Goal: Task Accomplishment & Management: Complete application form

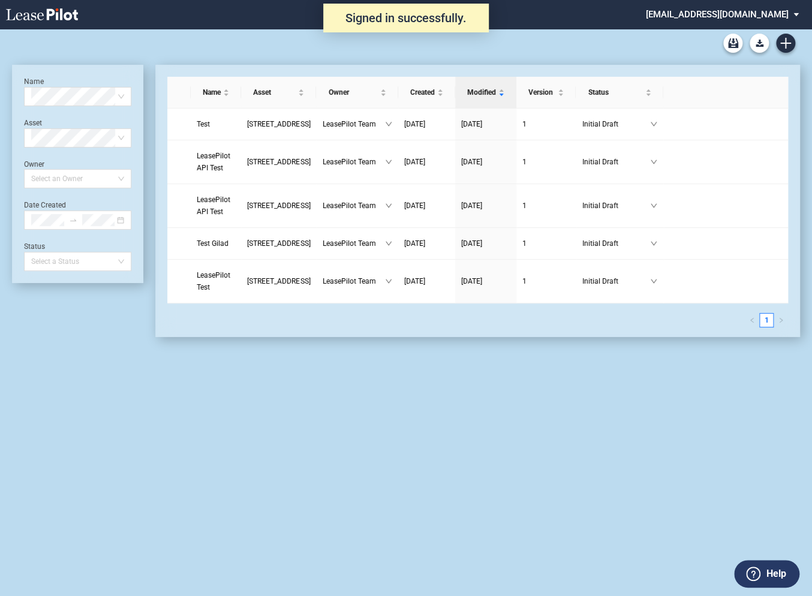
click at [718, 21] on md-select "admin@leasepilot.co Super Admin Area Admin Area Settings Sign Out" at bounding box center [727, 13] width 164 height 27
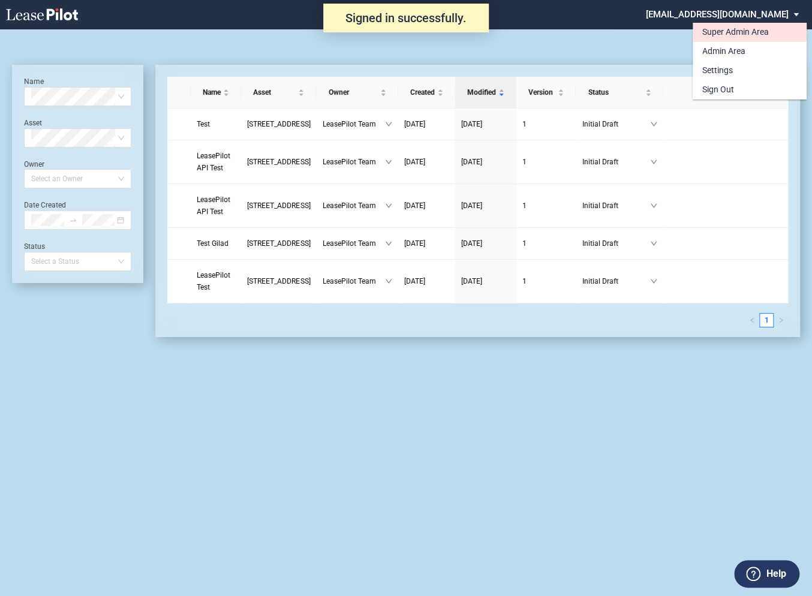
click at [717, 32] on div "Super Admin Area" at bounding box center [735, 32] width 67 height 12
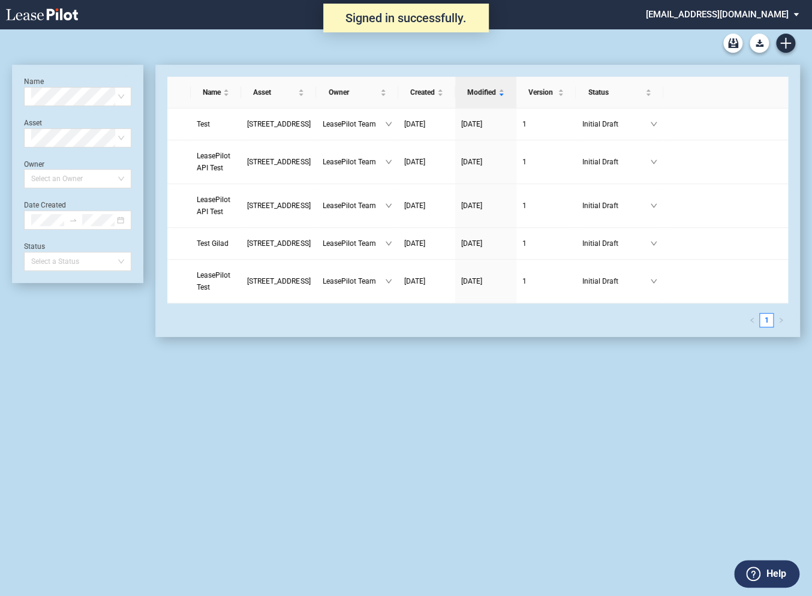
scroll to position [29, 0]
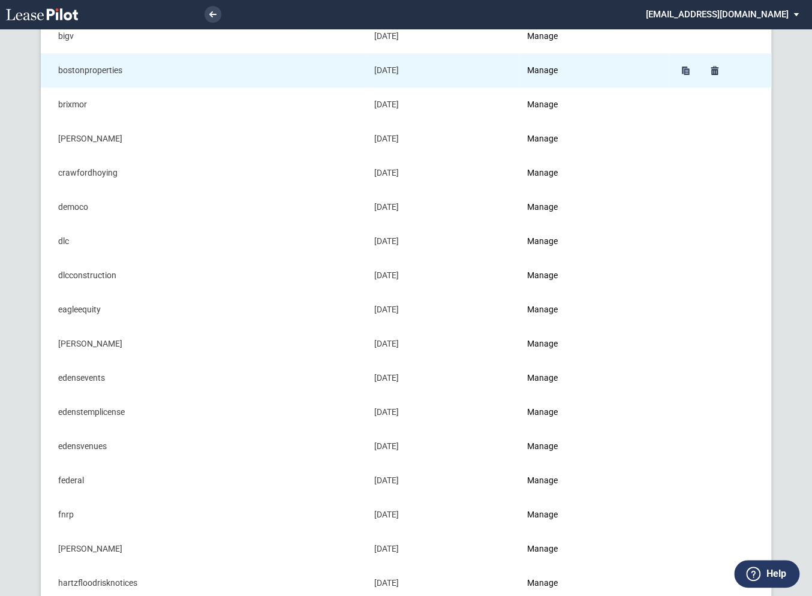
scroll to position [214, 0]
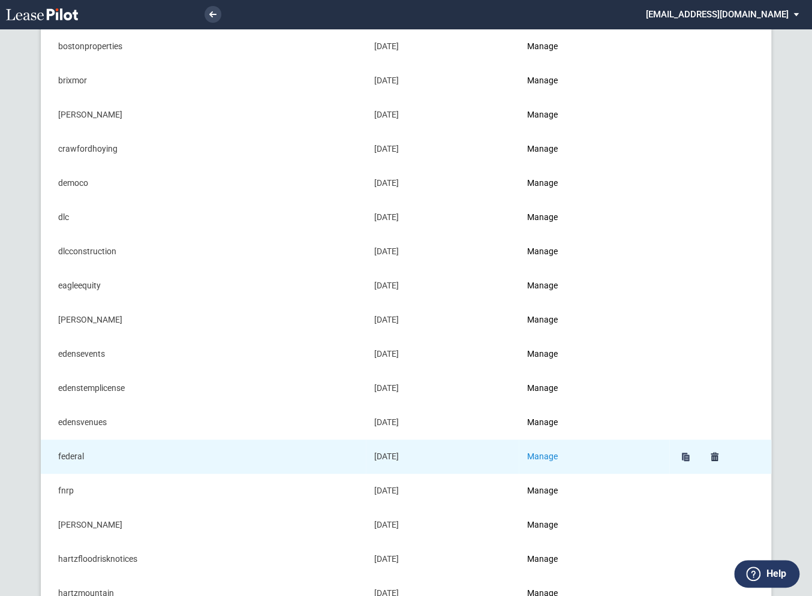
click at [549, 454] on link "Manage" at bounding box center [542, 457] width 31 height 10
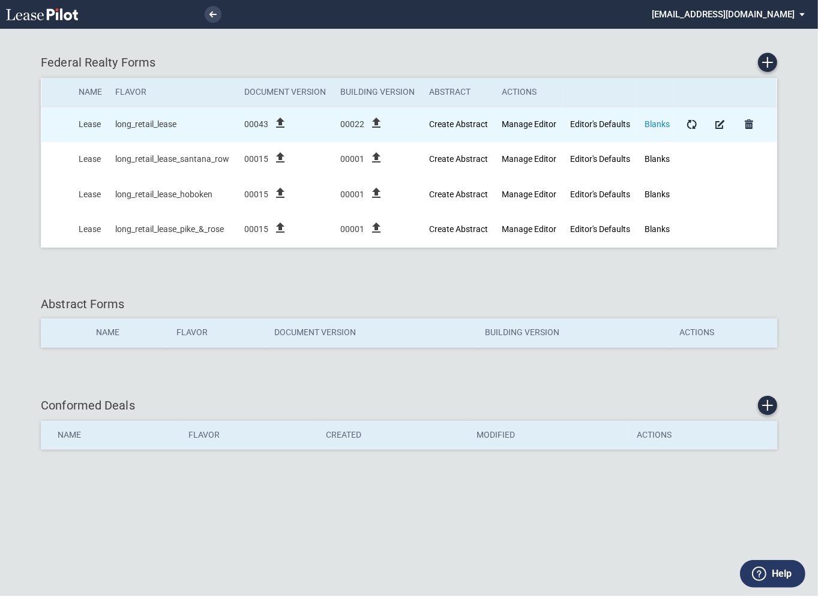
click at [663, 123] on link "Blanks" at bounding box center [656, 124] width 25 height 10
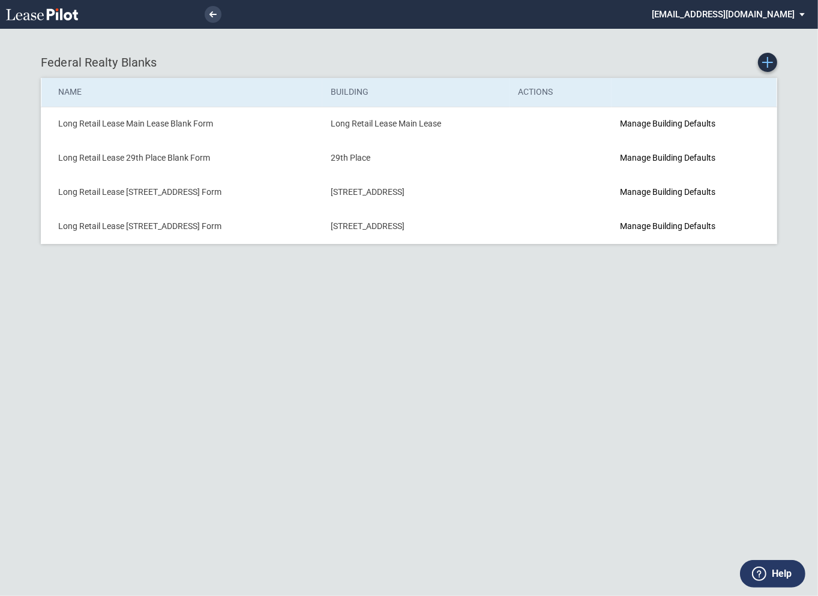
click at [768, 62] on use "Create new Blank Form" at bounding box center [767, 62] width 11 height 11
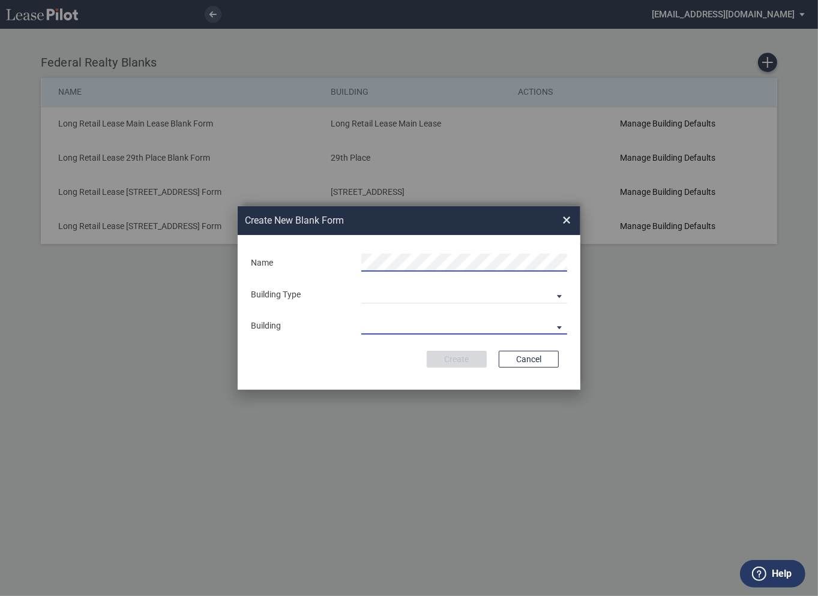
click at [373, 327] on md-select "29th Place 6464 Lincolnia Avenue 7770 Richmond Highway Andorra Azalea Bala Cynw…" at bounding box center [464, 326] width 206 height 18
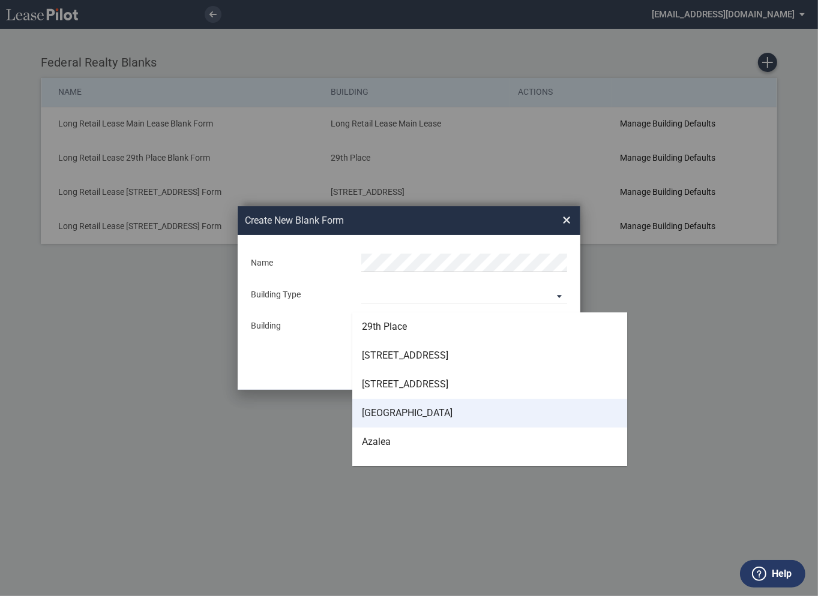
click at [387, 412] on div "Andorra" at bounding box center [407, 413] width 91 height 13
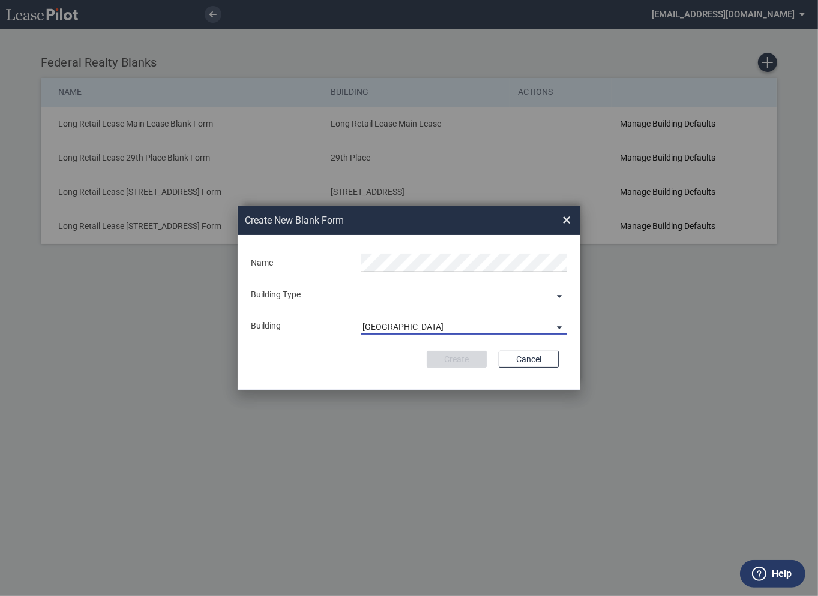
click at [392, 326] on span "[GEOGRAPHIC_DATA]" at bounding box center [454, 327] width 184 height 12
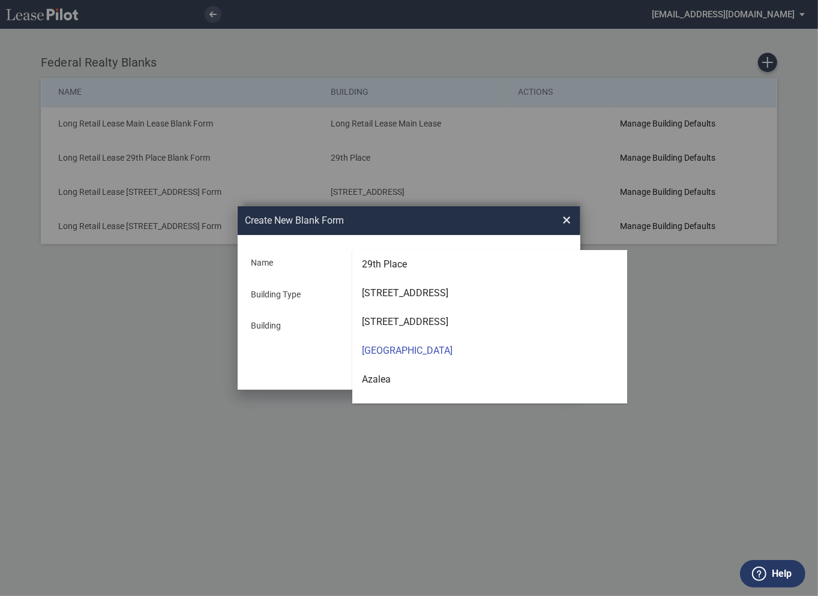
scroll to position [24, 0]
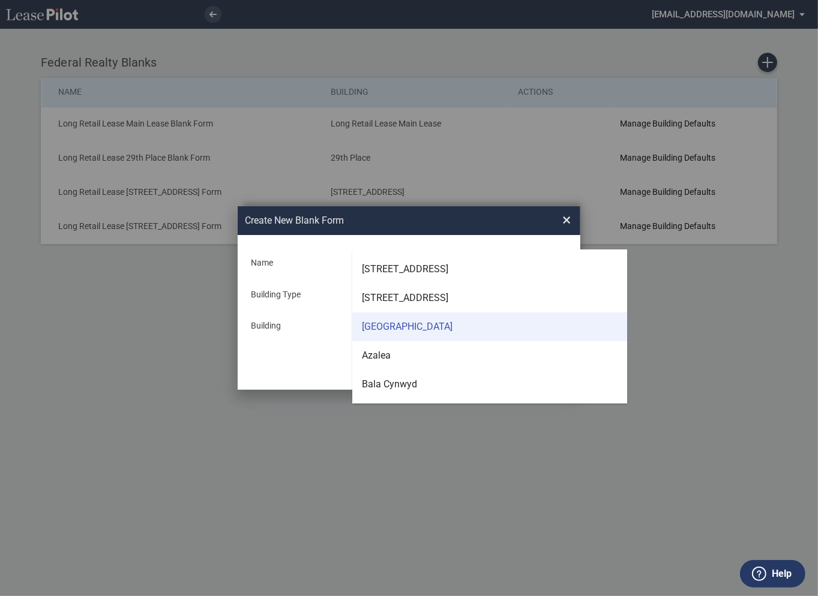
click at [391, 326] on div "[GEOGRAPHIC_DATA]" at bounding box center [407, 326] width 91 height 13
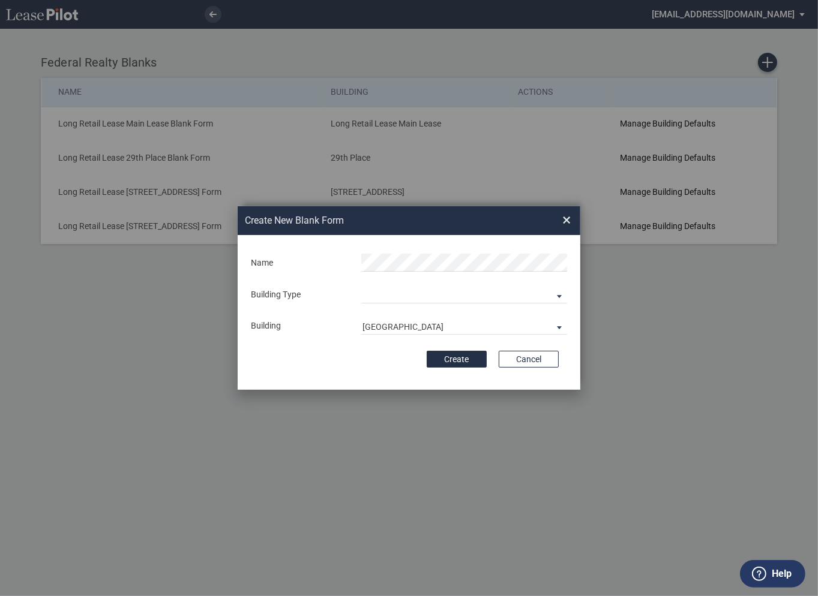
click at [318, 301] on div "Building Type Building Predefined Empty Building New Empty Building" at bounding box center [409, 294] width 330 height 18
click at [399, 299] on md-select "Building Predefined Empty Building New Empty Building" at bounding box center [464, 294] width 206 height 18
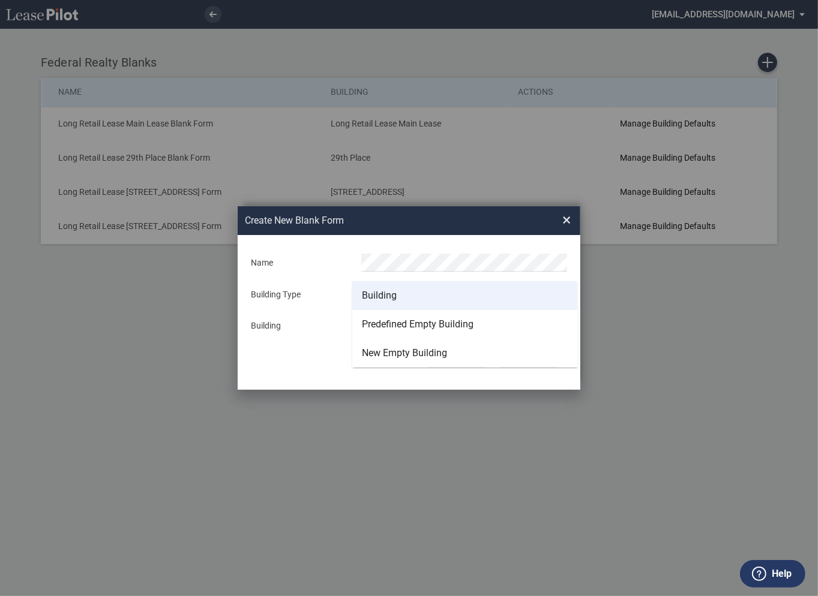
click at [392, 295] on div "Building" at bounding box center [379, 295] width 35 height 13
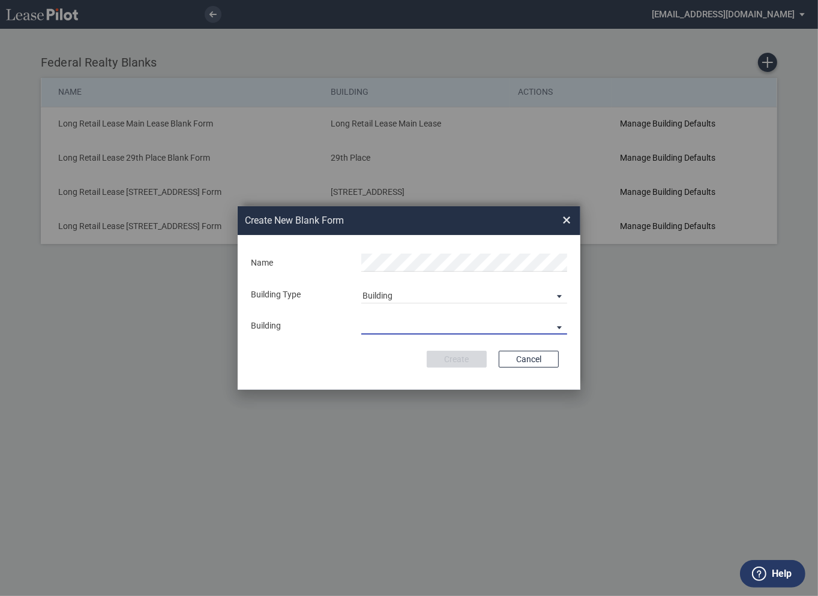
click at [398, 328] on md-select "Building Type" at bounding box center [464, 326] width 206 height 18
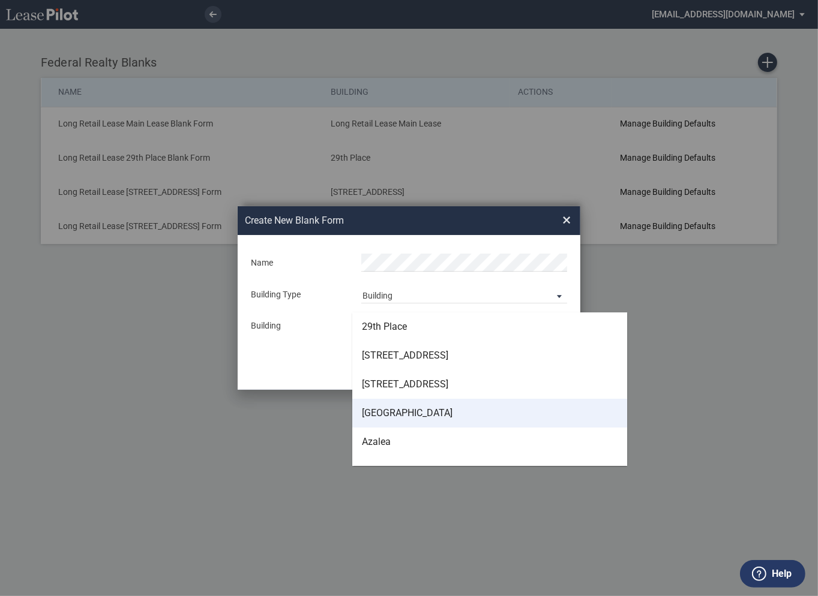
click at [393, 414] on div "[GEOGRAPHIC_DATA]" at bounding box center [407, 413] width 91 height 13
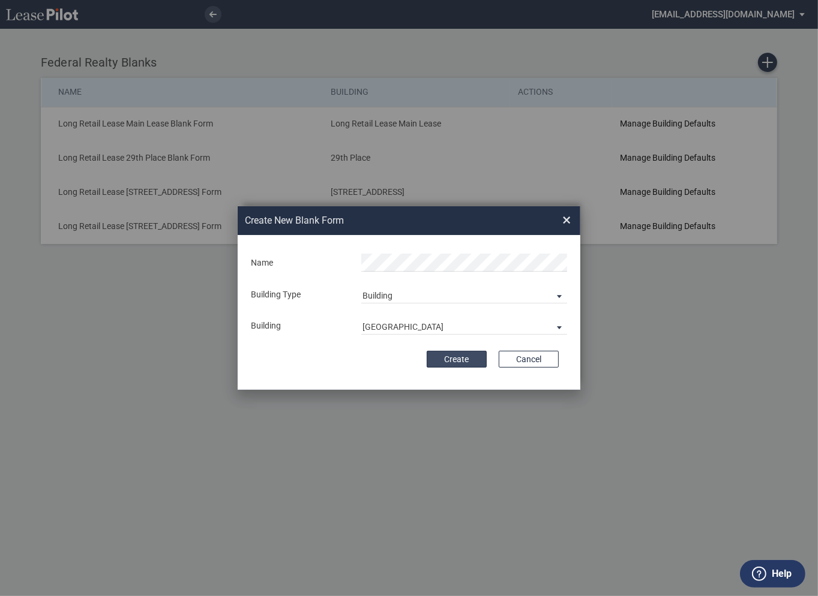
click at [464, 358] on button "Create" at bounding box center [456, 359] width 60 height 17
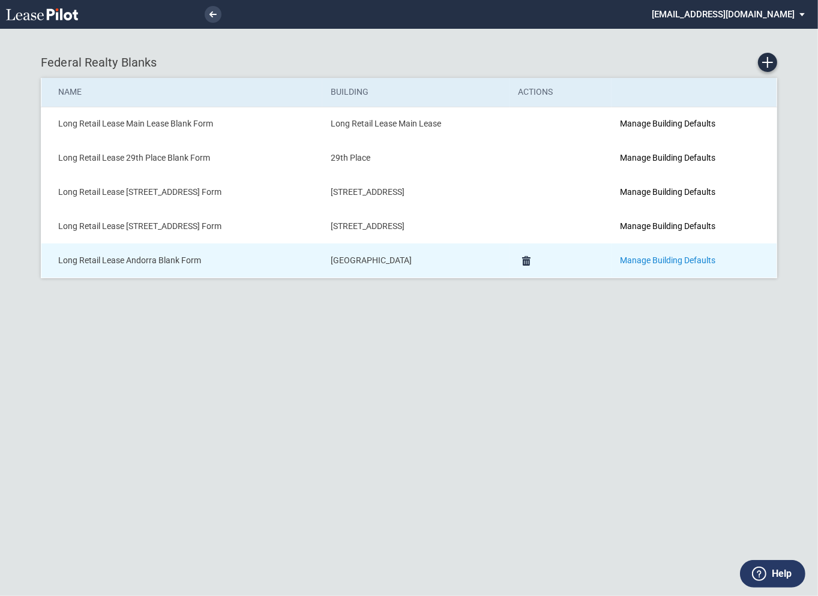
click at [649, 262] on link "Manage Building Defaults" at bounding box center [667, 261] width 95 height 10
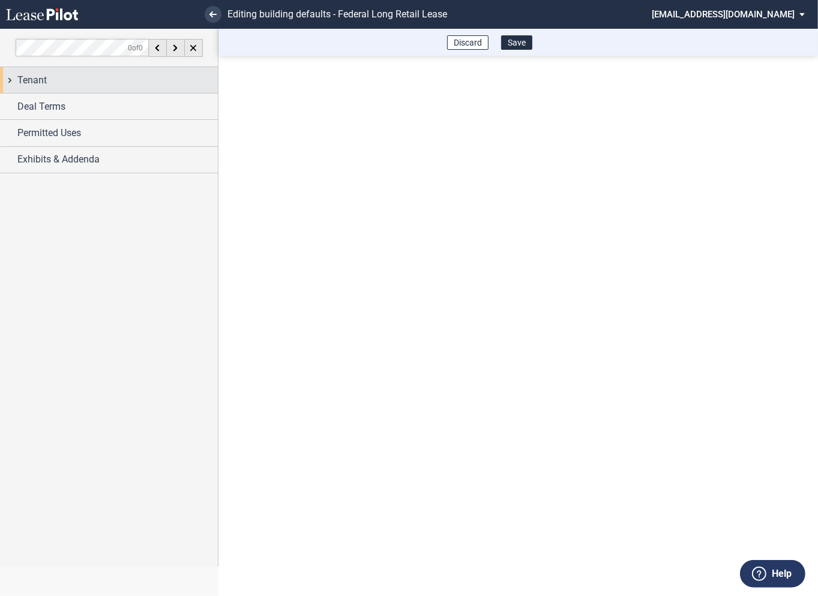
click at [11, 80] on div "Tenant" at bounding box center [109, 80] width 218 height 26
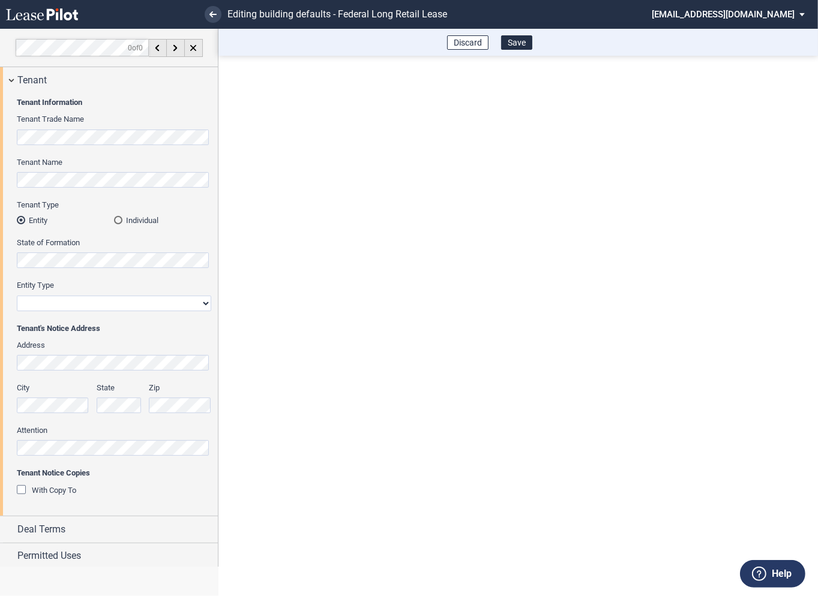
scroll to position [29, 0]
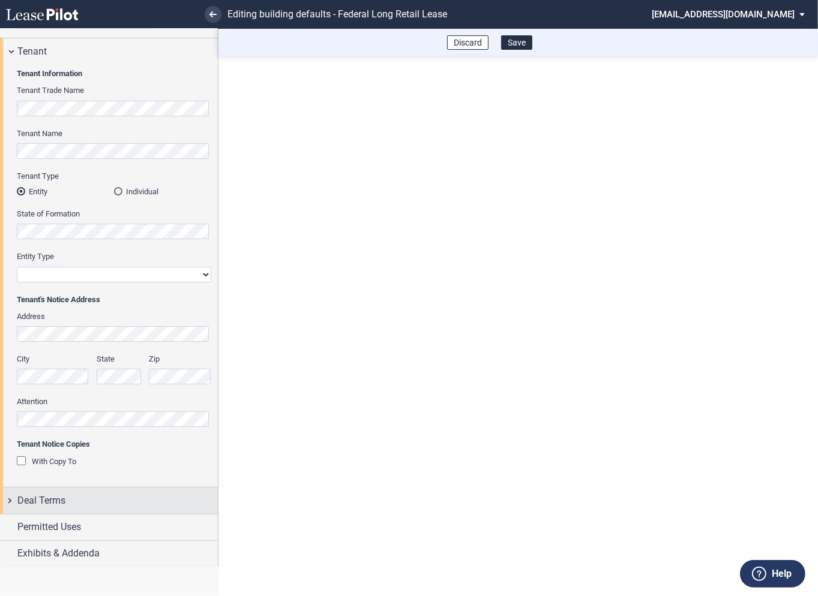
click at [7, 496] on div "Deal Terms" at bounding box center [109, 501] width 218 height 26
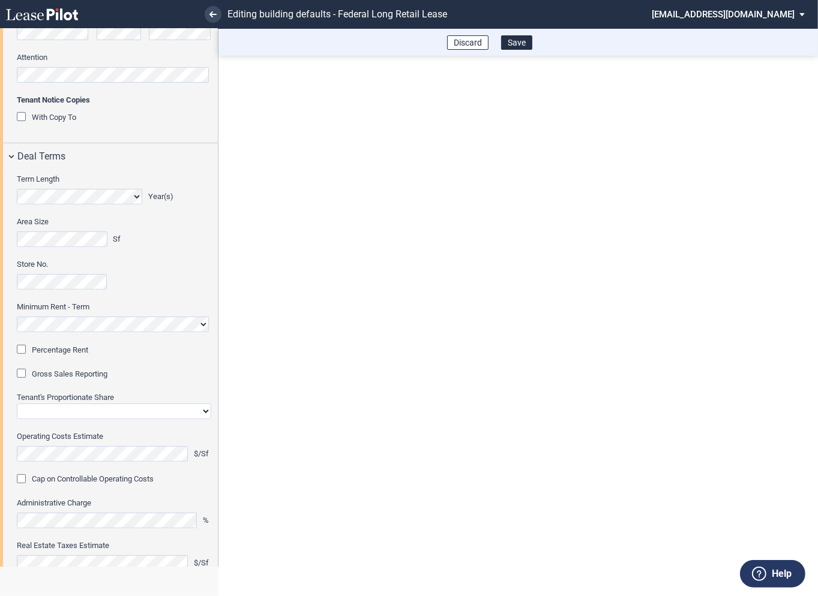
scroll to position [421, 0]
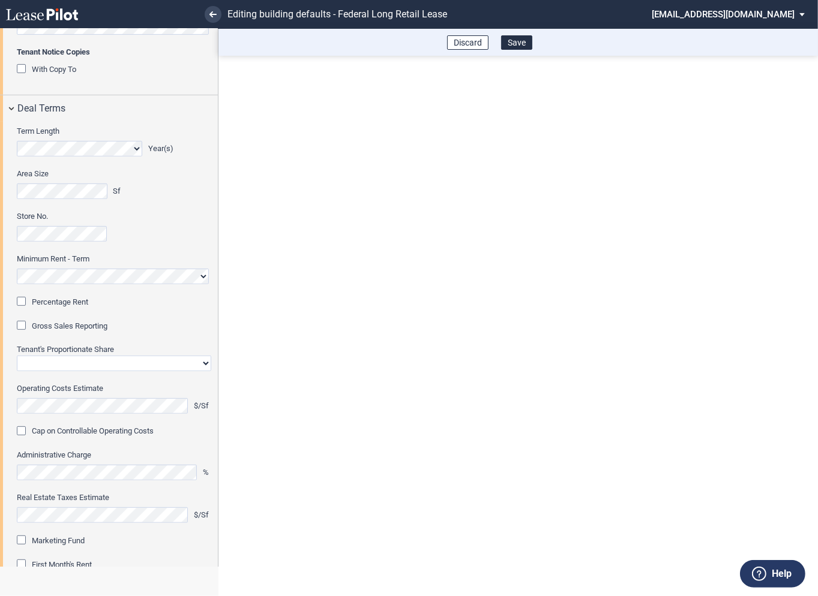
click at [19, 301] on div "Percentage Rent" at bounding box center [23, 303] width 12 height 12
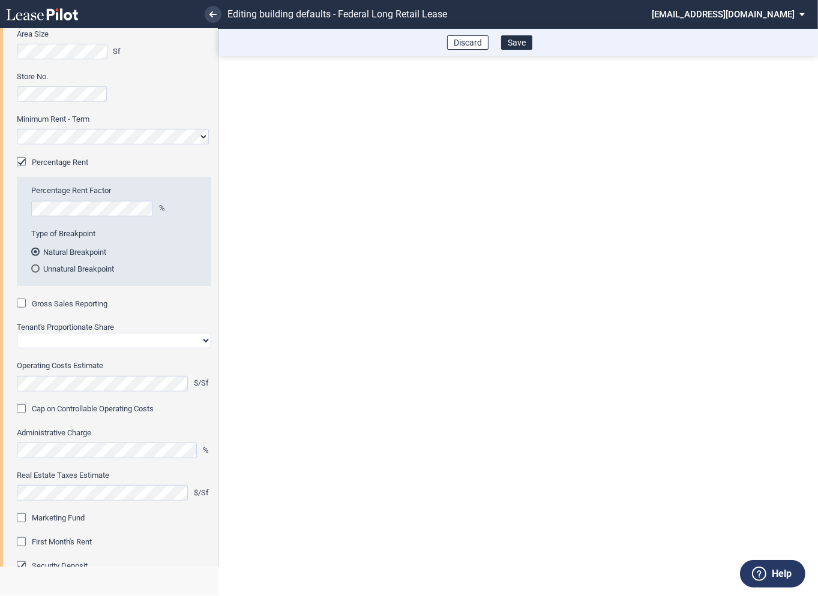
scroll to position [564, 0]
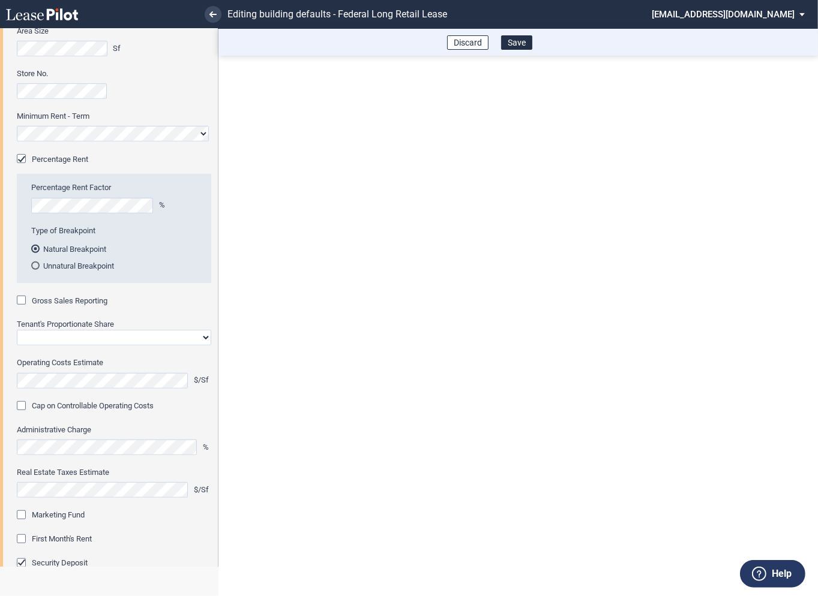
click at [22, 302] on div "Gross Sales Reporting" at bounding box center [23, 302] width 12 height 12
click at [78, 342] on select "Straight GLA Net Major" at bounding box center [114, 338] width 194 height 16
select select "straight GLA"
click at [17, 330] on select "Straight GLA Net Major" at bounding box center [114, 338] width 194 height 16
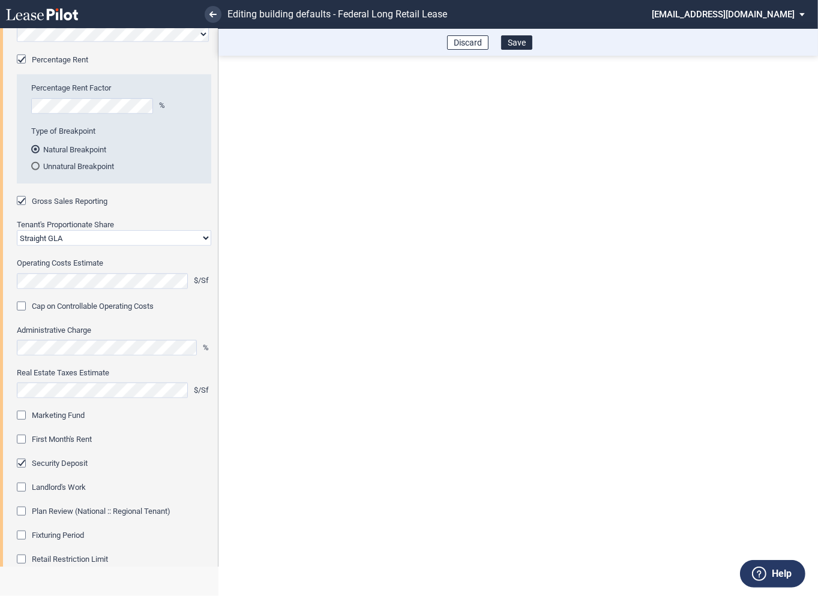
scroll to position [703, 0]
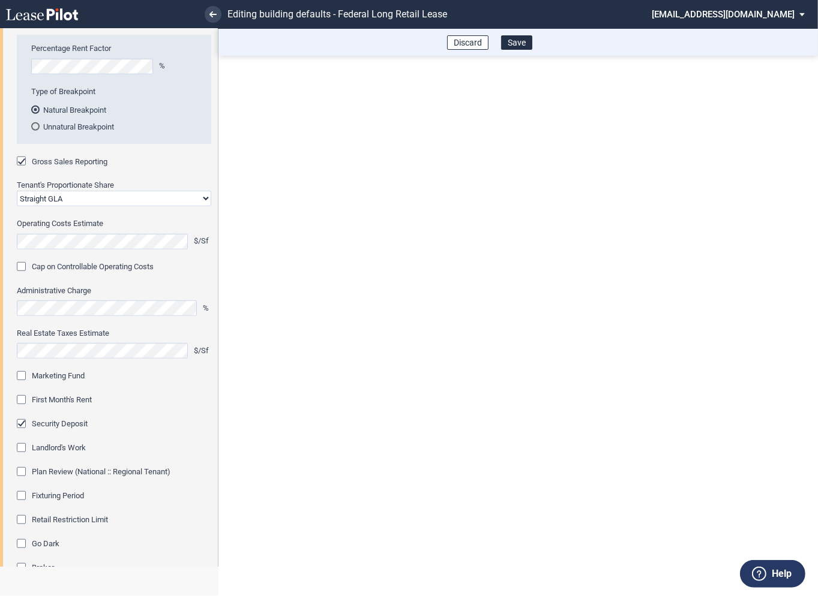
click at [23, 377] on div "Marketing Fund" at bounding box center [23, 377] width 12 height 12
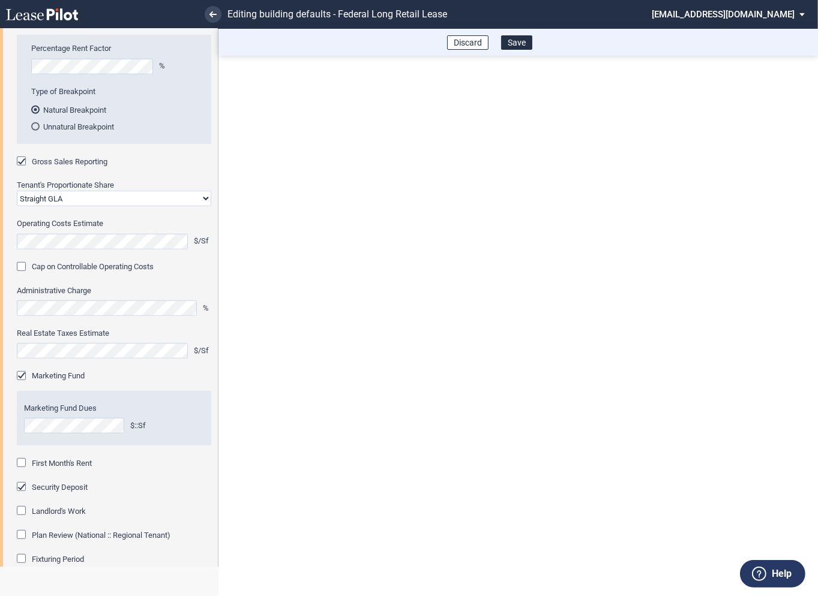
click at [24, 464] on div "First Month's Rent" at bounding box center [23, 464] width 12 height 12
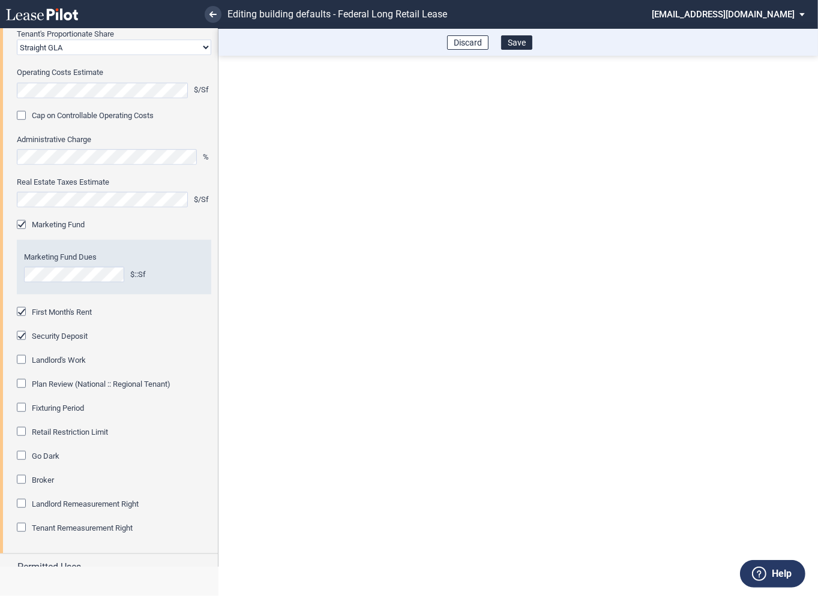
scroll to position [856, 0]
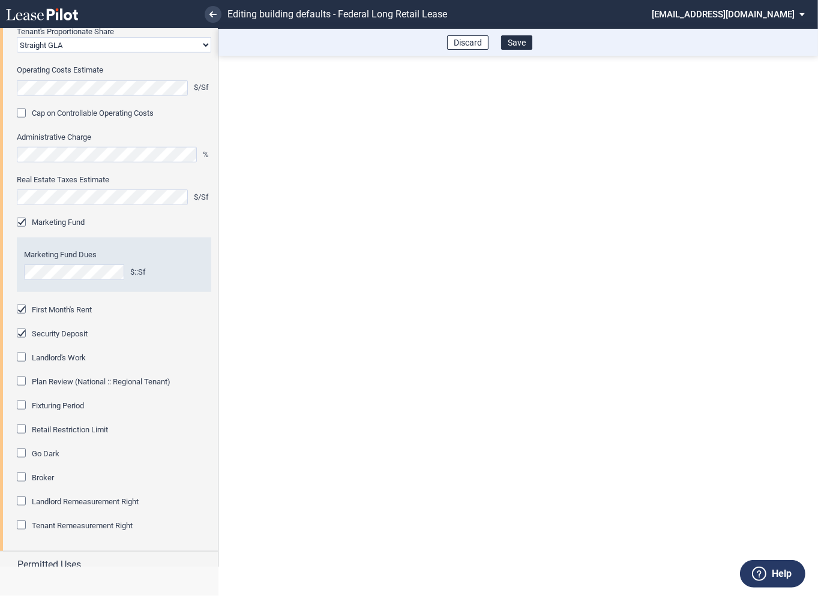
click at [20, 405] on div "Fixturing Period" at bounding box center [23, 407] width 12 height 12
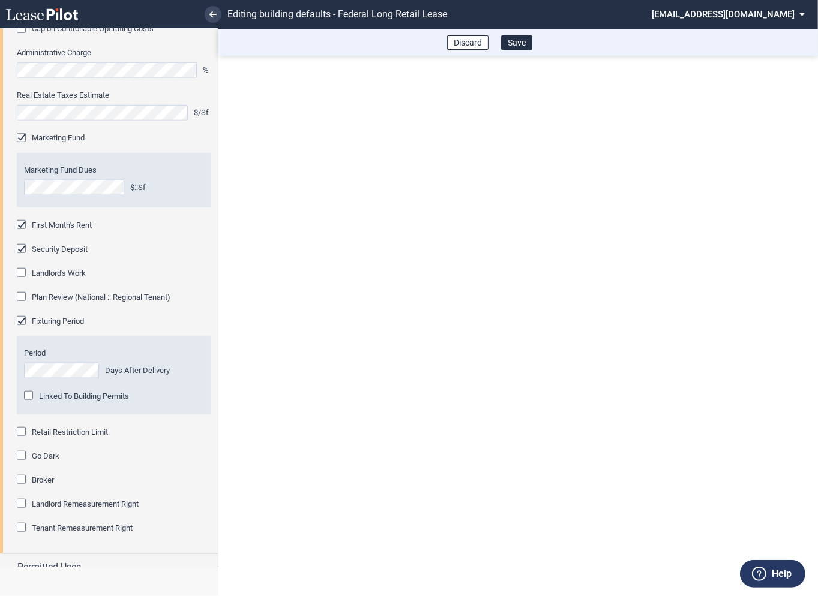
scroll to position [981, 0]
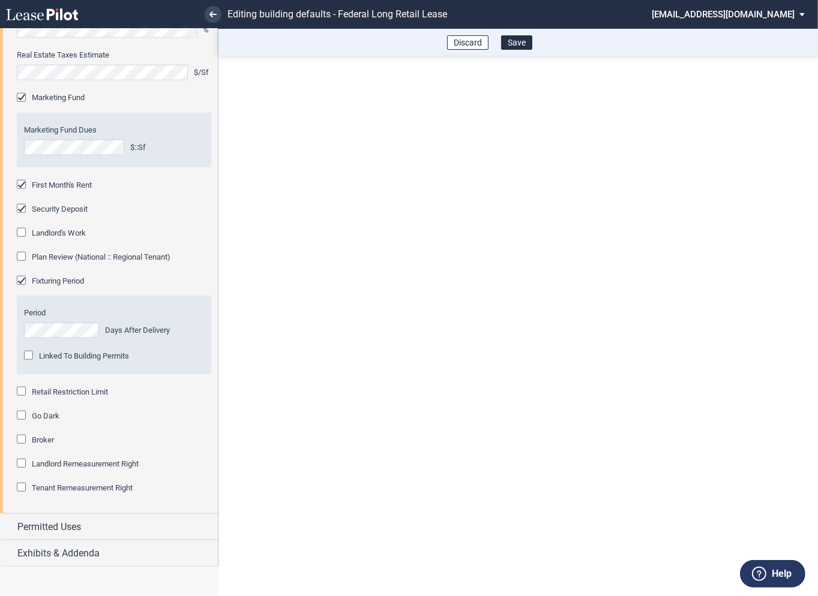
click at [22, 393] on div "Retail Restriction Limit" at bounding box center [23, 393] width 12 height 12
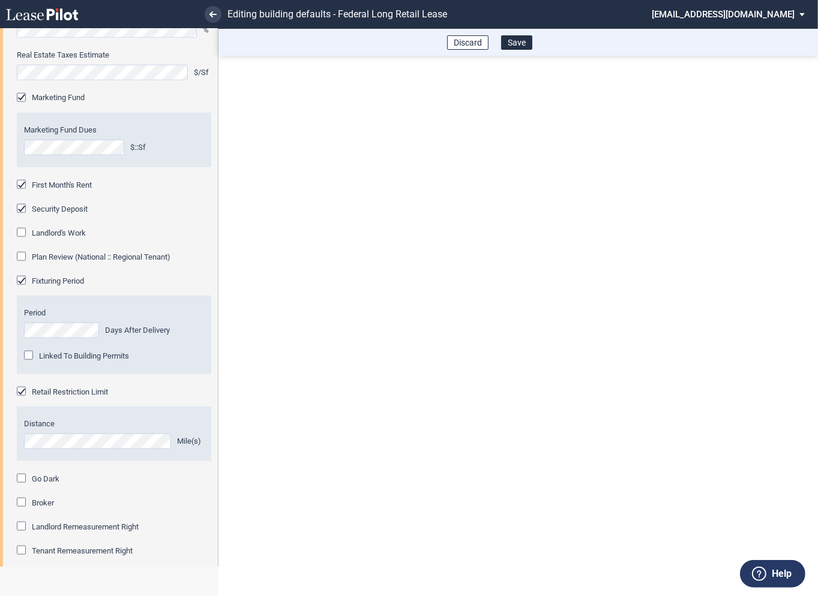
scroll to position [1044, 0]
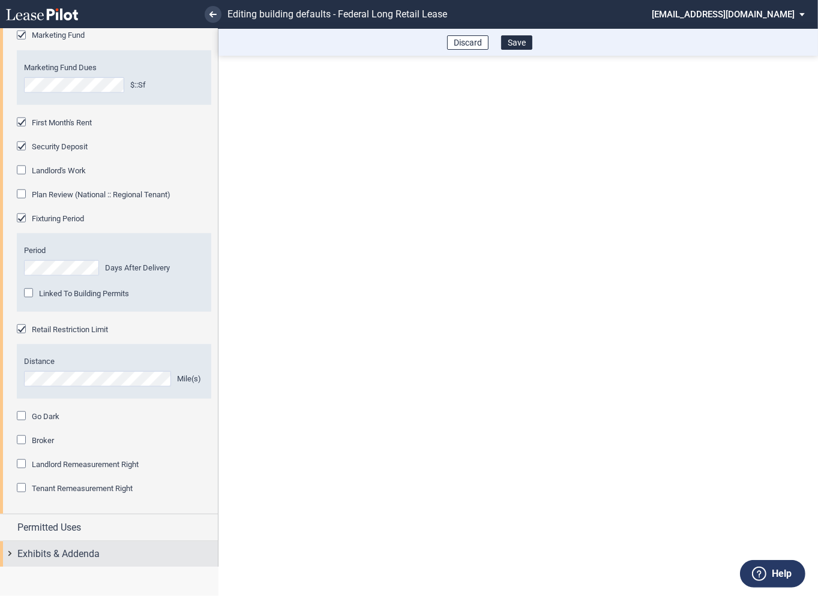
click at [10, 547] on div "Exhibits & Addenda" at bounding box center [109, 555] width 218 height 26
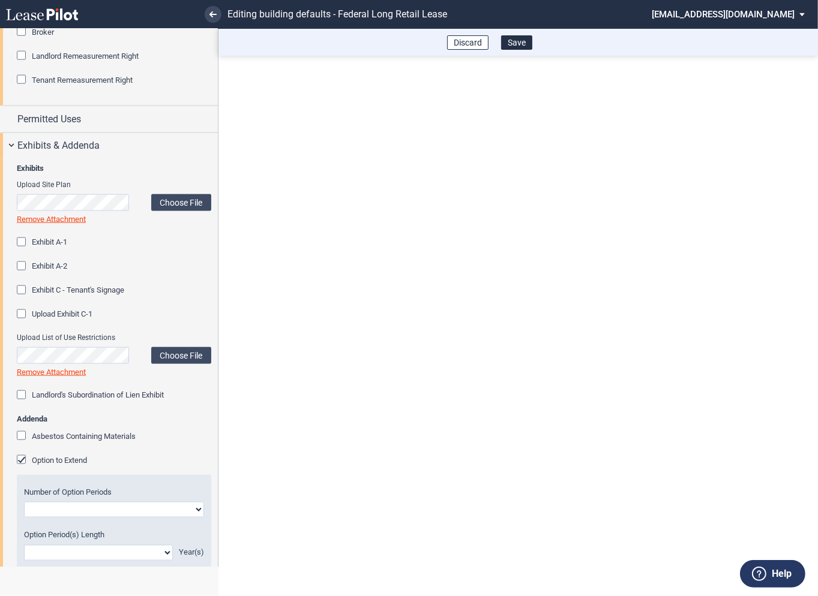
scroll to position [1492, 0]
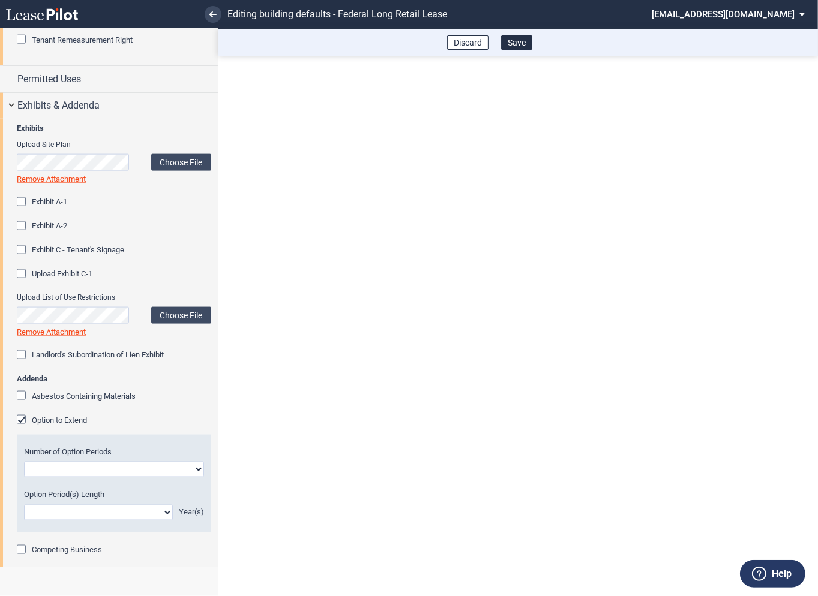
click at [21, 418] on div "Option to Extend" at bounding box center [23, 421] width 12 height 12
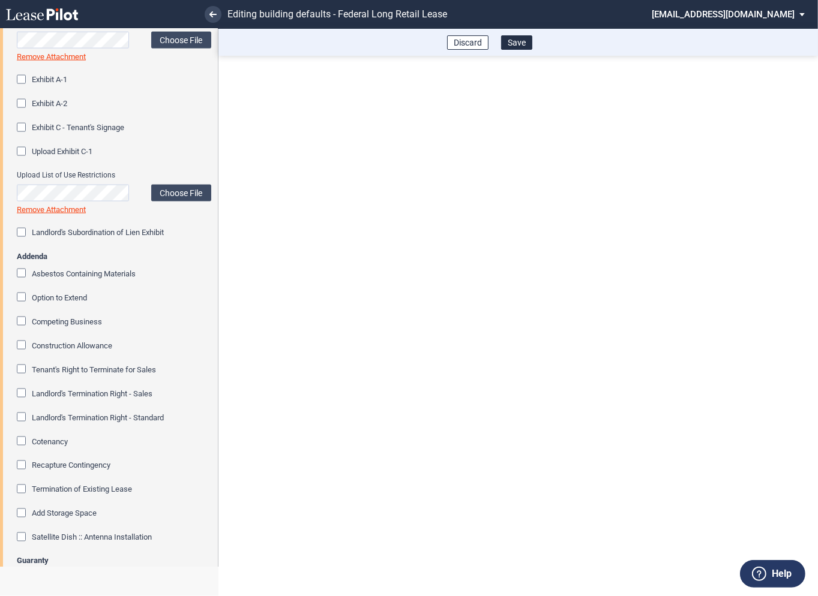
scroll to position [1652, 0]
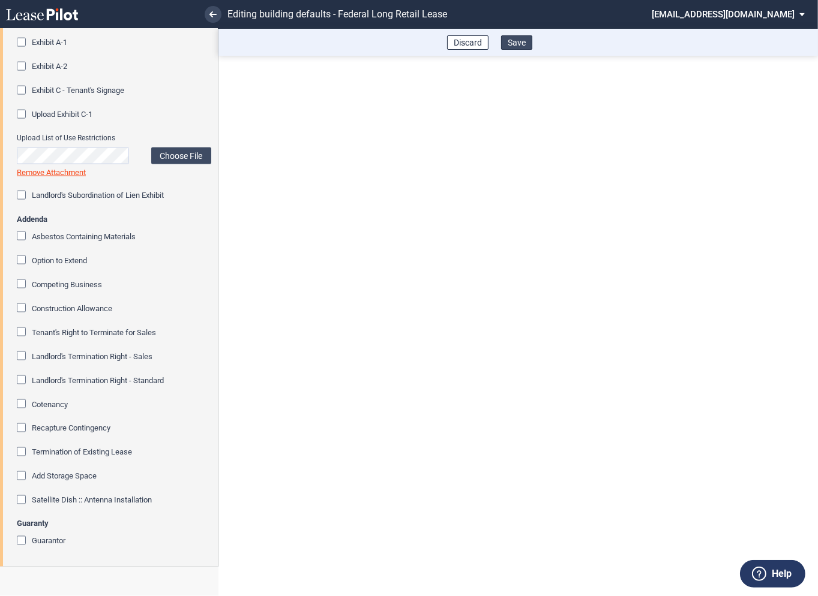
click at [511, 45] on button "Save" at bounding box center [516, 42] width 31 height 14
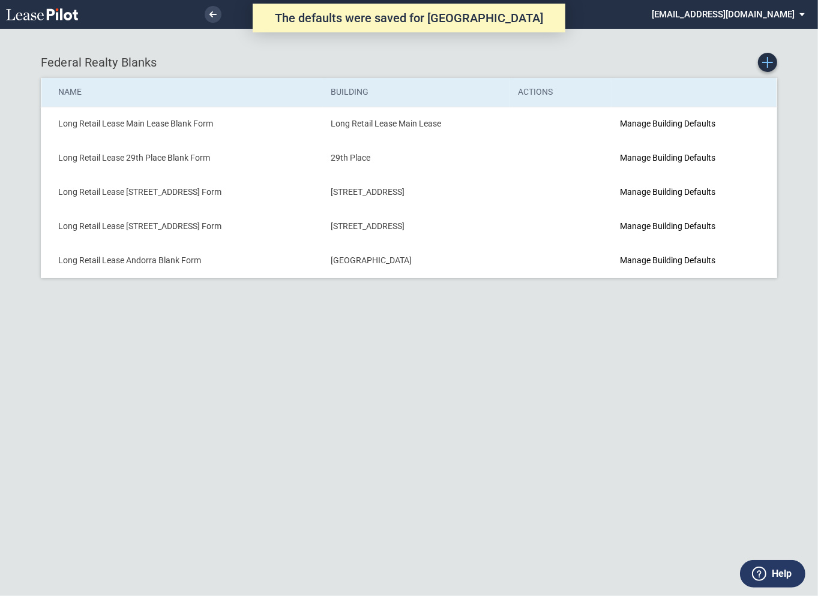
click at [766, 64] on icon "Create new Blank Form" at bounding box center [767, 62] width 11 height 11
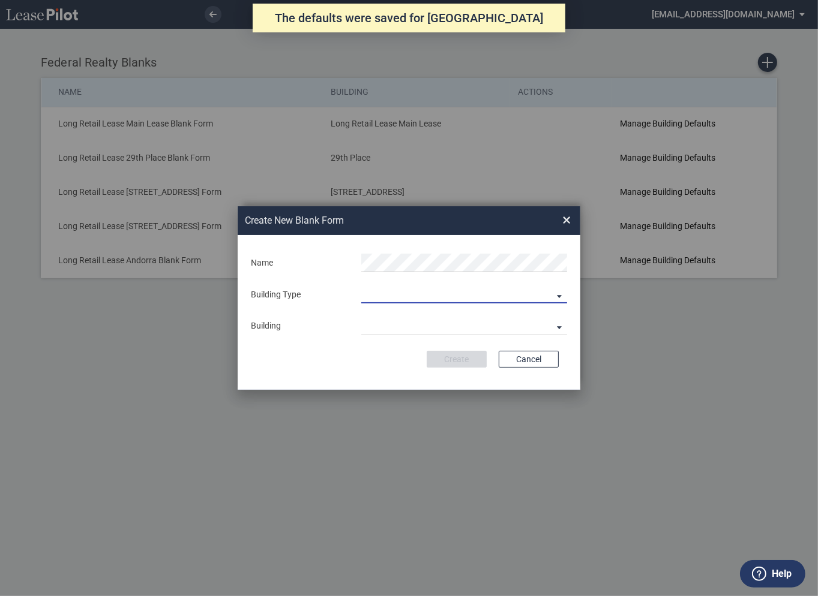
click at [398, 291] on md-select "Building Predefined Empty Building New Empty Building" at bounding box center [464, 294] width 206 height 18
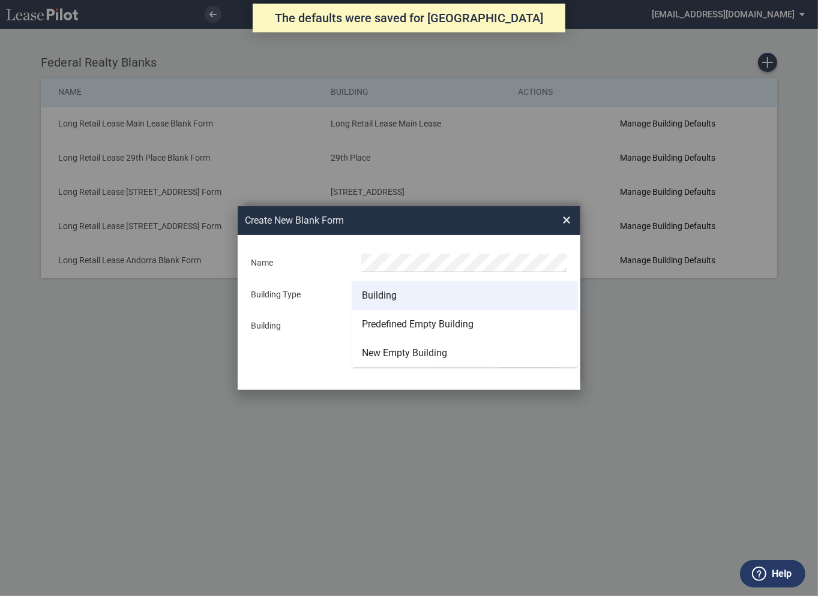
click at [388, 293] on div "Building" at bounding box center [379, 295] width 35 height 13
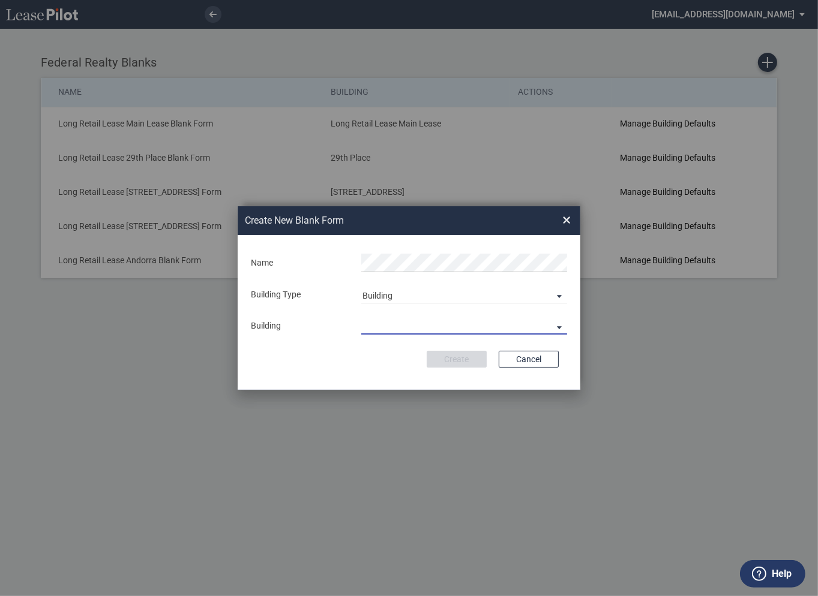
click at [402, 328] on md-select "29th Place 6464 Lincolnia Avenue 7770 Richmond Highway Andorra Azalea Bala Cynw…" at bounding box center [464, 326] width 206 height 18
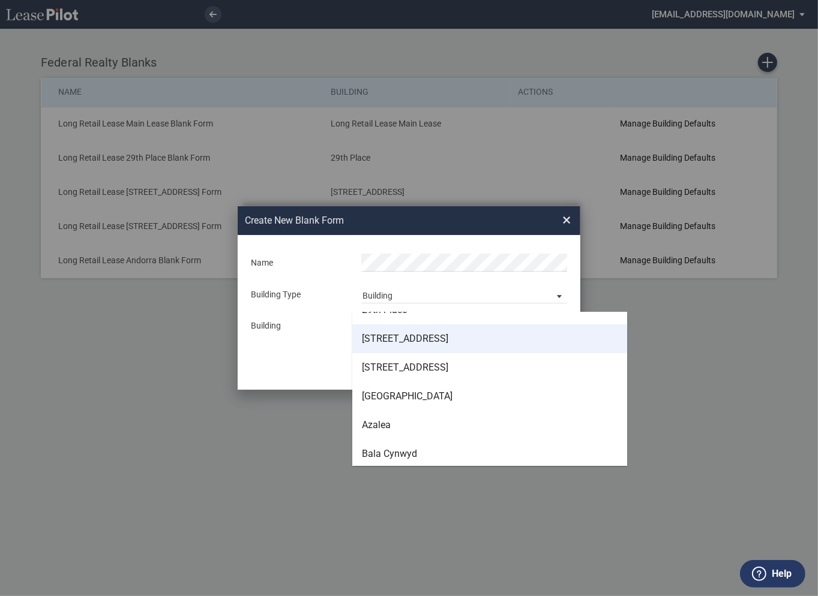
scroll to position [21, 0]
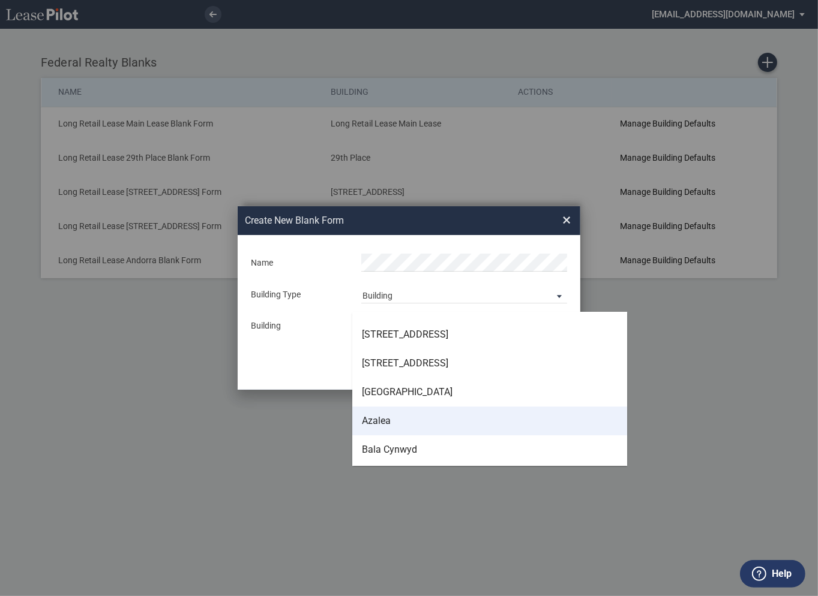
click at [385, 418] on div "Azalea" at bounding box center [376, 420] width 29 height 13
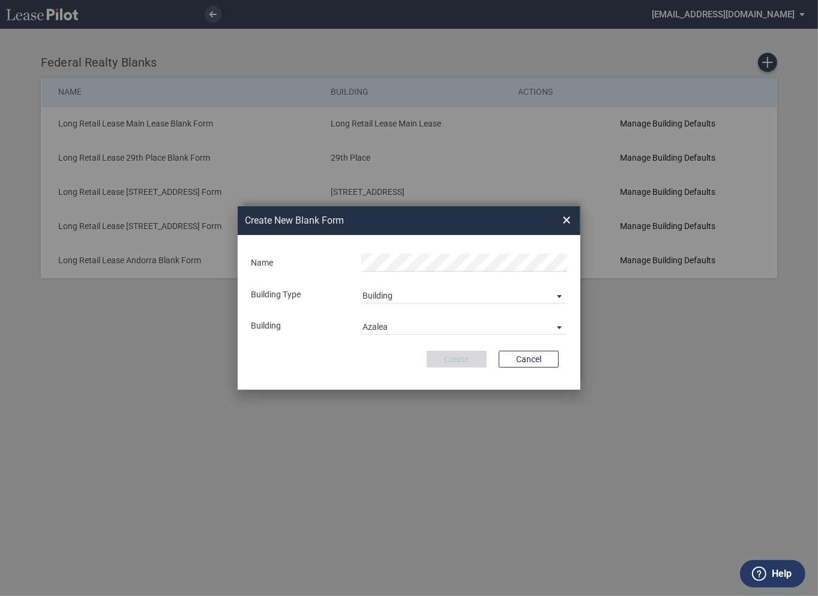
click at [390, 272] on div "Create New ..." at bounding box center [464, 263] width 220 height 19
click at [342, 357] on div "Create Cancel" at bounding box center [408, 359] width 299 height 17
click at [458, 361] on button "Create" at bounding box center [456, 359] width 60 height 17
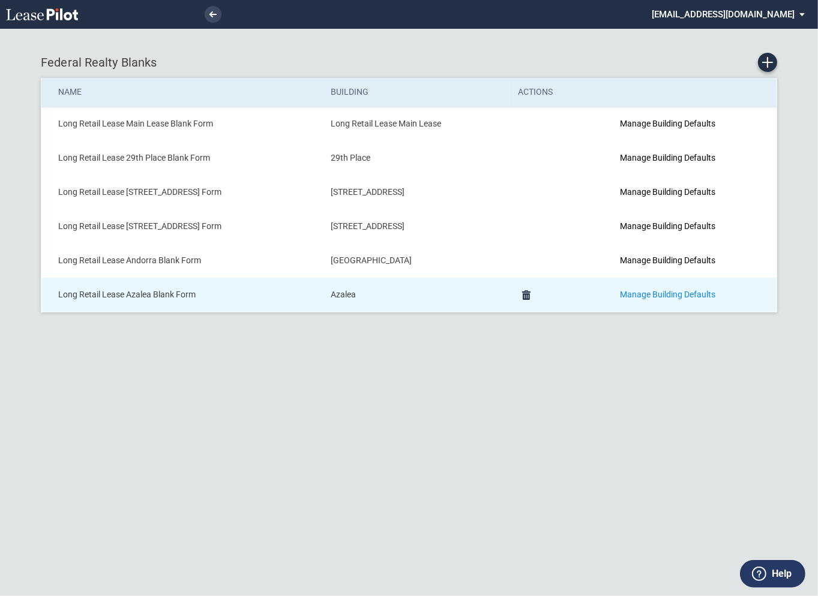
click at [655, 293] on link "Manage Building Defaults" at bounding box center [667, 295] width 95 height 10
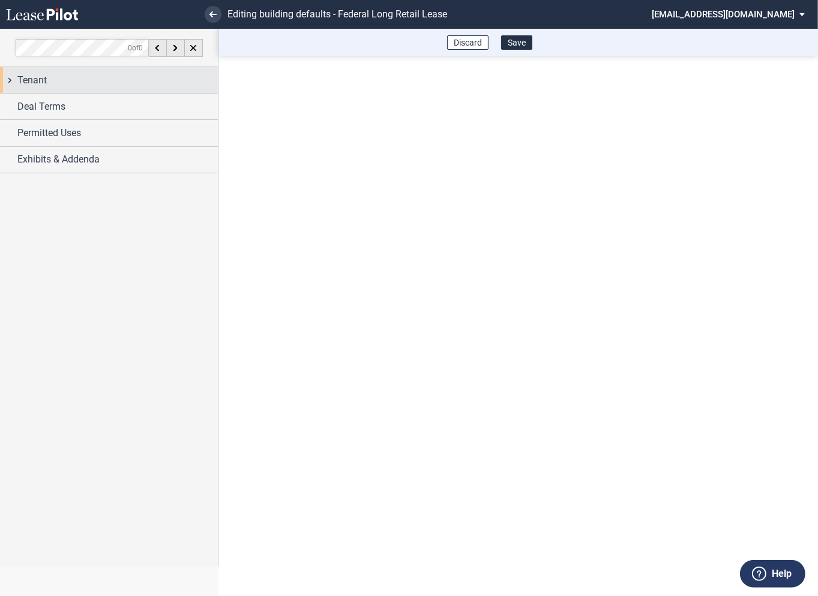
click at [8, 85] on div "Tenant" at bounding box center [109, 80] width 218 height 26
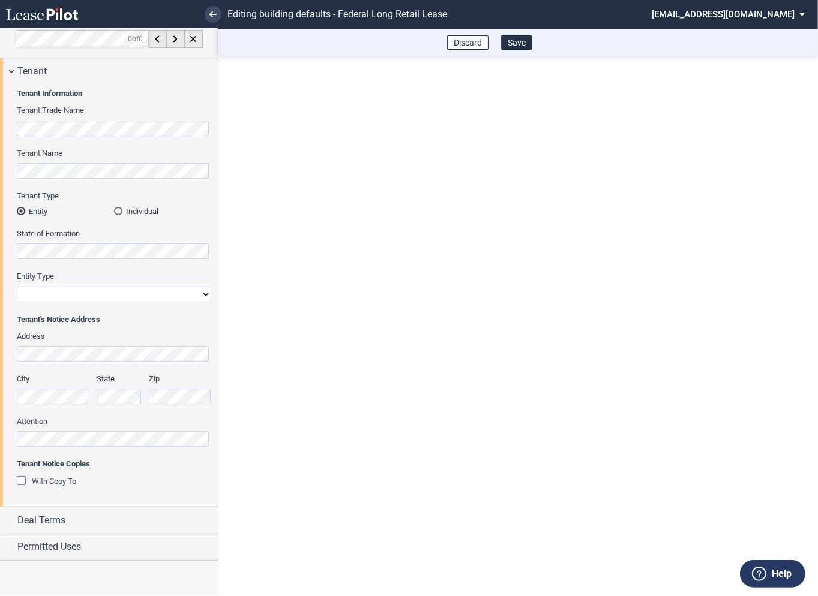
scroll to position [29, 0]
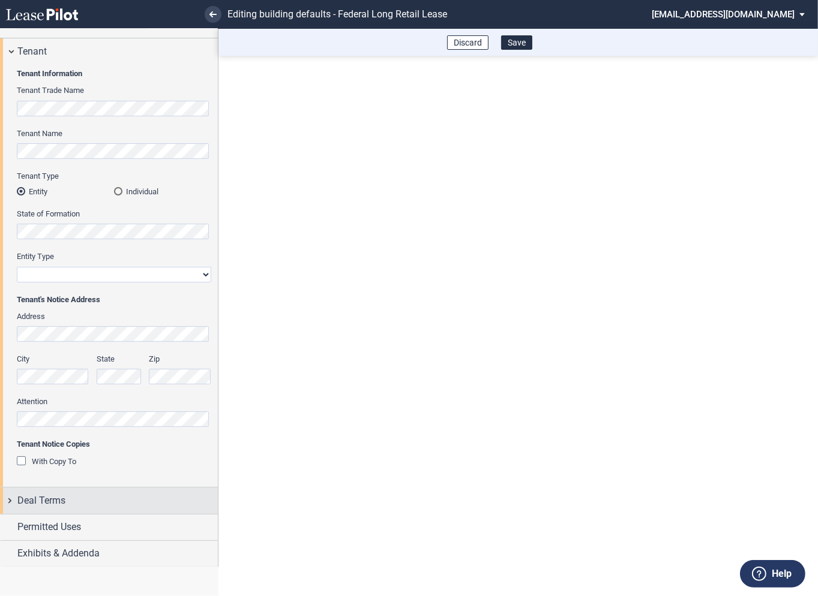
click at [11, 497] on div "Deal Terms" at bounding box center [109, 501] width 218 height 26
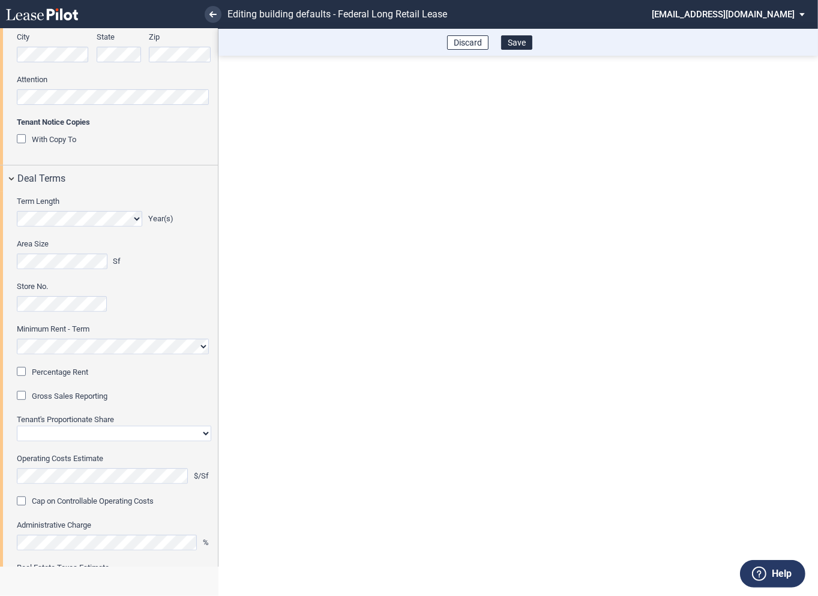
scroll to position [357, 0]
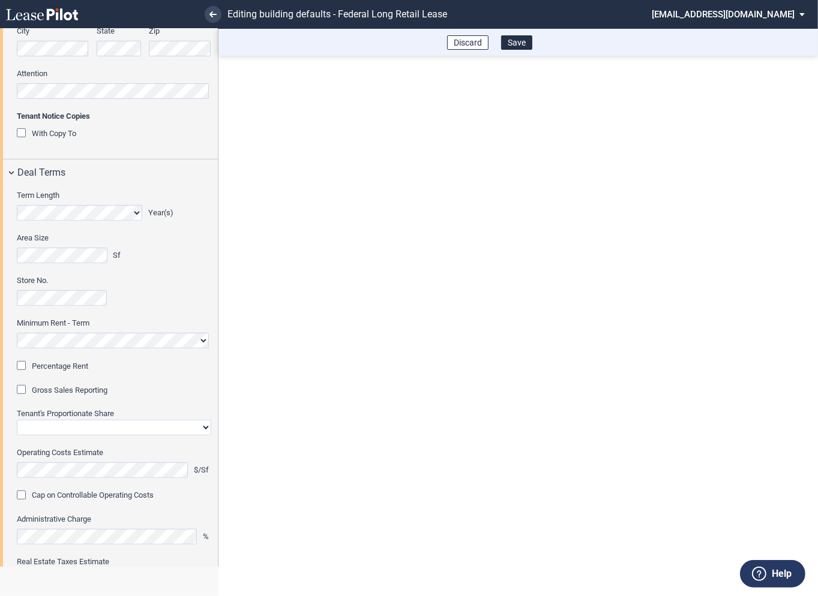
click at [25, 365] on div "Percentage Rent" at bounding box center [23, 367] width 12 height 12
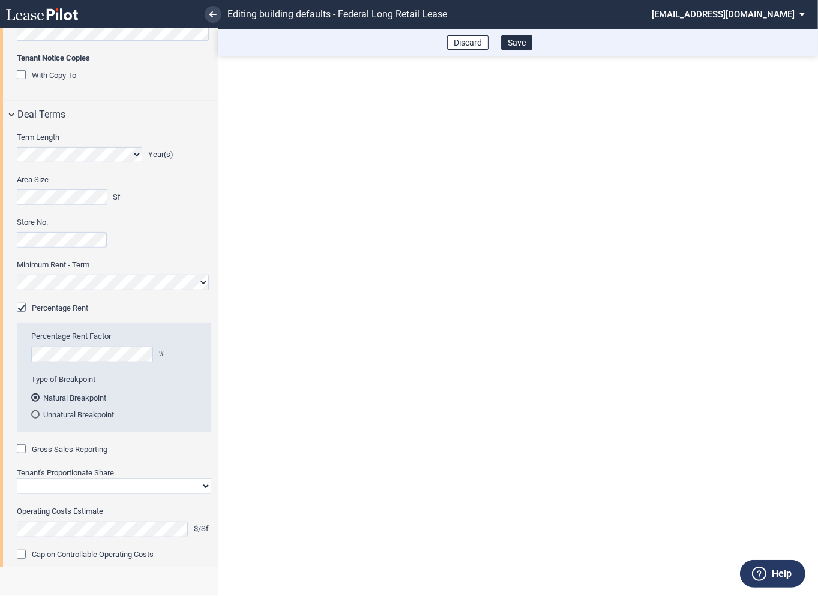
scroll to position [439, 0]
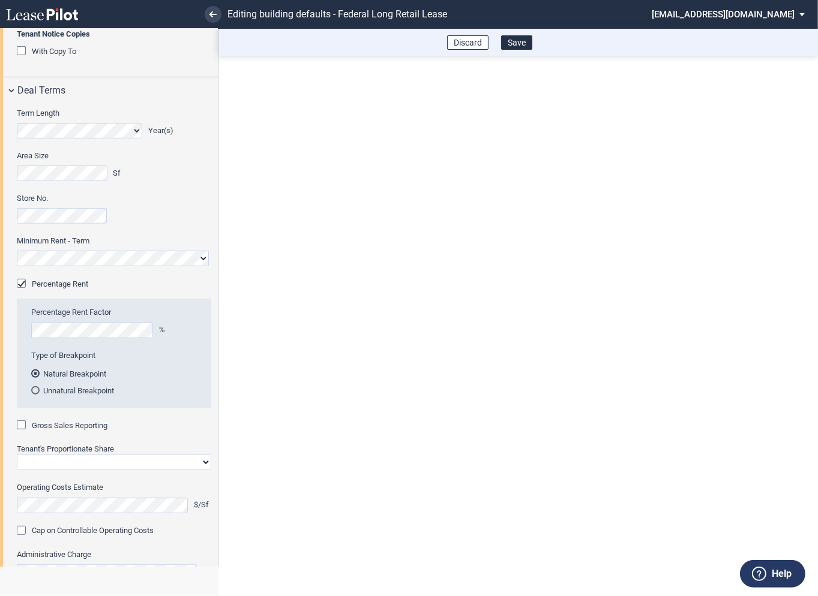
click at [24, 426] on div "Gross Sales Reporting" at bounding box center [23, 426] width 12 height 12
click at [58, 461] on select "Straight GLA Net Major" at bounding box center [114, 463] width 194 height 16
select select "straight GLA"
click at [17, 455] on select "Straight GLA Net Major" at bounding box center [114, 463] width 194 height 16
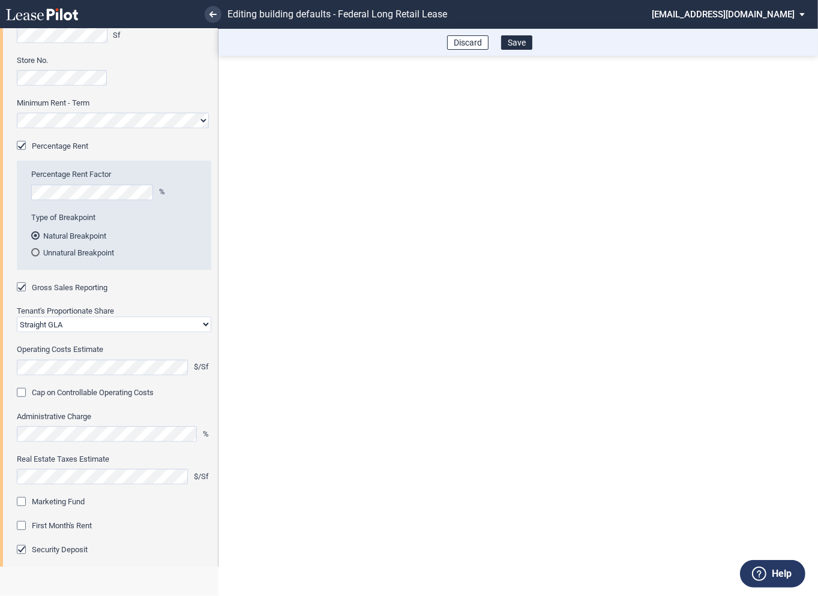
scroll to position [588, 0]
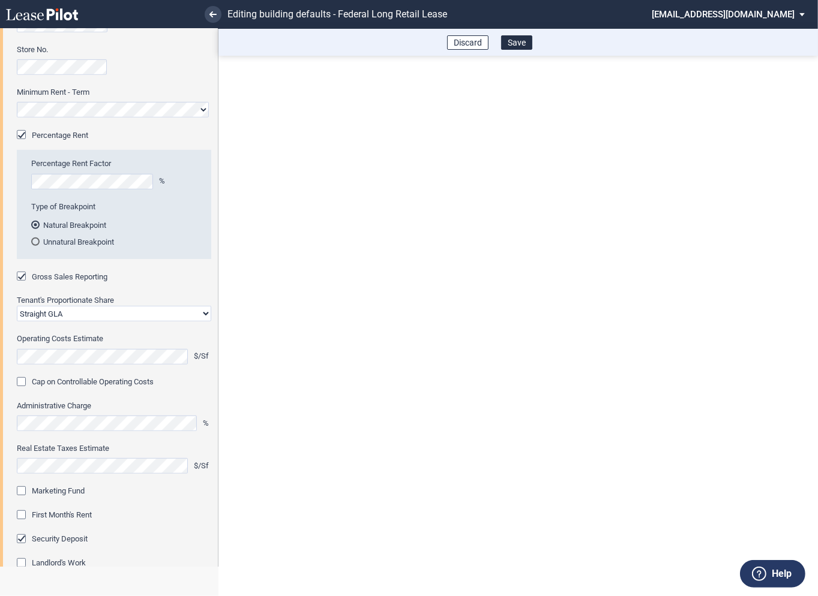
click at [24, 493] on div "Marketing Fund" at bounding box center [23, 492] width 12 height 12
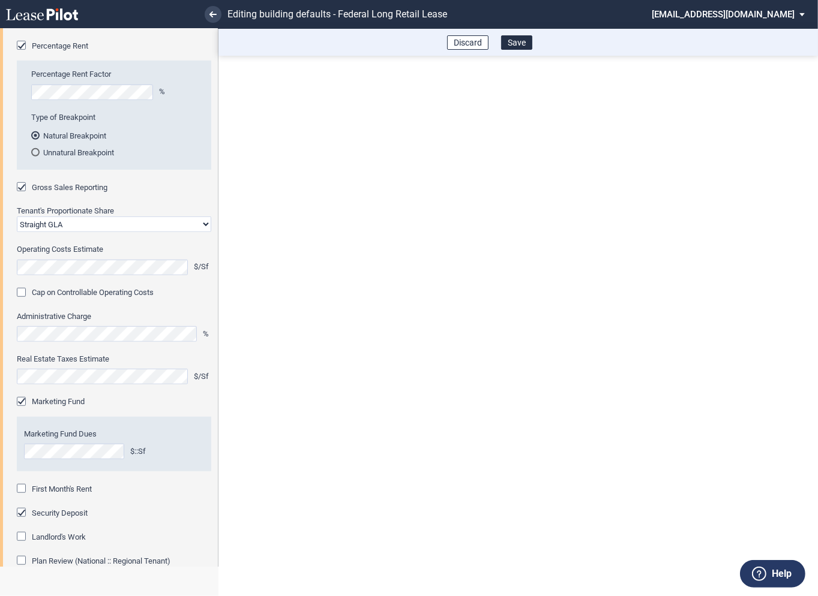
scroll to position [704, 0]
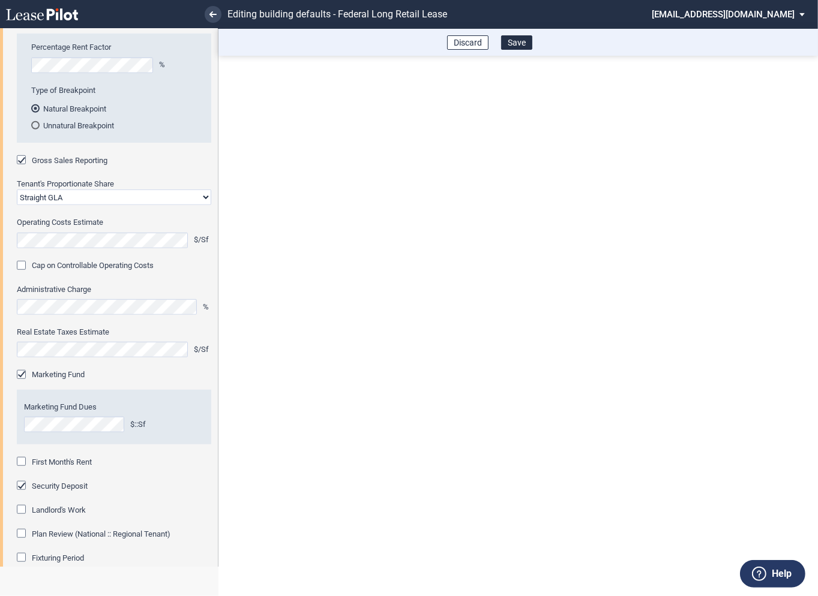
click at [24, 459] on div "First Month's Rent" at bounding box center [23, 463] width 12 height 12
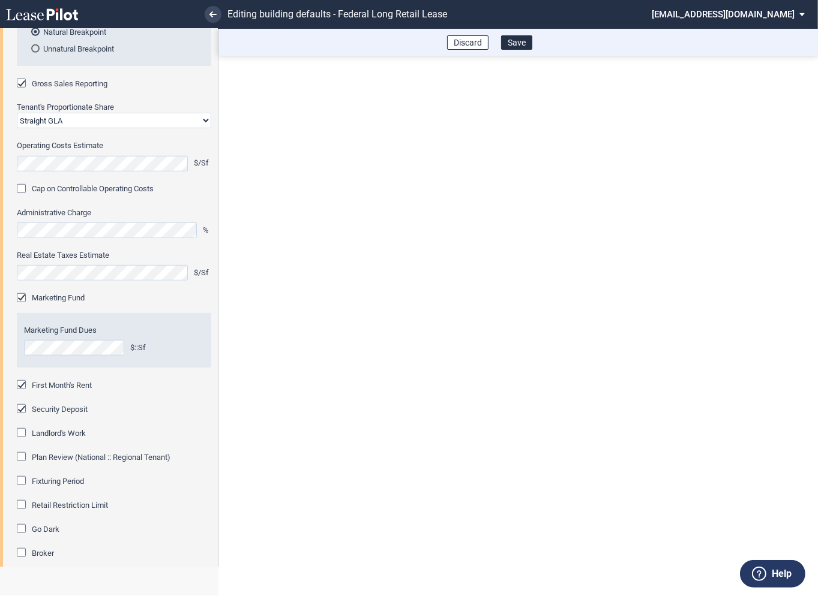
scroll to position [830, 0]
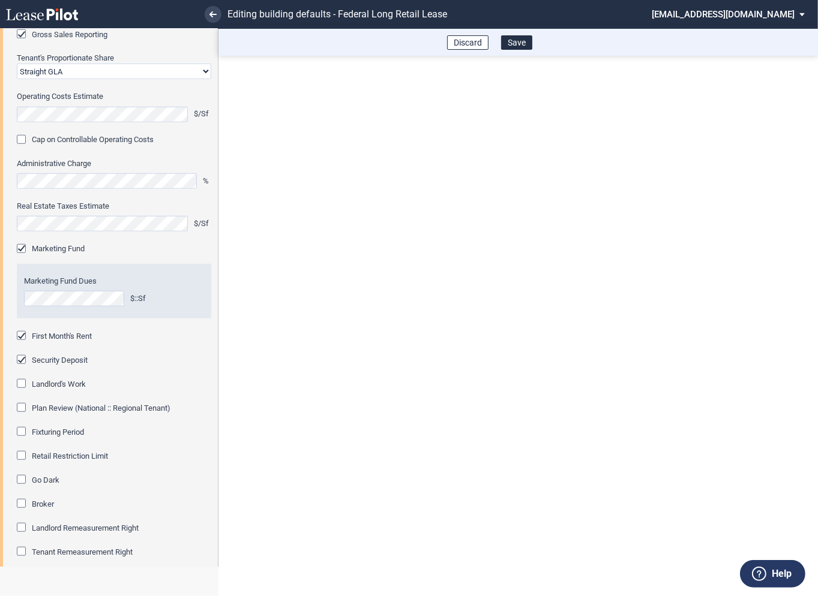
click at [20, 431] on div "Fixturing Period" at bounding box center [23, 433] width 12 height 12
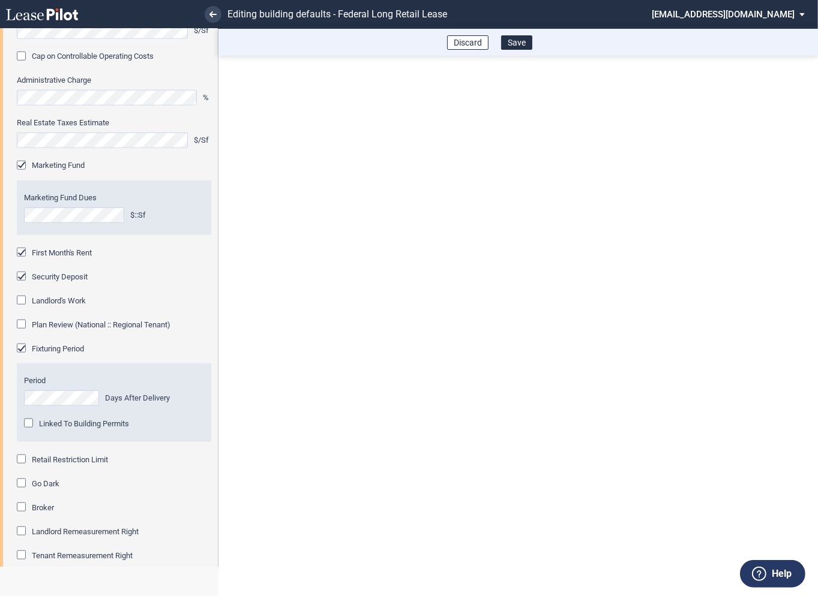
scroll to position [924, 0]
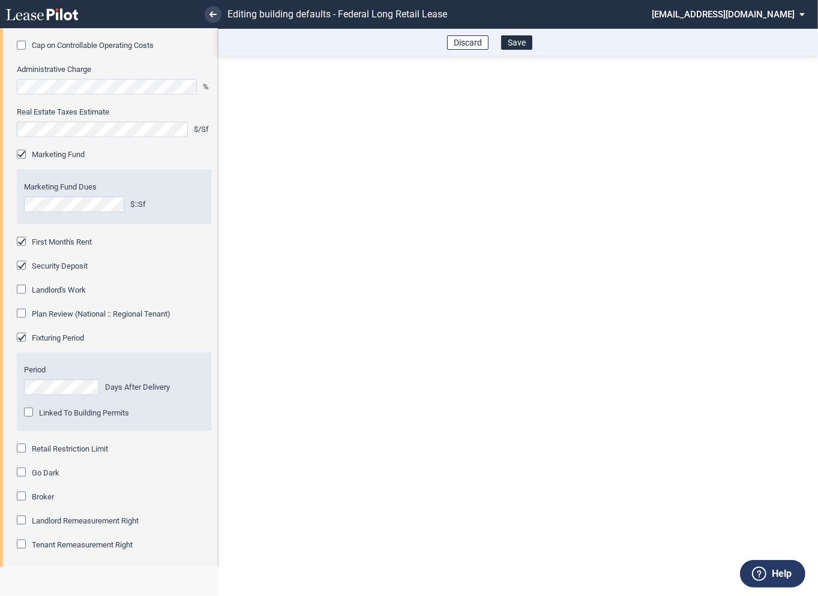
click at [22, 449] on div "Retail Restriction Limit" at bounding box center [23, 450] width 12 height 12
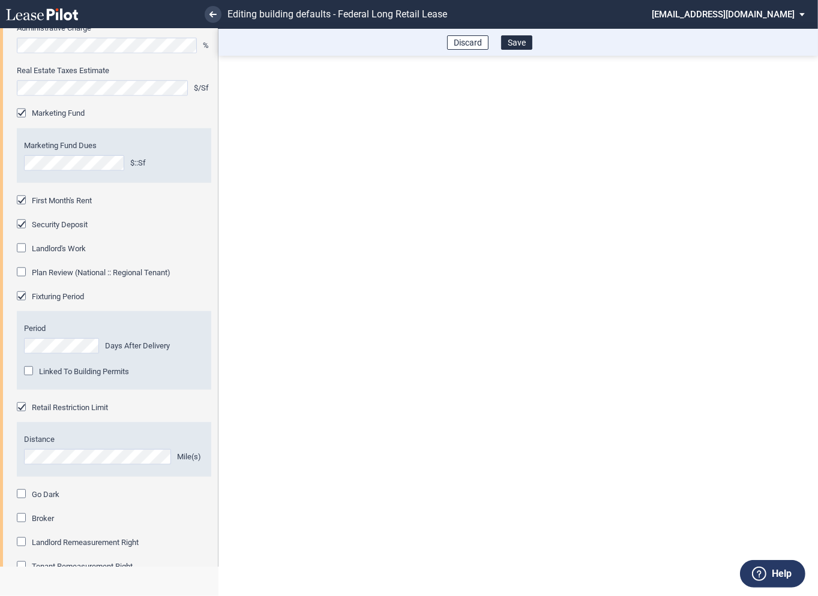
scroll to position [1044, 0]
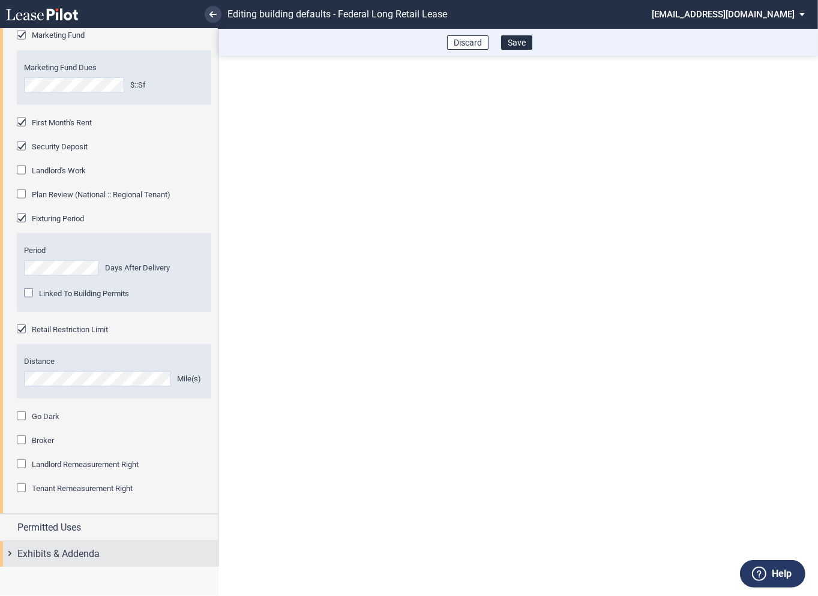
click at [13, 549] on div "Exhibits & Addenda" at bounding box center [109, 555] width 218 height 26
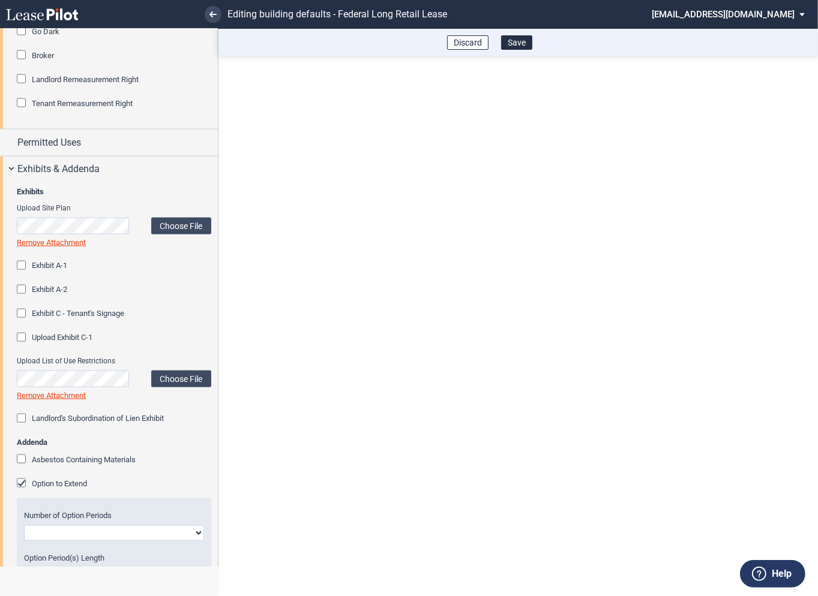
scroll to position [1461, 0]
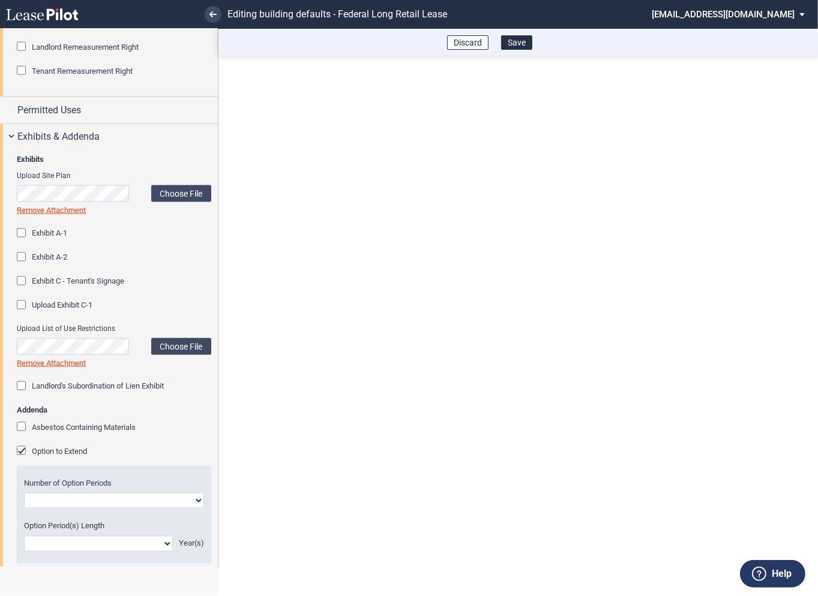
click at [23, 453] on div "Option to Extend" at bounding box center [23, 452] width 12 height 12
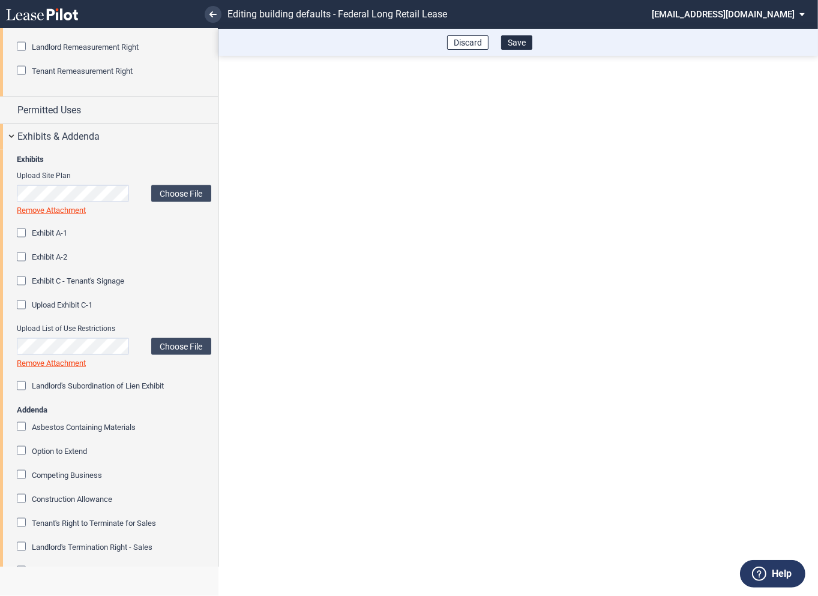
scroll to position [1652, 0]
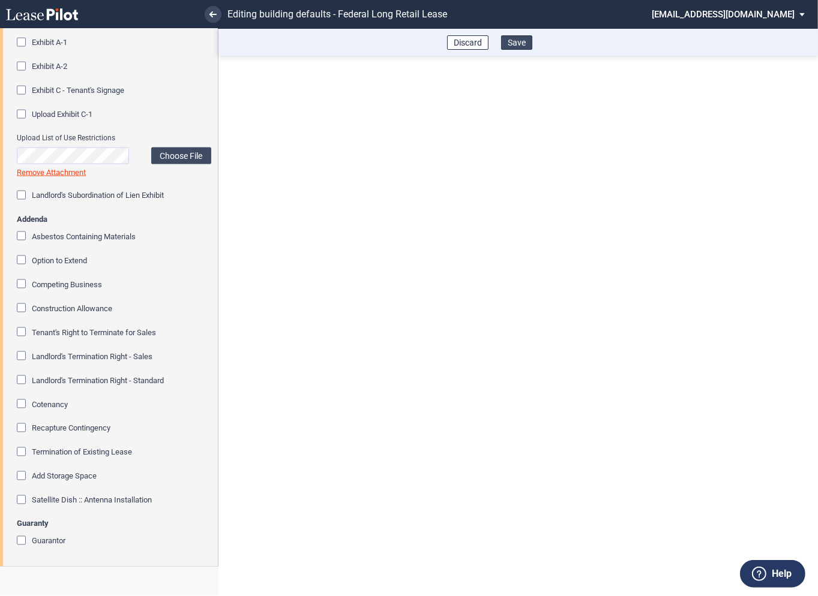
click at [522, 46] on button "Save" at bounding box center [516, 42] width 31 height 14
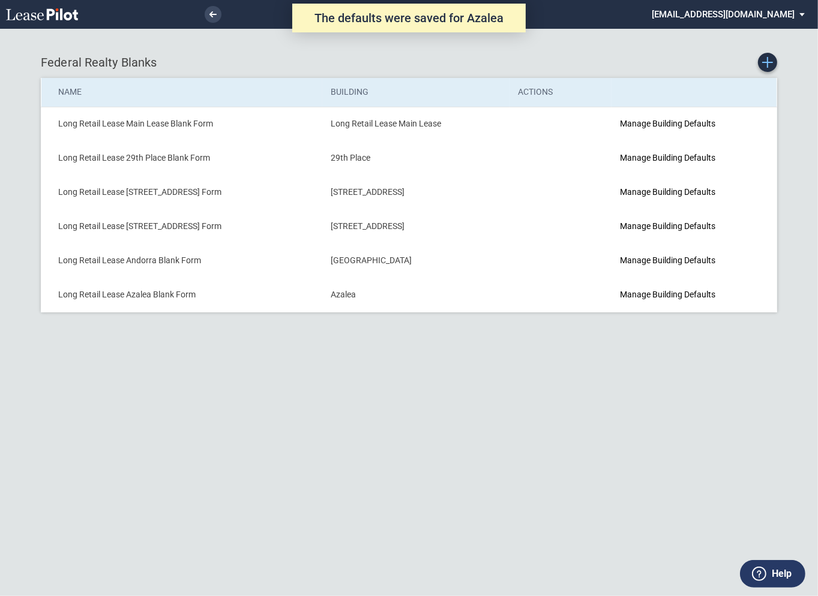
click at [768, 66] on icon "Create new Blank Form" at bounding box center [767, 62] width 11 height 11
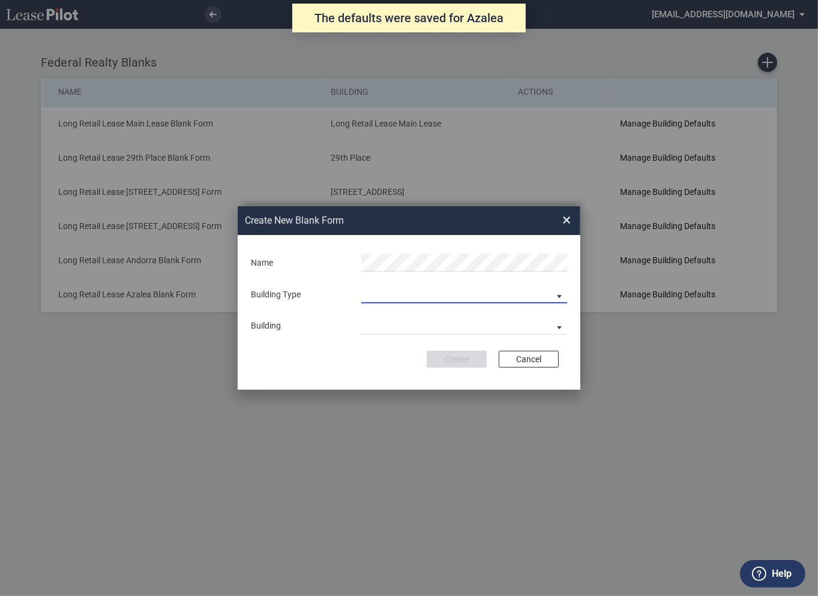
click at [417, 294] on md-select "Building Predefined Empty Building New Empty Building" at bounding box center [464, 294] width 206 height 18
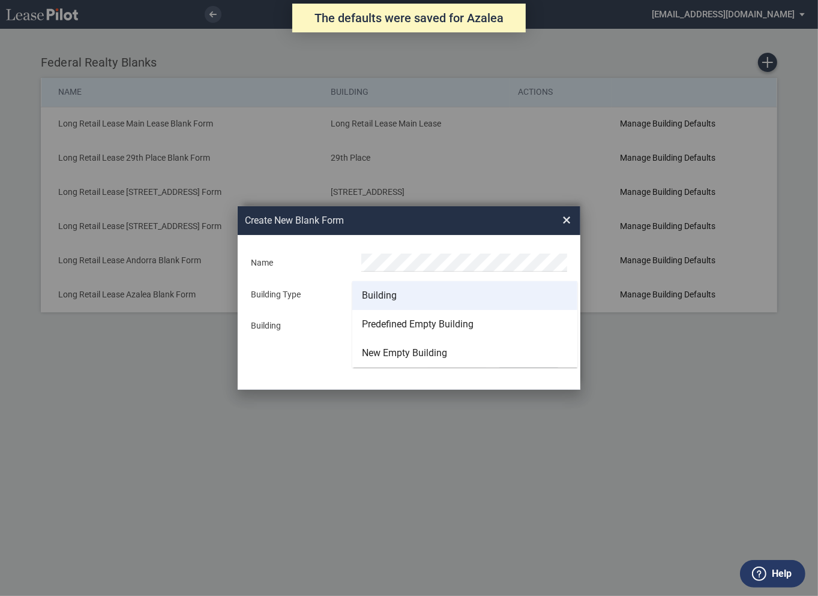
click at [394, 294] on div "Building" at bounding box center [379, 295] width 35 height 13
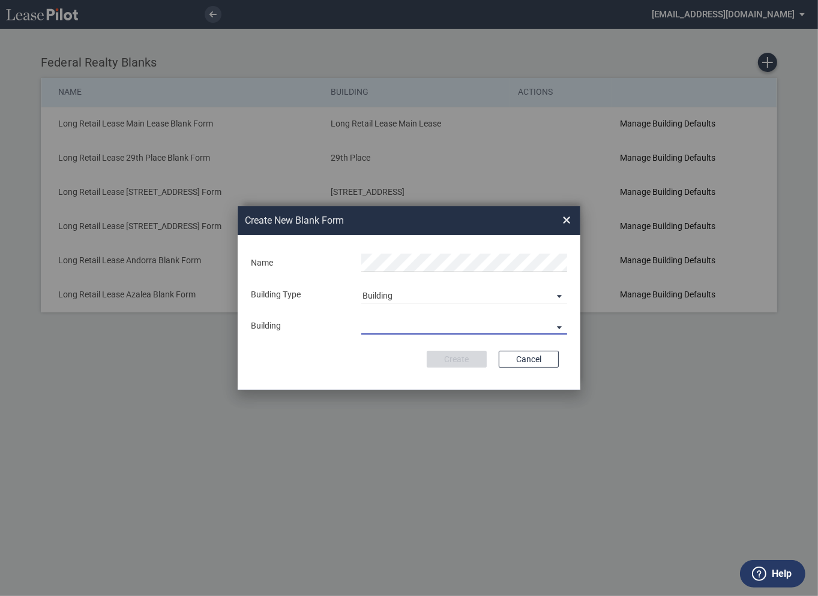
click at [392, 327] on md-select "29th Place [STREET_ADDRESS] [STREET_ADDRESS] [GEOGRAPHIC_DATA] Azalea Bala Cynw…" at bounding box center [464, 326] width 206 height 18
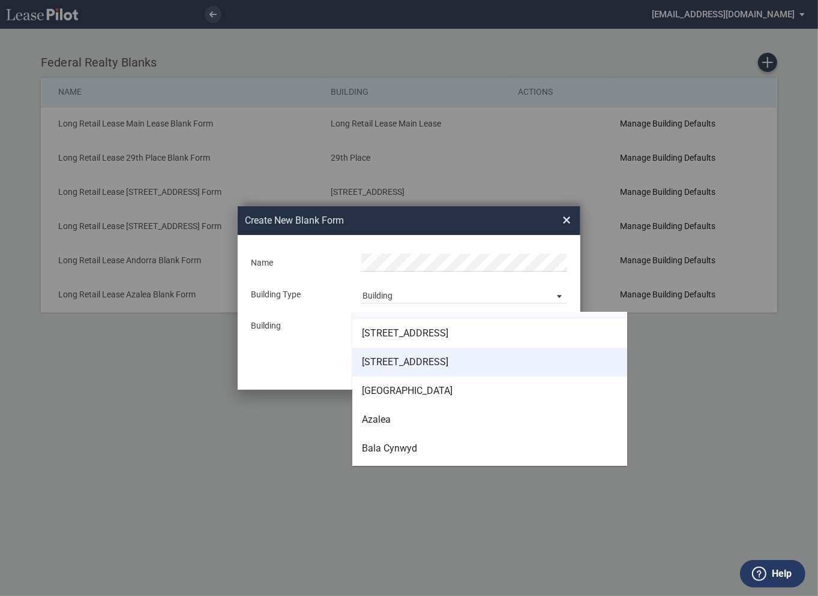
scroll to position [23, 0]
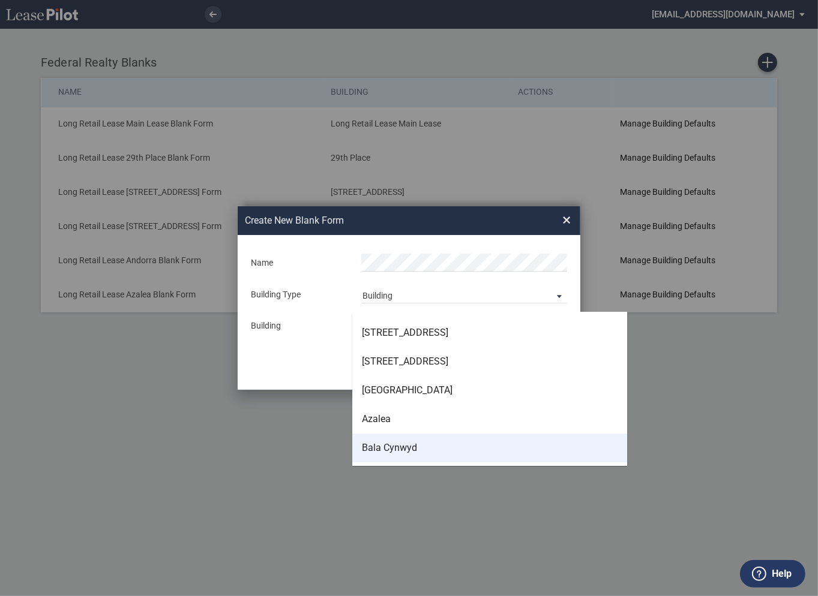
click at [401, 443] on div "Bala Cynwyd" at bounding box center [389, 447] width 55 height 13
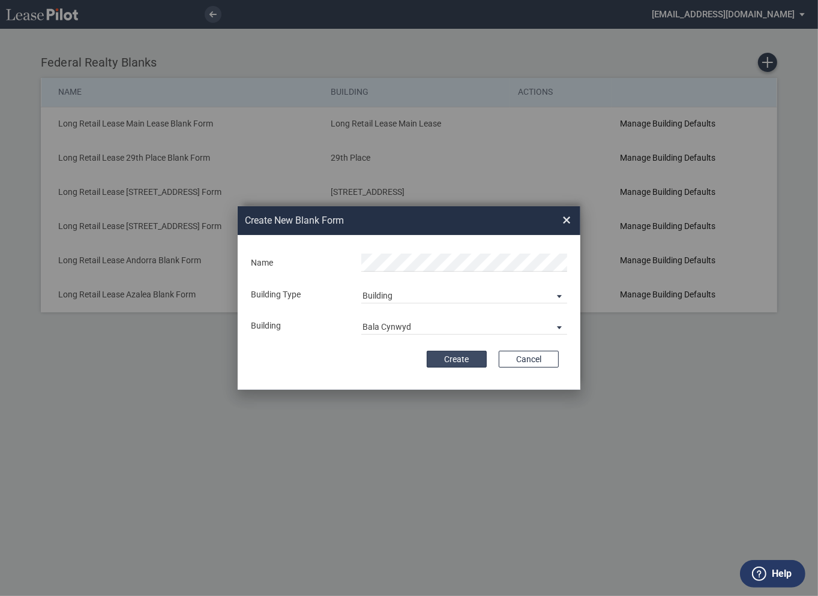
click at [457, 360] on button "Create" at bounding box center [456, 359] width 60 height 17
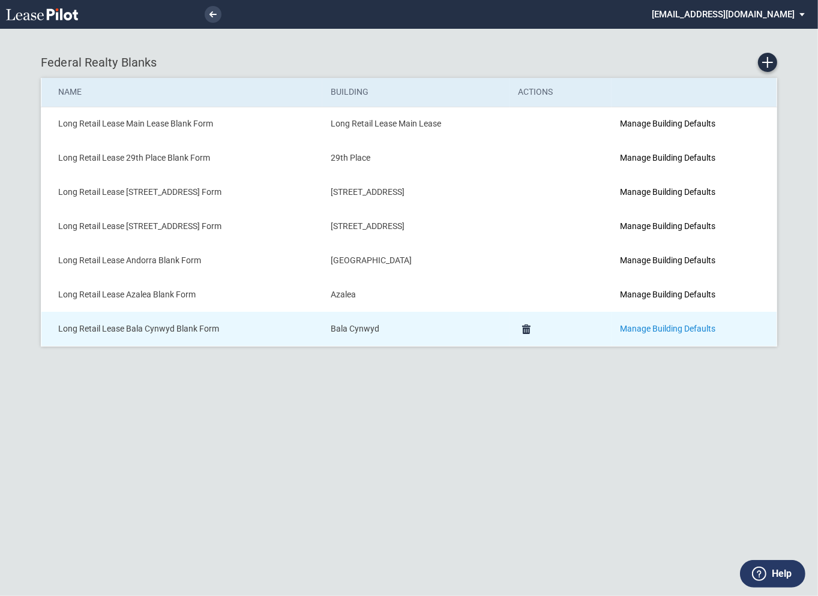
click at [649, 330] on link "Manage Building Defaults" at bounding box center [667, 329] width 95 height 10
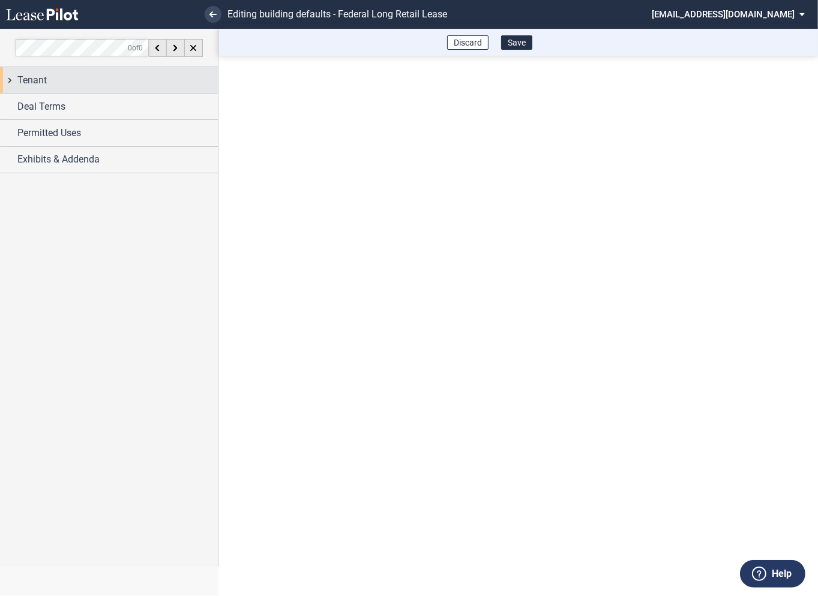
click at [14, 87] on div "Tenant" at bounding box center [109, 80] width 218 height 26
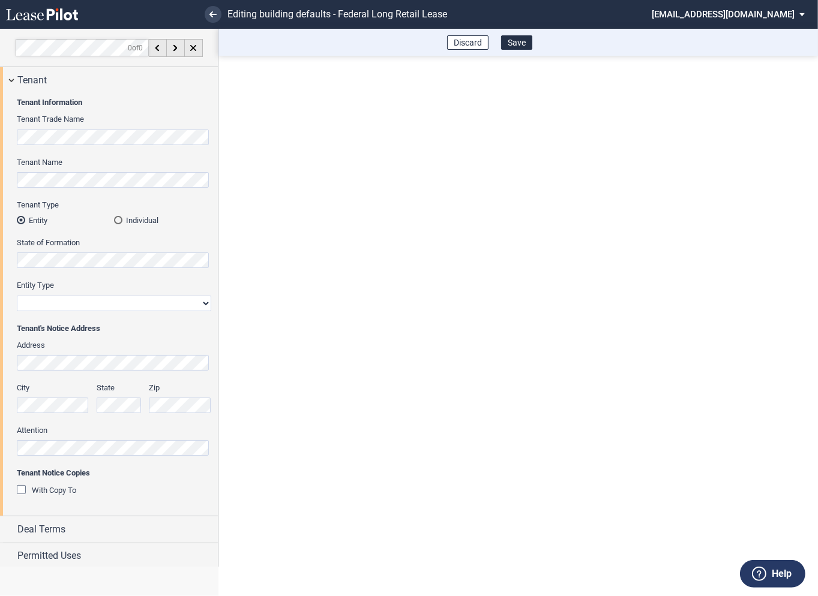
scroll to position [29, 0]
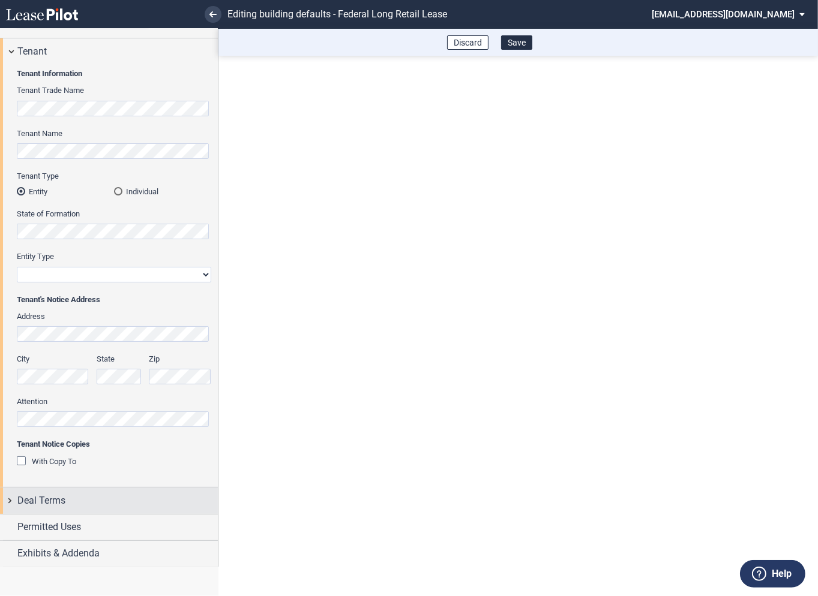
click at [10, 505] on div "Deal Terms" at bounding box center [109, 501] width 218 height 26
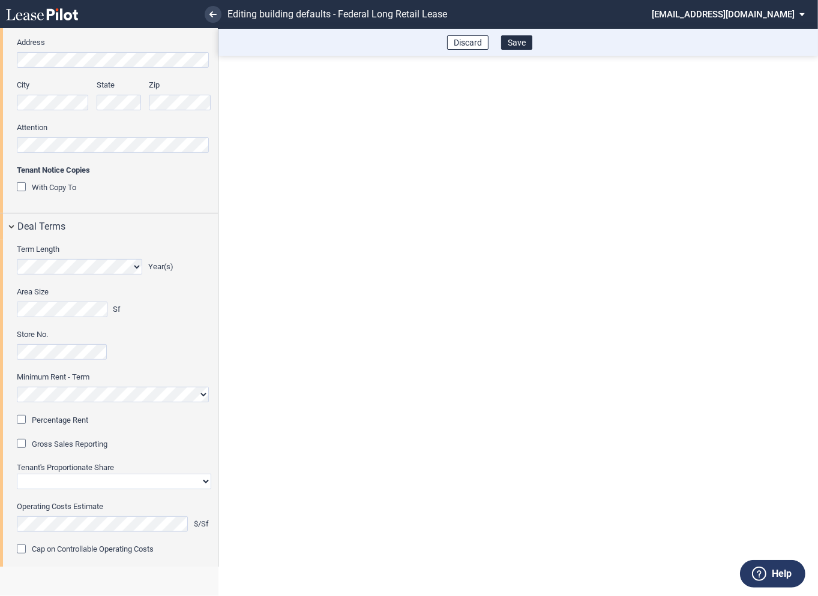
scroll to position [305, 0]
click at [25, 419] on div "Percentage Rent" at bounding box center [23, 419] width 12 height 12
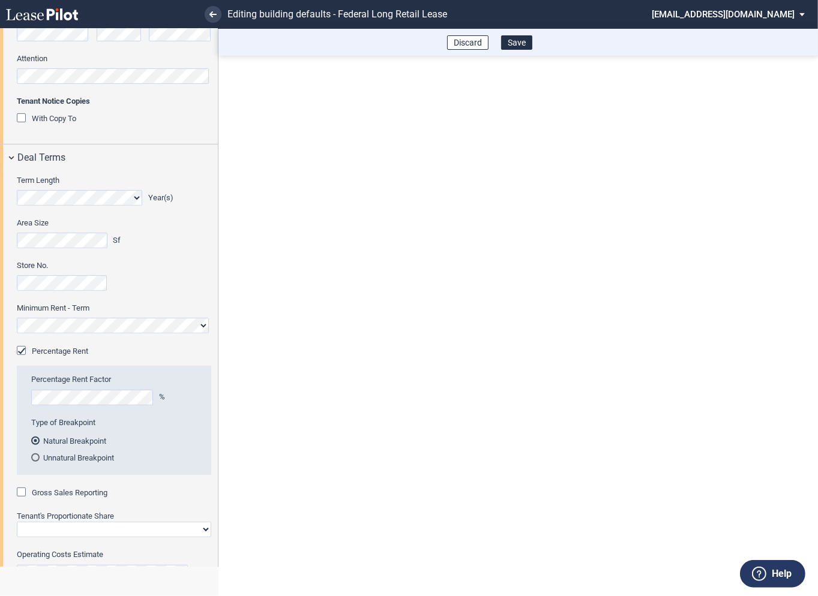
scroll to position [392, 0]
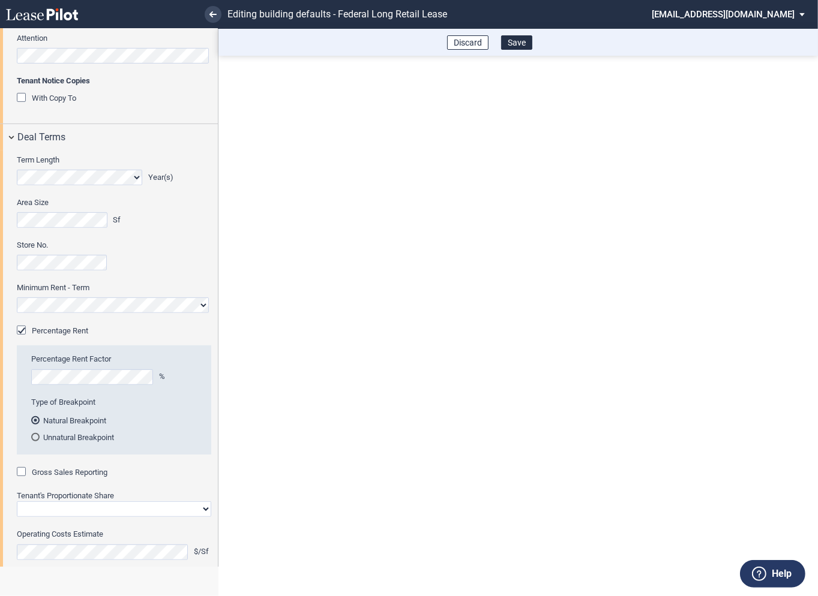
click at [23, 472] on div "Gross Sales Reporting" at bounding box center [23, 473] width 12 height 12
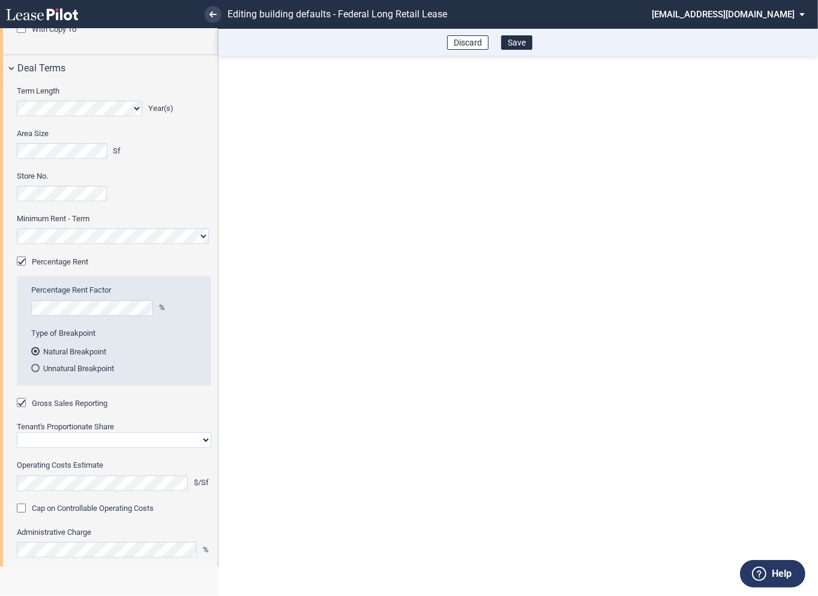
scroll to position [482, 0]
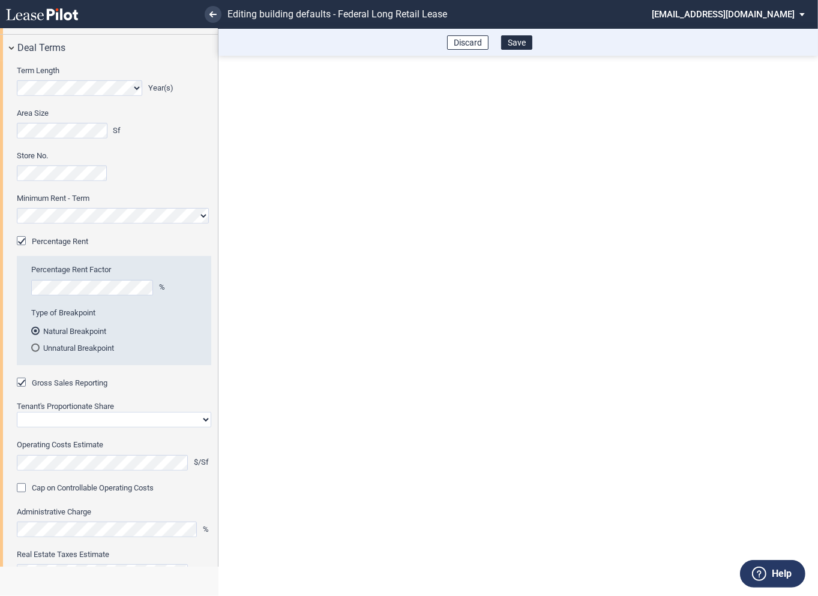
click at [50, 423] on select "Straight GLA Net Major" at bounding box center [114, 420] width 194 height 16
select select "straight GLA"
click at [17, 412] on select "Straight GLA Net Major" at bounding box center [114, 420] width 194 height 16
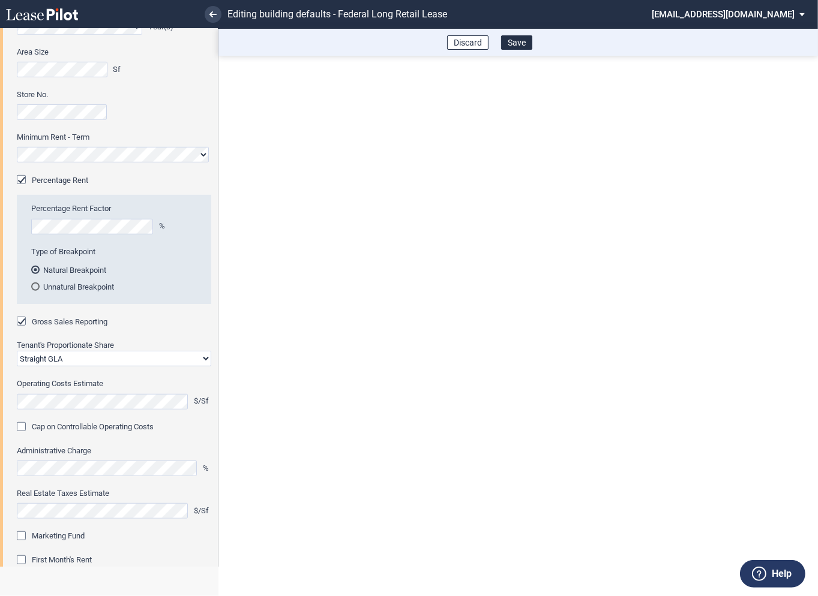
scroll to position [545, 0]
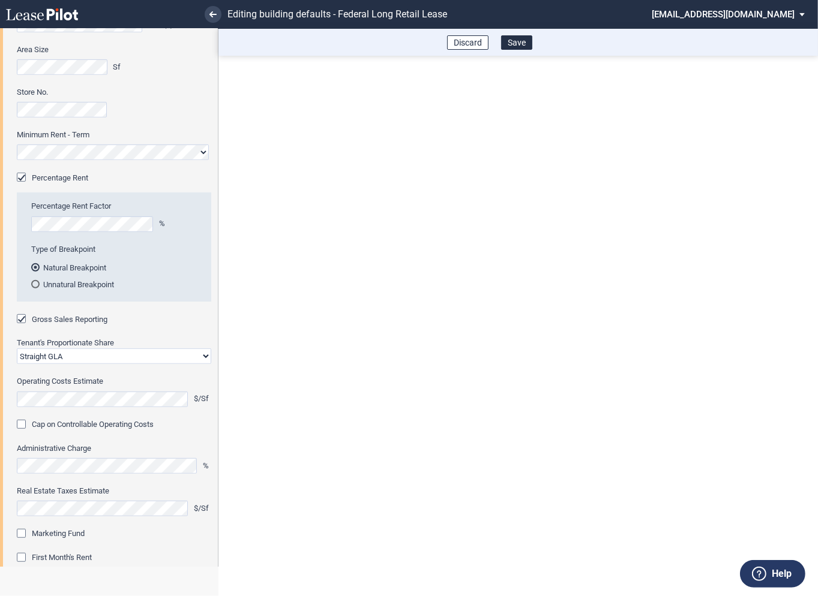
click at [25, 533] on div "Marketing Fund" at bounding box center [23, 535] width 12 height 12
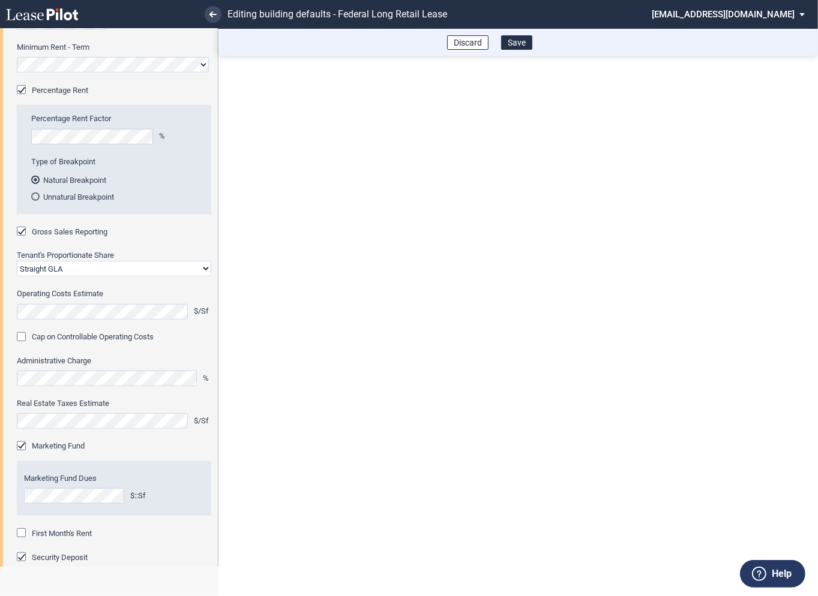
scroll to position [671, 0]
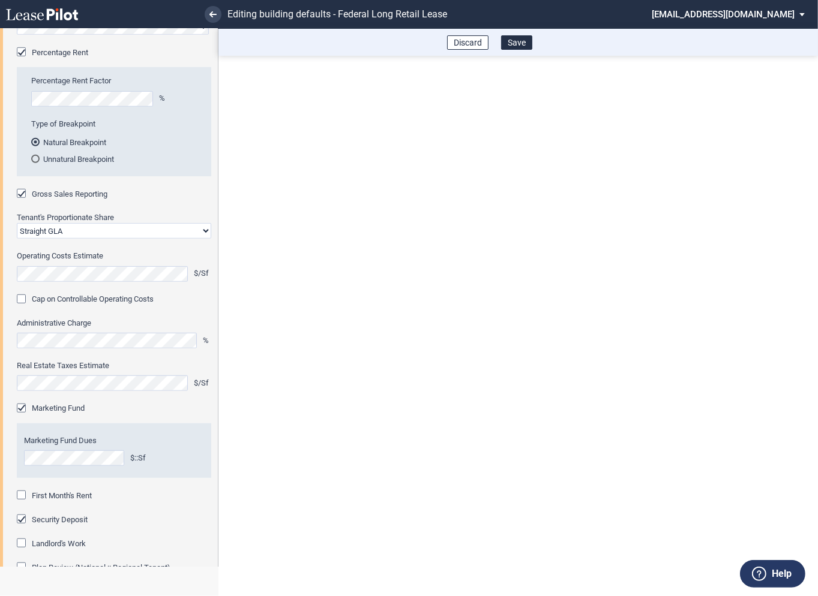
click at [25, 497] on div "First Month's Rent" at bounding box center [23, 497] width 12 height 12
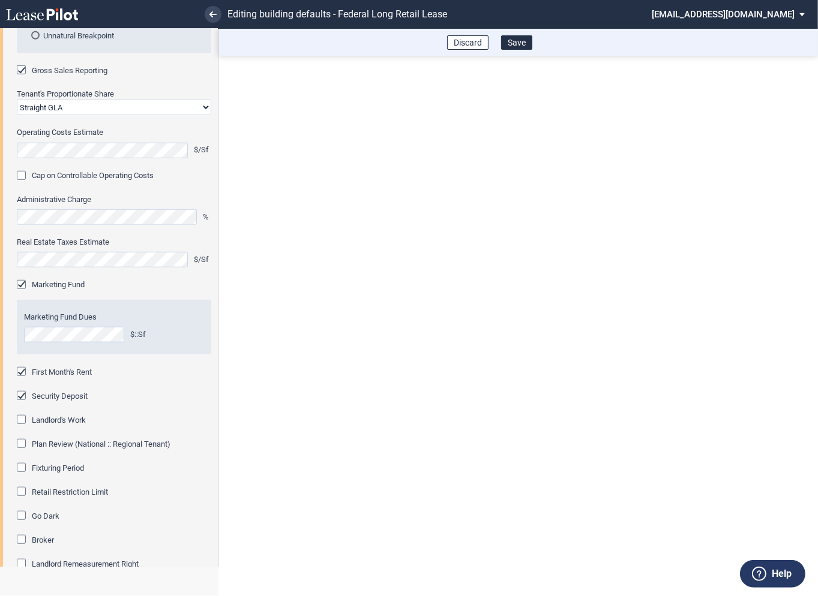
scroll to position [803, 0]
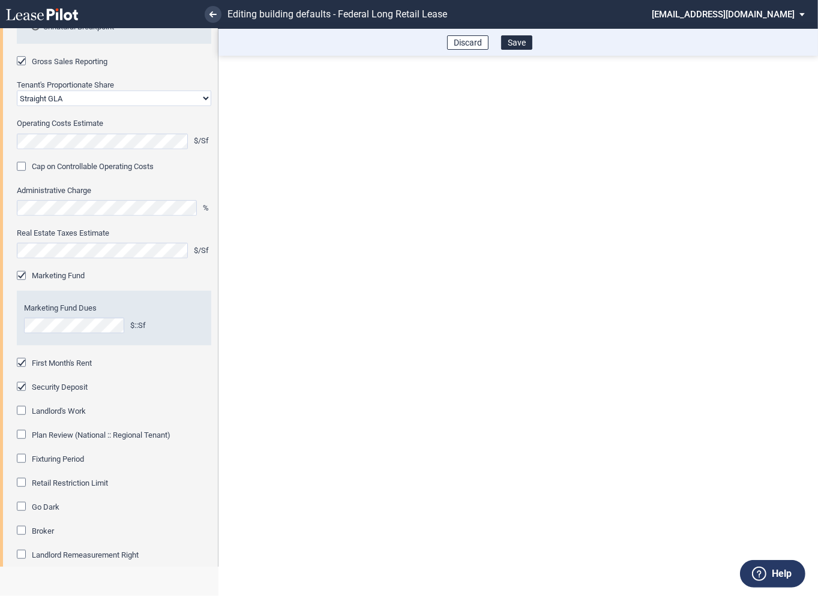
click at [25, 461] on div "Fixturing Period" at bounding box center [23, 460] width 12 height 12
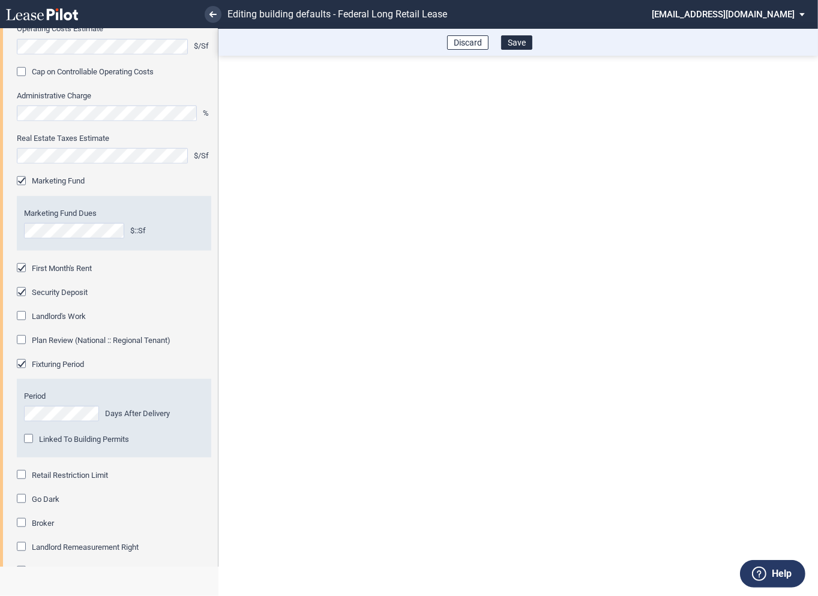
scroll to position [946, 0]
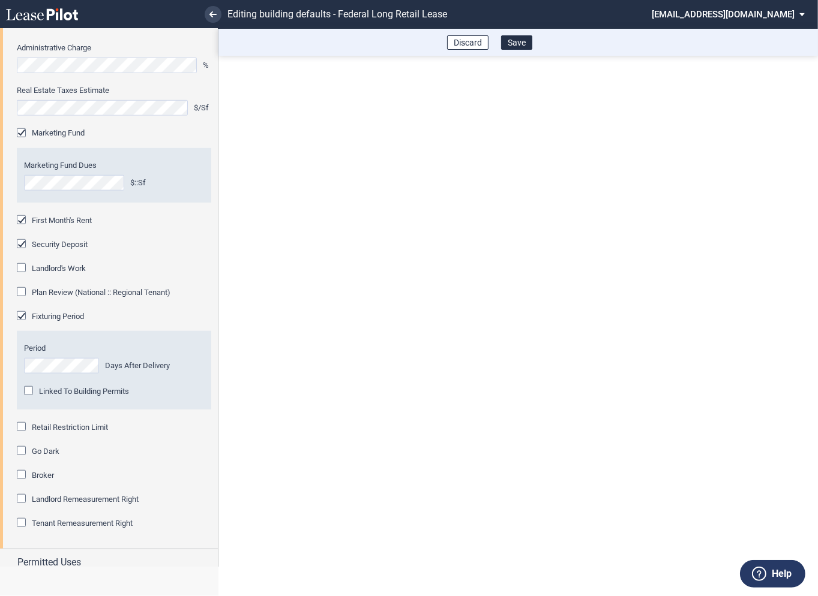
click at [23, 426] on div "Retail Restriction Limit" at bounding box center [23, 428] width 12 height 12
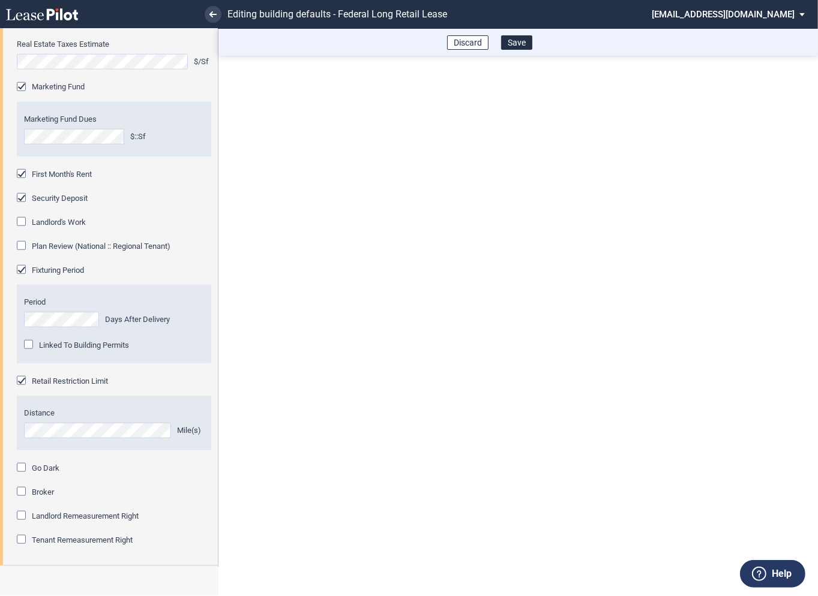
scroll to position [1044, 0]
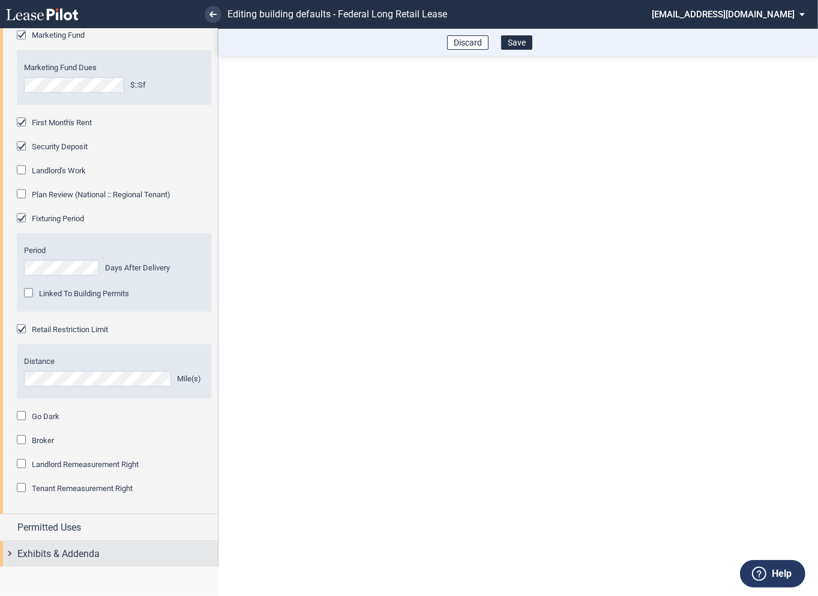
click at [14, 545] on div "Exhibits & Addenda" at bounding box center [109, 555] width 218 height 26
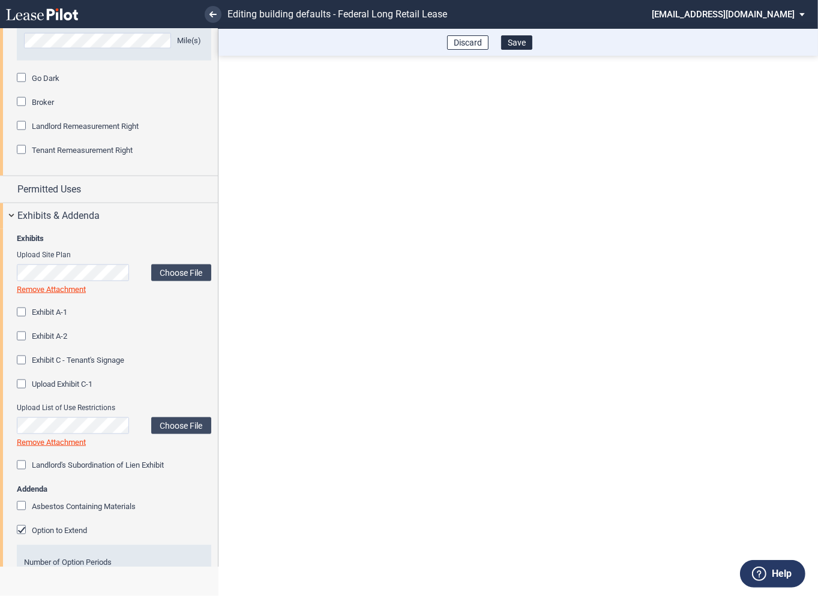
scroll to position [1414, 0]
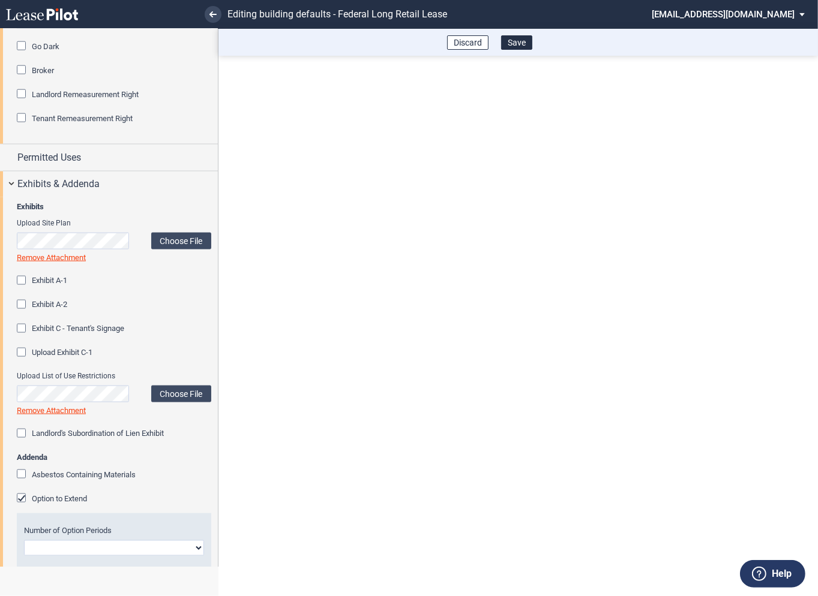
click at [21, 500] on div "Option to Extend" at bounding box center [23, 500] width 12 height 12
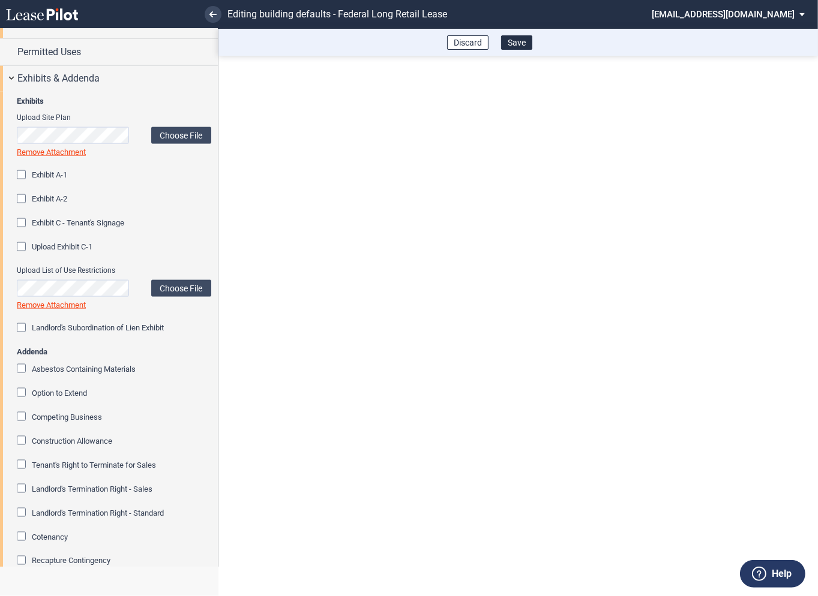
scroll to position [1652, 0]
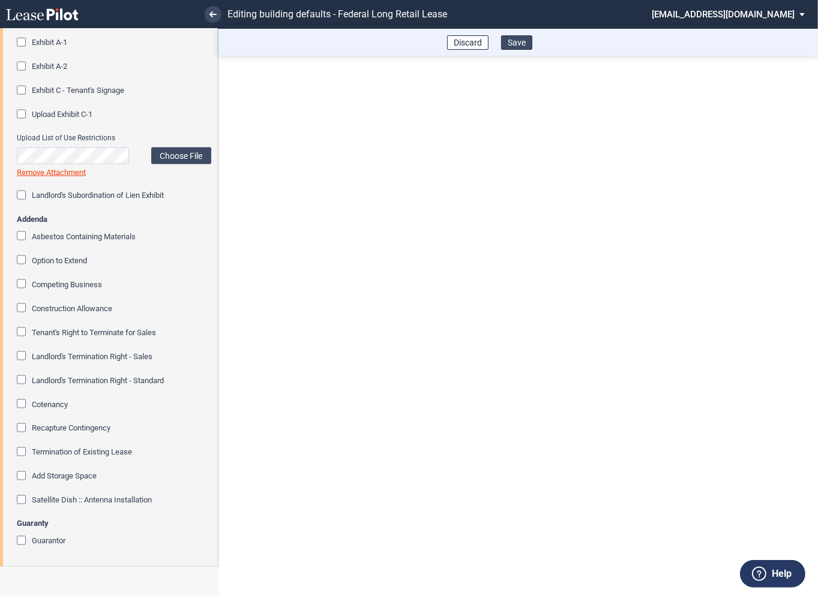
click at [518, 48] on button "Save" at bounding box center [516, 42] width 31 height 14
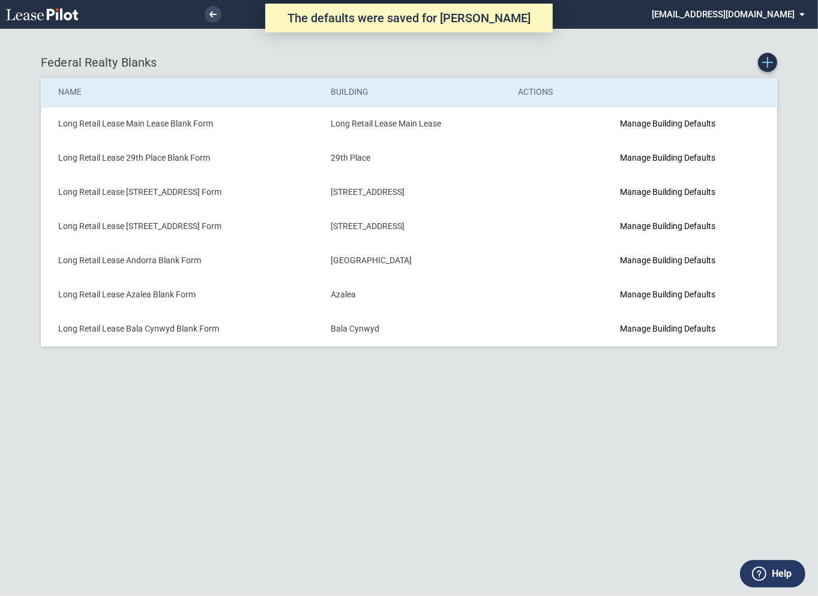
click at [770, 62] on use "Create new Blank Form" at bounding box center [767, 62] width 11 height 11
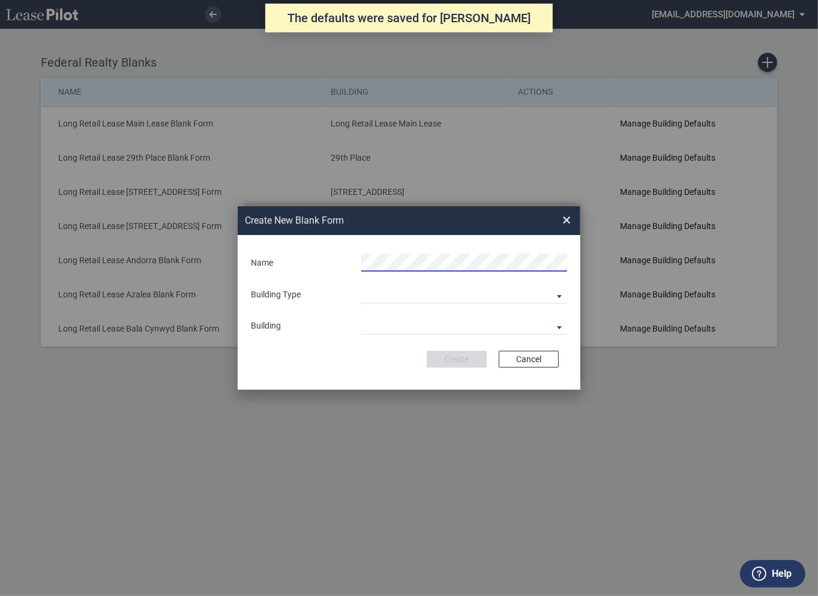
click at [351, 301] on div "Building Type Building Predefined Empty Building New Empty Building" at bounding box center [409, 294] width 330 height 18
click at [372, 301] on md-select "Building Predefined Empty Building New Empty Building" at bounding box center [464, 294] width 206 height 18
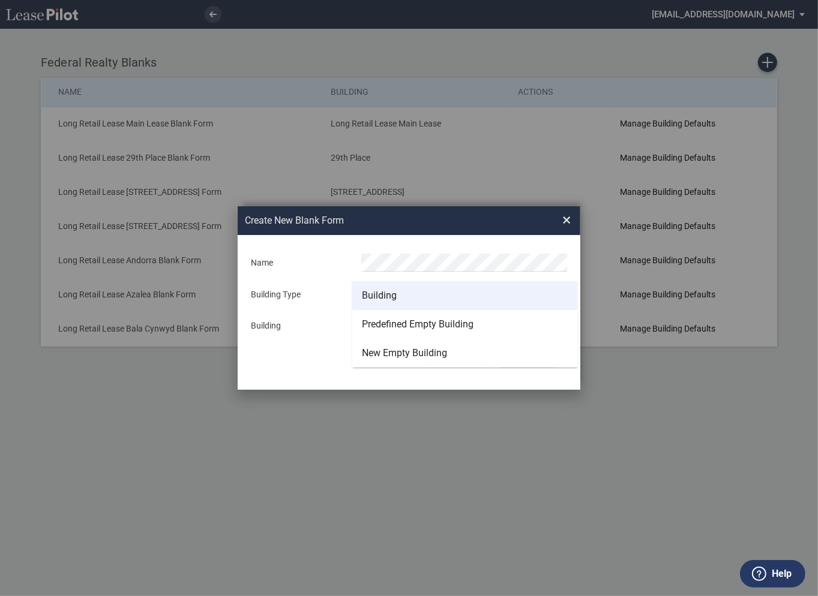
click at [373, 297] on div "Building" at bounding box center [379, 295] width 35 height 13
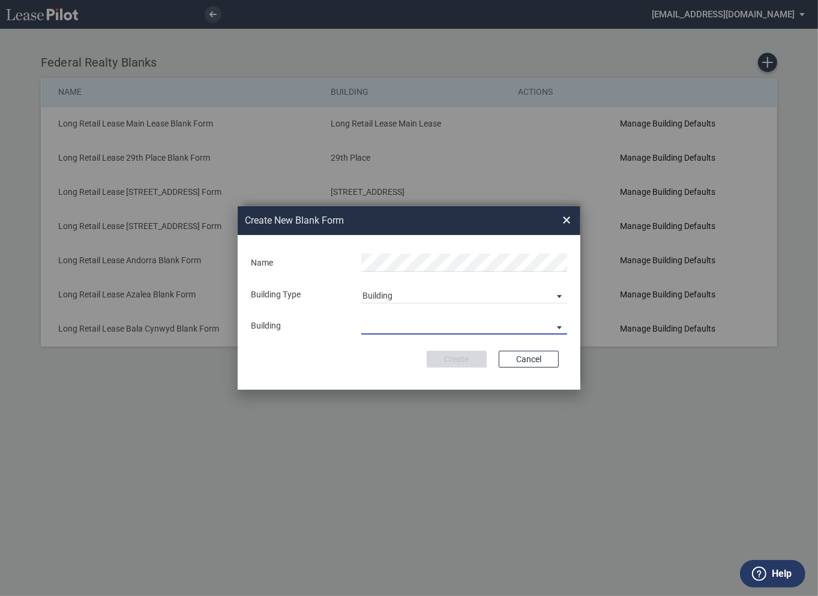
click at [386, 329] on md-select "29th Place [STREET_ADDRESS] [STREET_ADDRESS] [GEOGRAPHIC_DATA] Azalea Bala Cynw…" at bounding box center [464, 326] width 206 height 18
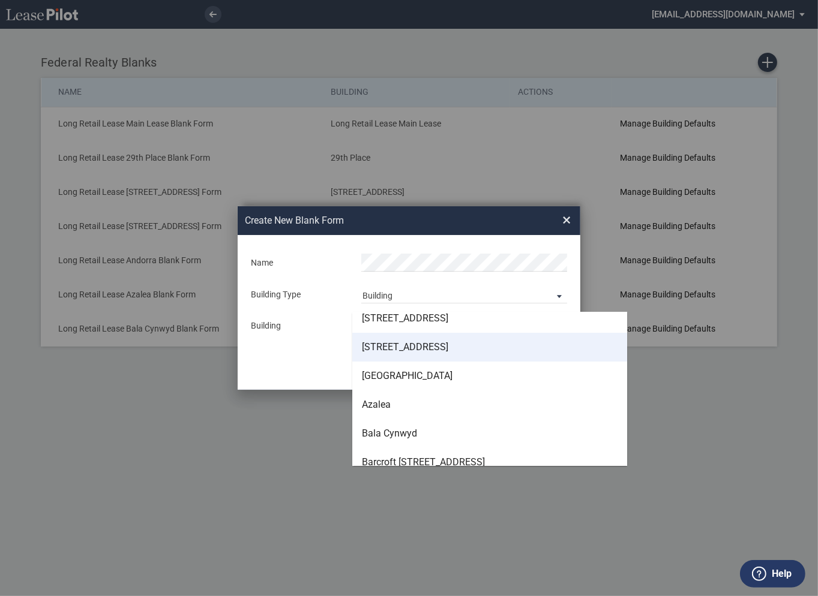
scroll to position [46, 0]
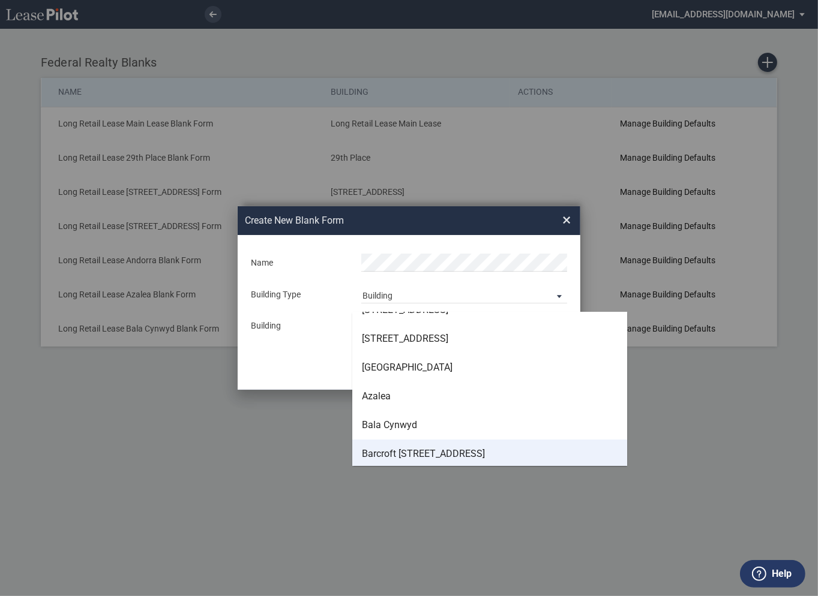
click at [393, 454] on div "Barcroft [STREET_ADDRESS]" at bounding box center [423, 453] width 123 height 13
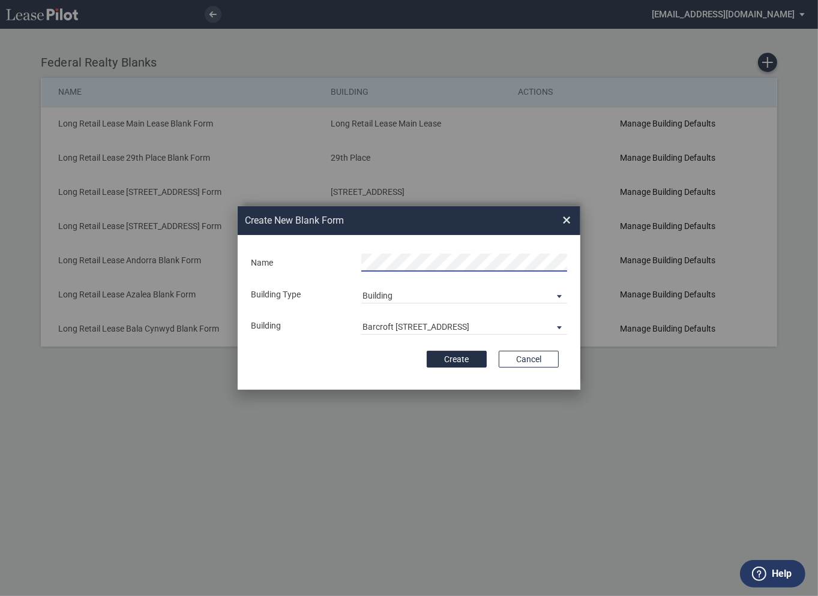
scroll to position [0, 17]
click at [461, 360] on button "Create" at bounding box center [456, 359] width 60 height 17
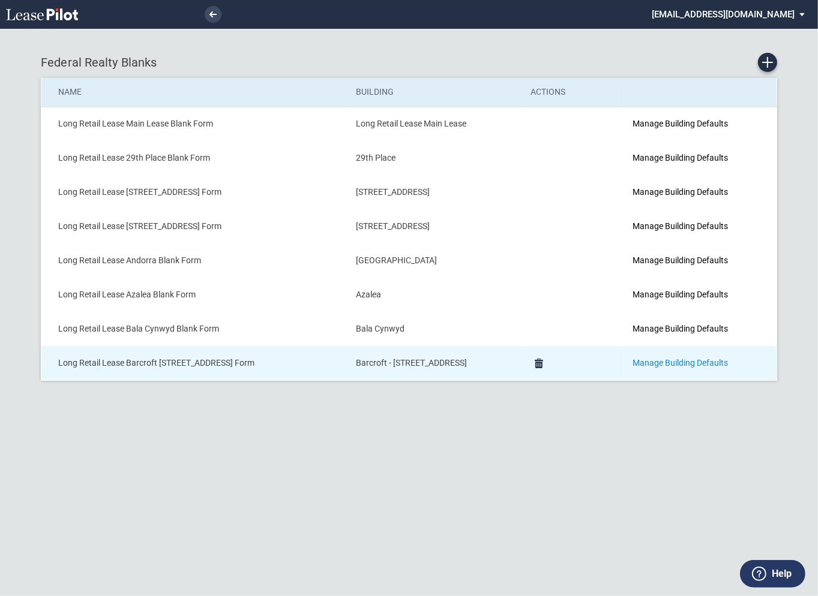
click at [660, 365] on link "Manage Building Defaults" at bounding box center [679, 363] width 95 height 10
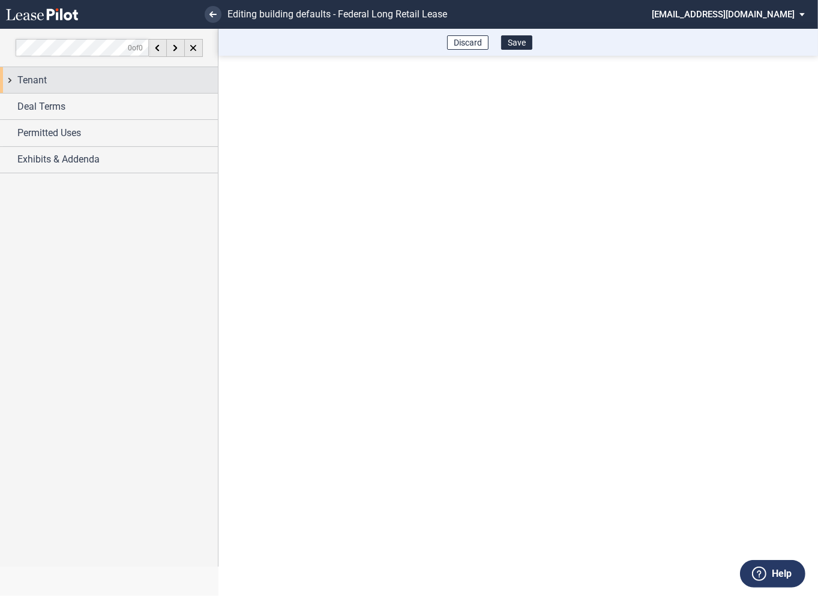
click at [11, 82] on div "Tenant" at bounding box center [109, 80] width 218 height 26
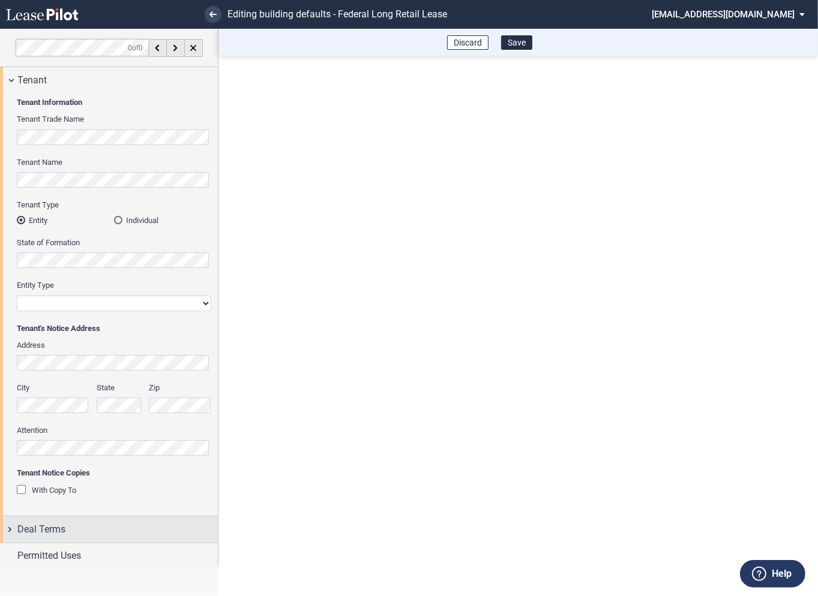
scroll to position [29, 0]
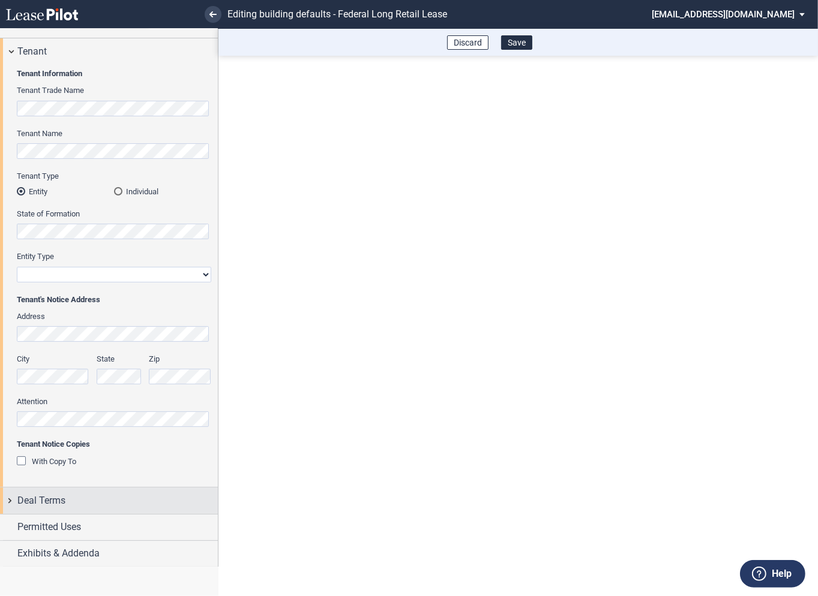
click at [7, 499] on div "Deal Terms" at bounding box center [109, 501] width 218 height 26
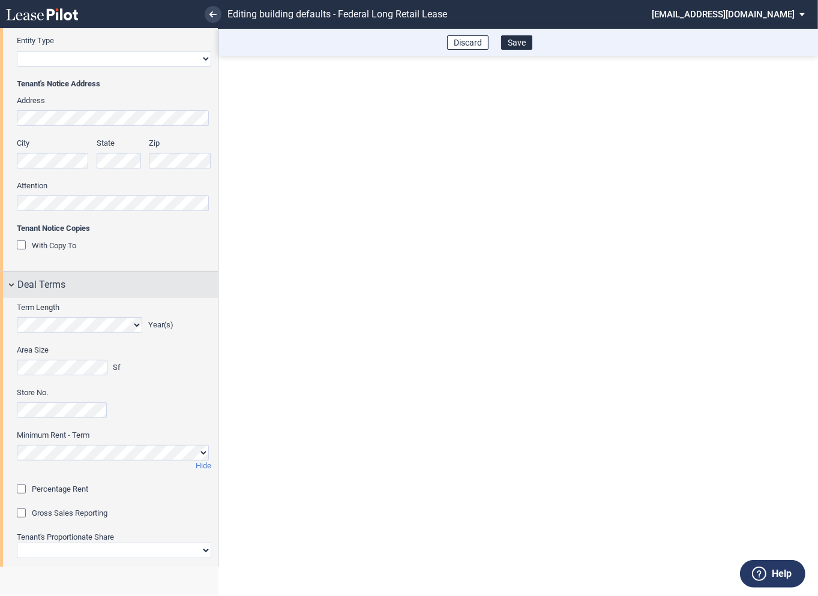
scroll to position [279, 0]
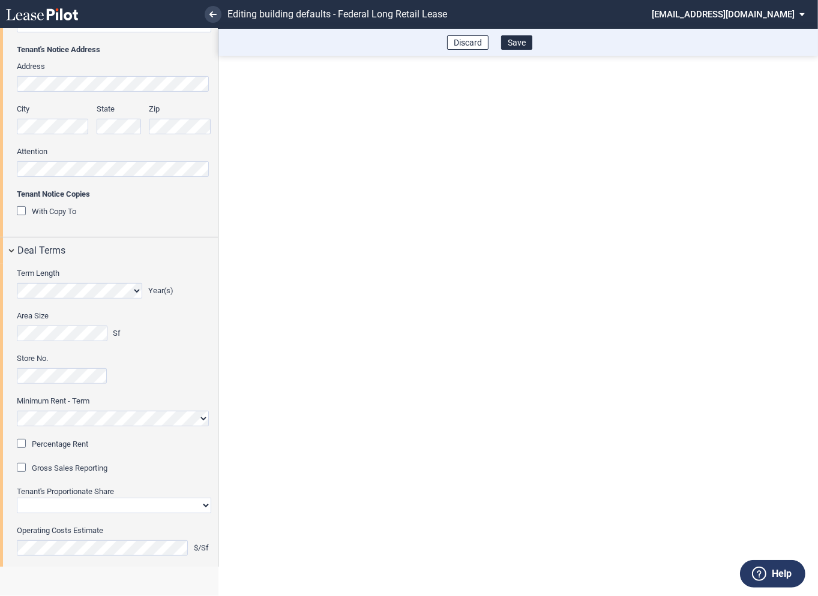
click at [27, 443] on div "Percentage Rent" at bounding box center [23, 445] width 12 height 12
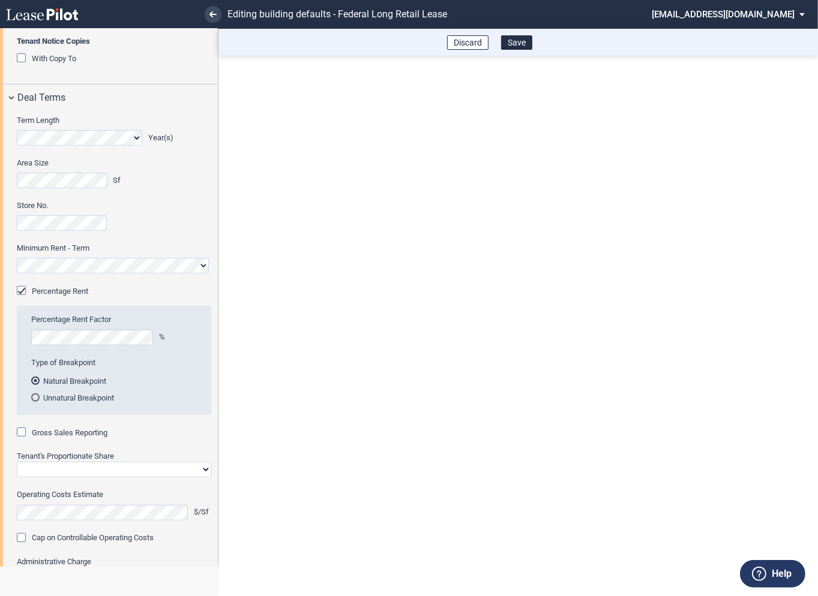
click at [25, 432] on div "Gross Sales Reporting" at bounding box center [23, 434] width 12 height 12
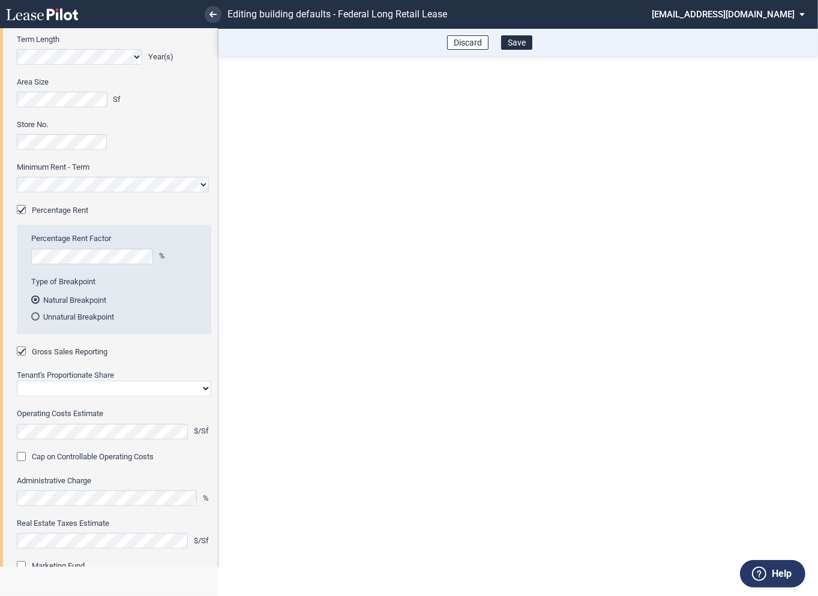
scroll to position [521, 0]
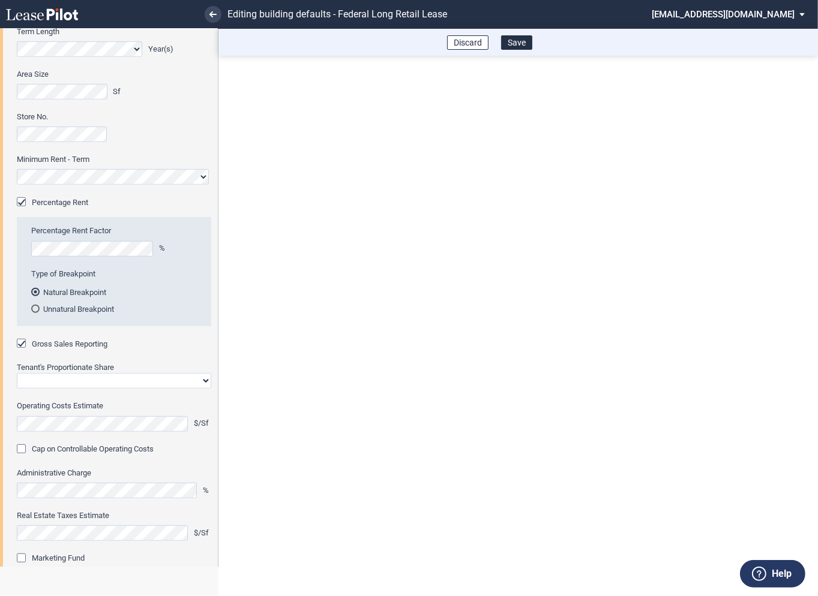
click at [62, 381] on select "Straight GLA Net Major" at bounding box center [114, 381] width 194 height 16
select select "straight GLA"
click at [17, 373] on select "Straight GLA Net Major" at bounding box center [114, 381] width 194 height 16
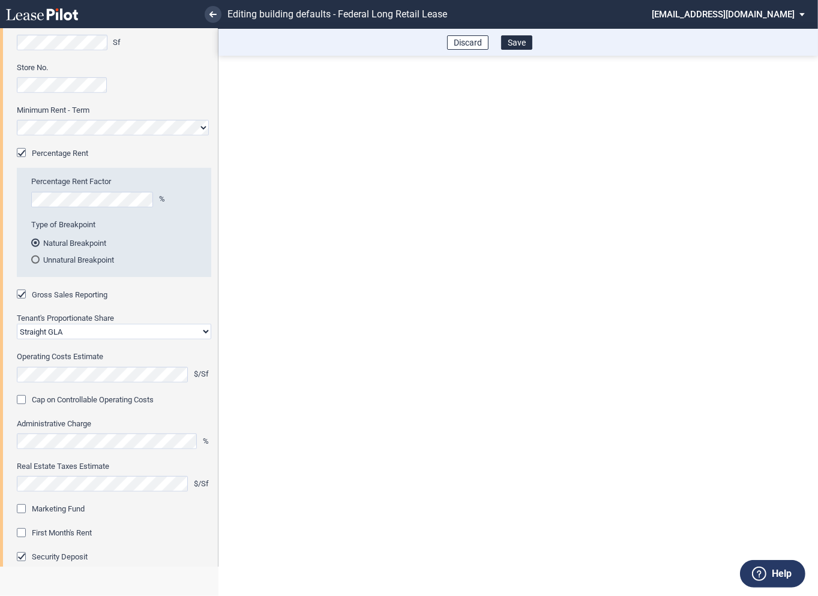
scroll to position [590, 0]
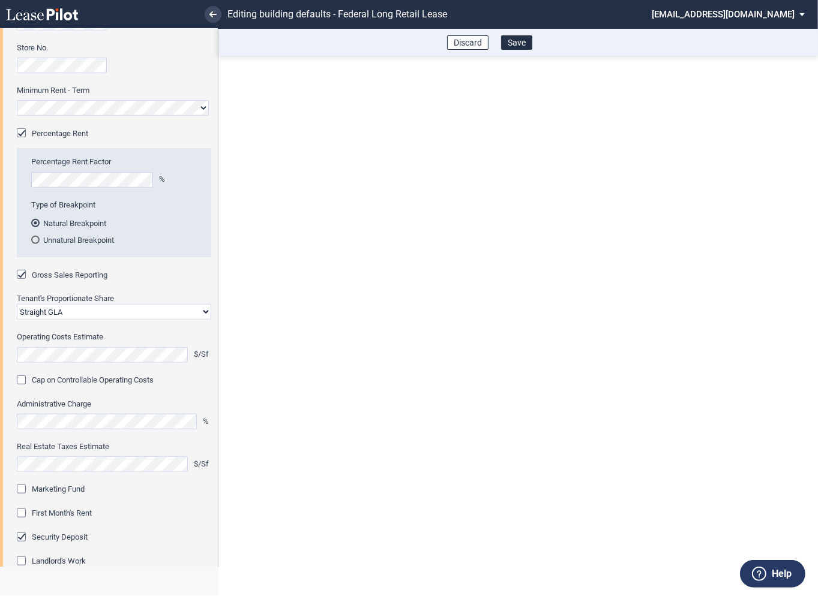
click at [23, 492] on div "Marketing Fund" at bounding box center [23, 491] width 12 height 12
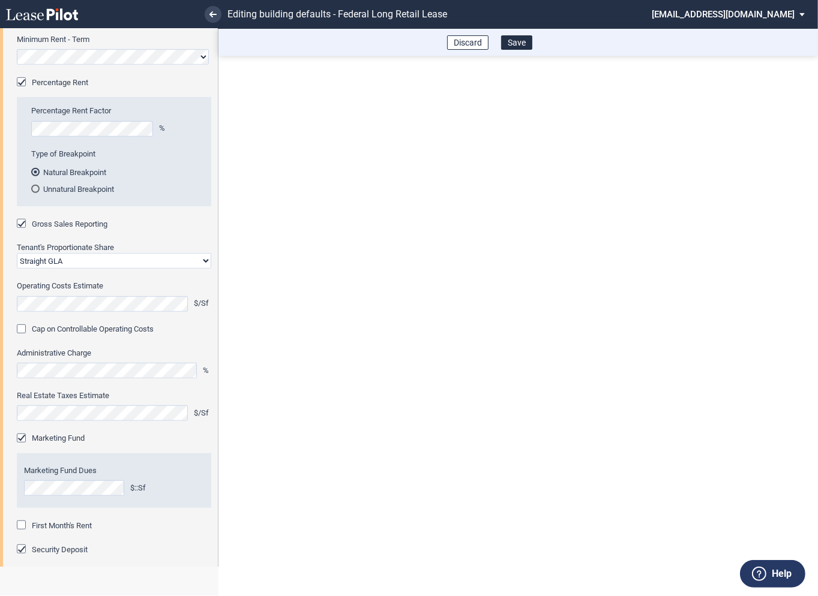
click at [23, 525] on div "First Month's Rent" at bounding box center [23, 527] width 12 height 12
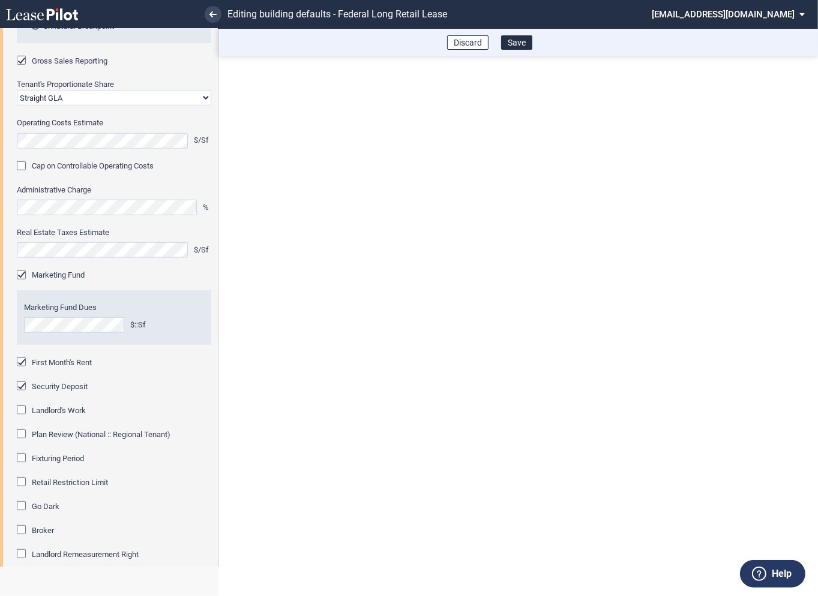
scroll to position [813, 0]
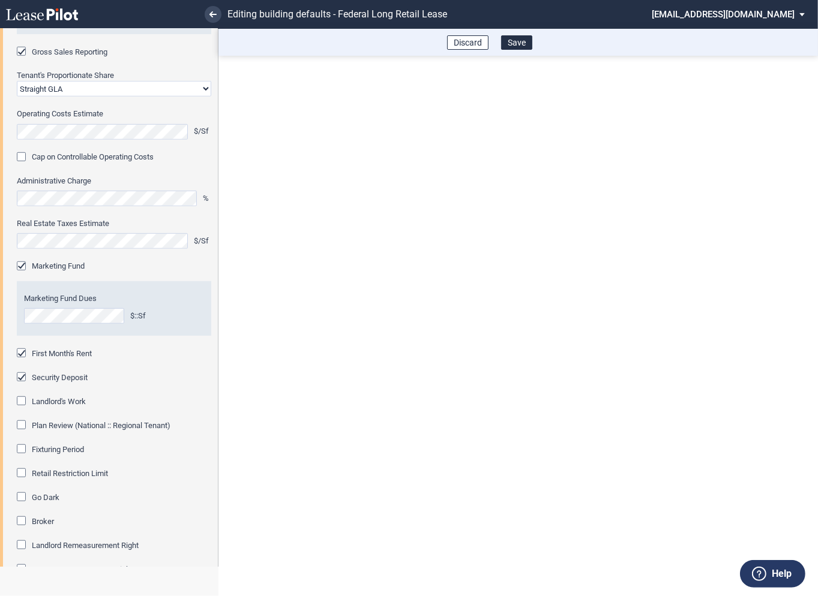
click at [23, 447] on div "Fixturing Period" at bounding box center [23, 450] width 12 height 12
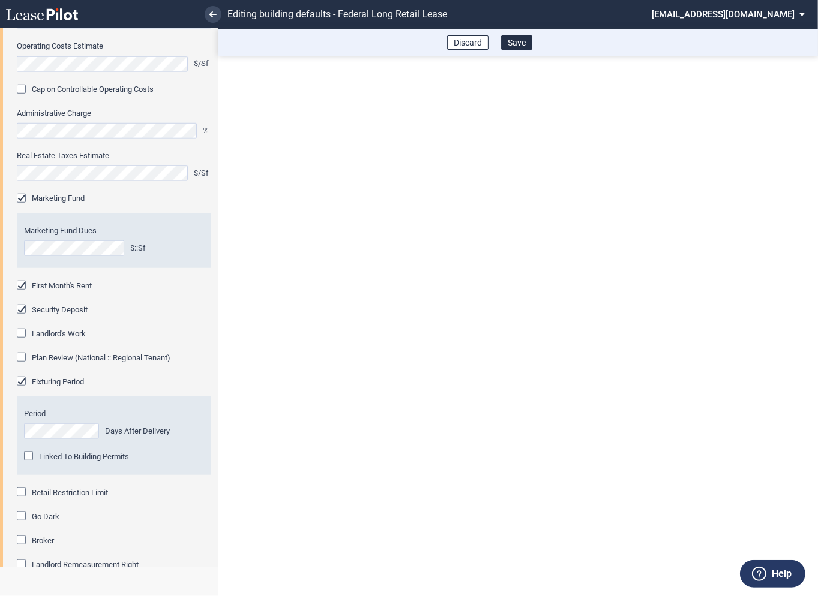
scroll to position [914, 0]
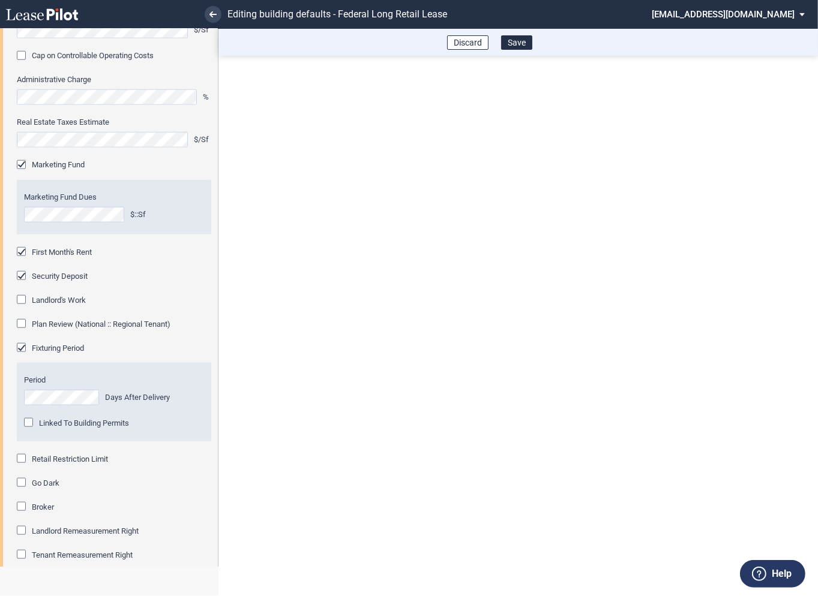
click at [24, 458] on div "Retail Restriction Limit" at bounding box center [23, 460] width 12 height 12
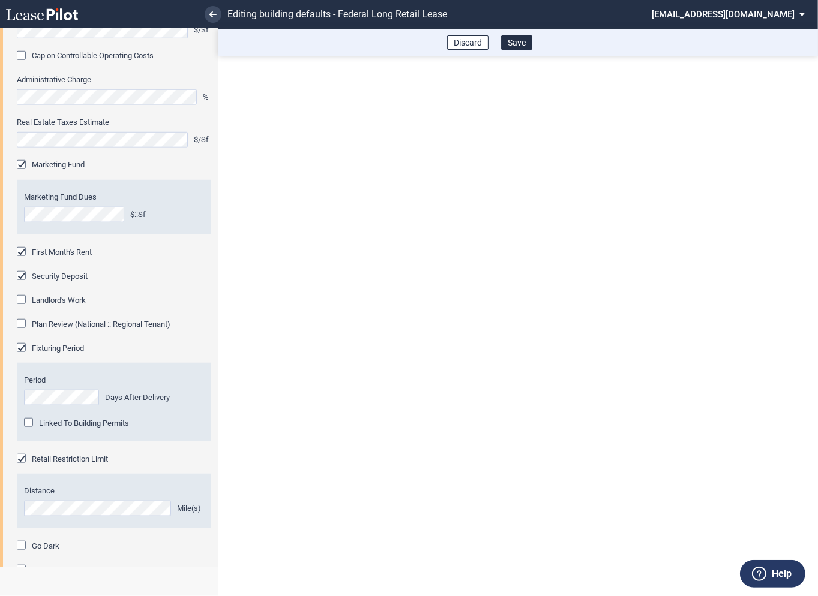
scroll to position [1044, 0]
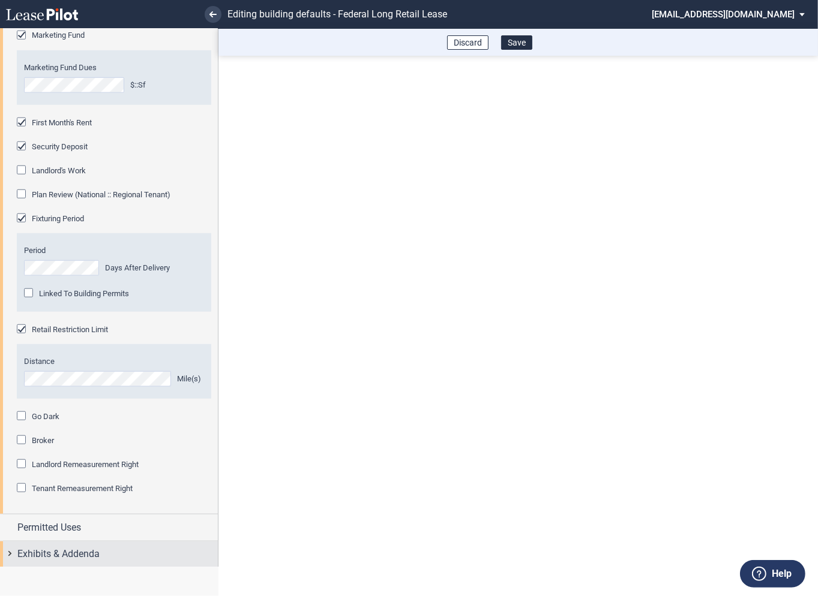
click at [14, 551] on div "Exhibits & Addenda" at bounding box center [109, 555] width 218 height 26
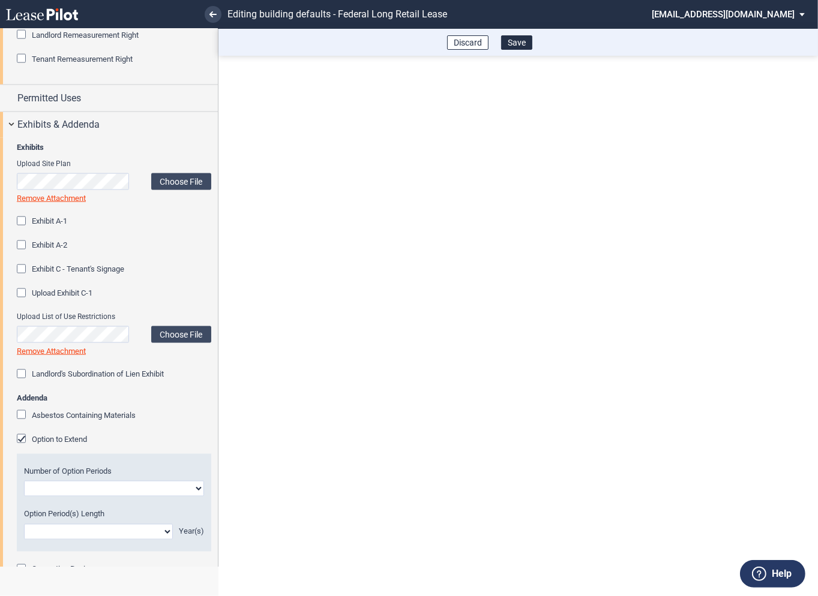
scroll to position [1497, 0]
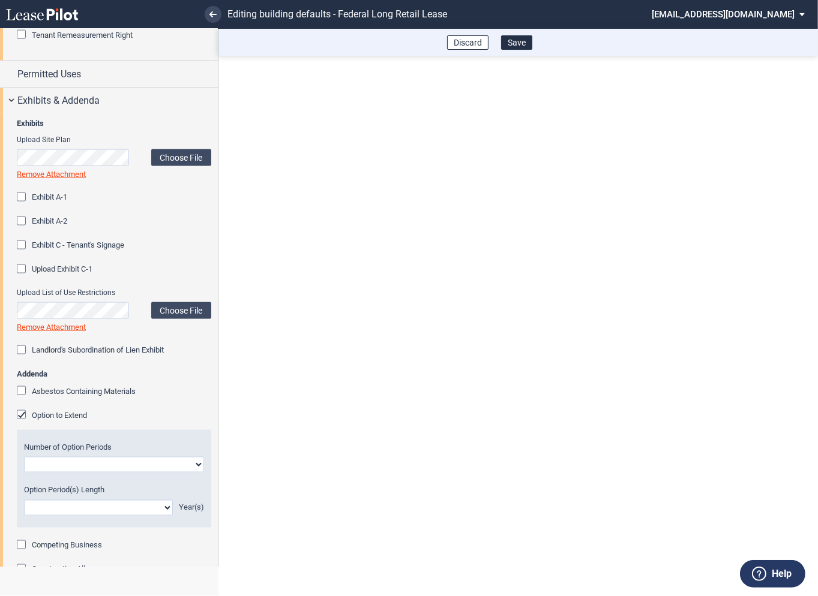
click at [22, 414] on div "Option to Extend" at bounding box center [23, 416] width 12 height 12
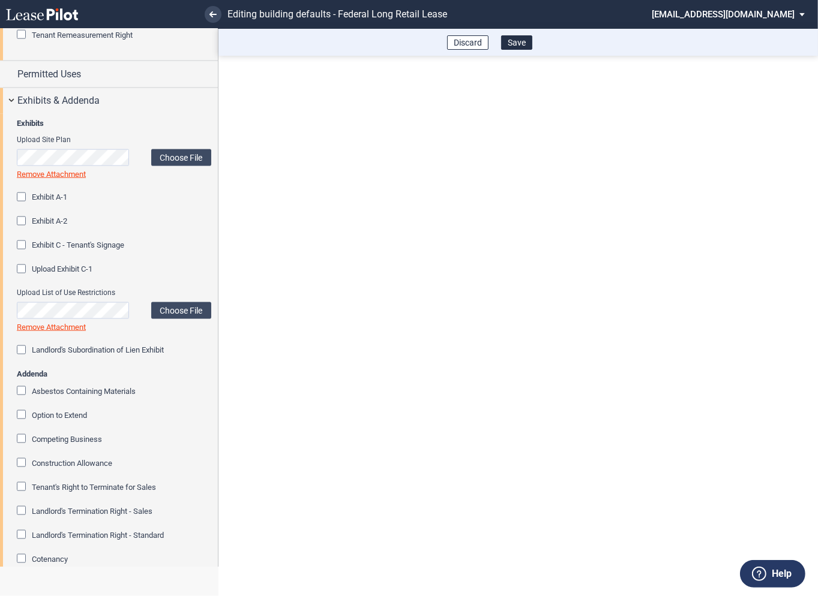
scroll to position [1652, 0]
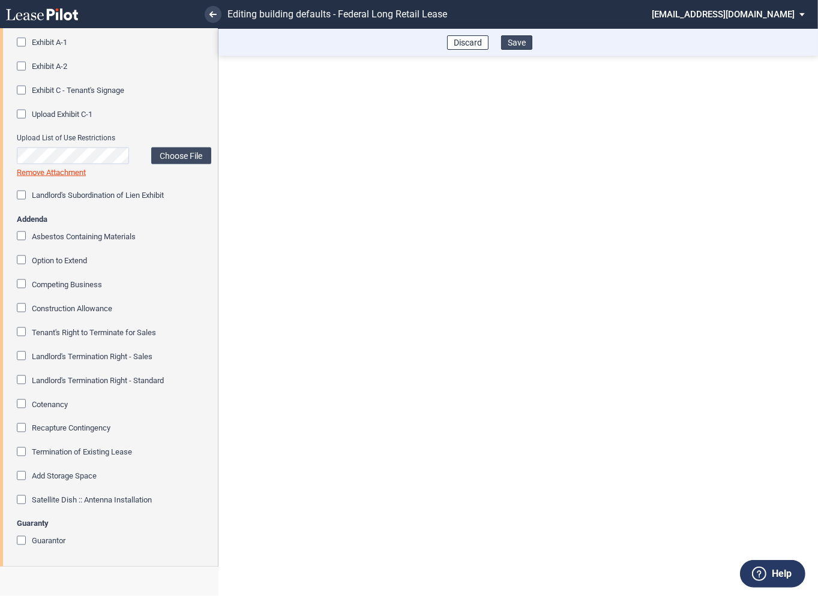
click at [518, 45] on button "Save" at bounding box center [516, 42] width 31 height 14
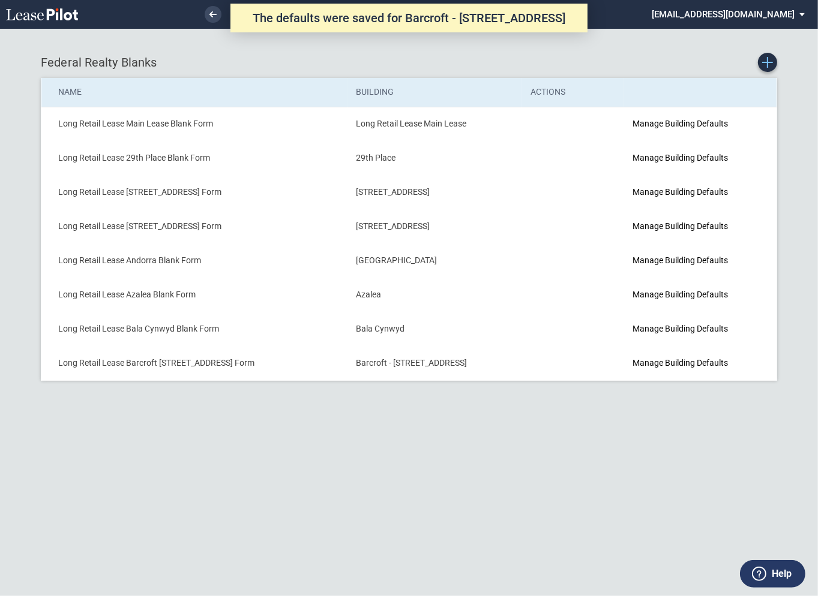
click at [770, 65] on icon "Create new Blank Form" at bounding box center [767, 62] width 11 height 11
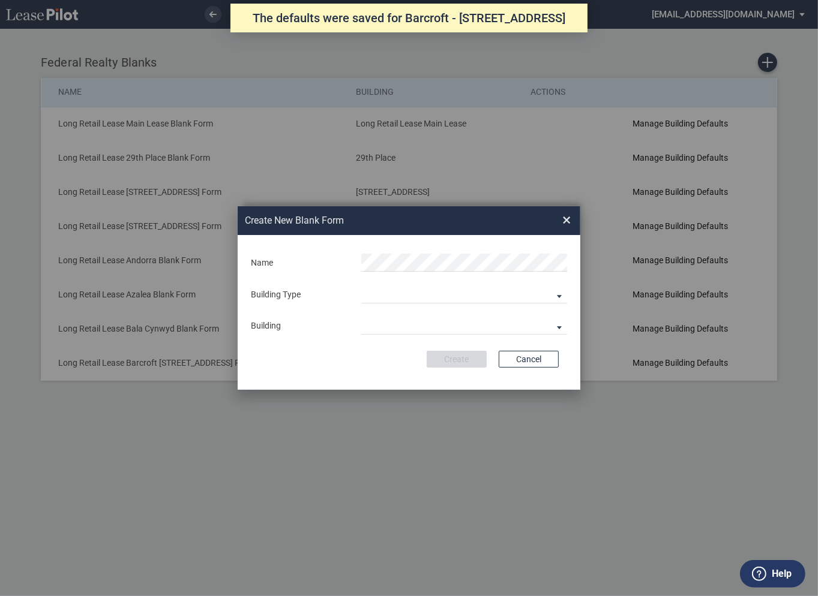
click at [313, 322] on div "Building" at bounding box center [299, 326] width 110 height 12
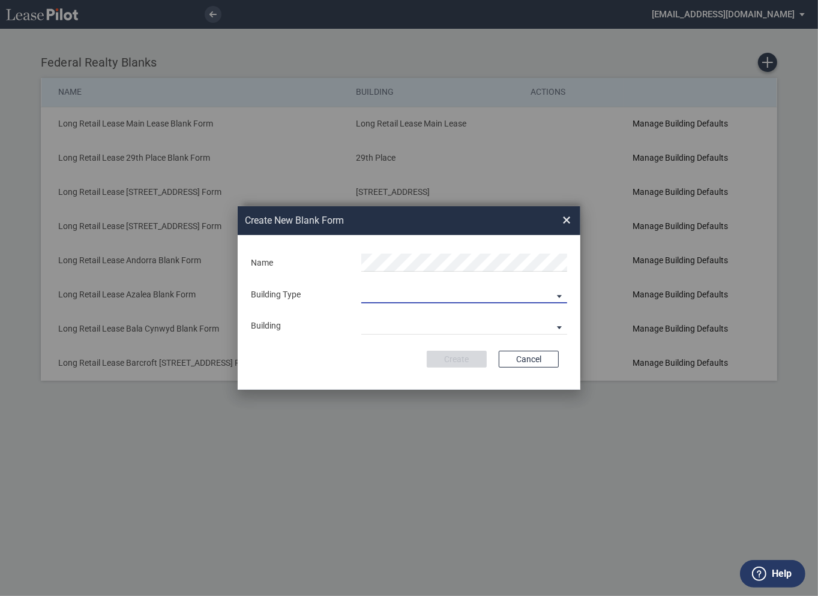
click at [377, 300] on md-select "Building Predefined Empty Building New Empty Building" at bounding box center [464, 294] width 206 height 18
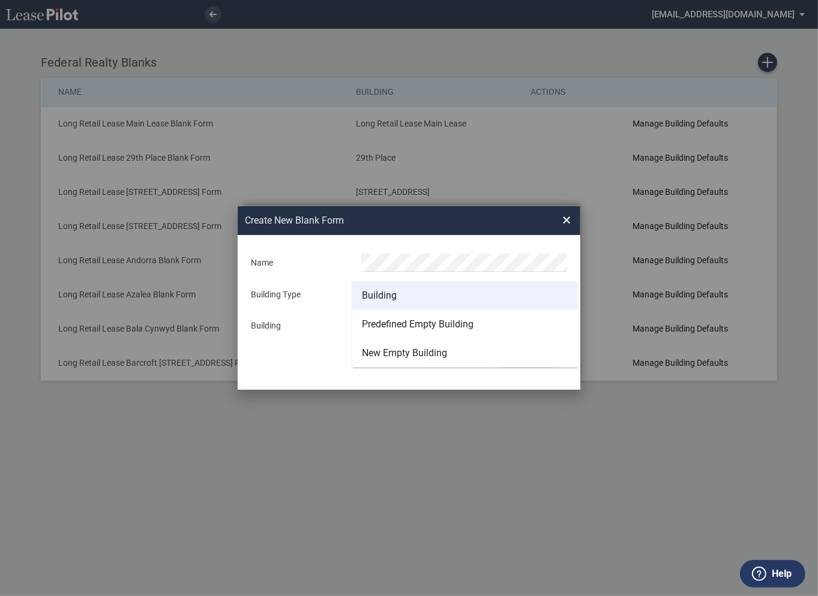
click at [379, 294] on div "Building" at bounding box center [379, 295] width 35 height 13
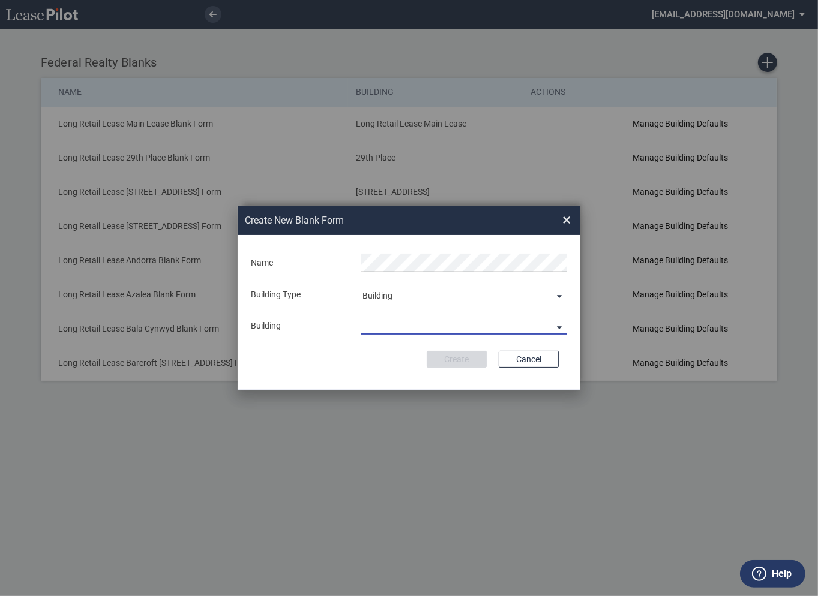
click at [388, 321] on md-select "29th Place 6464 Lincolnia Avenue 7770 Richmond Highway Andorra Azalea Bala Cynw…" at bounding box center [464, 326] width 206 height 18
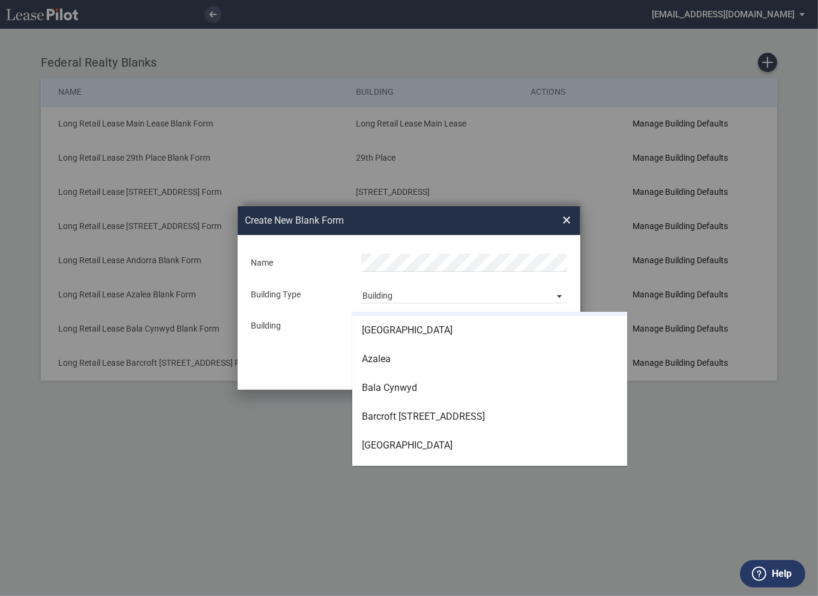
scroll to position [84, 0]
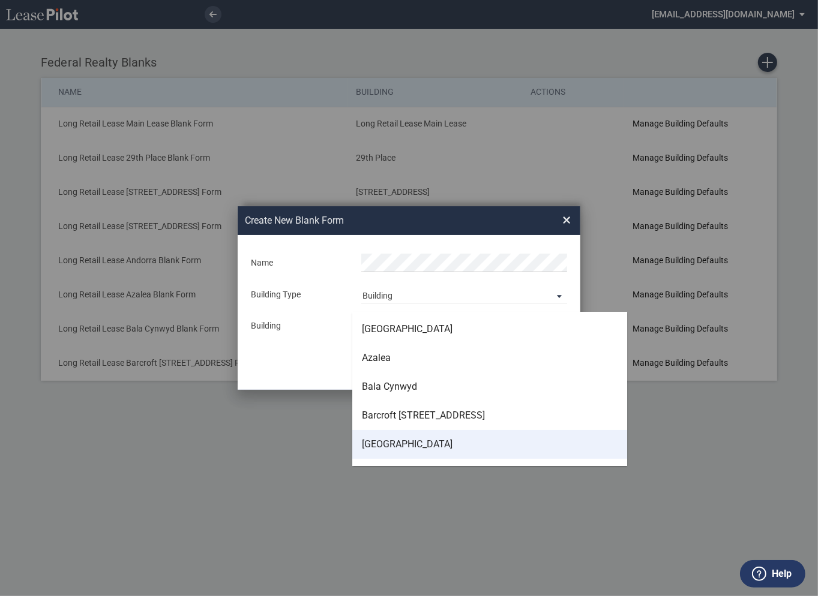
click at [392, 443] on div "Barcroft Lake Barcroft Shopping Center" at bounding box center [407, 444] width 91 height 13
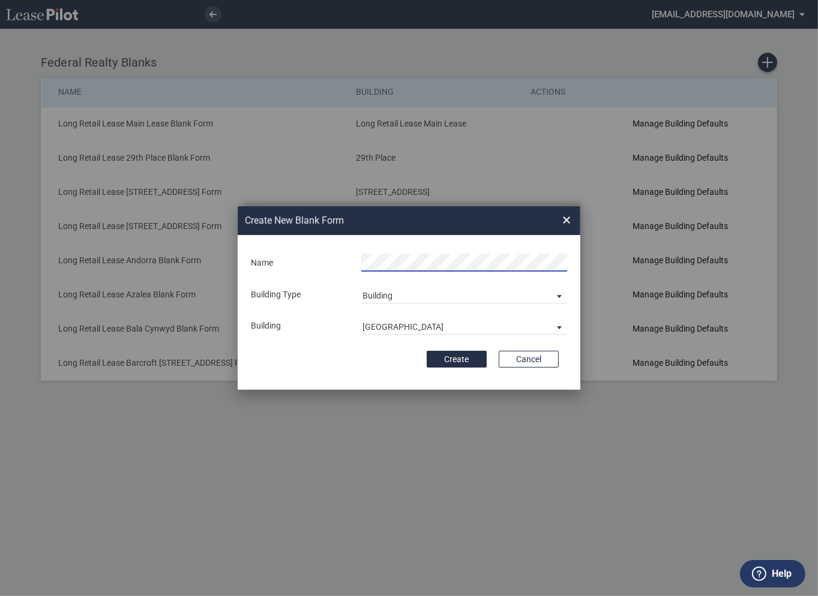
scroll to position [0, 55]
click at [453, 356] on button "Create" at bounding box center [456, 359] width 60 height 17
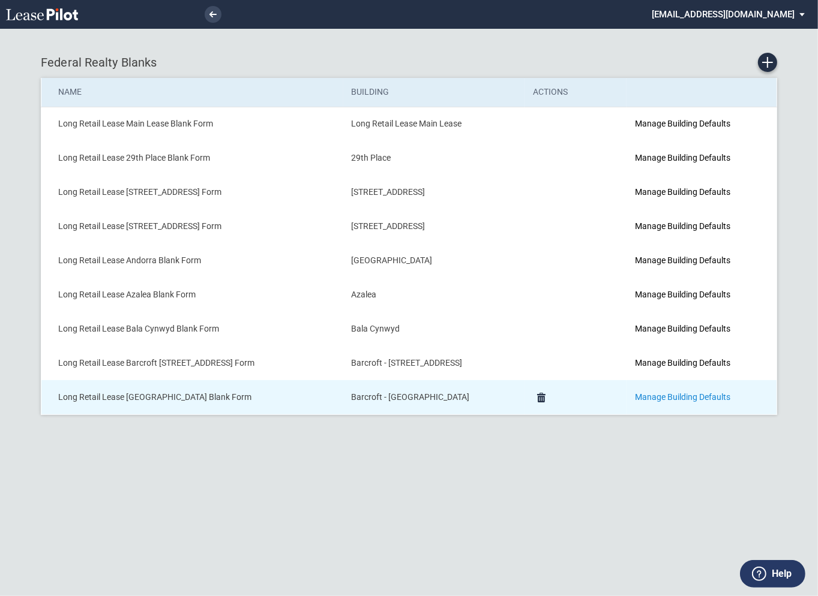
click at [672, 395] on link "Manage Building Defaults" at bounding box center [682, 397] width 95 height 10
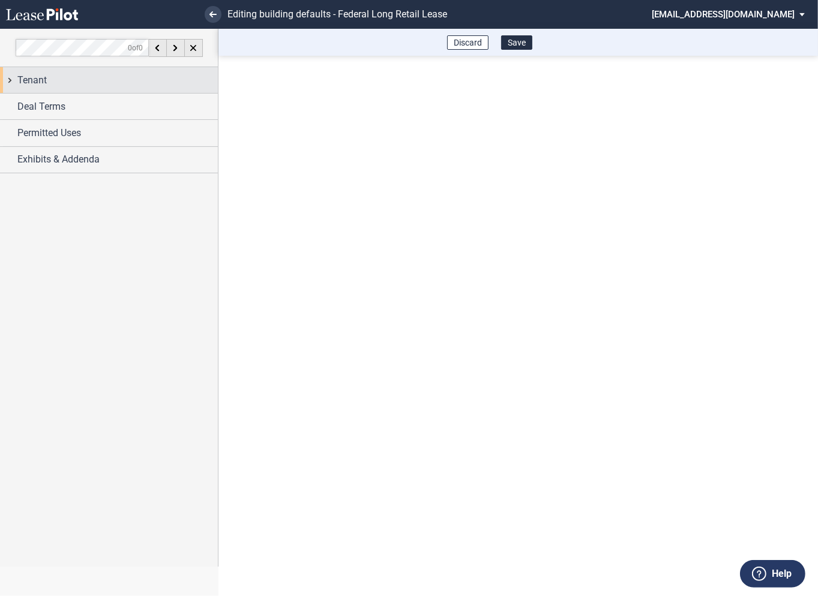
click at [10, 88] on div "Tenant" at bounding box center [109, 80] width 218 height 26
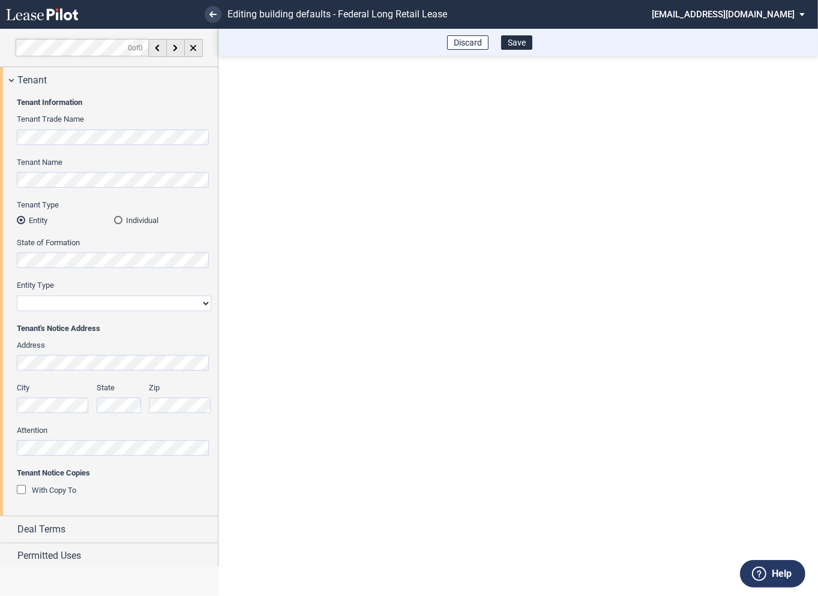
scroll to position [29, 0]
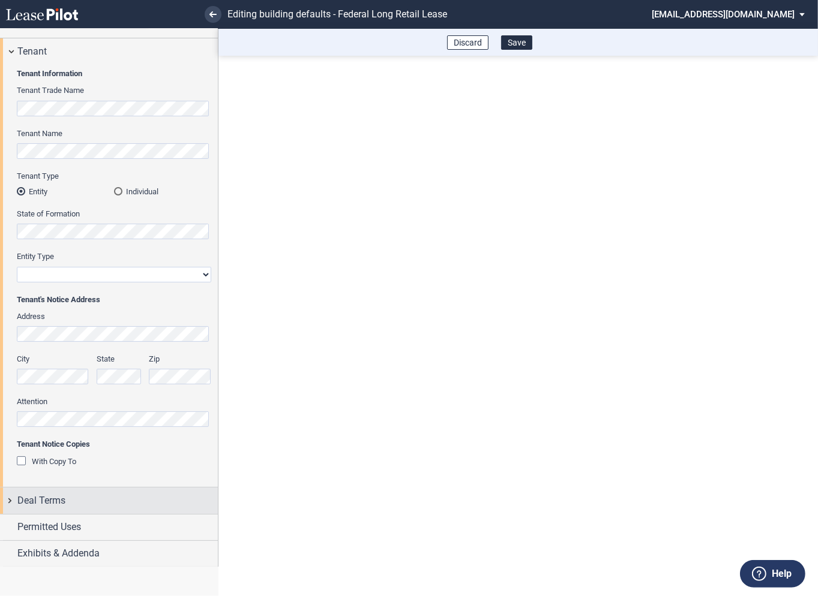
click at [5, 500] on div "Deal Terms" at bounding box center [109, 501] width 218 height 26
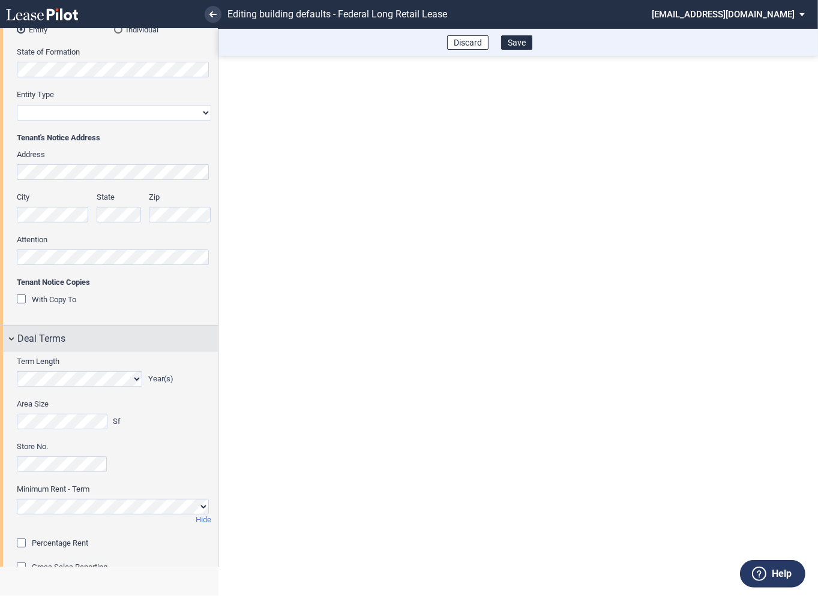
scroll to position [274, 0]
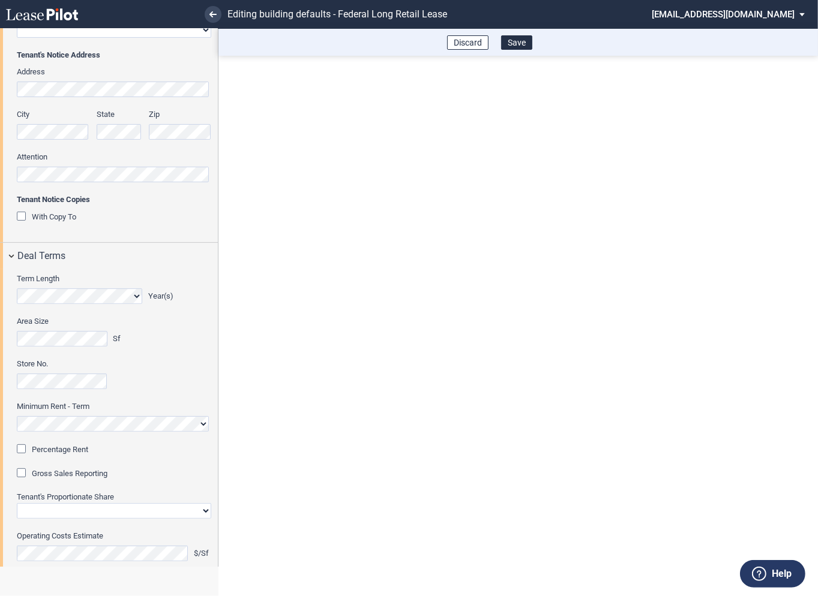
click at [25, 450] on div "Percentage Rent" at bounding box center [23, 450] width 12 height 12
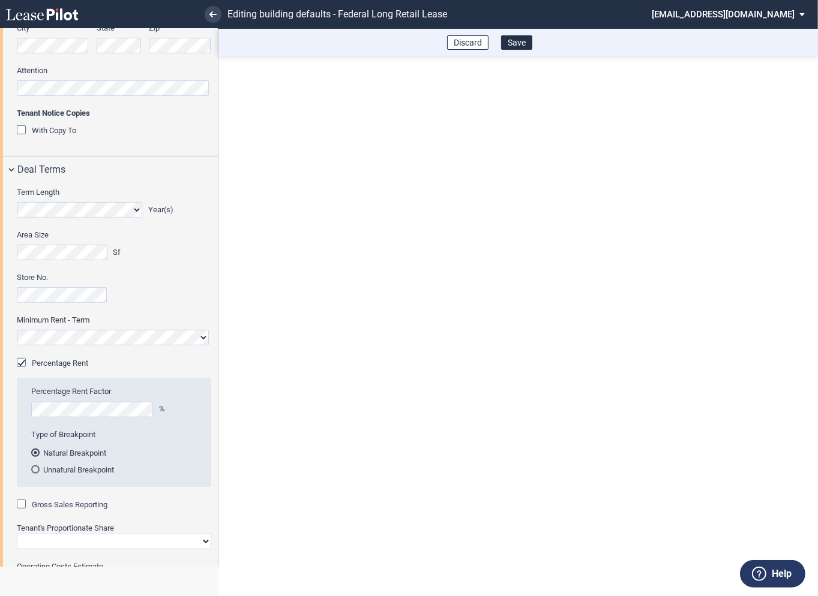
click at [23, 507] on div "Gross Sales Reporting" at bounding box center [23, 506] width 12 height 12
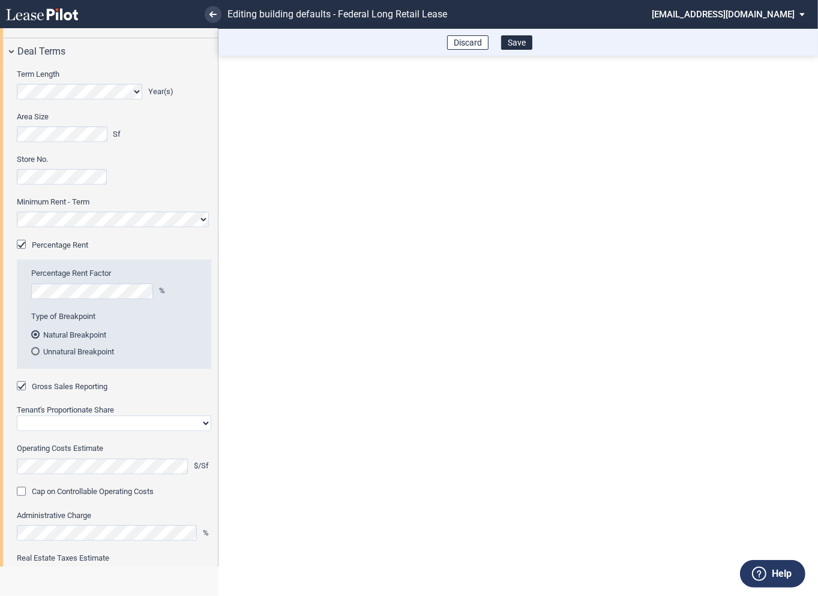
scroll to position [545, 0]
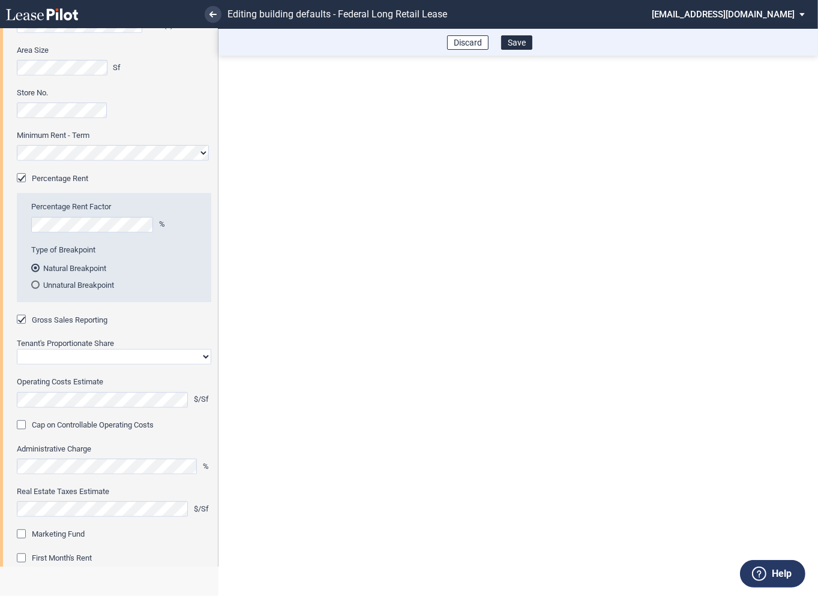
click at [77, 359] on select "Straight GLA Net Major" at bounding box center [114, 357] width 194 height 16
select select "straight GLA"
click at [17, 349] on select "Straight GLA Net Major" at bounding box center [114, 357] width 194 height 16
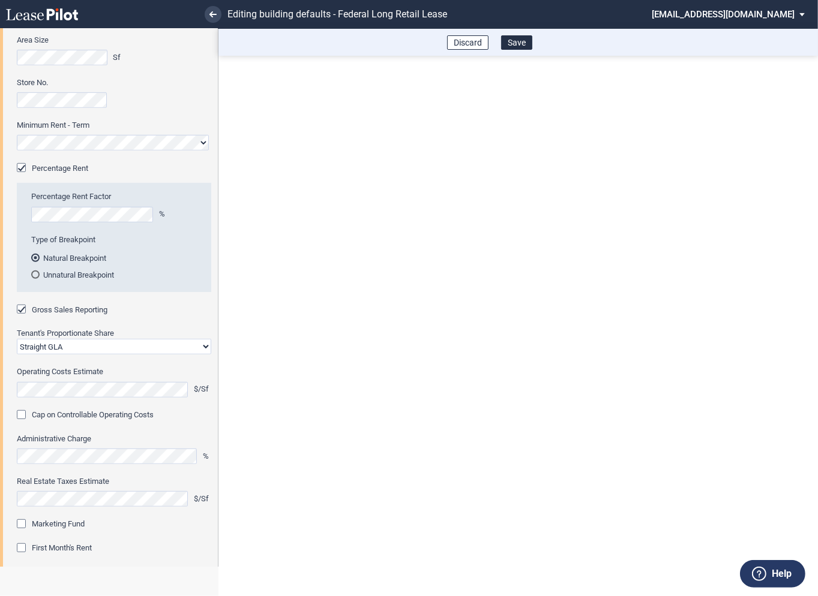
scroll to position [570, 0]
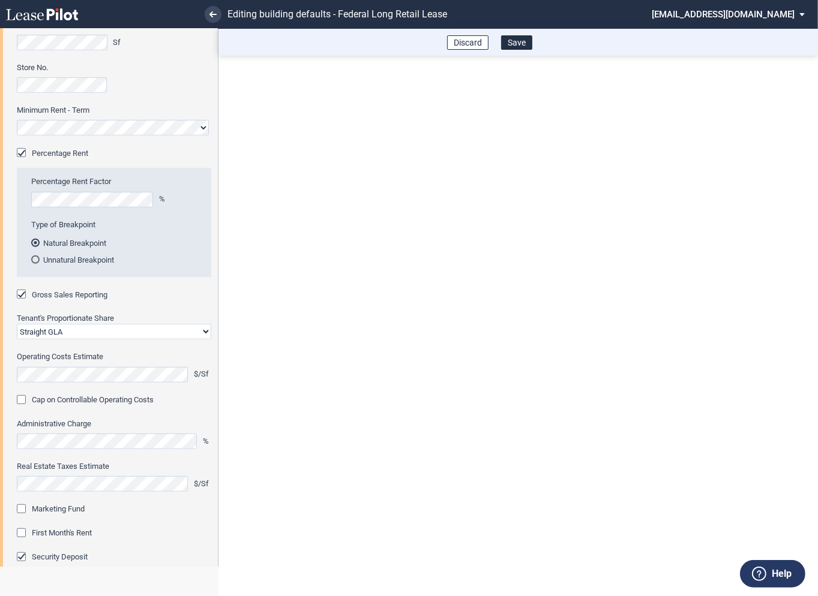
click at [25, 511] on div "Marketing Fund" at bounding box center [23, 510] width 12 height 12
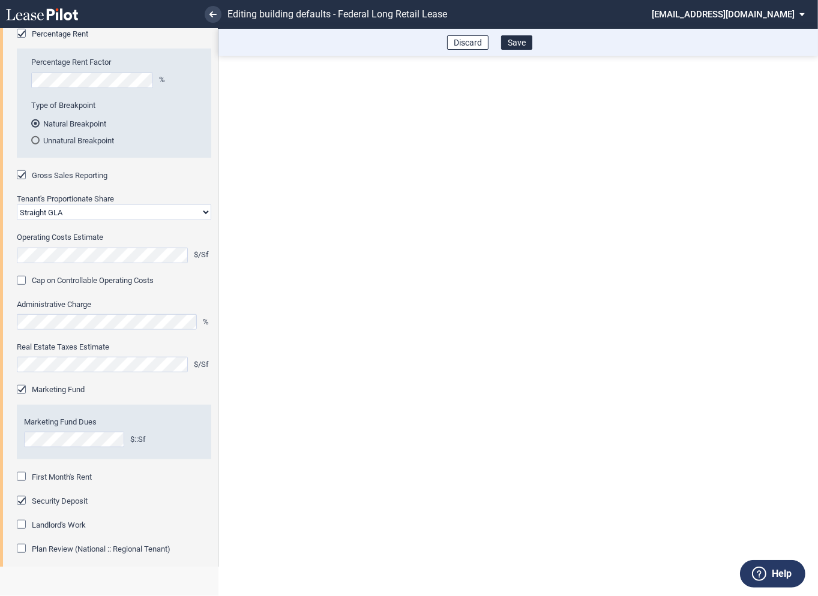
scroll to position [701, 0]
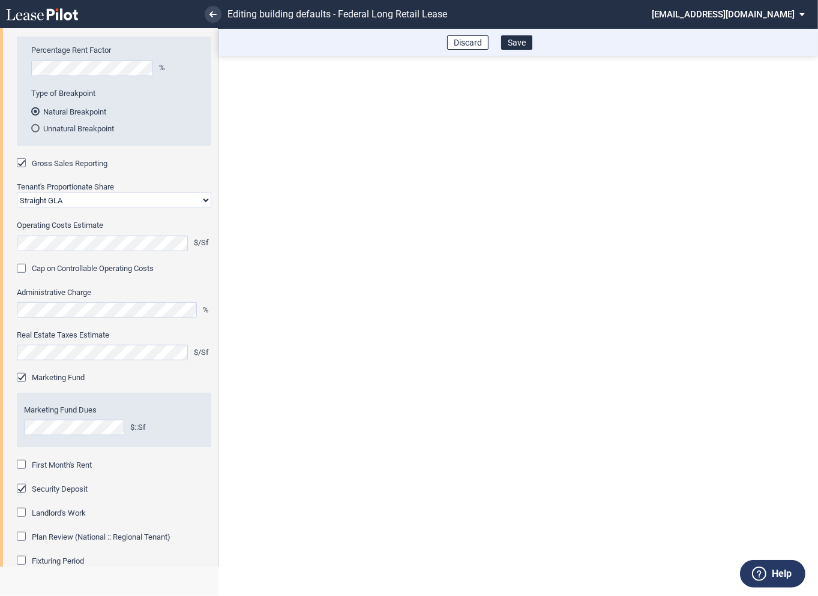
click at [23, 465] on div "First Month's Rent" at bounding box center [23, 466] width 12 height 12
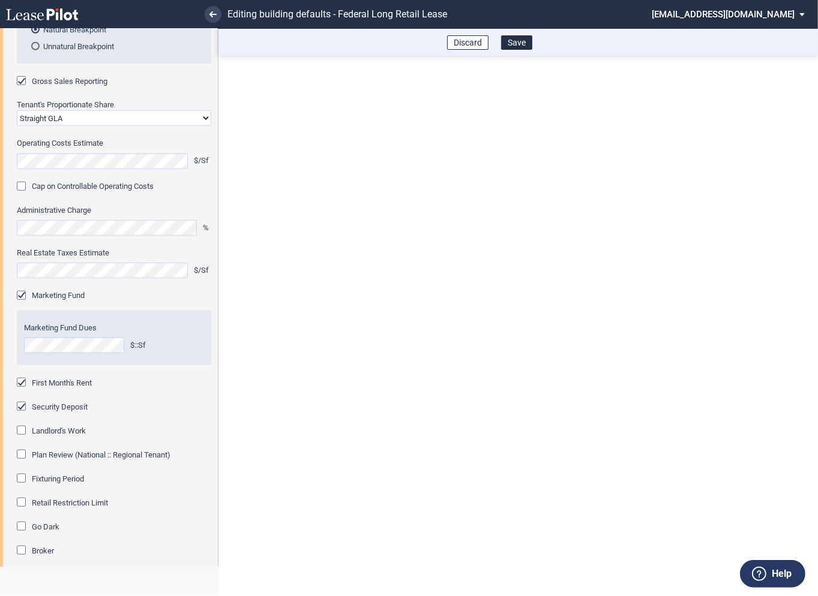
click at [20, 475] on div "Fixturing Period" at bounding box center [23, 480] width 12 height 12
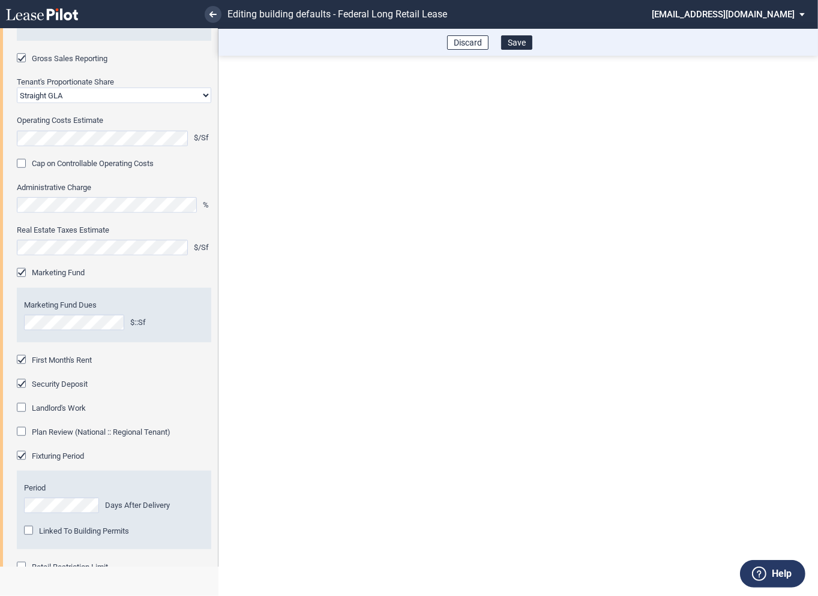
scroll to position [839, 0]
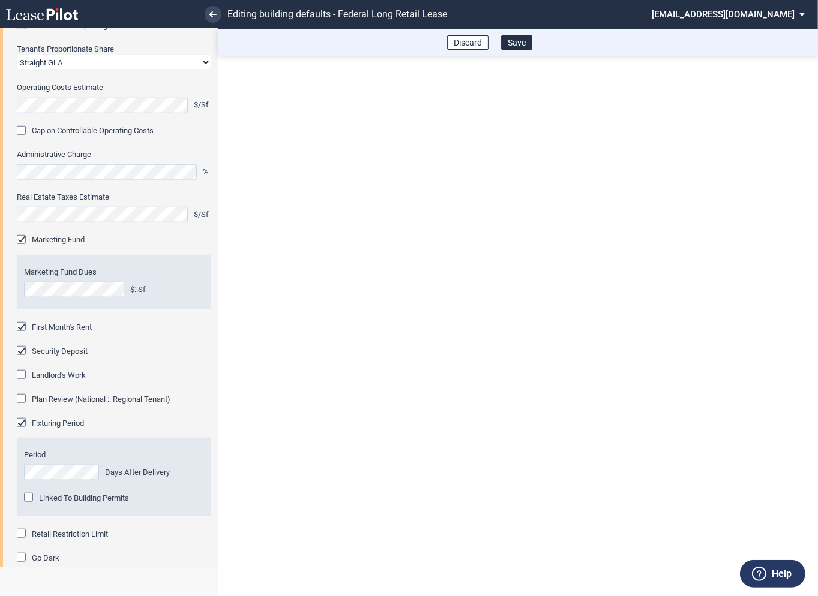
click at [19, 531] on div "Retail Restriction Limit" at bounding box center [23, 535] width 12 height 12
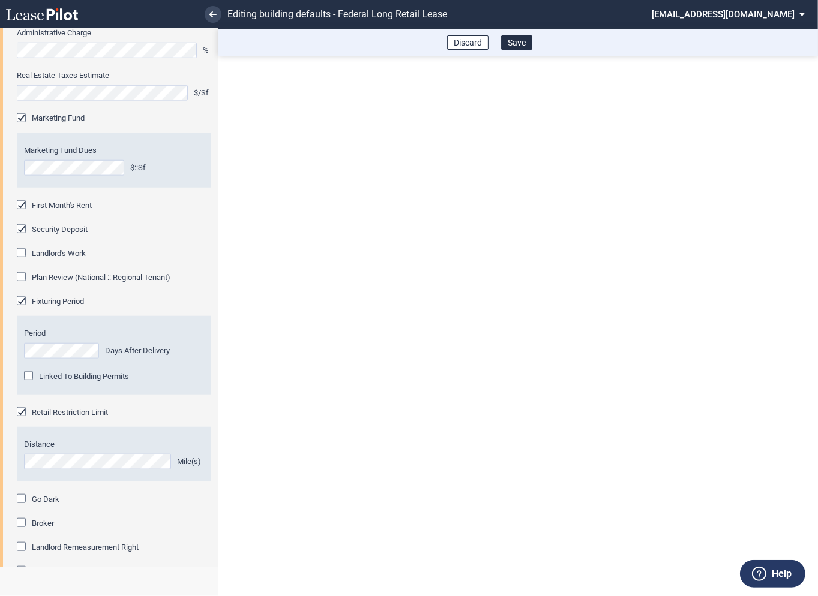
scroll to position [1044, 0]
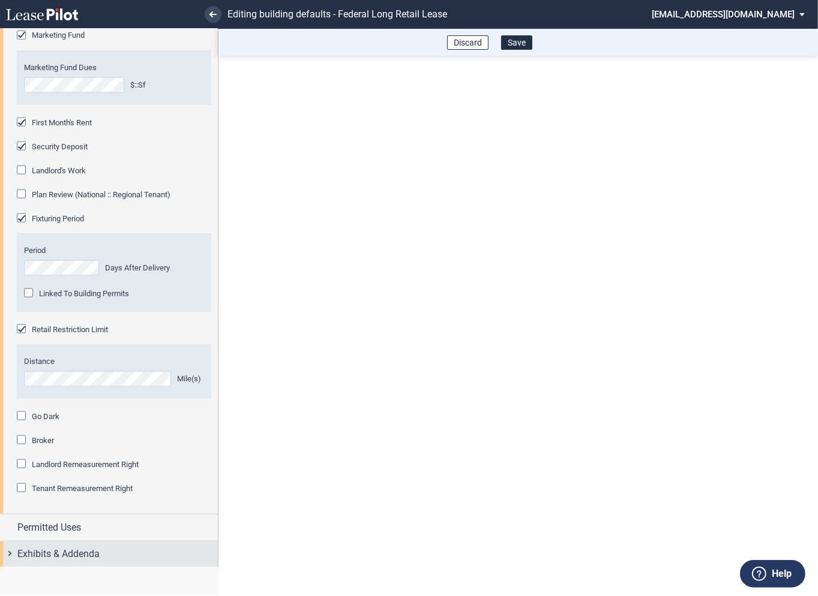
click at [11, 553] on div "Exhibits & Addenda" at bounding box center [109, 555] width 218 height 26
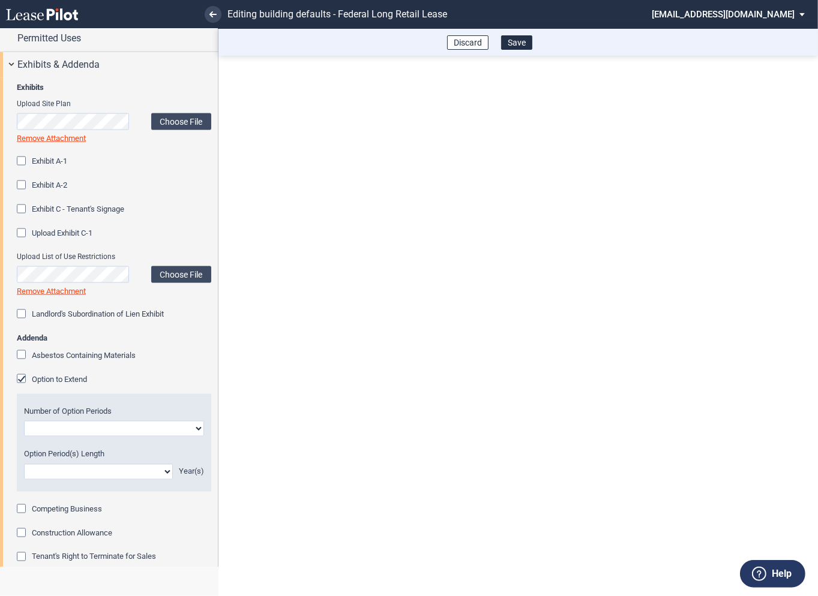
scroll to position [1547, 0]
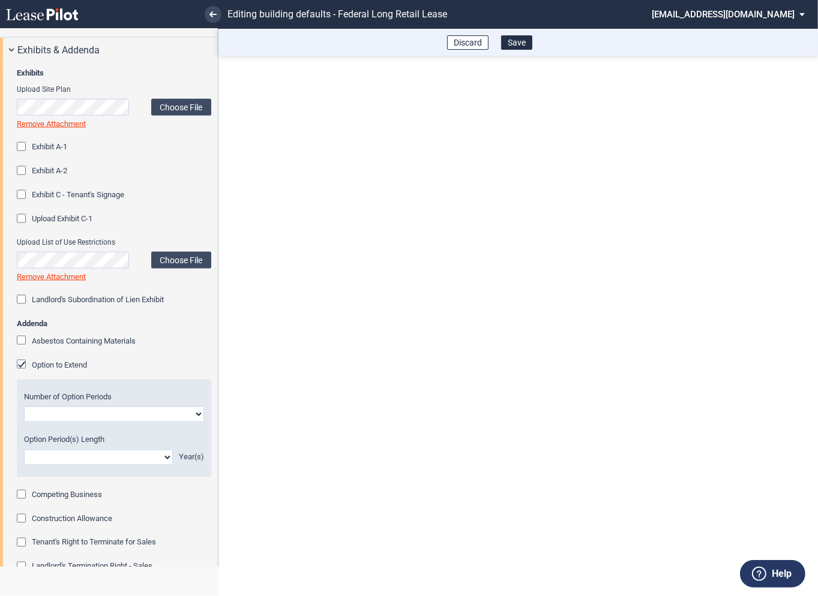
click at [21, 363] on div "Option to Extend" at bounding box center [23, 366] width 12 height 12
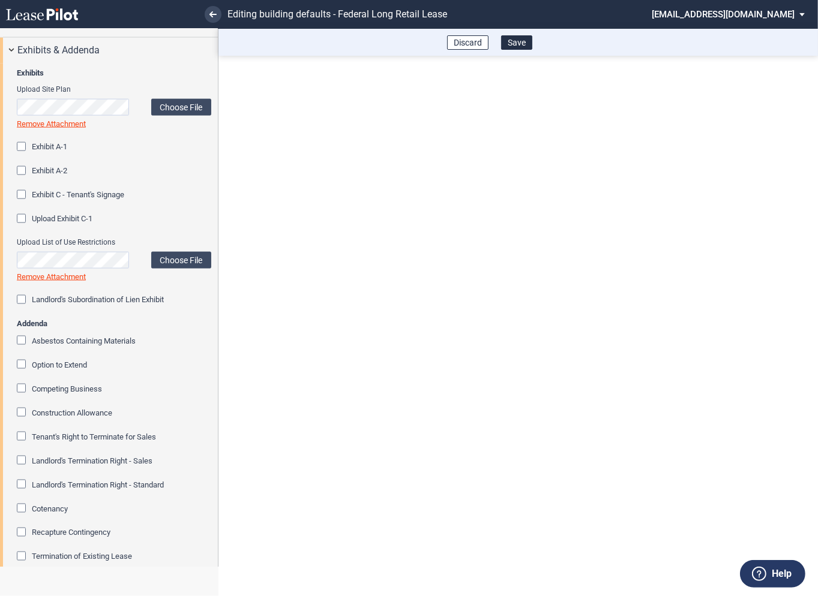
scroll to position [1652, 0]
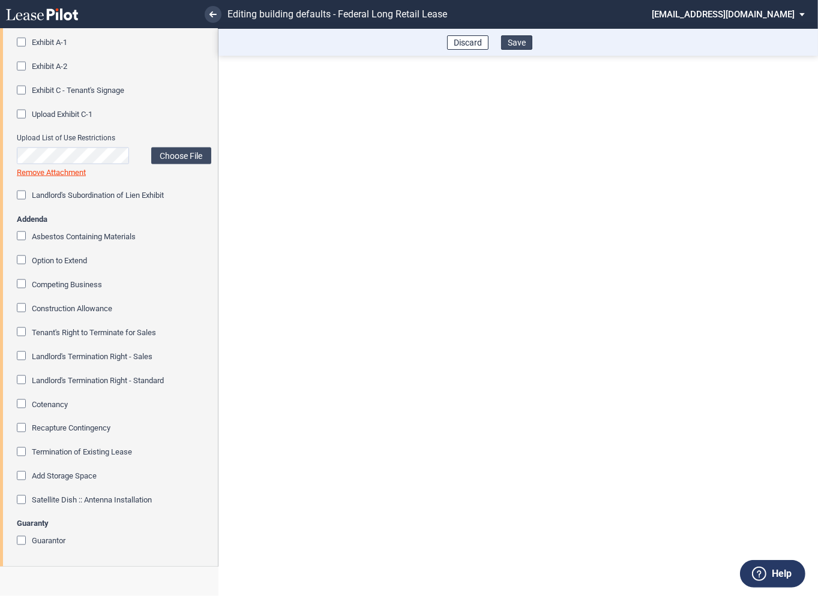
click at [515, 44] on button "Save" at bounding box center [516, 42] width 31 height 14
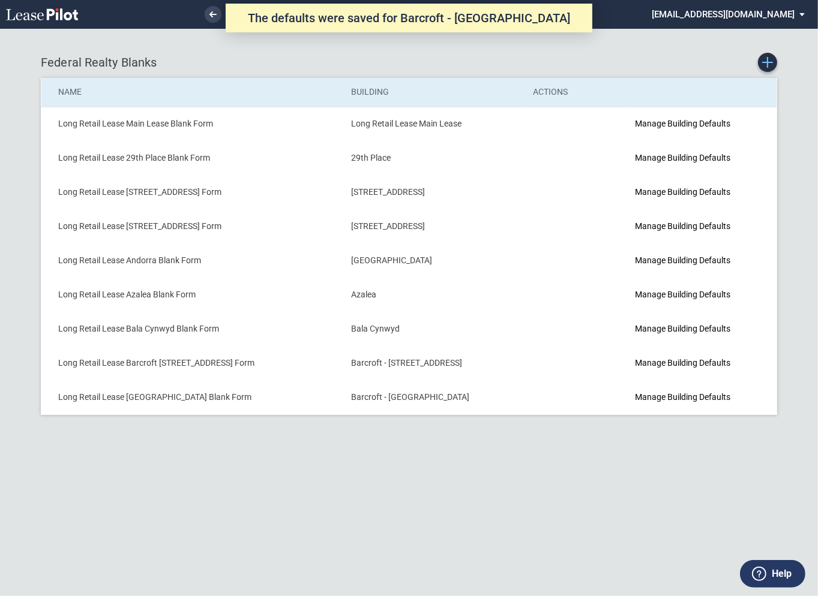
click at [769, 65] on icon "Create new Blank Form" at bounding box center [767, 62] width 11 height 11
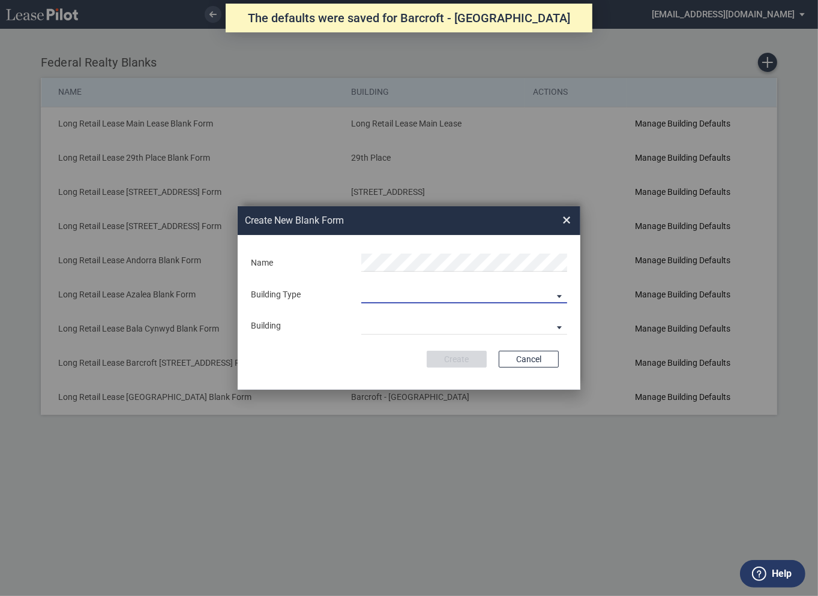
click at [395, 298] on md-select "Building Predefined Empty Building New Empty Building" at bounding box center [464, 294] width 206 height 18
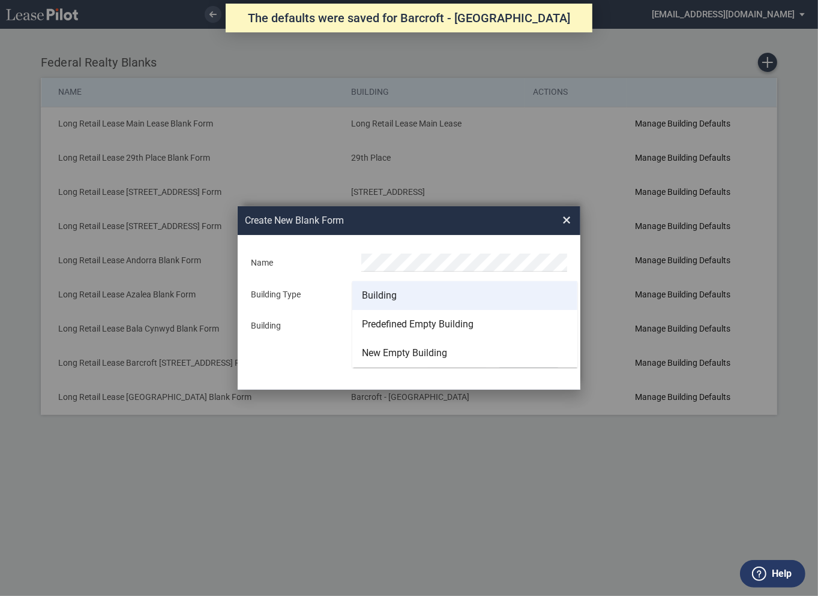
click at [391, 295] on div "Building" at bounding box center [379, 295] width 35 height 13
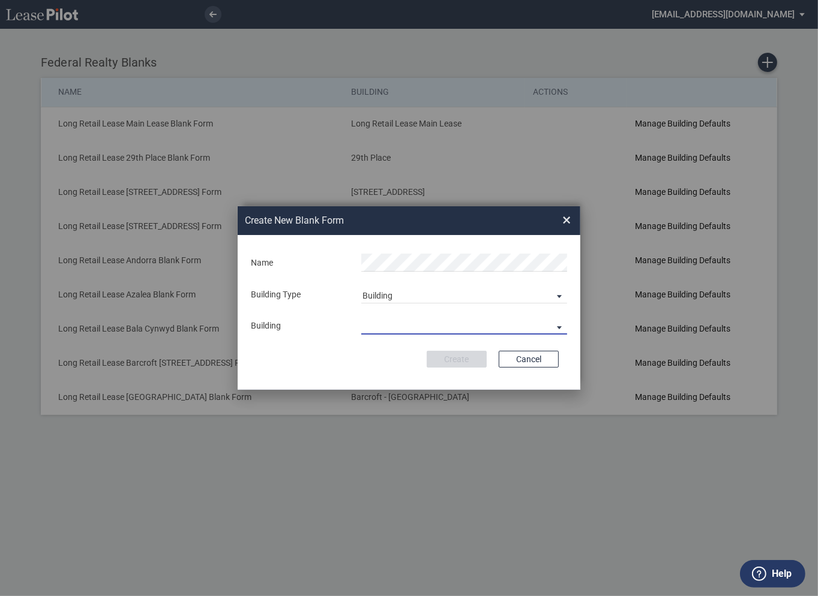
click at [395, 329] on md-select "29th Place 6464 Lincolnia Avenue 7770 Richmond Highway Andorra Azalea Bala Cynw…" at bounding box center [464, 326] width 206 height 18
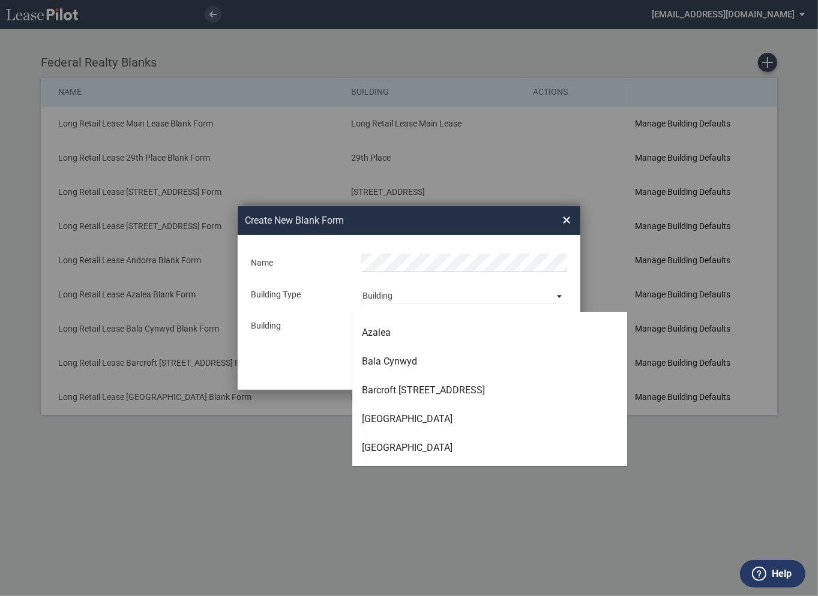
scroll to position [112, 0]
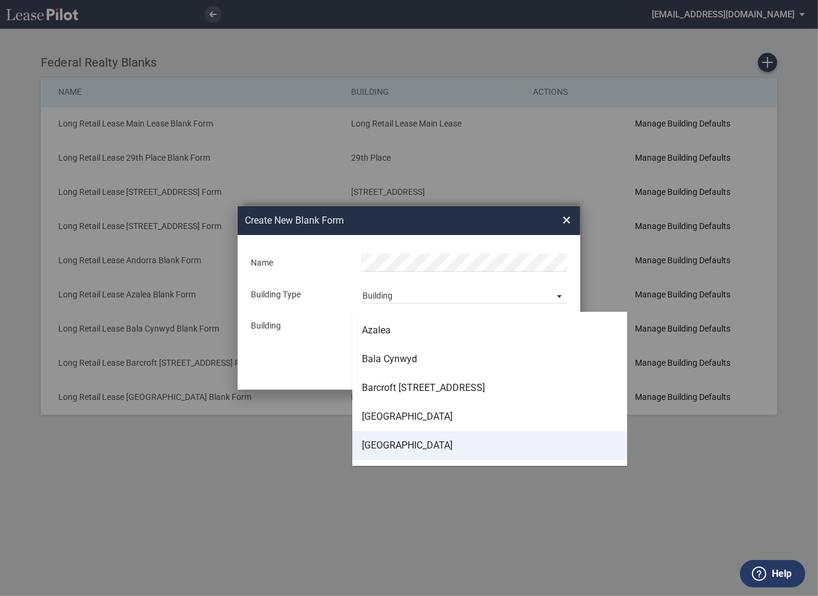
click at [399, 446] on div "Barcroft Plaza" at bounding box center [407, 445] width 91 height 13
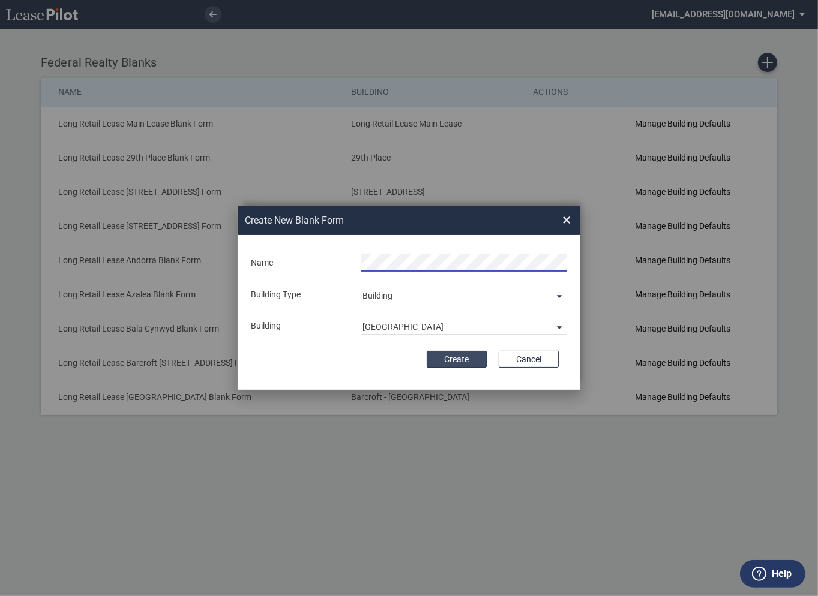
click at [453, 366] on button "Create" at bounding box center [456, 359] width 60 height 17
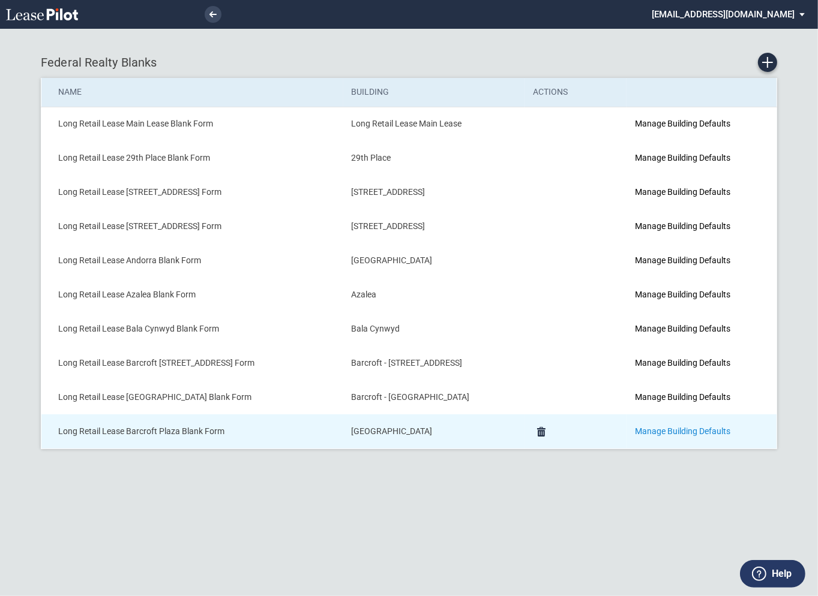
click at [719, 426] on link "Manage Building Defaults" at bounding box center [682, 431] width 95 height 10
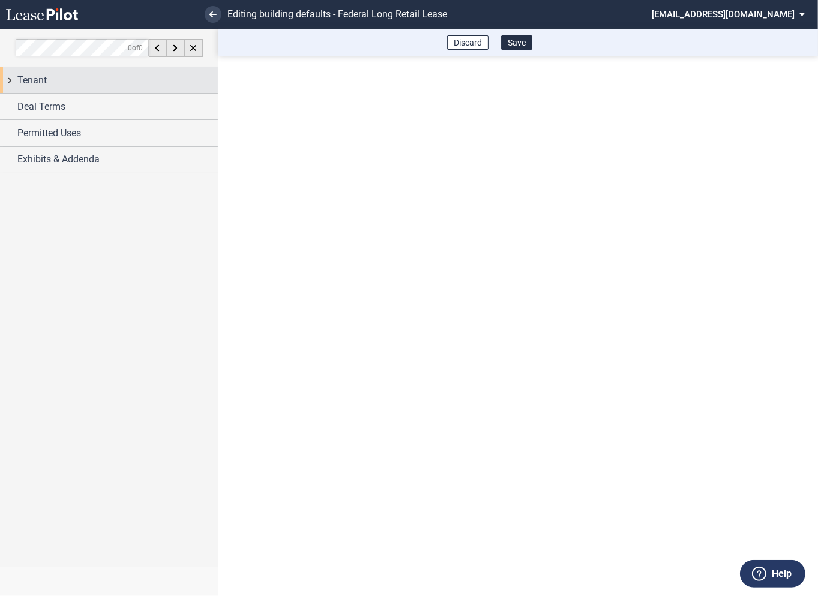
click at [10, 83] on div "Tenant" at bounding box center [109, 80] width 218 height 26
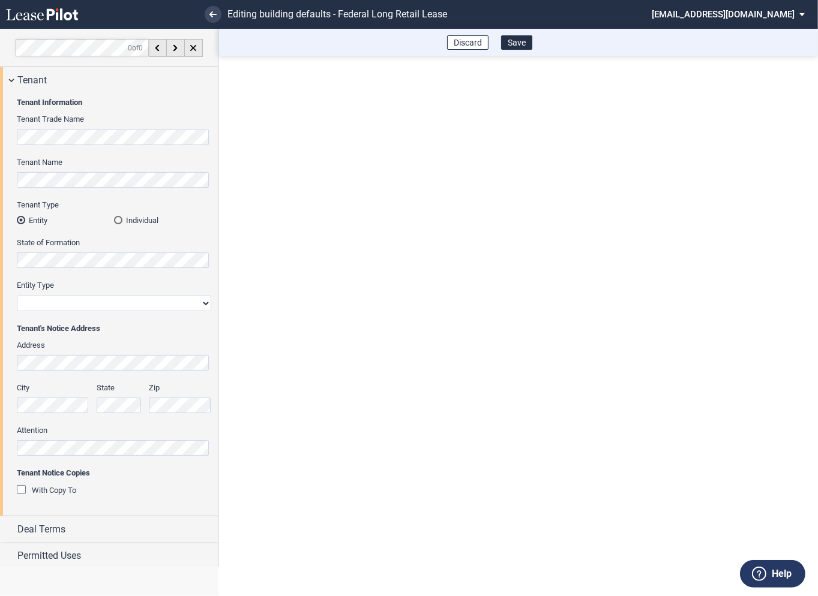
scroll to position [29, 0]
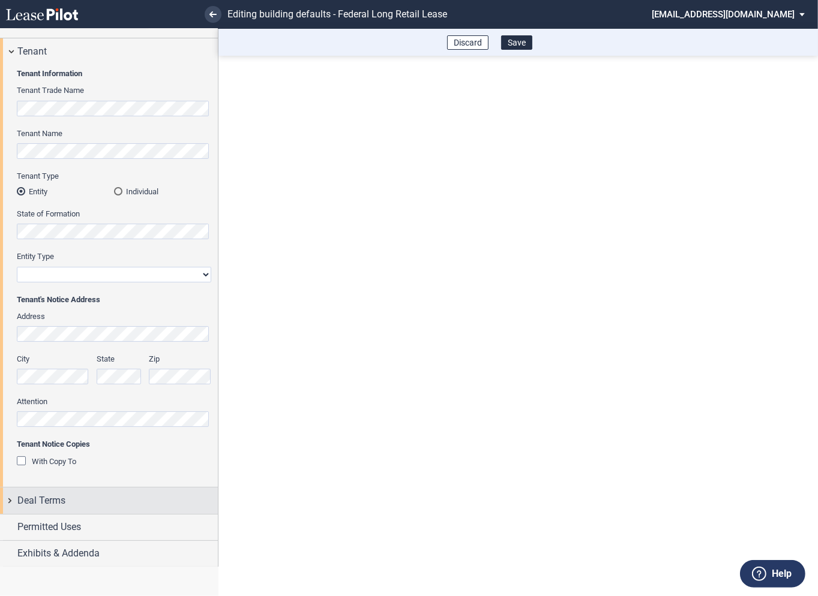
click at [11, 507] on div "Deal Terms" at bounding box center [109, 501] width 218 height 26
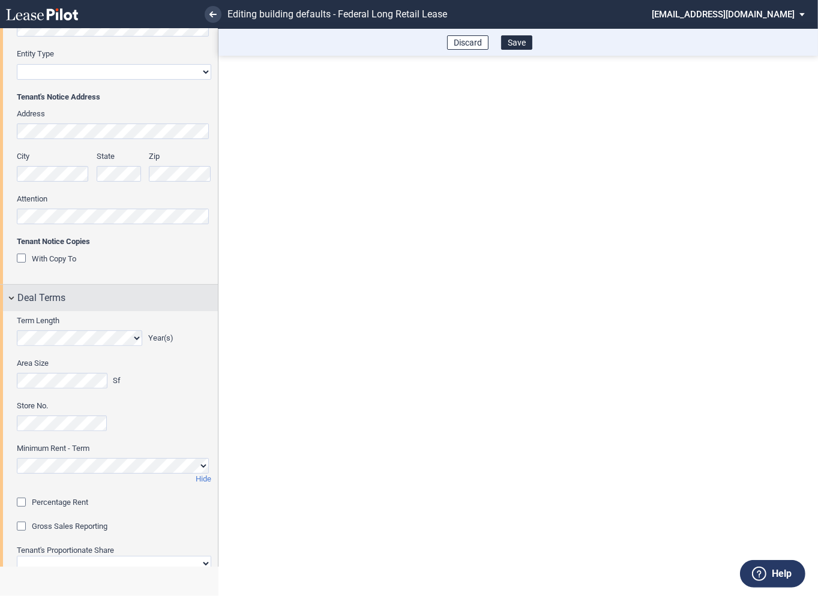
scroll to position [285, 0]
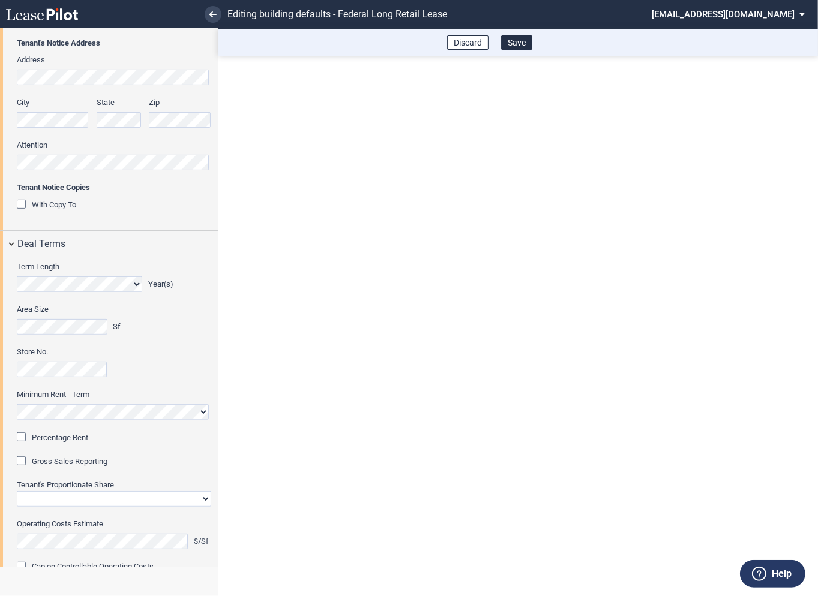
click at [23, 439] on div "Percentage Rent" at bounding box center [23, 438] width 12 height 12
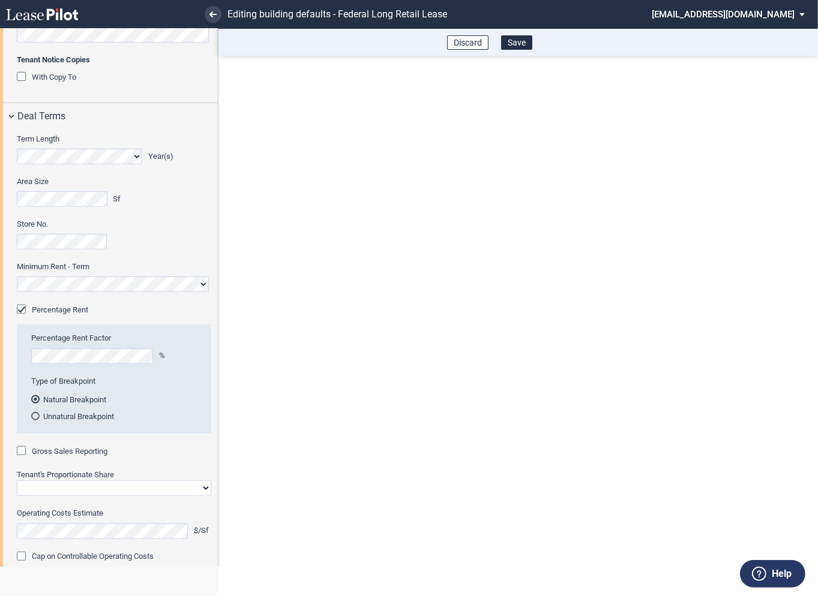
scroll to position [451, 0]
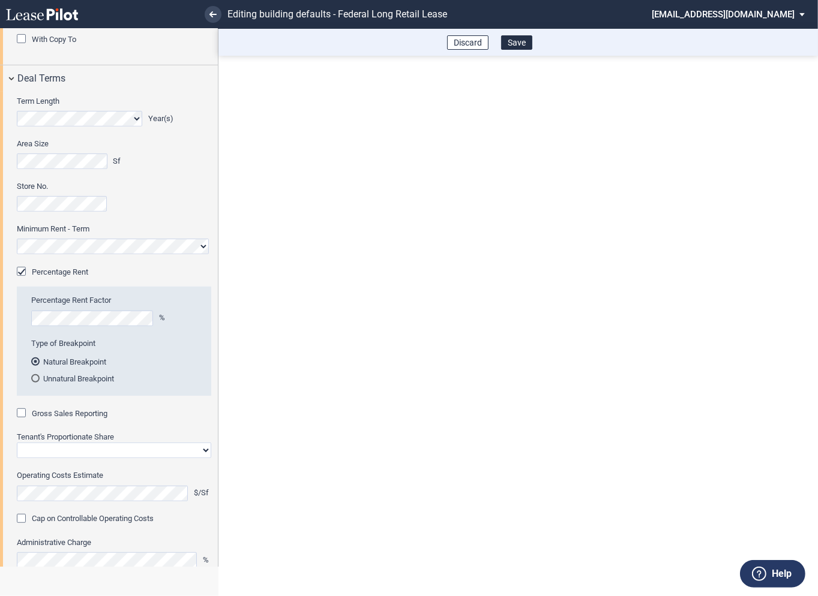
click at [25, 413] on div "Gross Sales Reporting" at bounding box center [23, 414] width 12 height 12
click at [59, 449] on select "Straight GLA Net Major" at bounding box center [114, 451] width 194 height 16
select select "straight GLA"
click at [17, 443] on select "Straight GLA Net Major" at bounding box center [114, 451] width 194 height 16
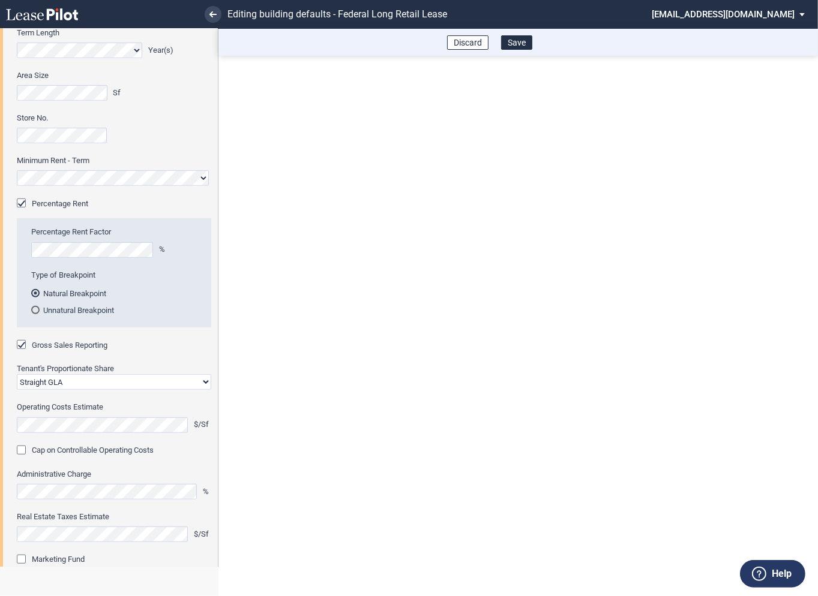
scroll to position [552, 0]
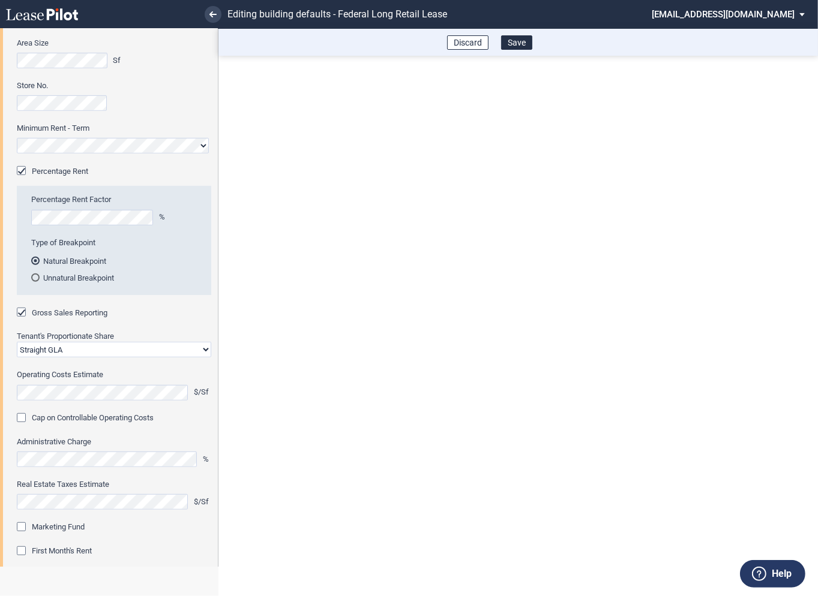
click at [24, 525] on div "Marketing Fund" at bounding box center [23, 528] width 12 height 12
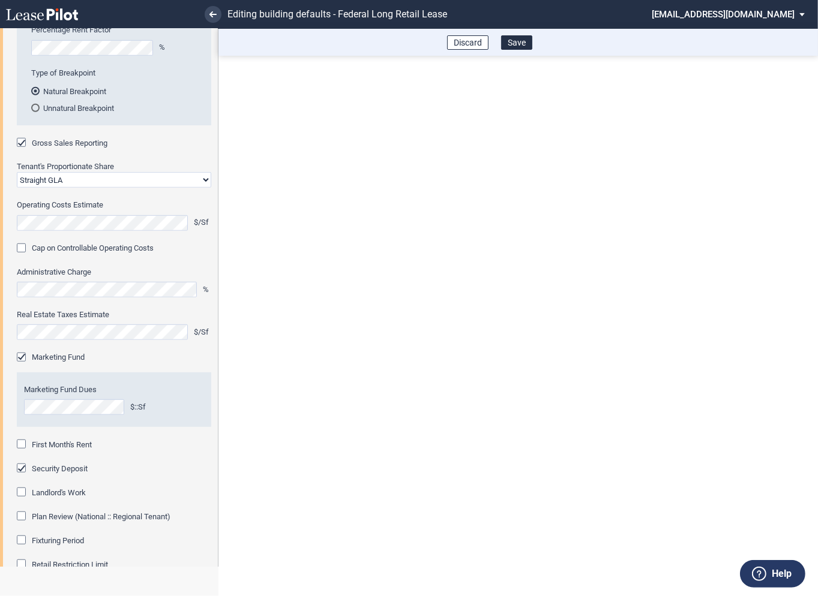
click at [24, 444] on div "First Month's Rent" at bounding box center [23, 446] width 12 height 12
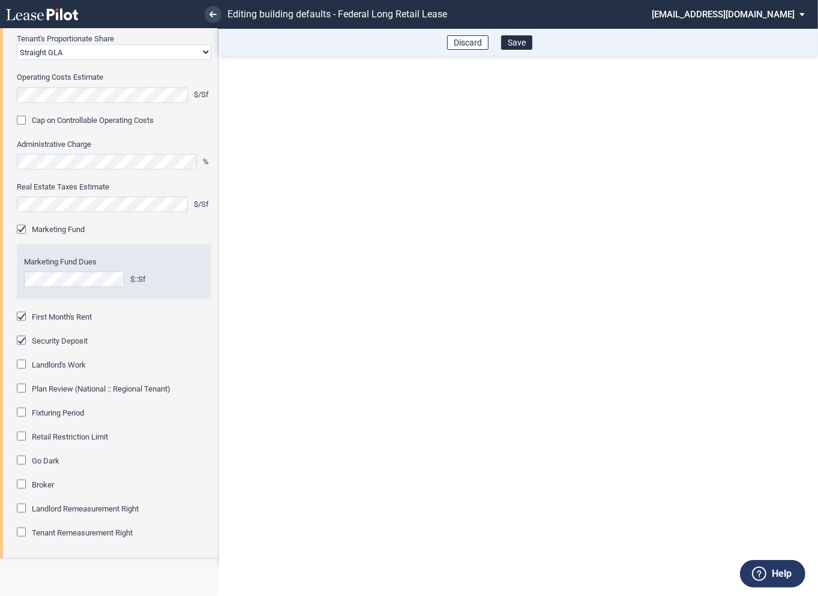
scroll to position [870, 0]
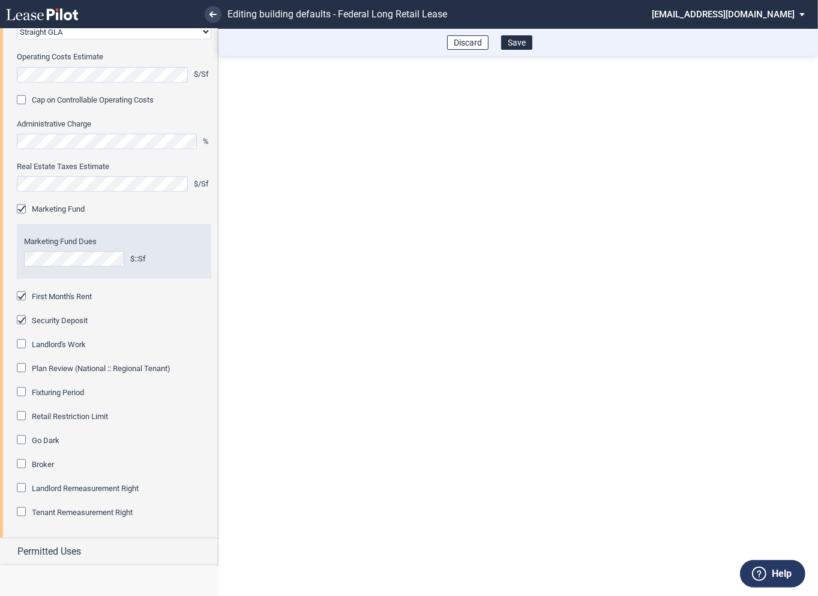
click at [22, 392] on div "Fixturing Period" at bounding box center [23, 393] width 12 height 12
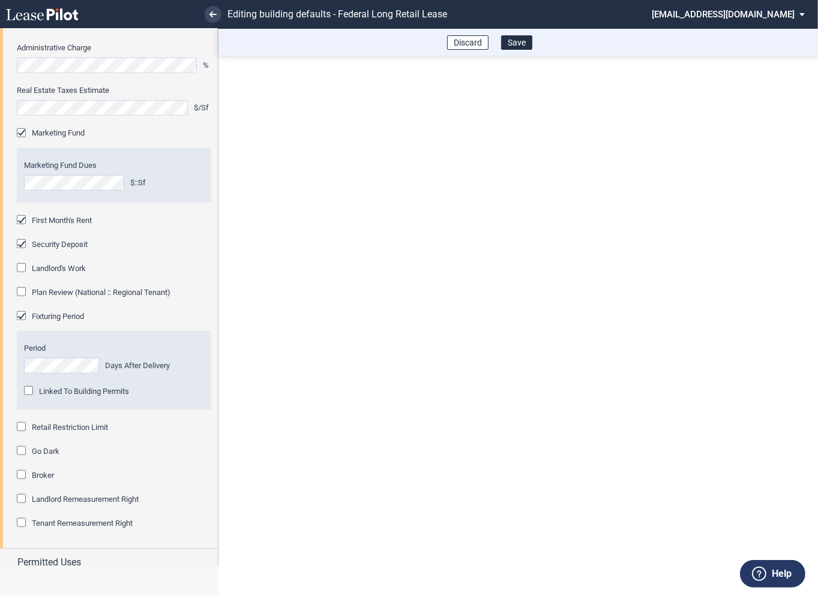
scroll to position [952, 0]
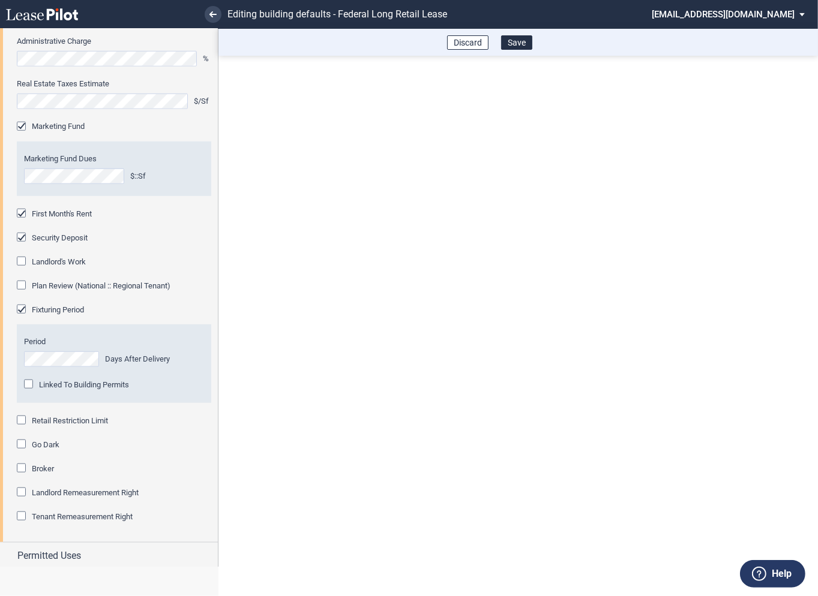
click at [21, 422] on div "Retail Restriction Limit" at bounding box center [23, 422] width 12 height 12
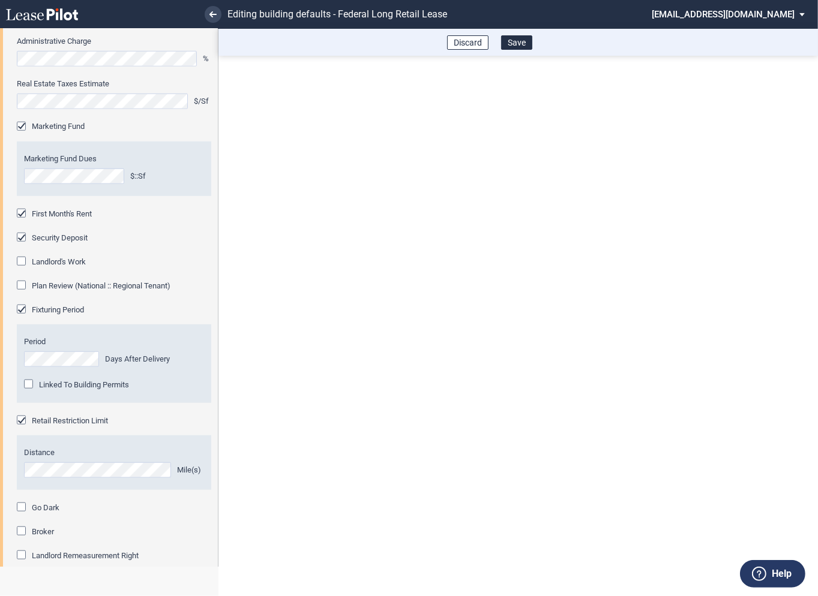
scroll to position [1044, 0]
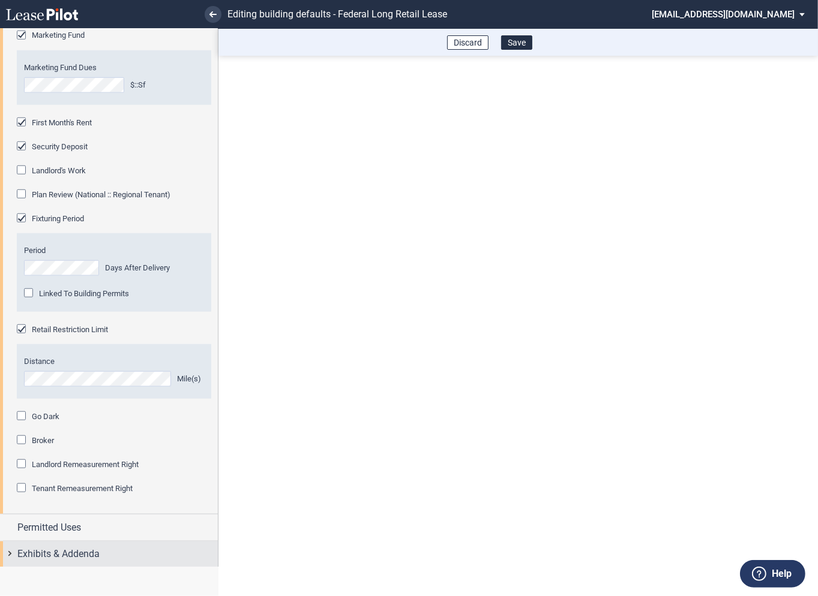
click at [13, 552] on div "Exhibits & Addenda" at bounding box center [109, 555] width 218 height 26
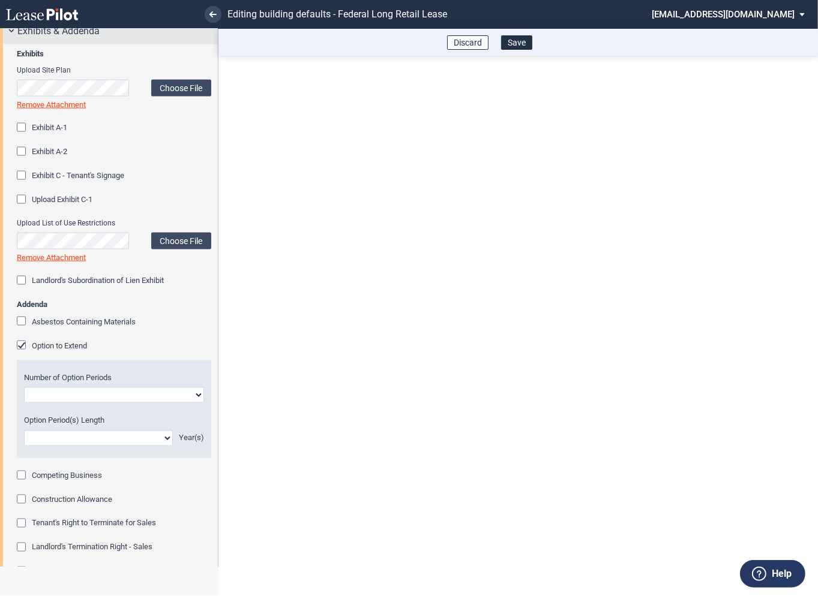
scroll to position [1616, 0]
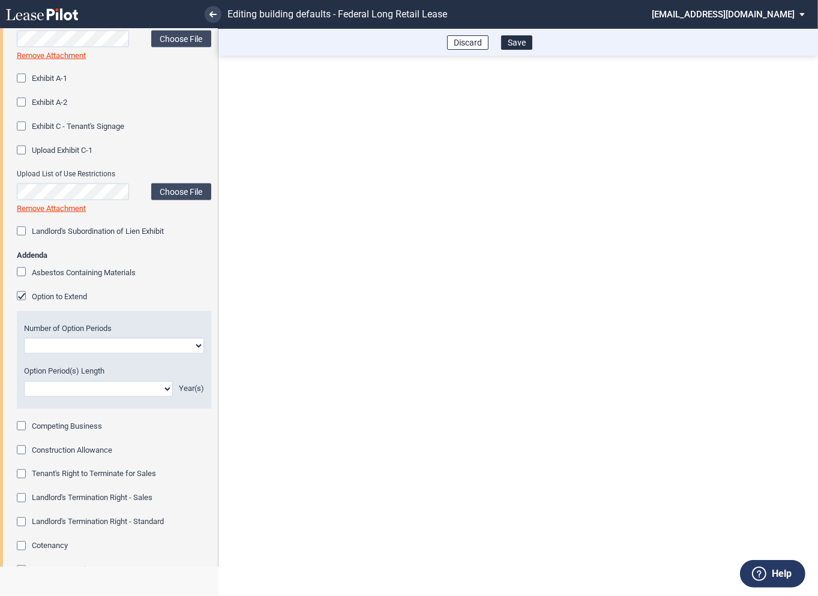
click at [24, 299] on div "Option to Extend" at bounding box center [23, 297] width 12 height 12
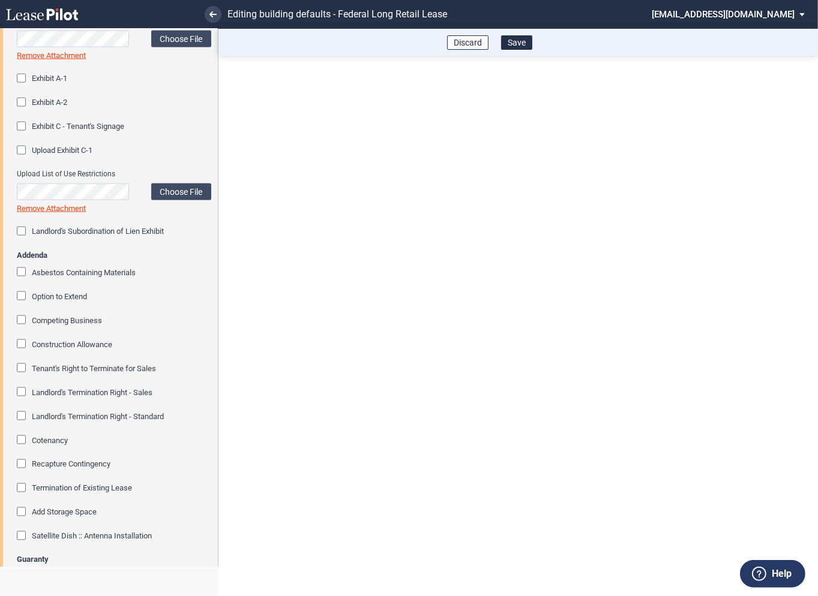
scroll to position [1652, 0]
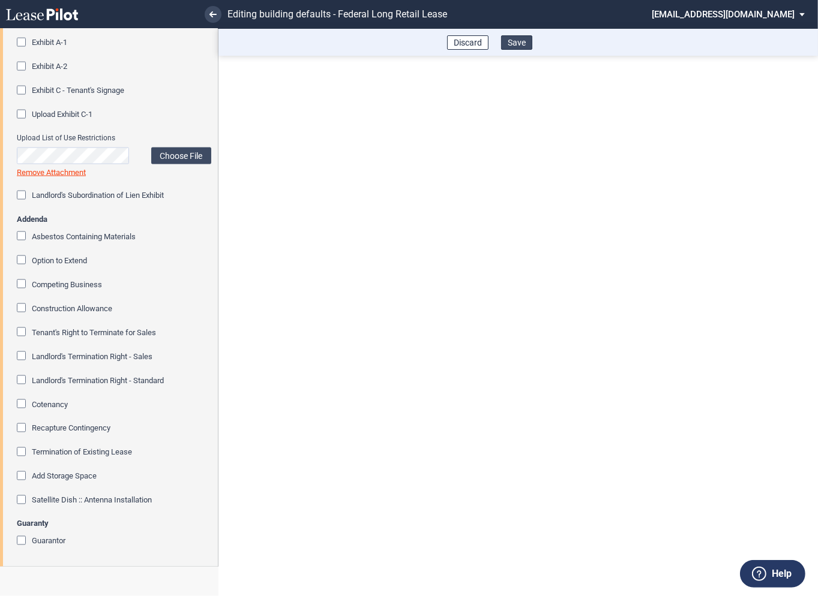
click at [521, 41] on button "Save" at bounding box center [516, 42] width 31 height 14
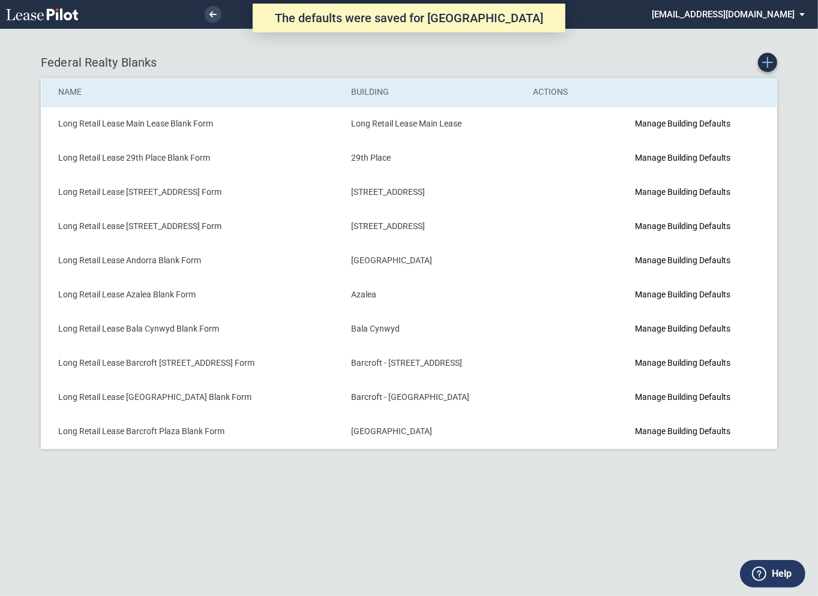
click at [766, 65] on icon "Create new Blank Form" at bounding box center [767, 62] width 11 height 11
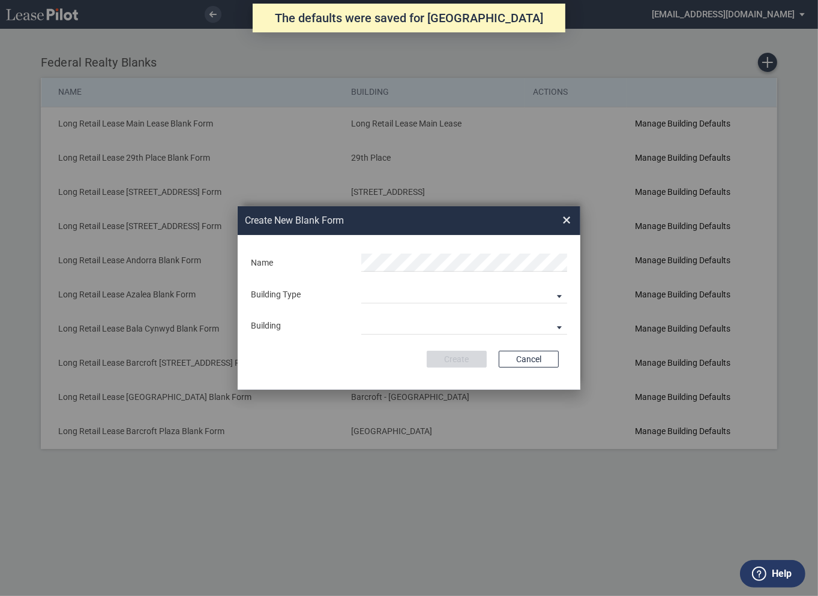
click at [346, 293] on div "Building Type" at bounding box center [299, 295] width 110 height 12
click at [380, 294] on md-select "Building Predefined Empty Building New Empty Building" at bounding box center [464, 294] width 206 height 18
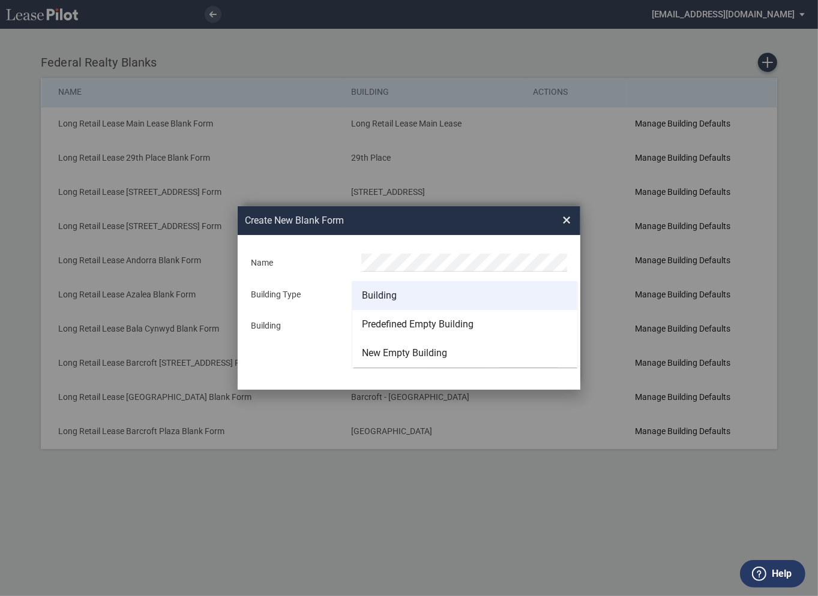
click at [378, 293] on div "Building" at bounding box center [379, 295] width 35 height 13
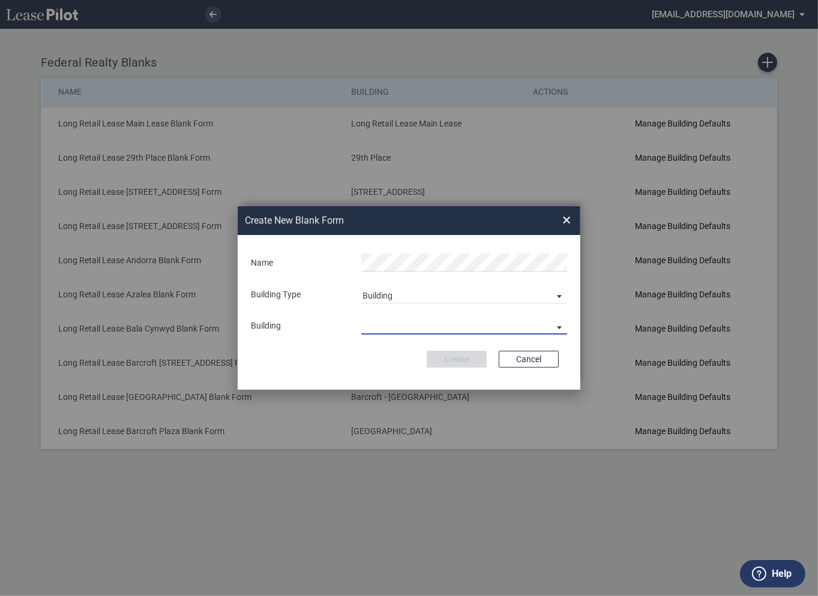
click at [384, 327] on md-select "29th Place 6464 Lincolnia Avenue 7770 Richmond Highway Andorra Azalea Bala Cynw…" at bounding box center [464, 326] width 206 height 18
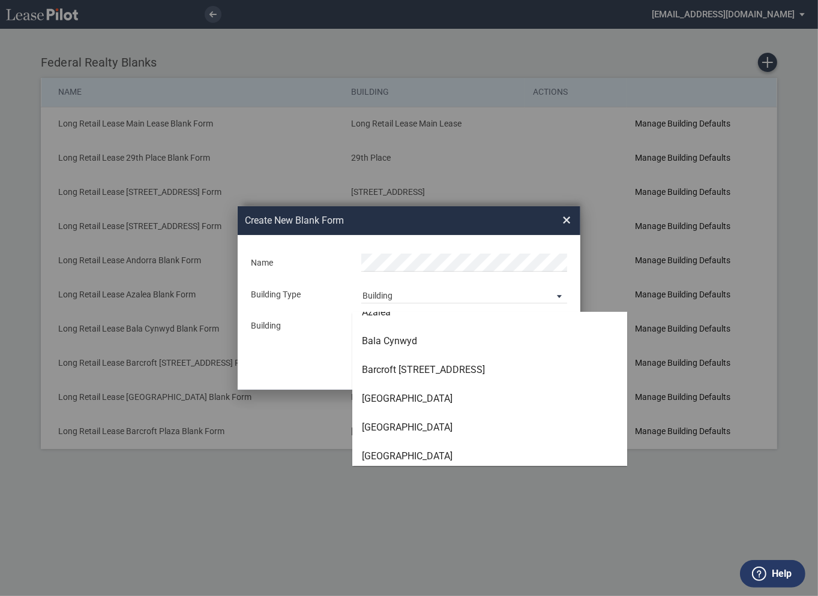
scroll to position [134, 0]
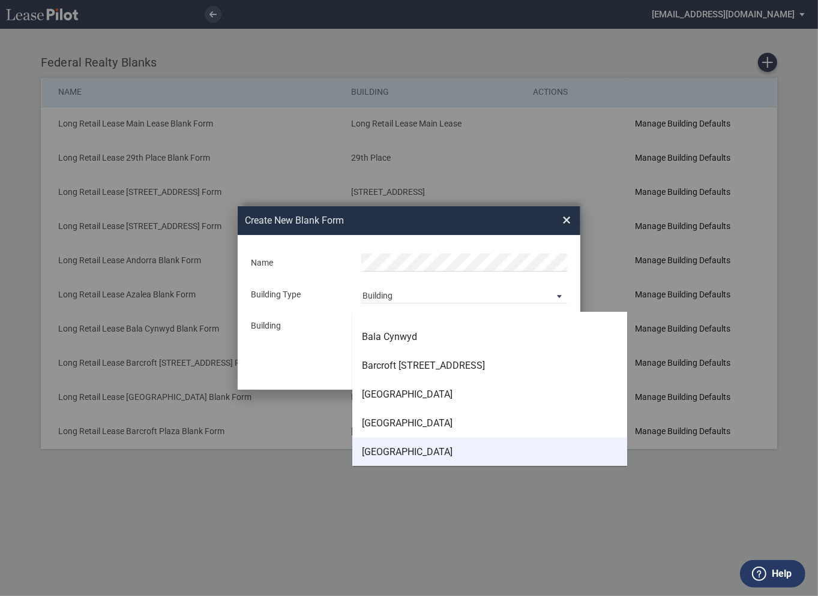
click at [389, 453] on div "[GEOGRAPHIC_DATA]" at bounding box center [407, 452] width 91 height 13
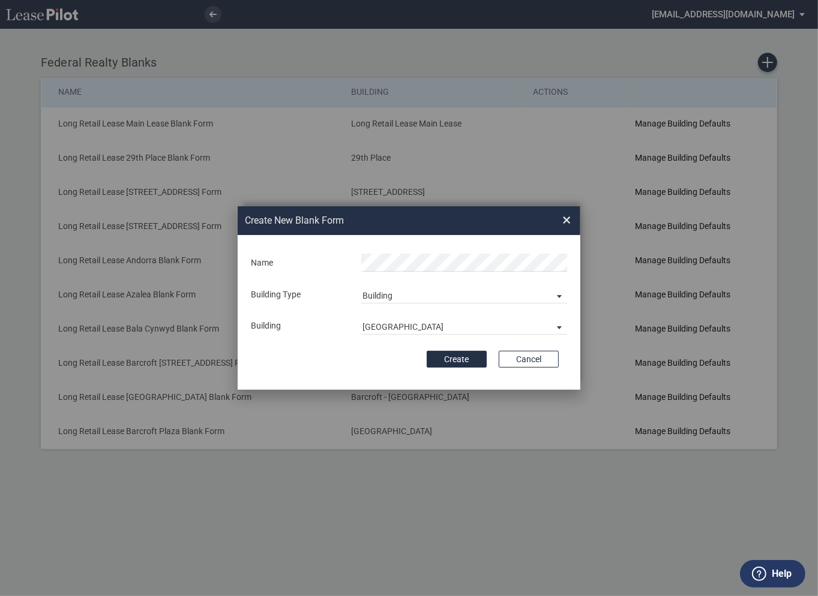
click at [378, 386] on form "Name Building Type Building Building Barracks Road Building Name Create Cancel" at bounding box center [409, 312] width 342 height 155
click at [459, 360] on button "Create" at bounding box center [456, 359] width 60 height 17
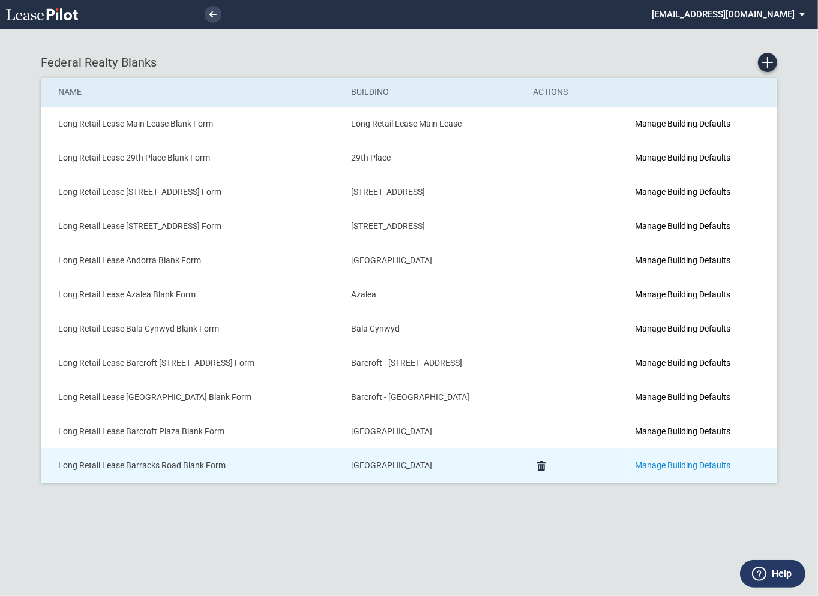
click at [679, 461] on link "Manage Building Defaults" at bounding box center [682, 466] width 95 height 10
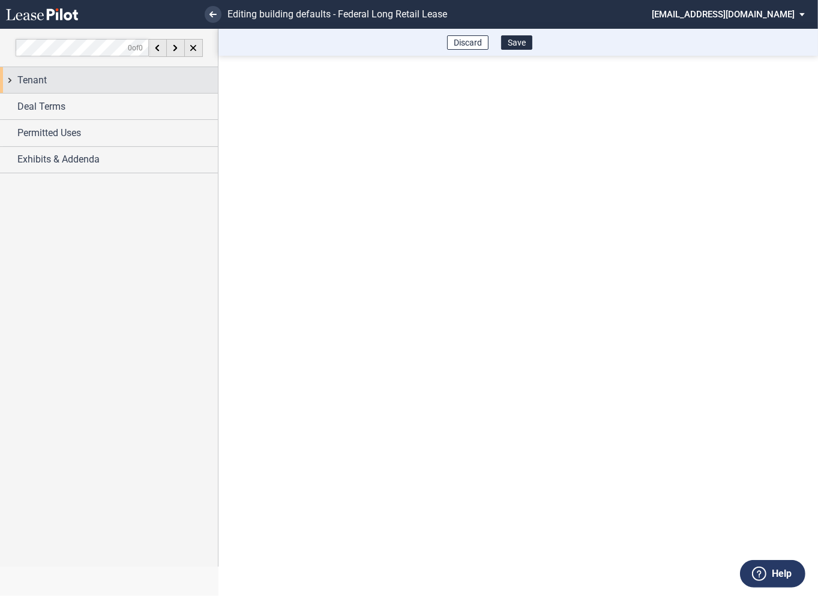
click at [10, 80] on div "Tenant" at bounding box center [109, 80] width 218 height 26
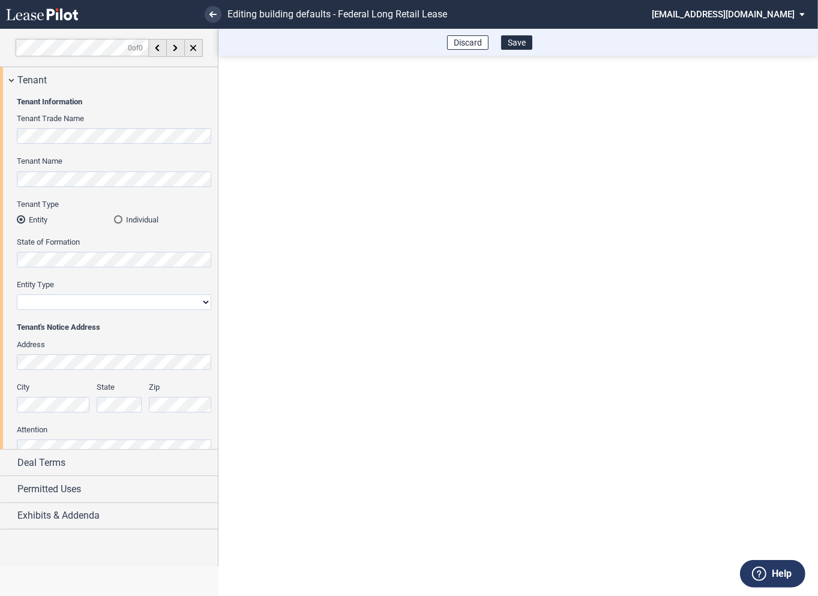
scroll to position [29, 0]
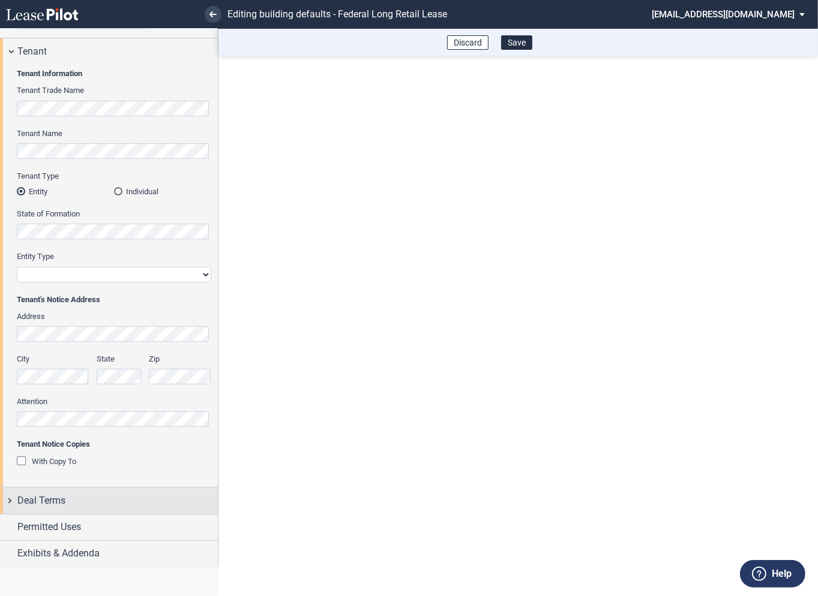
click at [8, 498] on div "Deal Terms" at bounding box center [109, 501] width 218 height 26
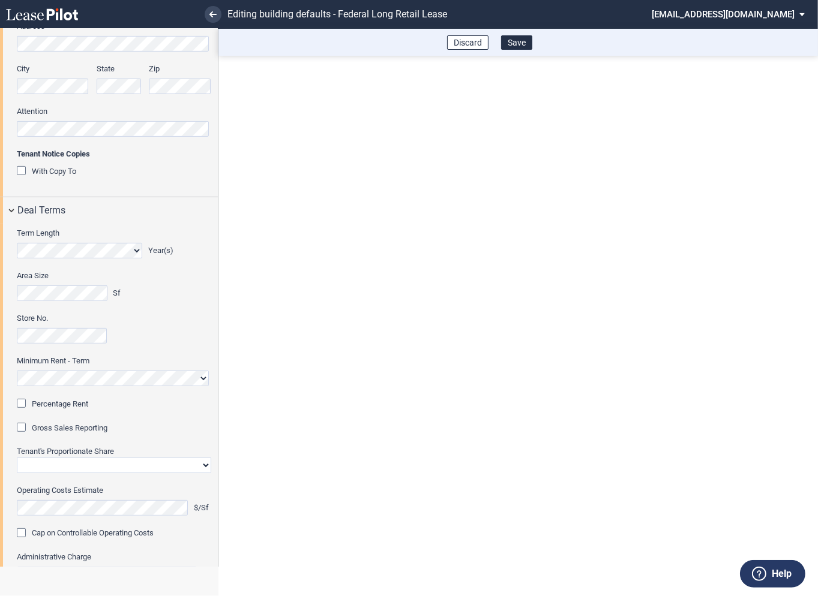
scroll to position [350, 0]
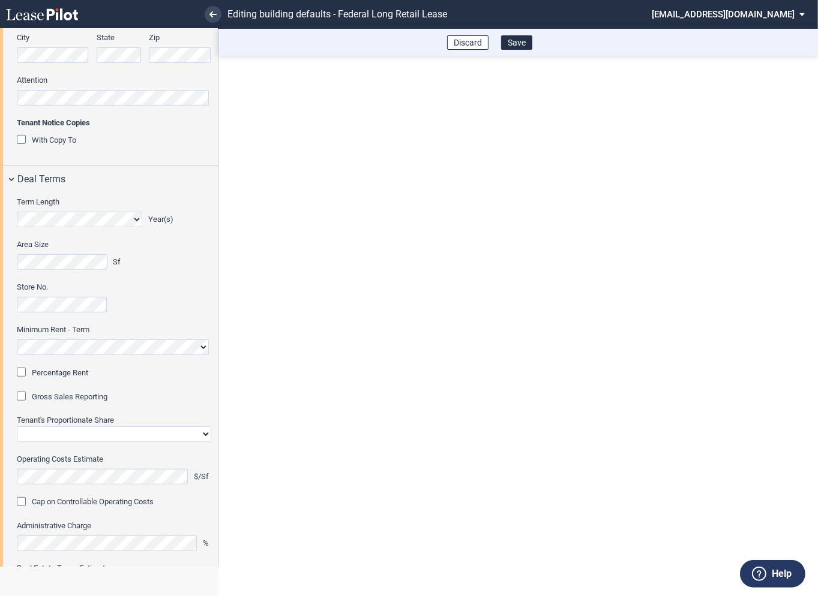
click at [25, 372] on div "Percentage Rent" at bounding box center [23, 374] width 12 height 12
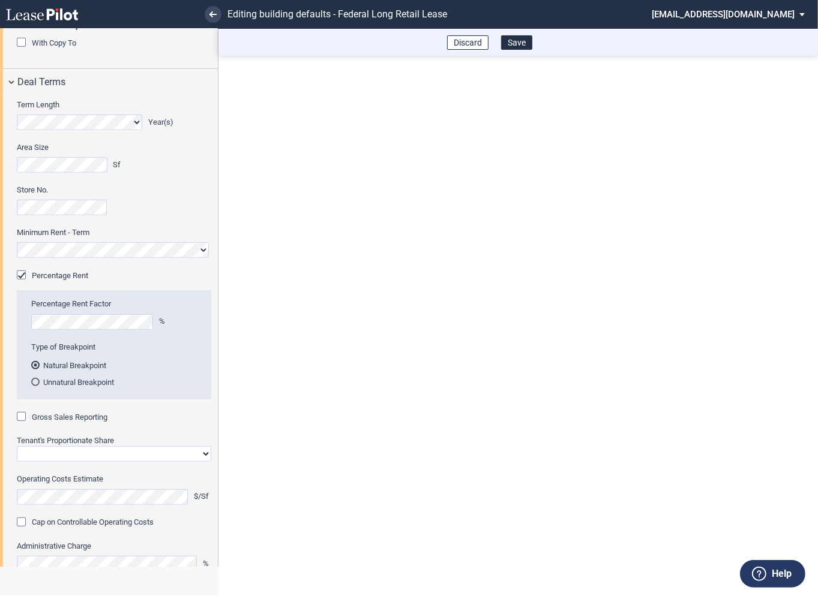
scroll to position [483, 0]
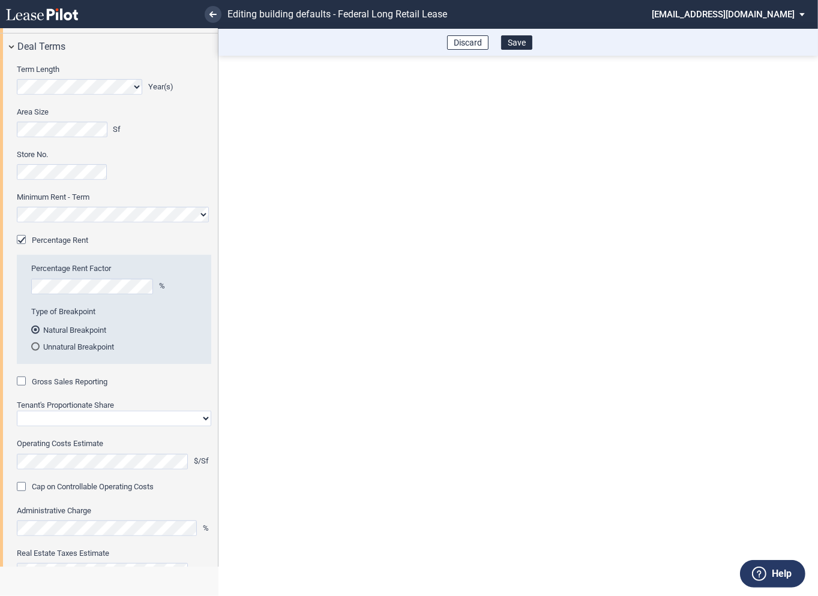
click at [22, 384] on div "Gross Sales Reporting" at bounding box center [23, 383] width 12 height 12
click at [57, 419] on select "Straight GLA Net Major" at bounding box center [114, 419] width 194 height 16
select select "straight GLA"
click at [17, 411] on select "Straight GLA Net Major" at bounding box center [114, 419] width 194 height 16
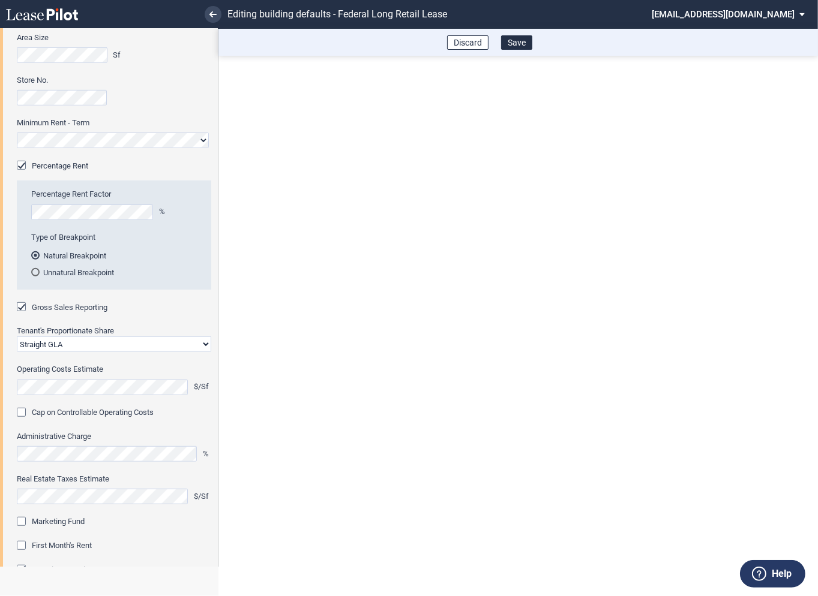
scroll to position [620, 0]
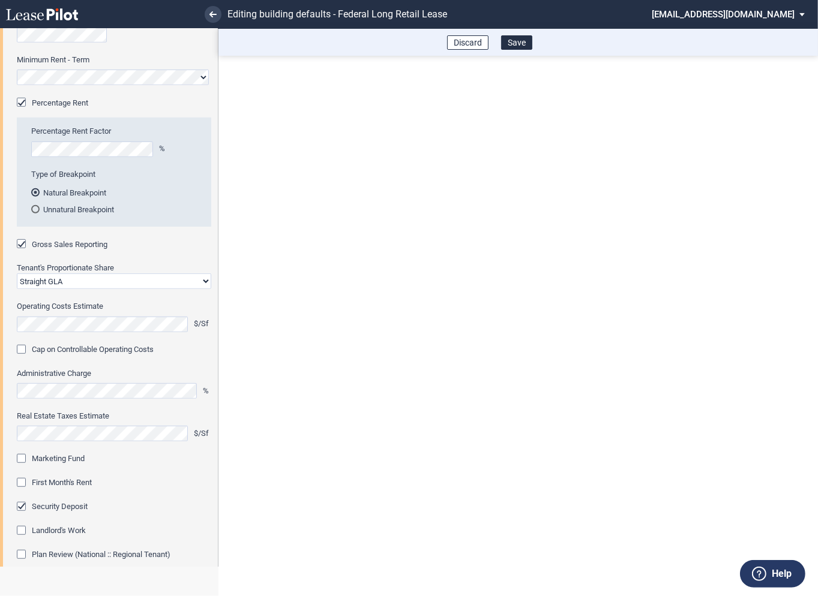
click at [25, 456] on div "Marketing Fund" at bounding box center [23, 460] width 12 height 12
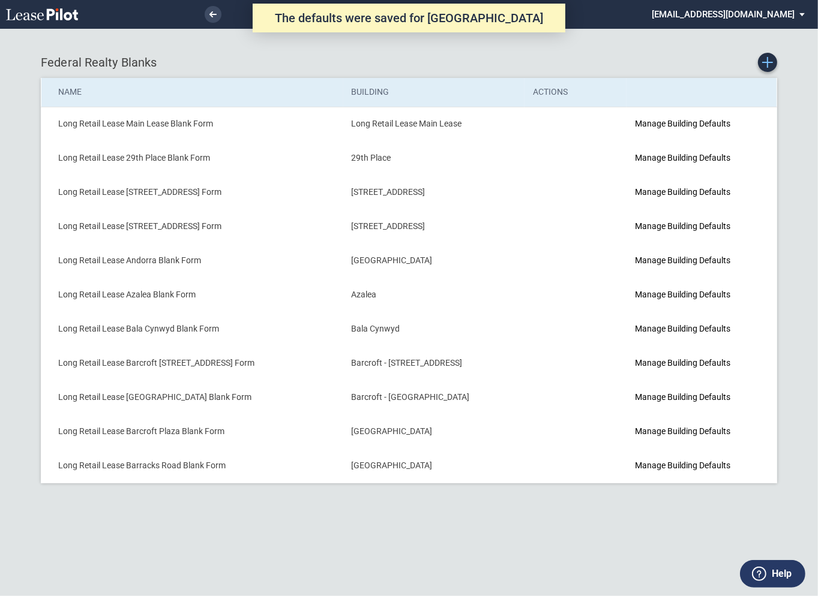
click at [770, 62] on use "Create new Blank Form" at bounding box center [767, 62] width 11 height 11
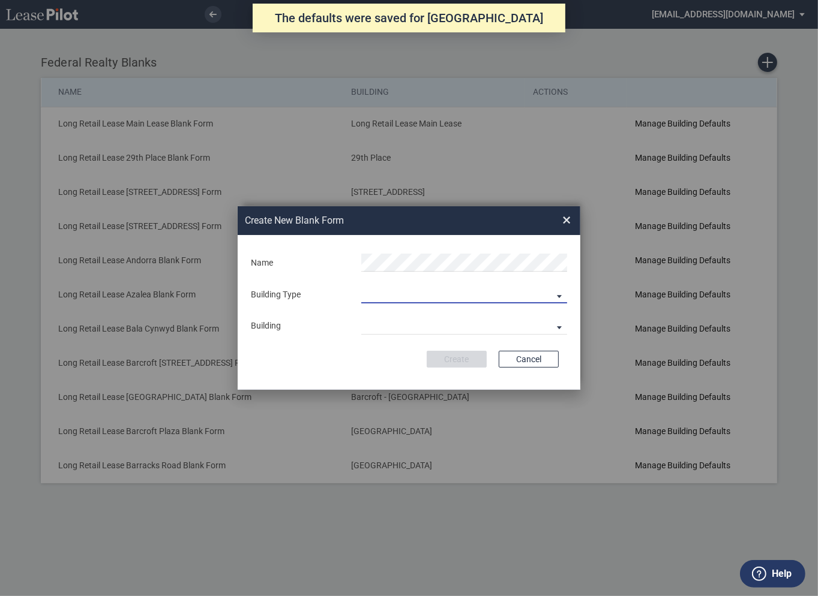
click at [385, 297] on md-select "Building Predefined Empty Building New Empty Building" at bounding box center [464, 294] width 206 height 18
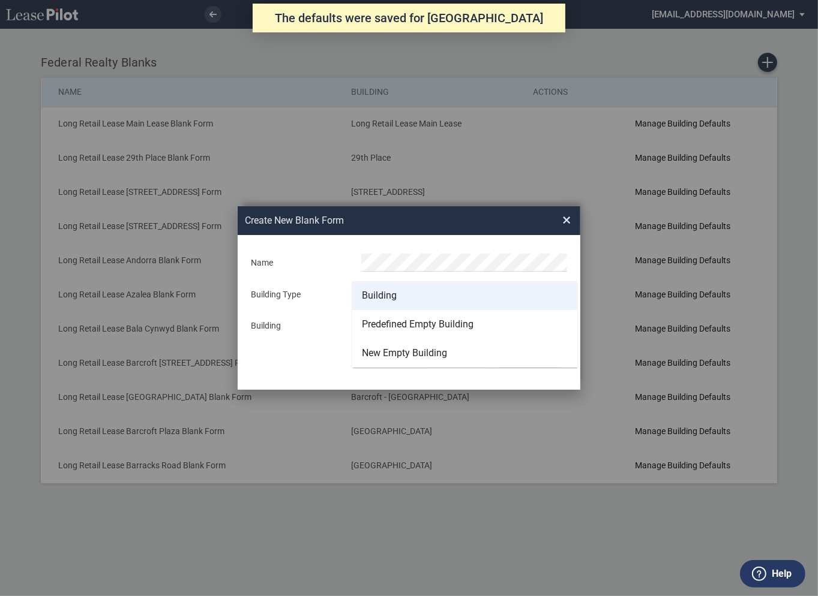
click at [385, 296] on div "Building" at bounding box center [379, 295] width 35 height 13
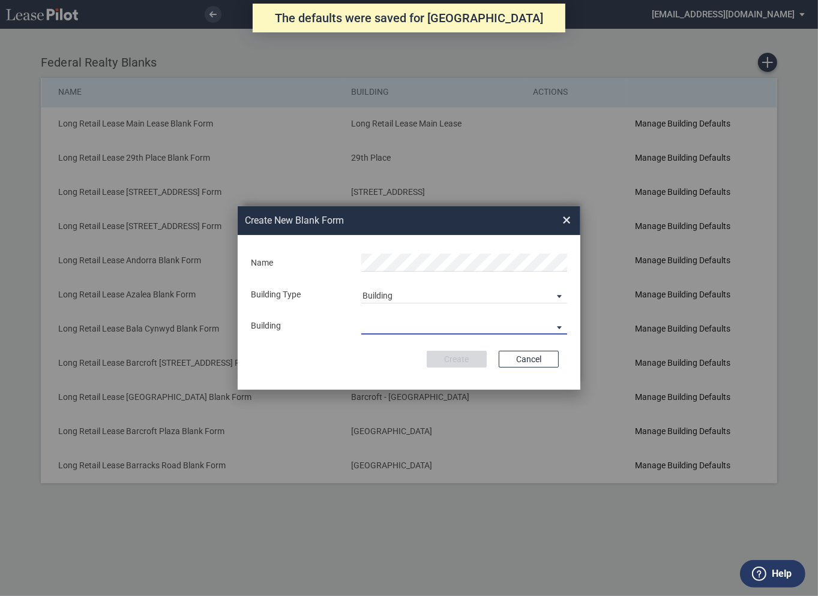
click at [390, 327] on md-select "29th Place [STREET_ADDRESS] [STREET_ADDRESS] [GEOGRAPHIC_DATA] Azalea Bala Cynw…" at bounding box center [464, 326] width 206 height 18
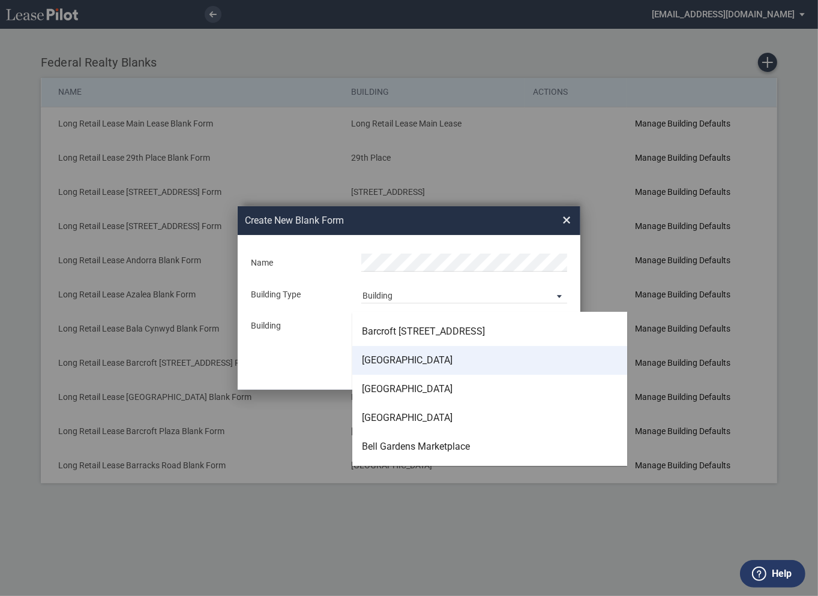
scroll to position [170, 0]
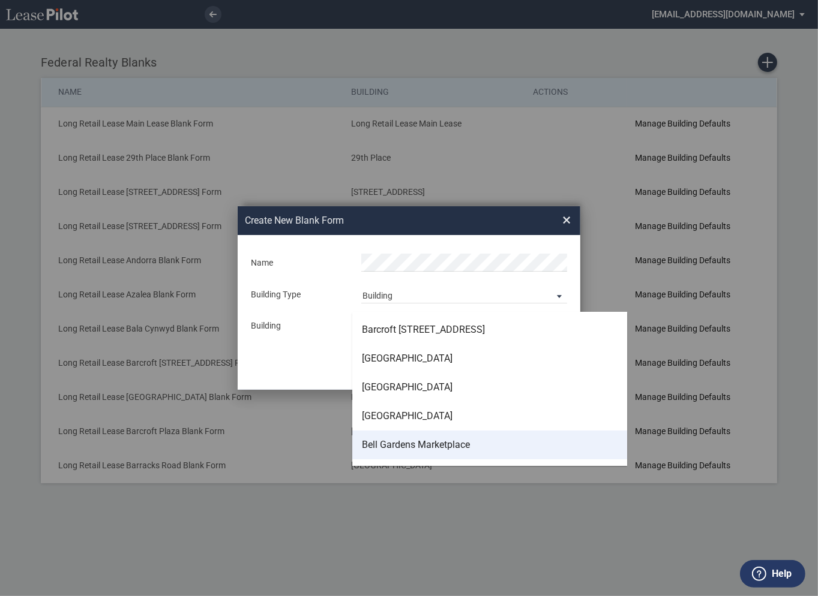
click at [393, 442] on div "Bell Gardens Marketplace" at bounding box center [416, 444] width 108 height 13
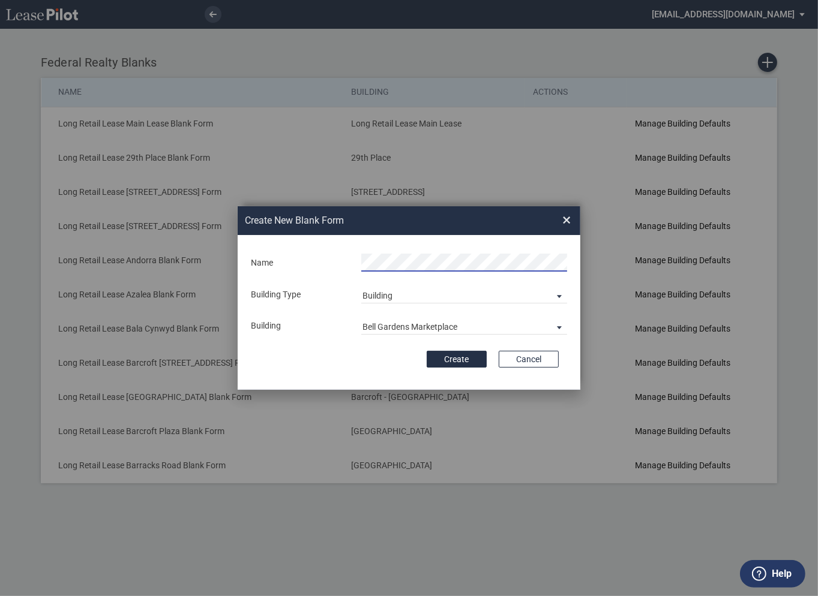
scroll to position [0, 4]
click at [457, 360] on button "Create" at bounding box center [456, 359] width 60 height 17
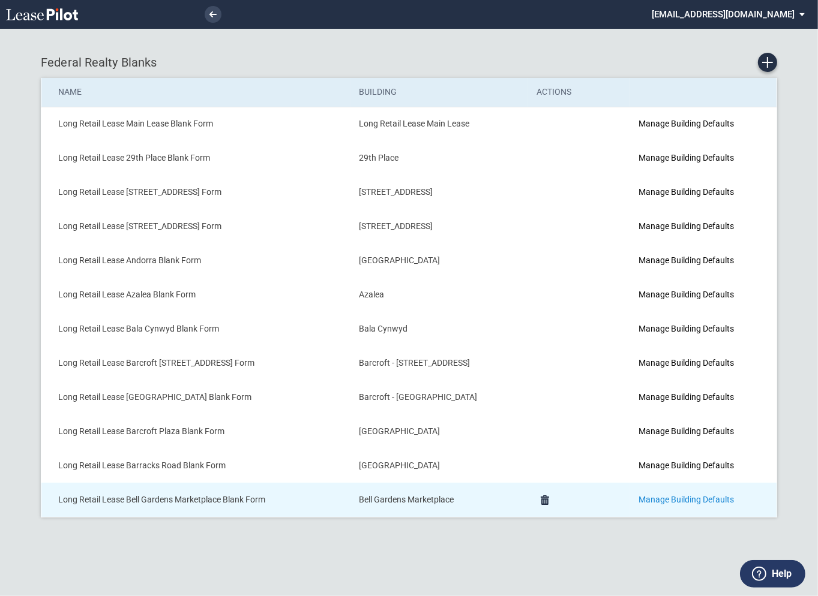
click at [678, 500] on link "Manage Building Defaults" at bounding box center [685, 500] width 95 height 10
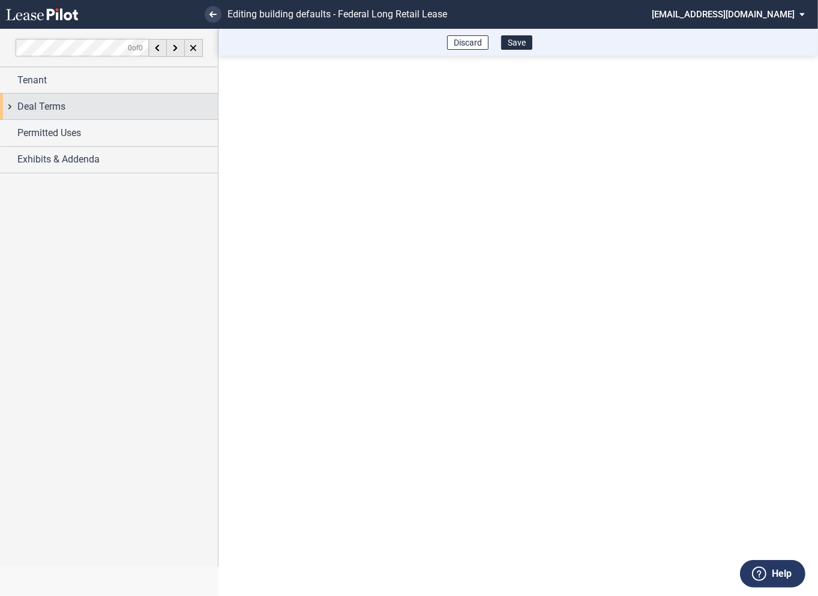
click at [11, 103] on div "Deal Terms" at bounding box center [109, 107] width 218 height 26
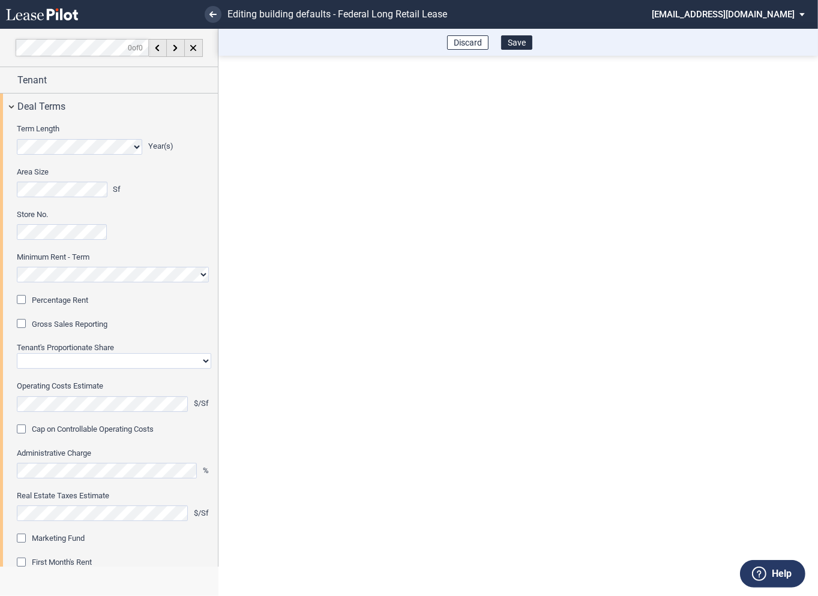
click at [25, 298] on div "Percentage Rent" at bounding box center [23, 301] width 12 height 12
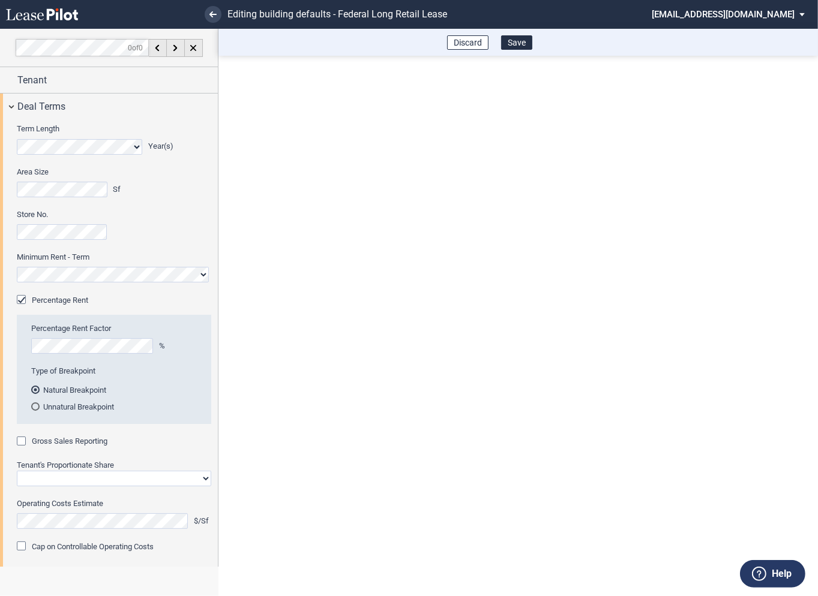
click at [23, 441] on div "Gross Sales Reporting" at bounding box center [23, 443] width 12 height 12
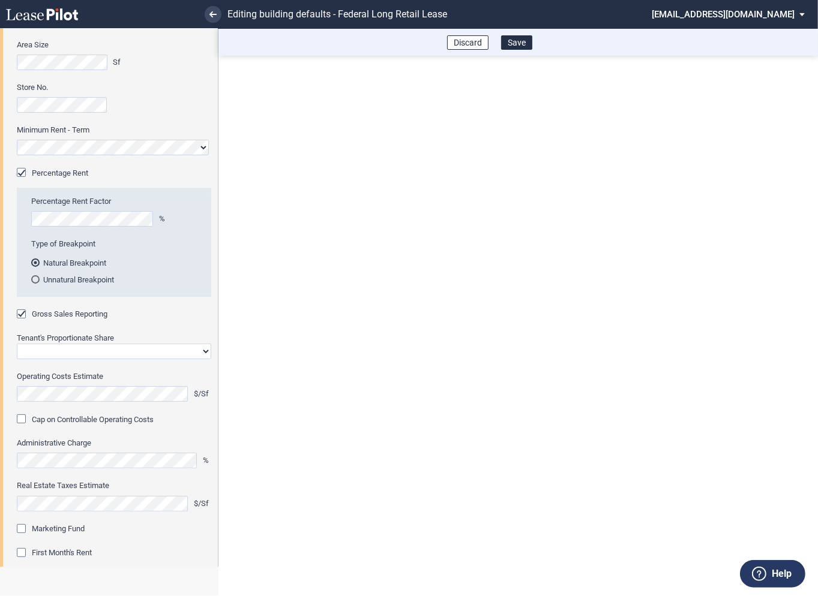
scroll to position [158, 0]
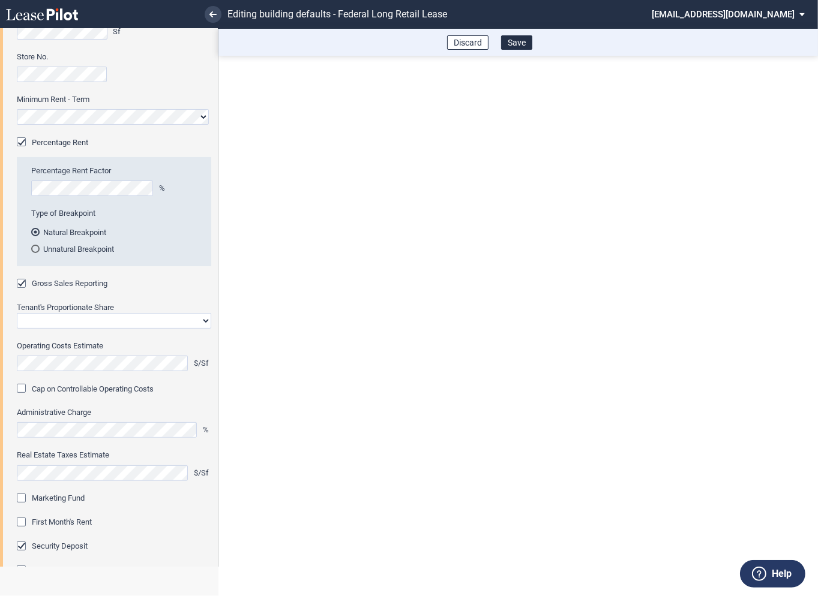
click at [83, 324] on select "Straight GLA Net Major" at bounding box center [114, 321] width 194 height 16
select select "straight GLA"
click at [17, 313] on select "Straight GLA Net Major" at bounding box center [114, 321] width 194 height 16
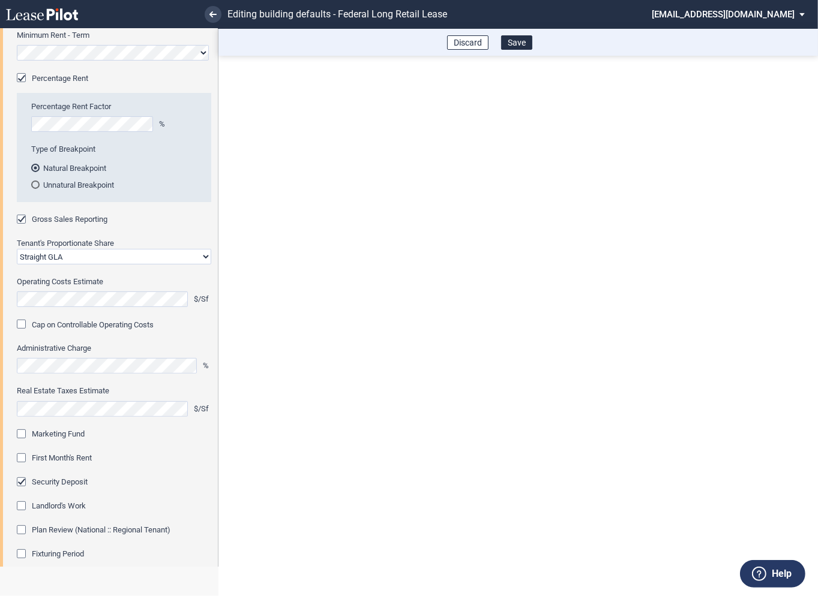
scroll to position [255, 0]
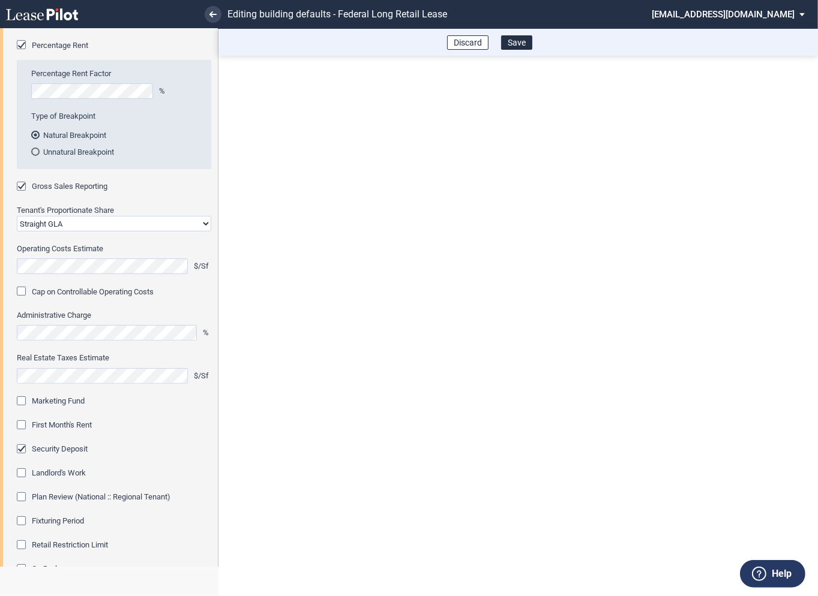
click at [23, 404] on div "Marketing Fund" at bounding box center [23, 402] width 12 height 12
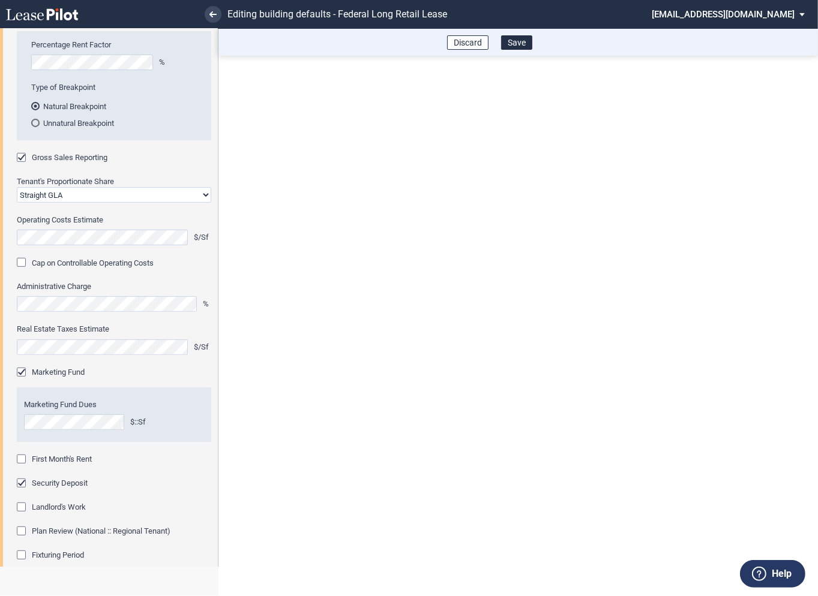
scroll to position [314, 0]
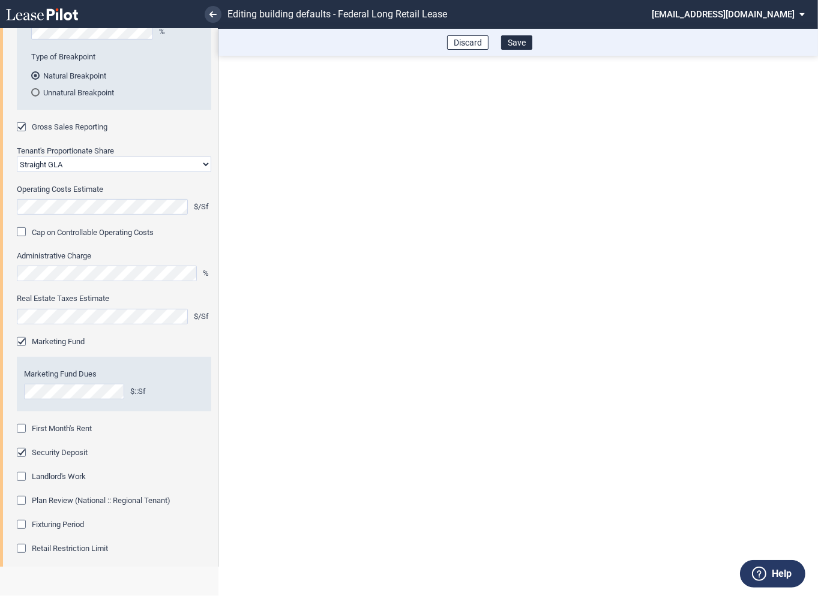
click at [22, 429] on div "First Month's Rent" at bounding box center [23, 430] width 12 height 12
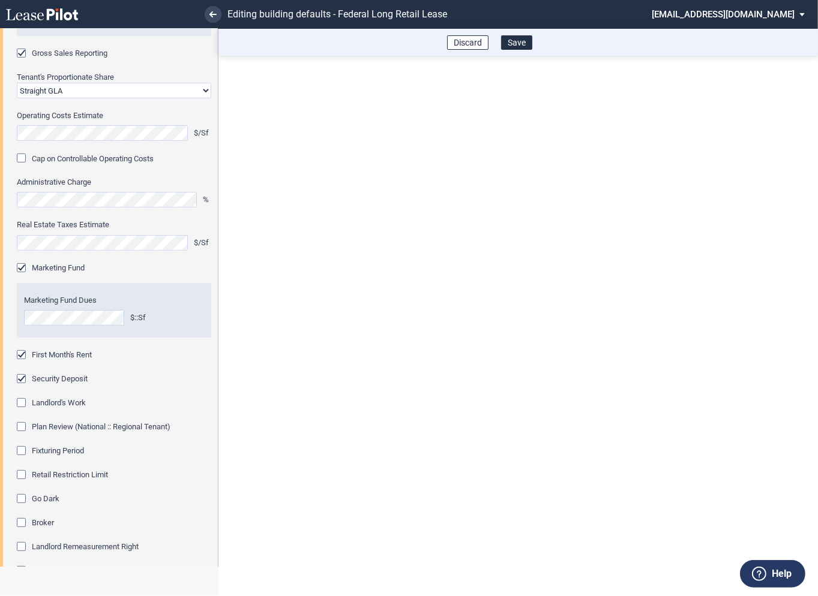
scroll to position [389, 0]
click at [22, 452] on div "Fixturing Period" at bounding box center [23, 452] width 12 height 12
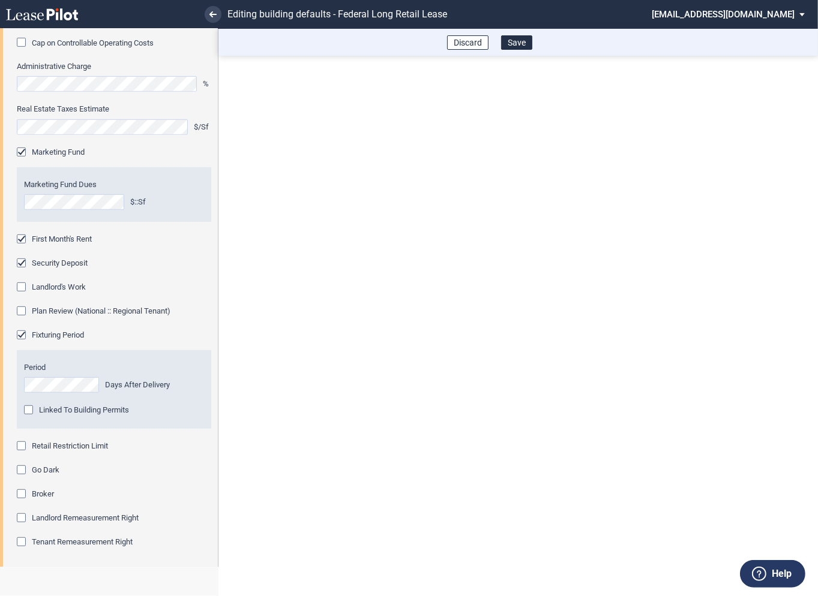
scroll to position [545, 0]
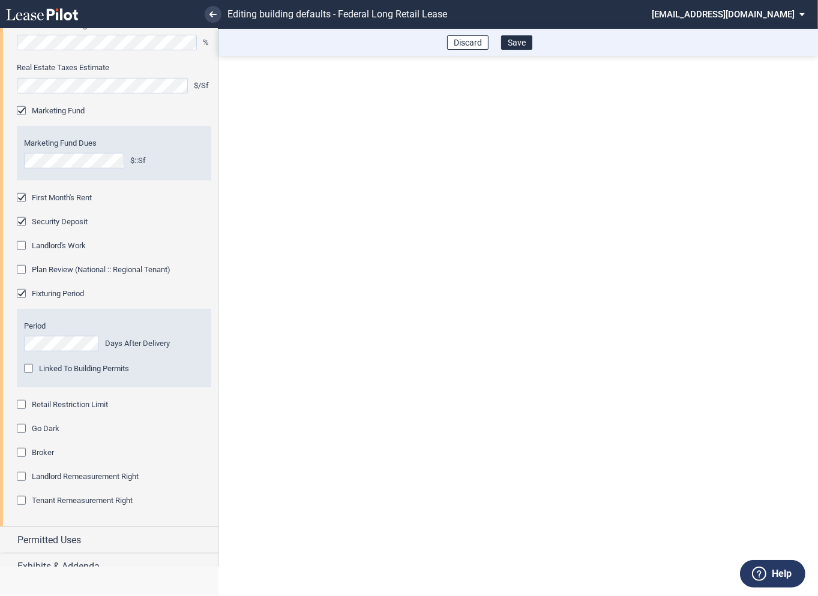
click at [23, 407] on div "Retail Restriction Limit" at bounding box center [23, 406] width 12 height 12
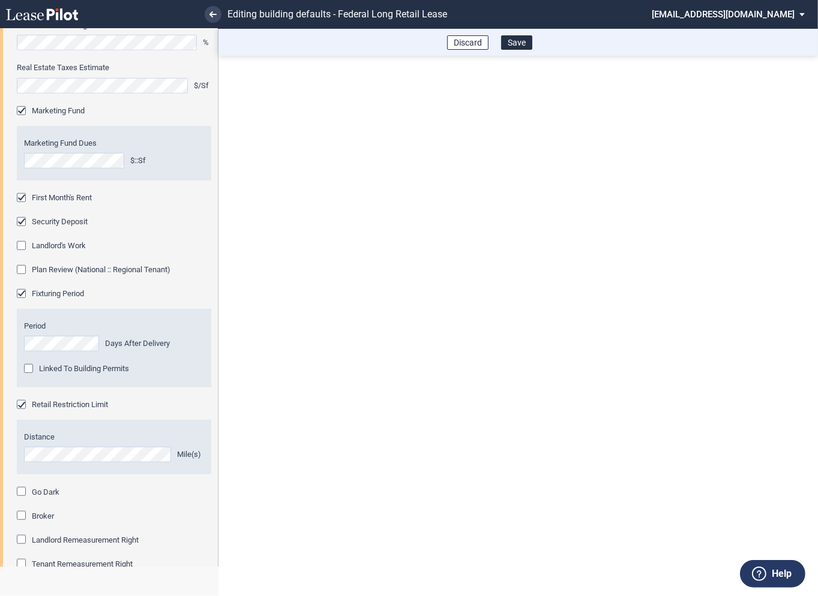
scroll to position [621, 0]
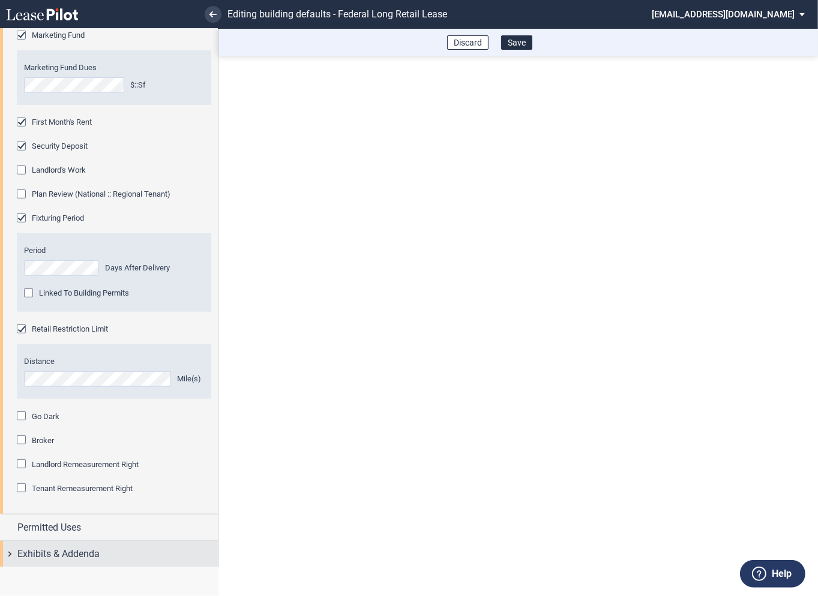
click at [9, 549] on div "Exhibits & Addenda" at bounding box center [109, 554] width 218 height 26
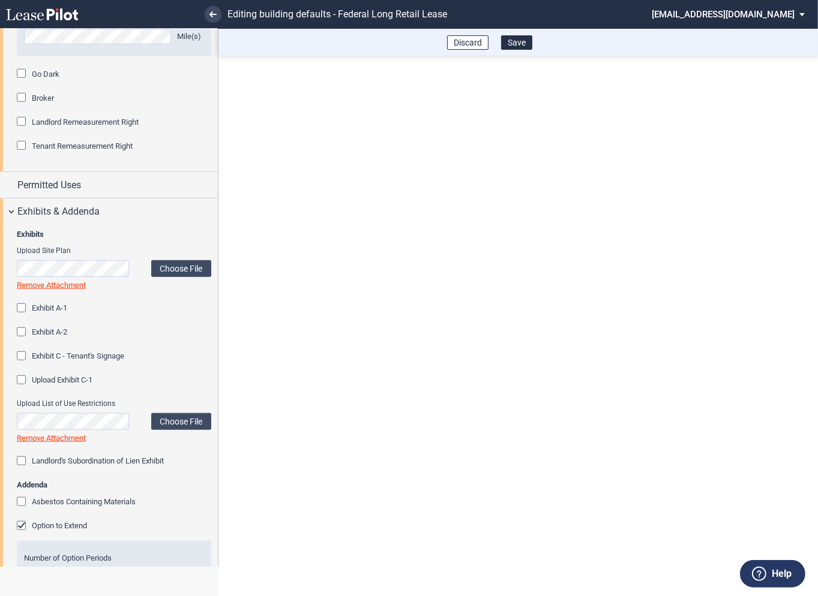
scroll to position [1051, 0]
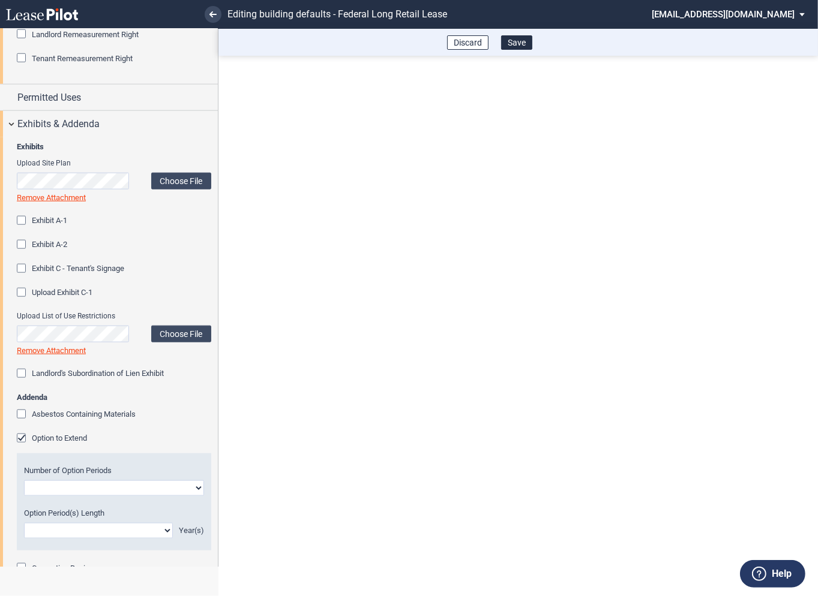
click at [22, 435] on div "Option to Extend" at bounding box center [23, 440] width 12 height 12
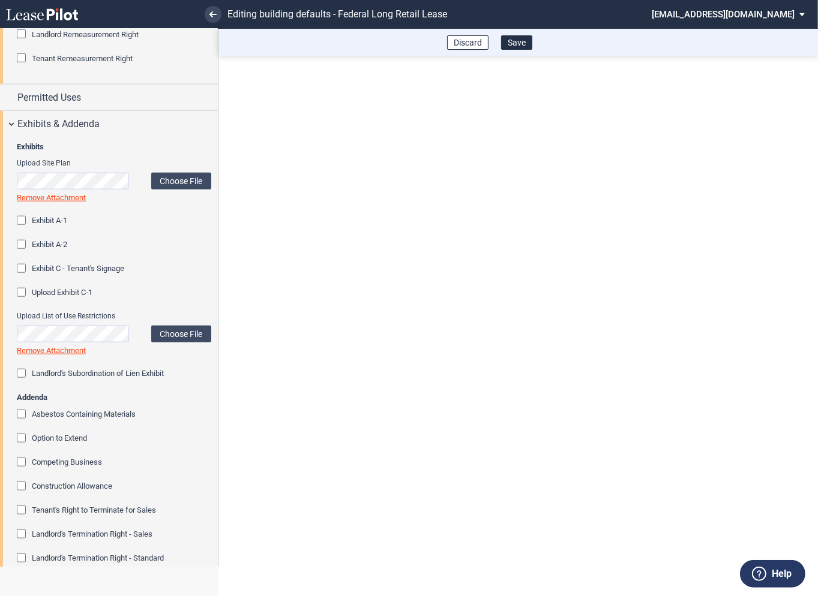
scroll to position [1228, 0]
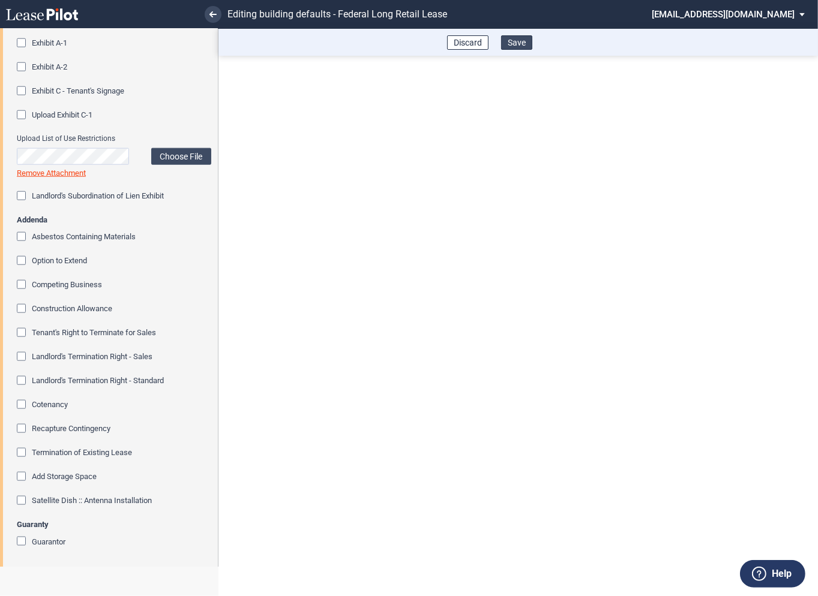
click at [519, 46] on button "Save" at bounding box center [516, 42] width 31 height 14
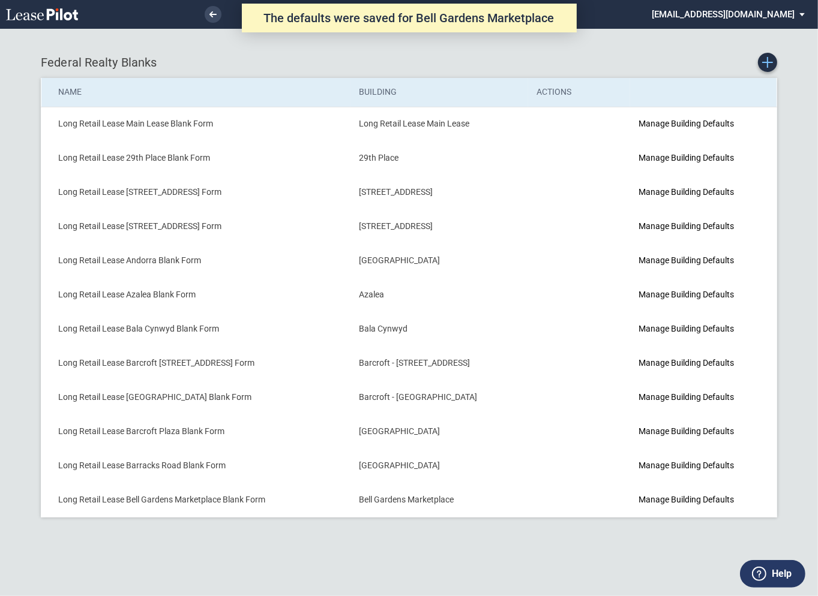
click at [769, 61] on icon "Create new Blank Form" at bounding box center [767, 62] width 11 height 11
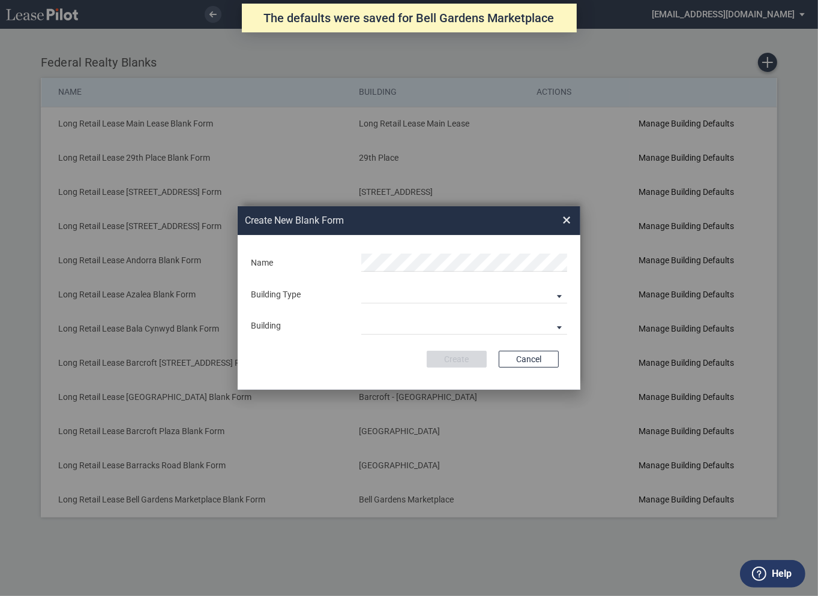
click at [410, 304] on md-input-container "Building Type Building Predefined Empty Building New Empty Building" at bounding box center [409, 294] width 318 height 20
click at [397, 298] on md-select "Building Predefined Empty Building New Empty Building" at bounding box center [464, 294] width 206 height 18
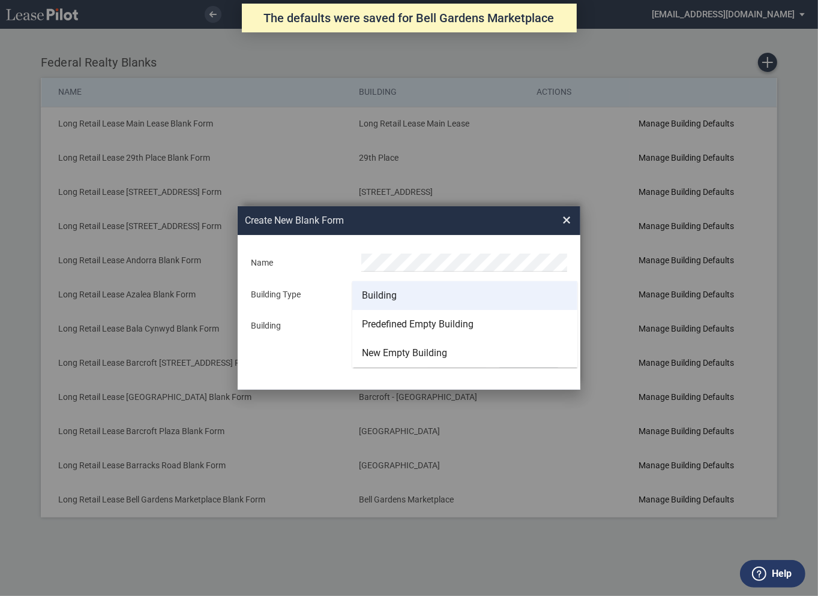
click at [391, 297] on div "Building" at bounding box center [379, 295] width 35 height 13
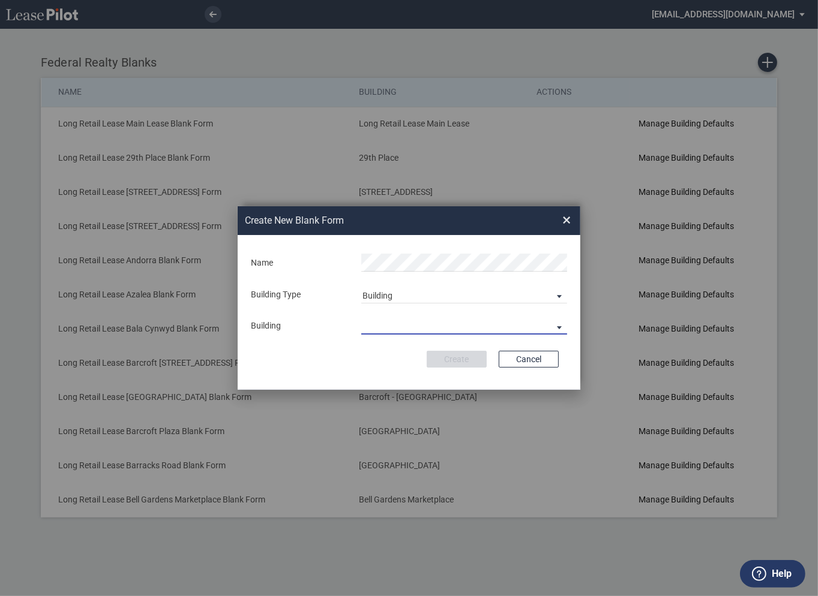
click at [392, 329] on md-select "29th Place [STREET_ADDRESS] [STREET_ADDRESS] [GEOGRAPHIC_DATA] Azalea Bala Cynw…" at bounding box center [464, 326] width 206 height 18
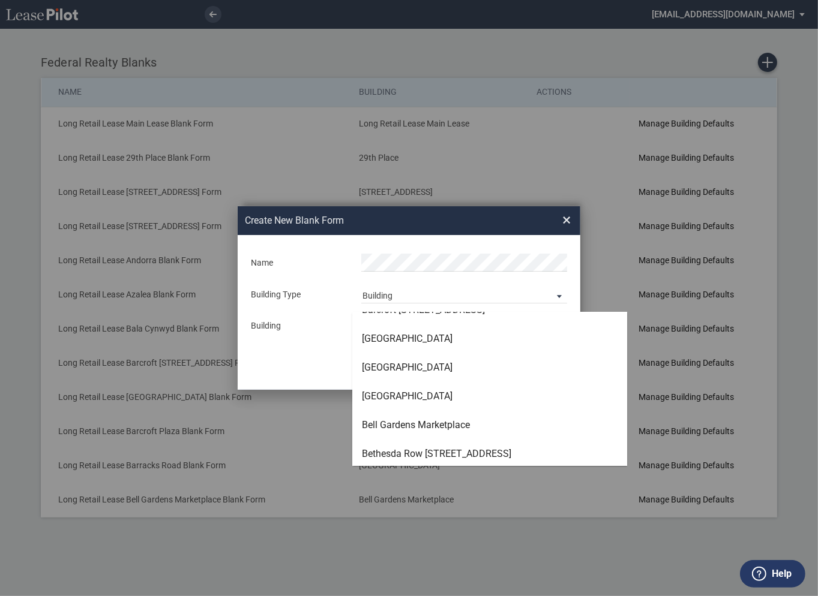
scroll to position [194, 0]
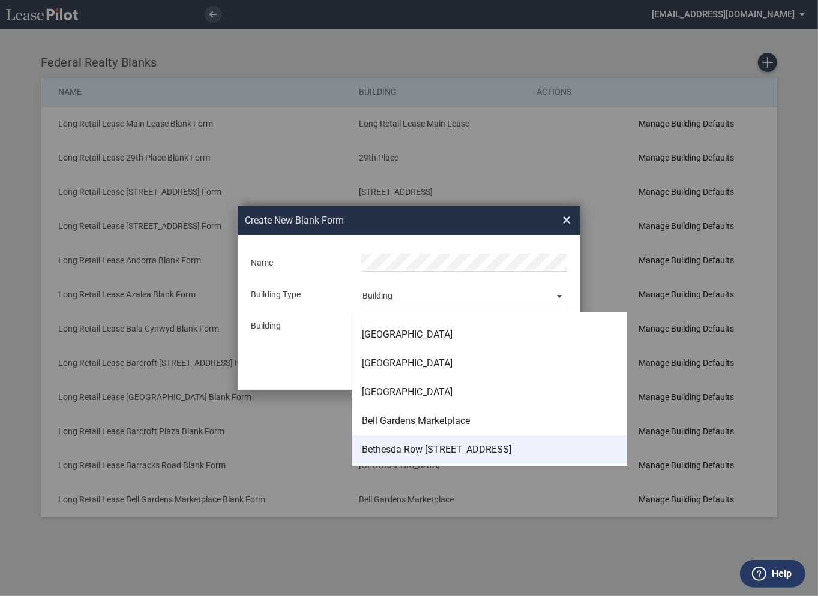
click at [405, 447] on div "Bethesda Row [STREET_ADDRESS]" at bounding box center [436, 449] width 149 height 13
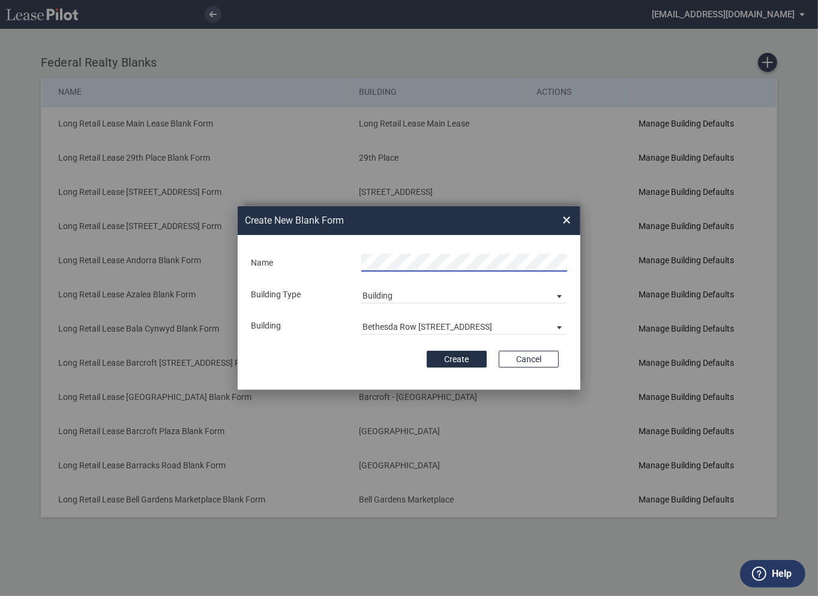
scroll to position [0, 42]
click at [449, 354] on button "Create" at bounding box center [456, 359] width 60 height 17
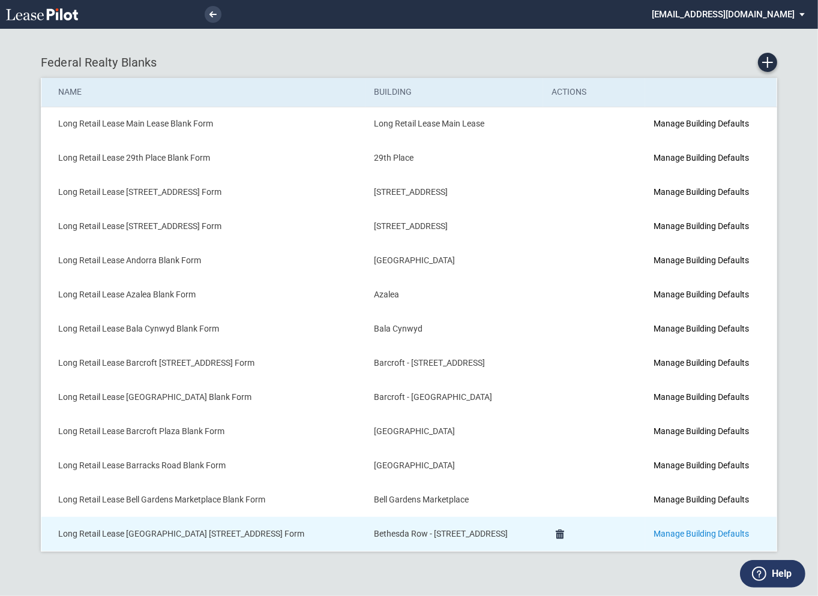
click at [674, 534] on link "Manage Building Defaults" at bounding box center [700, 534] width 95 height 10
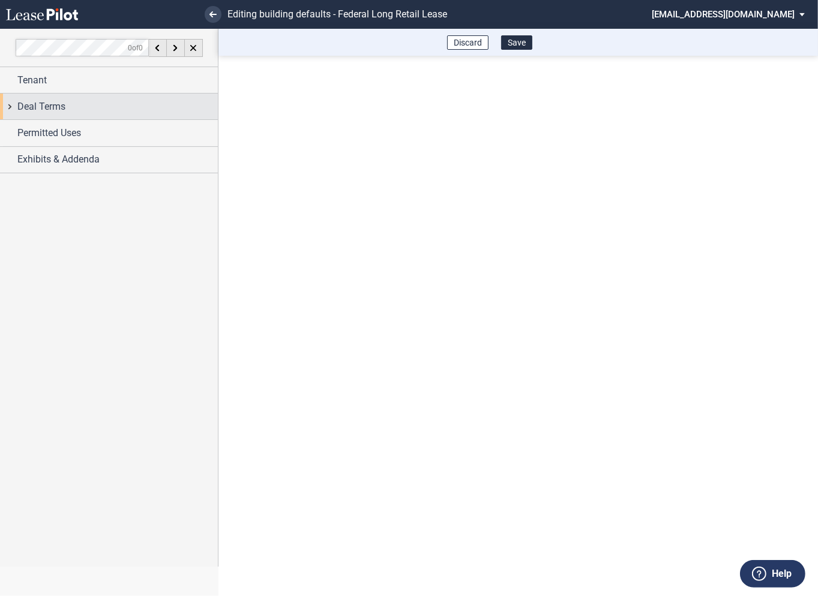
click at [15, 109] on div "Deal Terms" at bounding box center [109, 107] width 218 height 26
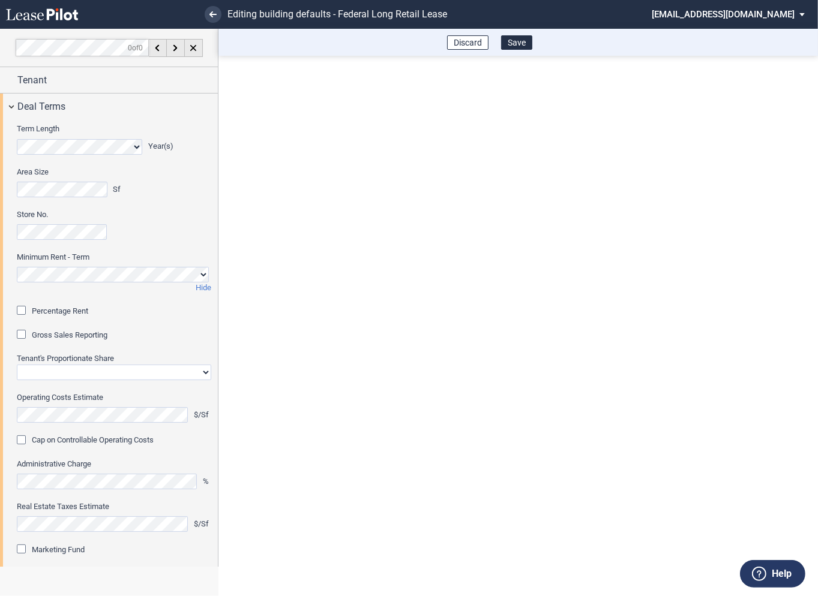
scroll to position [17, 0]
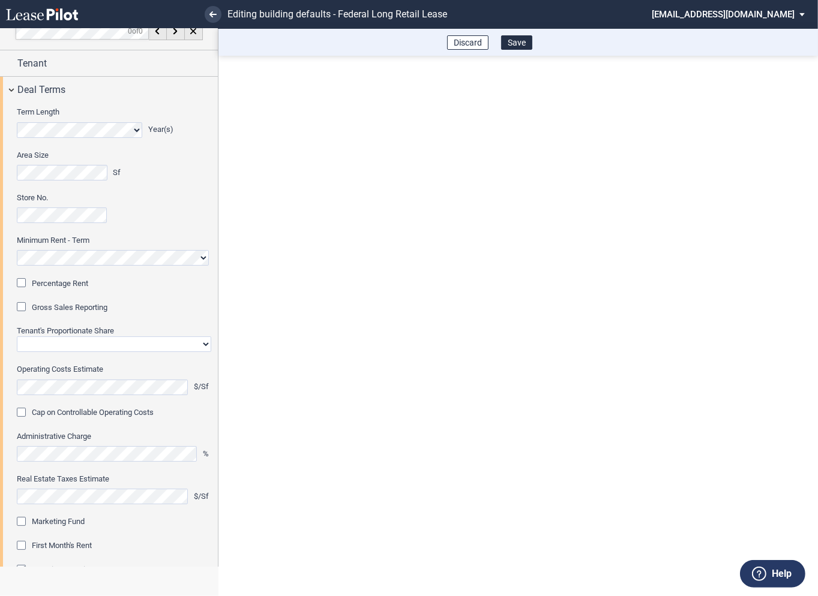
click at [24, 285] on div "Percentage Rent" at bounding box center [23, 284] width 12 height 12
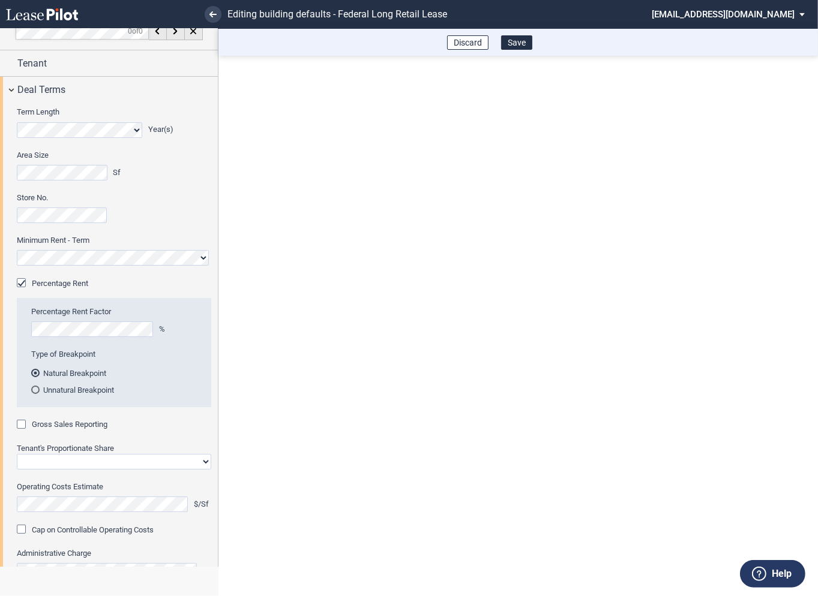
click at [24, 423] on div "Gross Sales Reporting" at bounding box center [23, 426] width 12 height 12
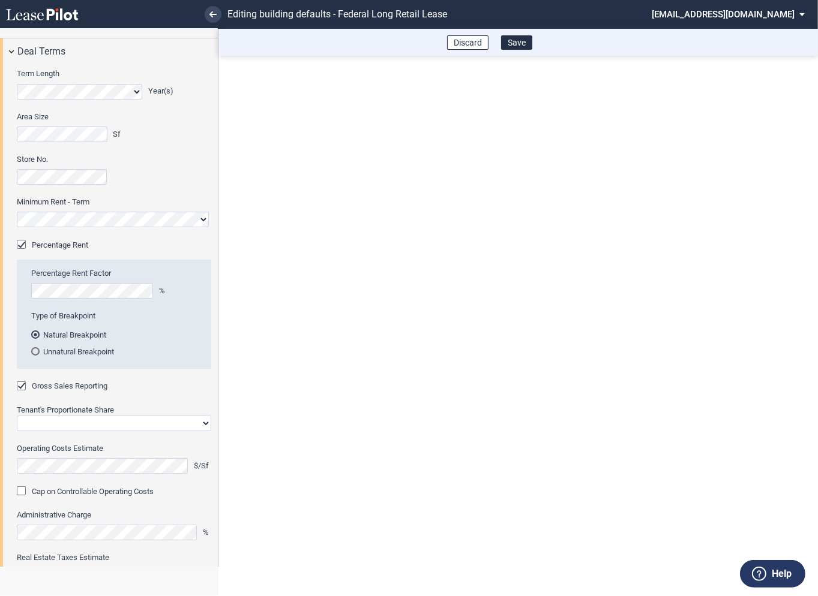
scroll to position [74, 0]
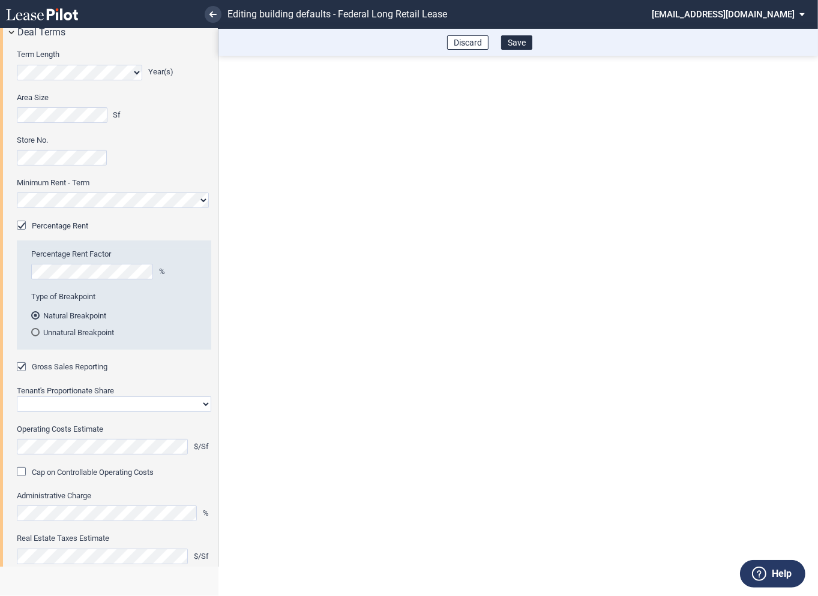
click at [74, 406] on select "Straight GLA Net Major" at bounding box center [114, 404] width 194 height 16
select select "straight GLA"
click at [17, 396] on select "Straight GLA Net Major" at bounding box center [114, 404] width 194 height 16
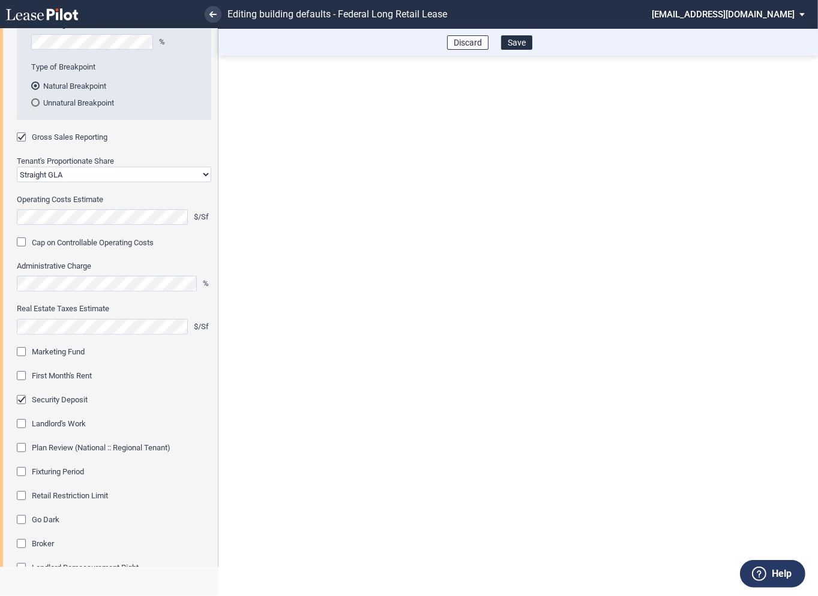
scroll to position [338, 0]
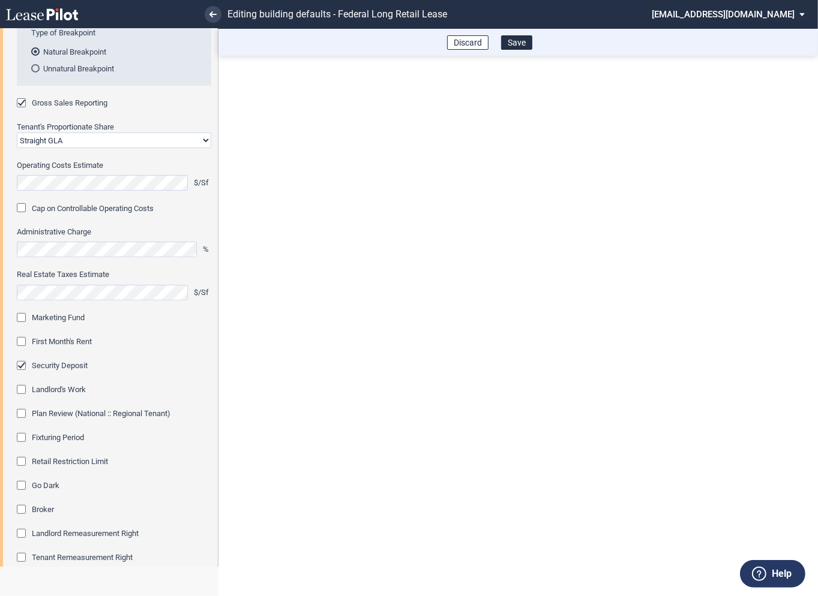
click at [21, 315] on div "Marketing Fund" at bounding box center [23, 319] width 12 height 12
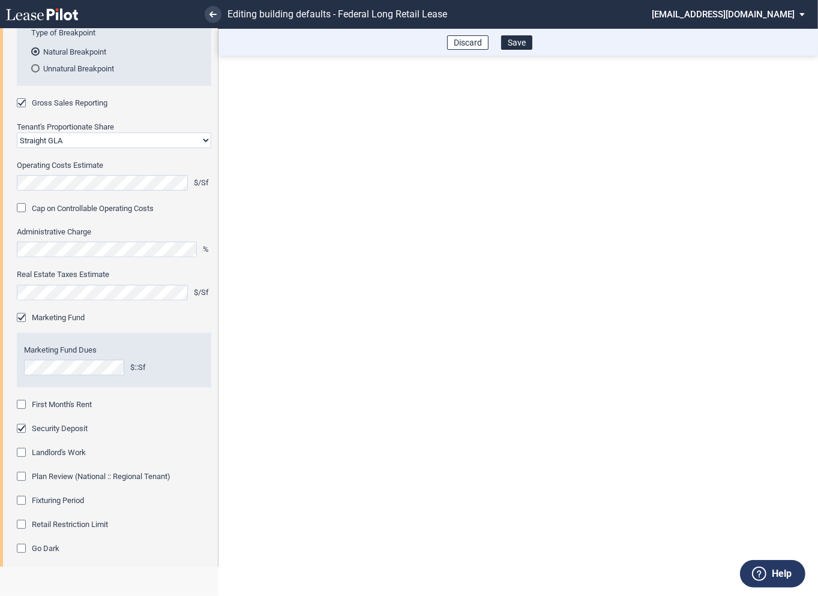
click at [22, 407] on div "First Month's Rent" at bounding box center [23, 406] width 12 height 12
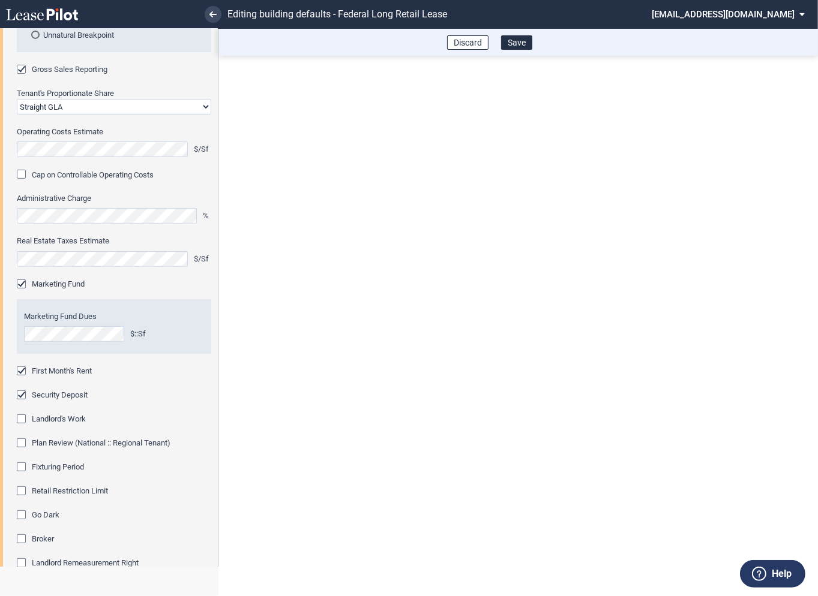
scroll to position [385, 0]
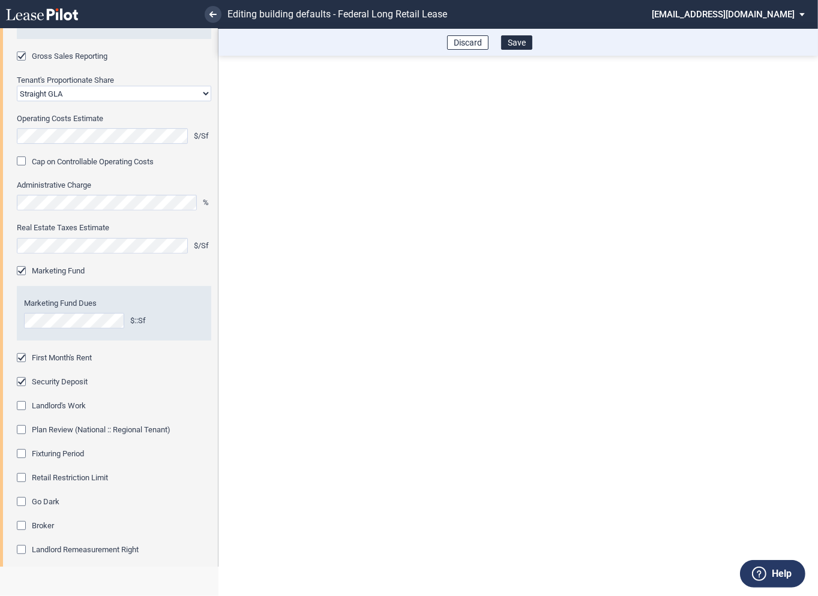
click at [23, 452] on div "Fixturing Period" at bounding box center [23, 455] width 12 height 12
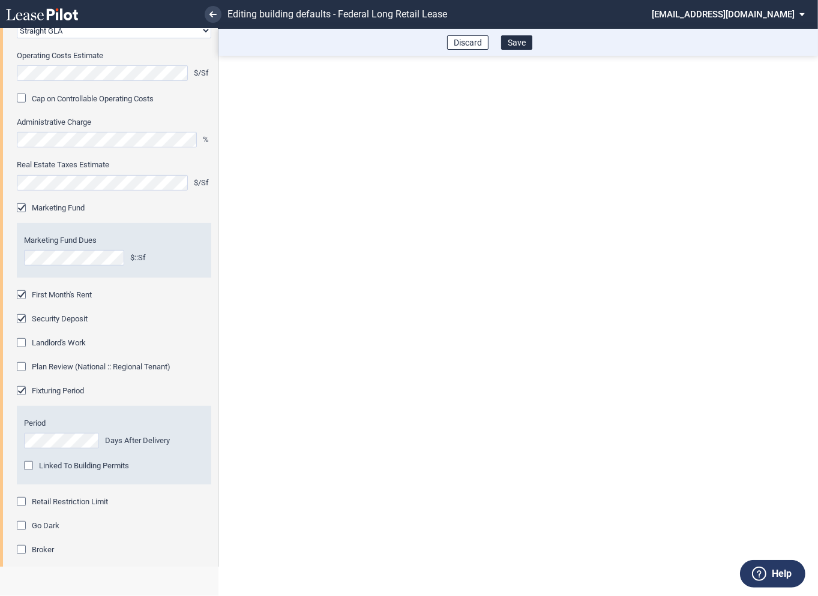
click at [22, 506] on div "Retail Restriction Limit" at bounding box center [23, 503] width 12 height 12
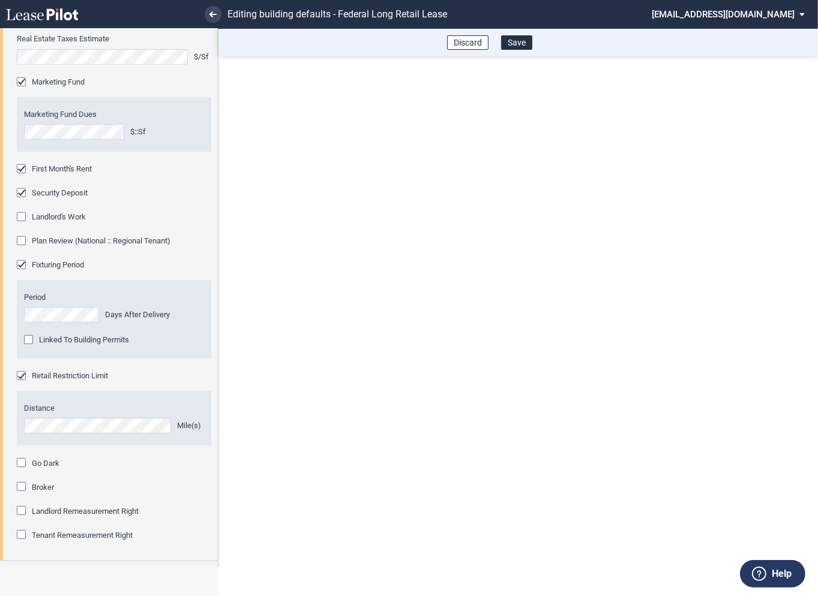
scroll to position [621, 0]
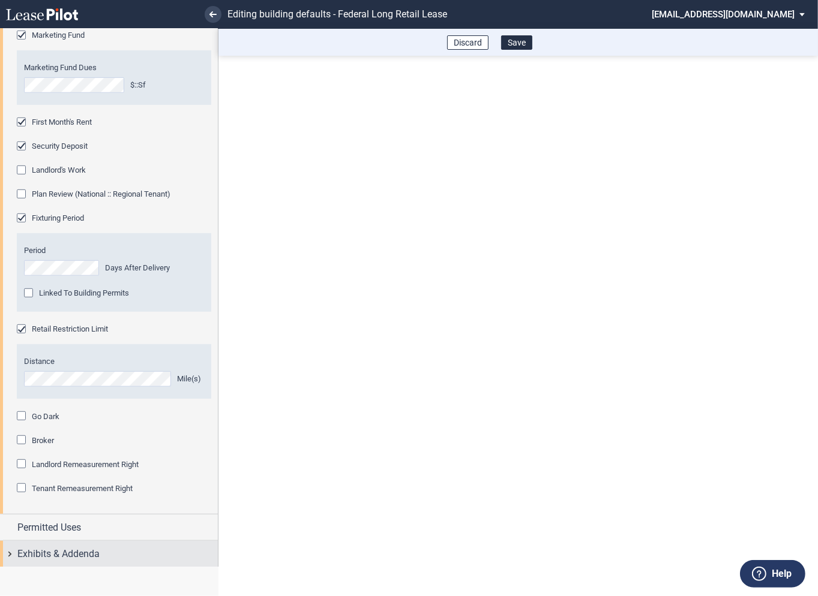
click at [11, 555] on div "Exhibits & Addenda" at bounding box center [109, 554] width 218 height 26
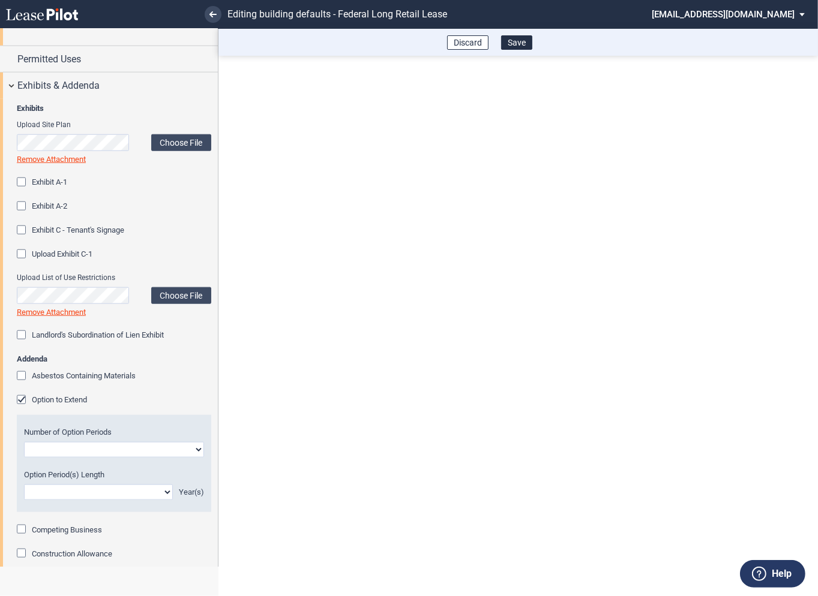
scroll to position [1090, 0]
click at [25, 399] on div "Option to Extend" at bounding box center [23, 400] width 12 height 12
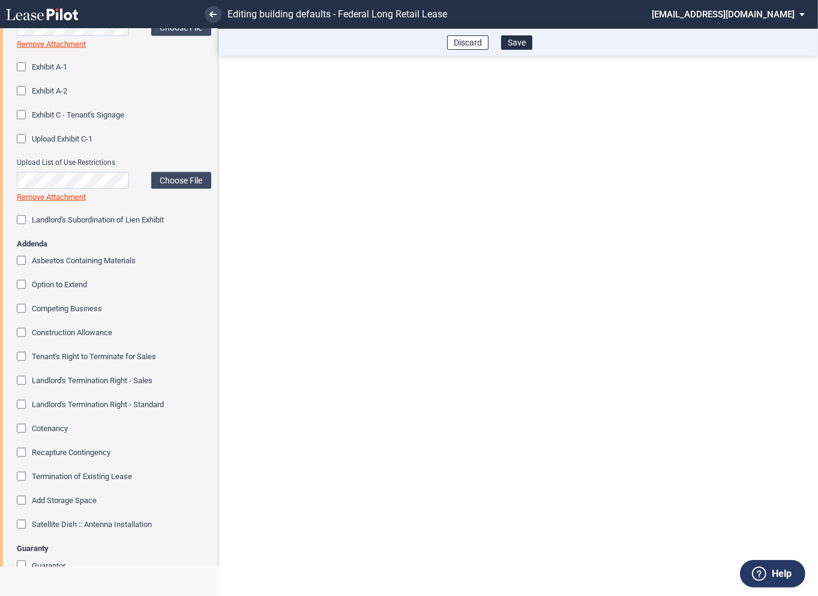
scroll to position [1228, 0]
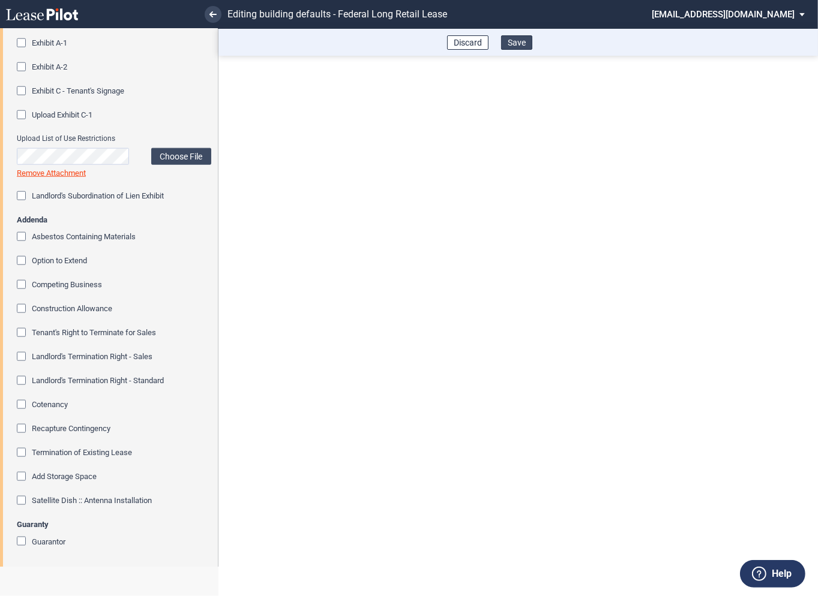
click at [516, 46] on button "Save" at bounding box center [516, 42] width 31 height 14
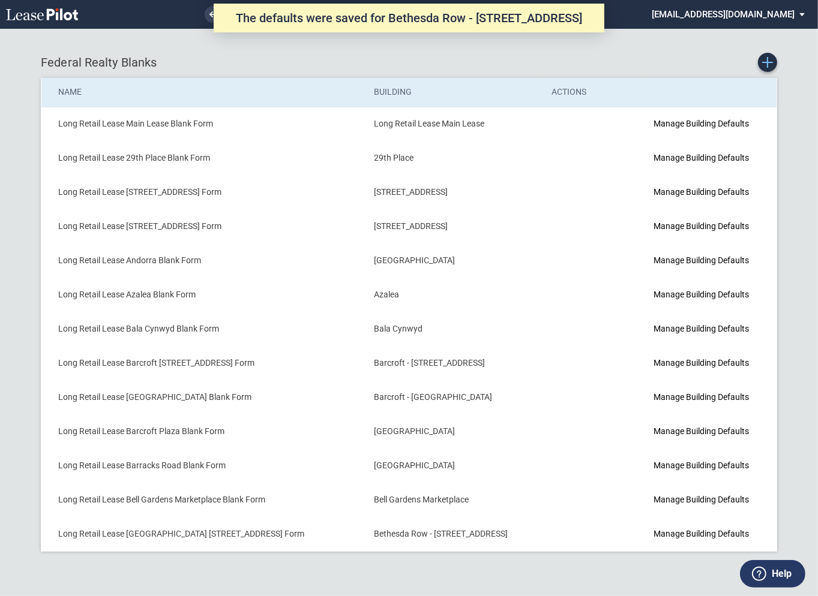
click at [767, 64] on use "Create new Blank Form" at bounding box center [767, 62] width 11 height 11
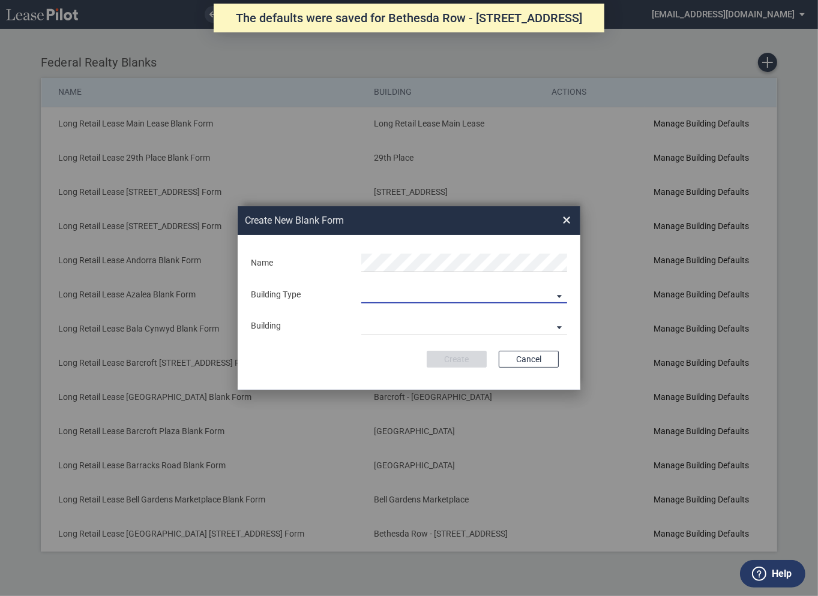
click at [402, 296] on md-select "Building Predefined Empty Building New Empty Building" at bounding box center [464, 294] width 206 height 18
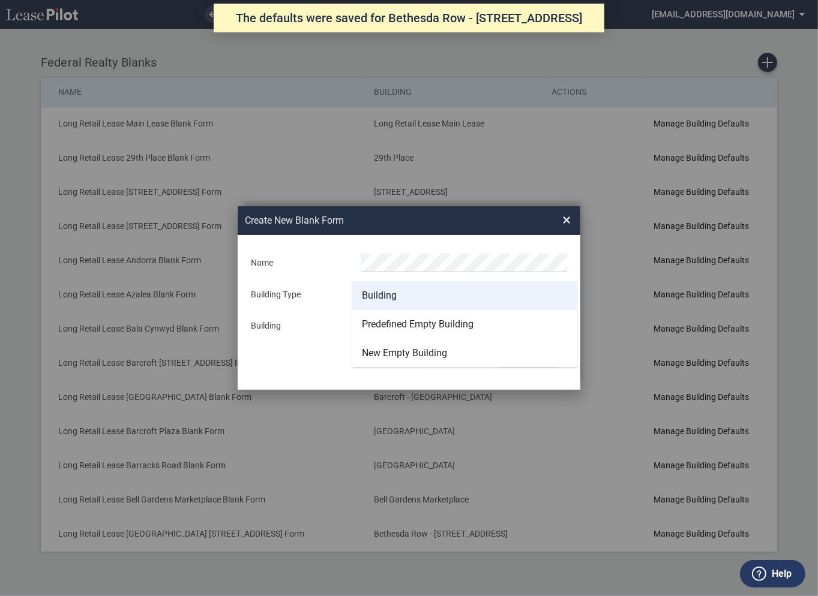
click at [390, 296] on div "Building" at bounding box center [379, 295] width 35 height 13
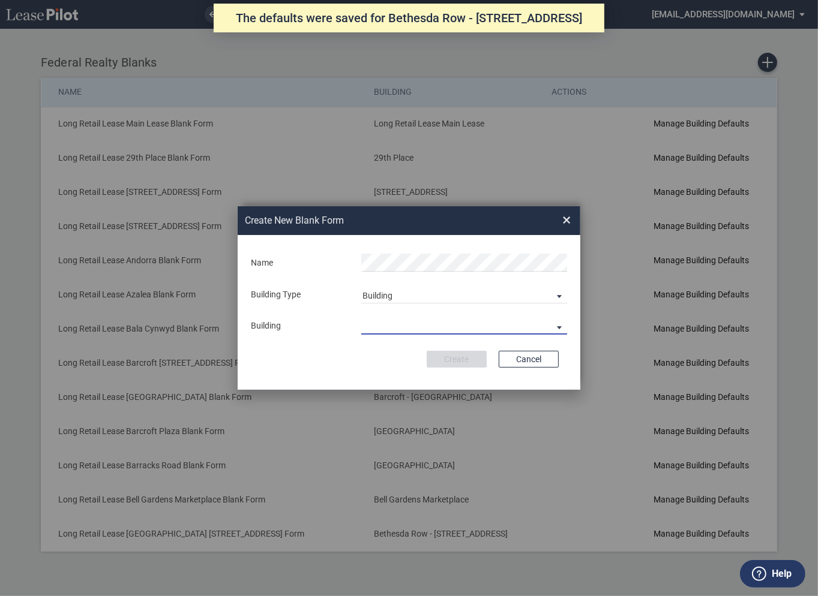
click at [387, 327] on md-select "29th Place [STREET_ADDRESS] [STREET_ADDRESS] [GEOGRAPHIC_DATA] Azalea Bala Cynw…" at bounding box center [464, 326] width 206 height 18
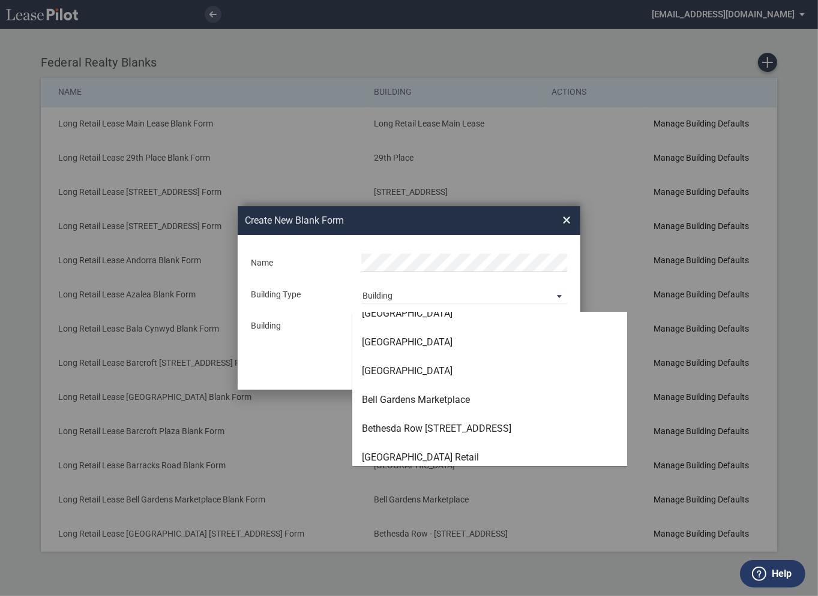
scroll to position [217, 0]
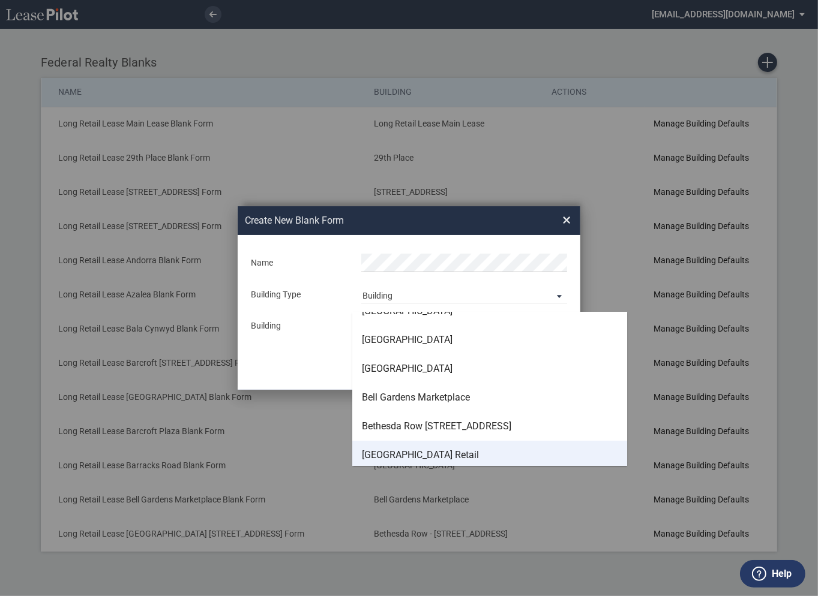
click at [390, 455] on div "[GEOGRAPHIC_DATA] Retail" at bounding box center [420, 455] width 117 height 13
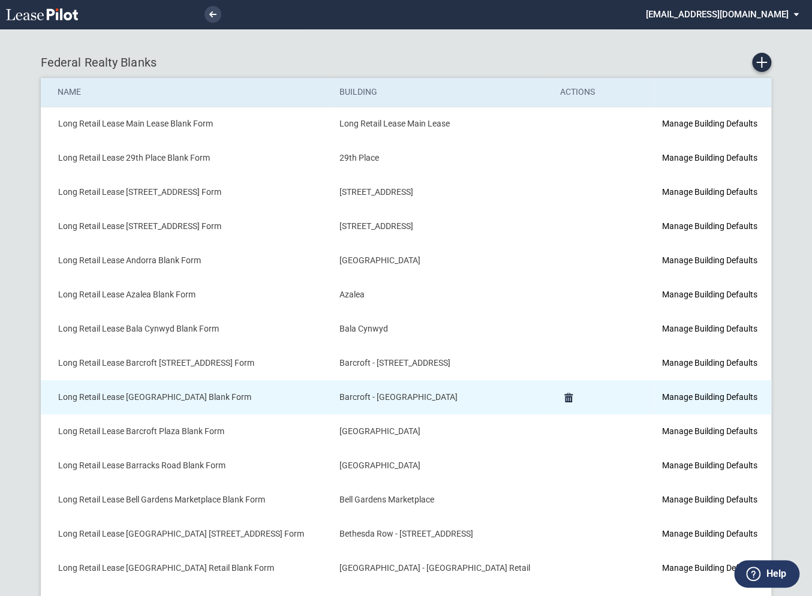
scroll to position [46, 0]
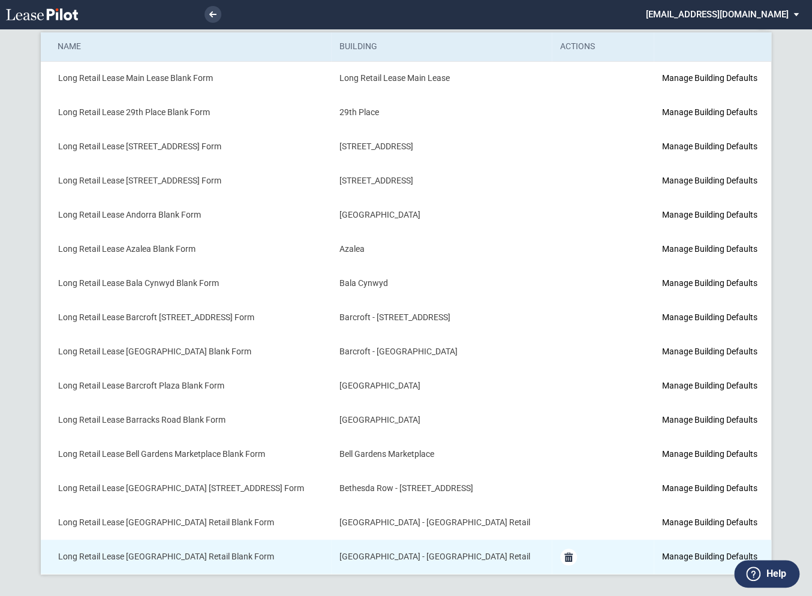
click at [564, 556] on md-icon "Delete Form" at bounding box center [568, 557] width 14 height 14
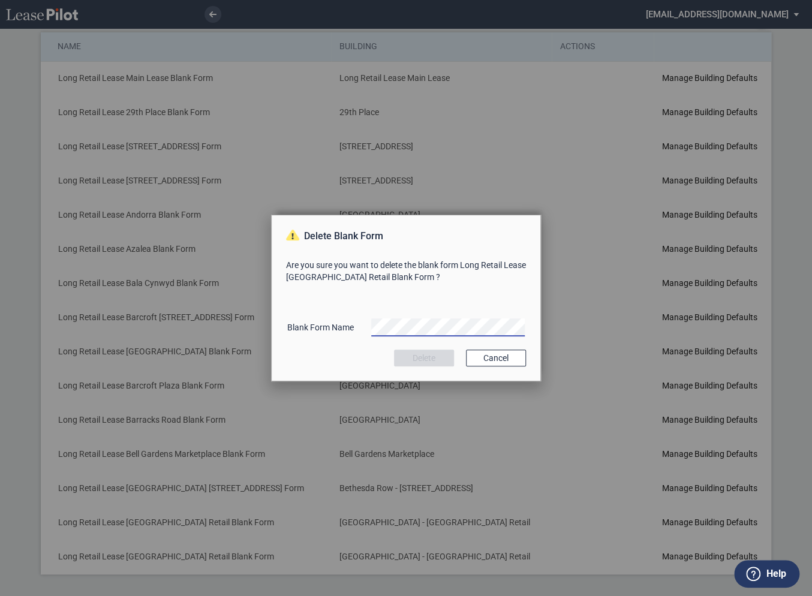
scroll to position [0, 78]
click at [428, 359] on button "Delete" at bounding box center [424, 358] width 60 height 17
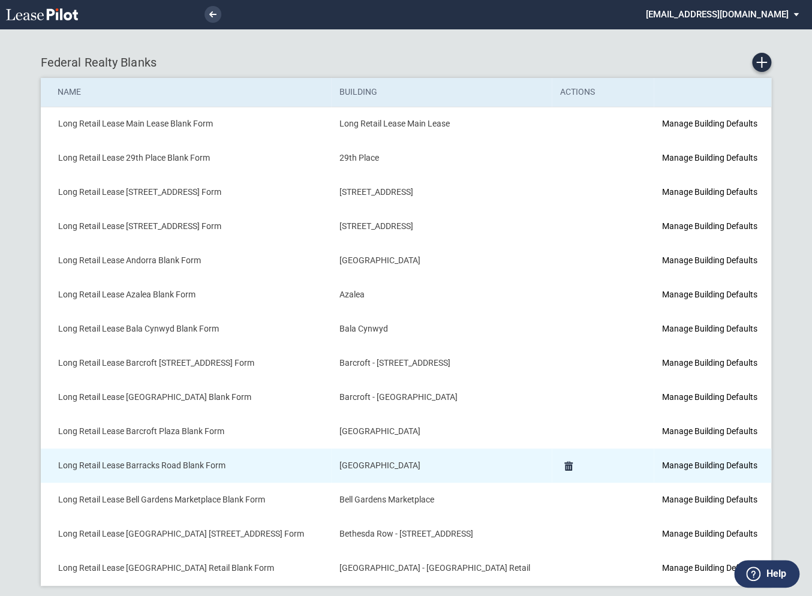
scroll to position [11, 0]
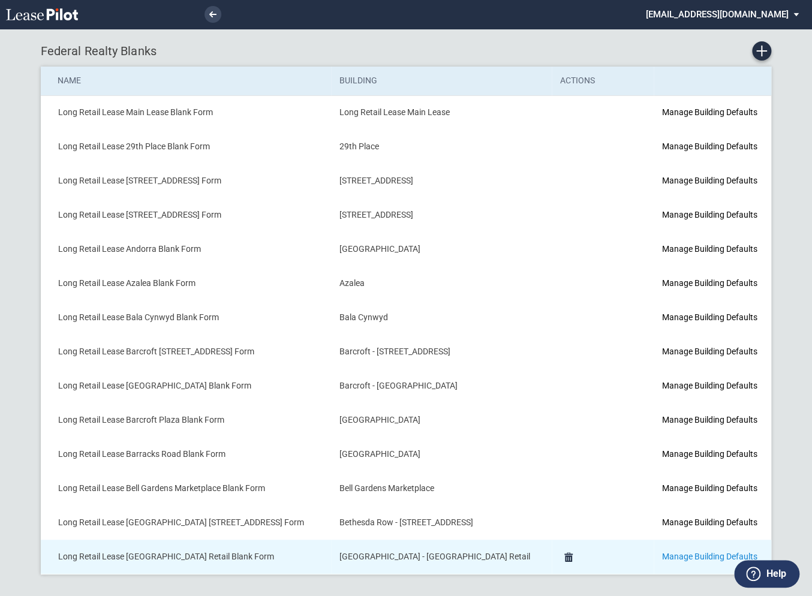
click at [670, 552] on link "Manage Building Defaults" at bounding box center [709, 557] width 95 height 10
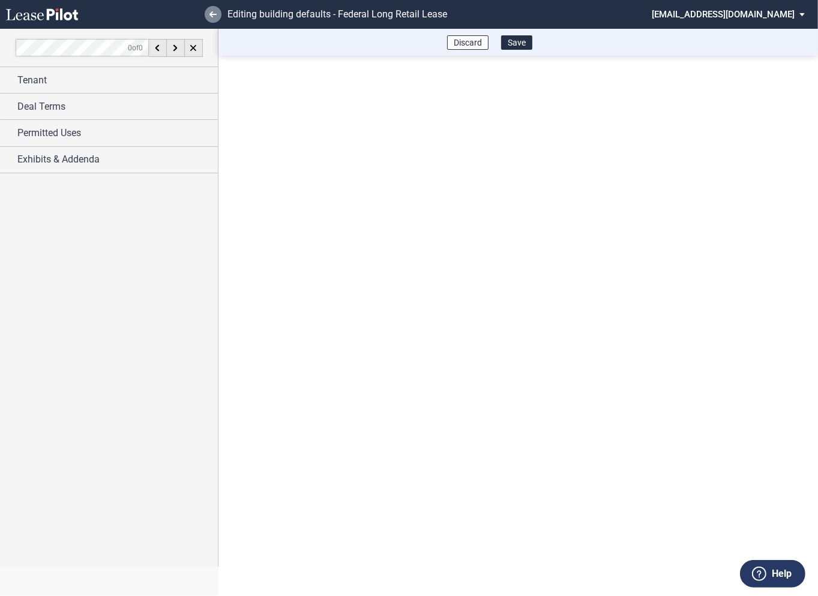
click at [212, 17] on use at bounding box center [212, 14] width 7 height 6
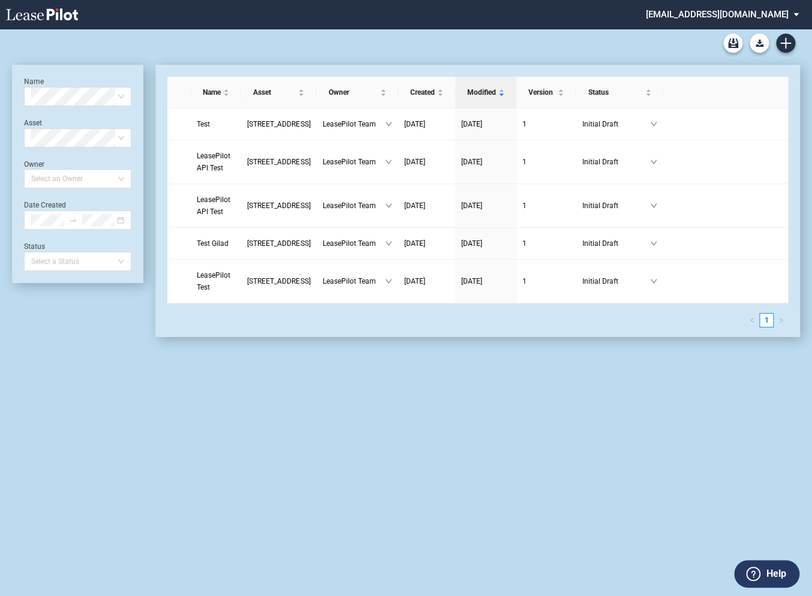
click at [746, 11] on md-select "admin@leasepilot.co Super Admin Area Admin Area Settings Sign Out" at bounding box center [727, 13] width 164 height 27
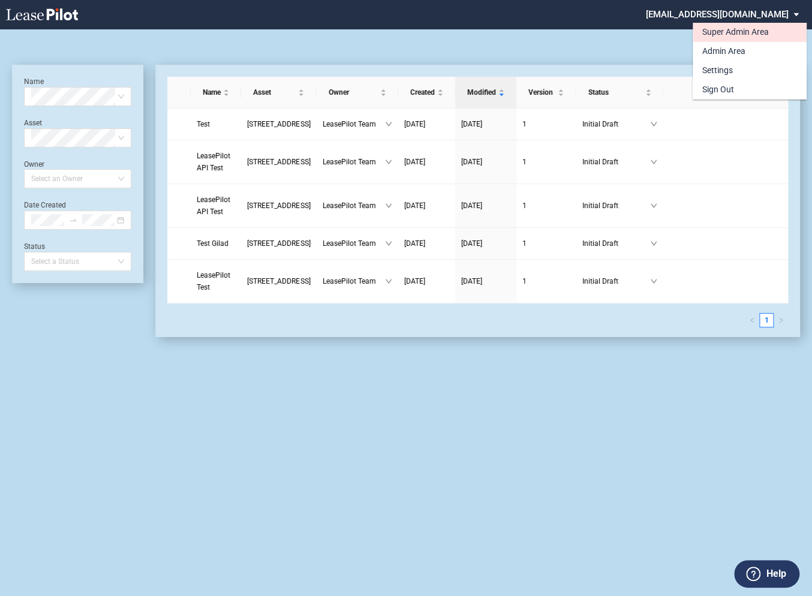
click at [717, 33] on div "Super Admin Area" at bounding box center [735, 32] width 67 height 12
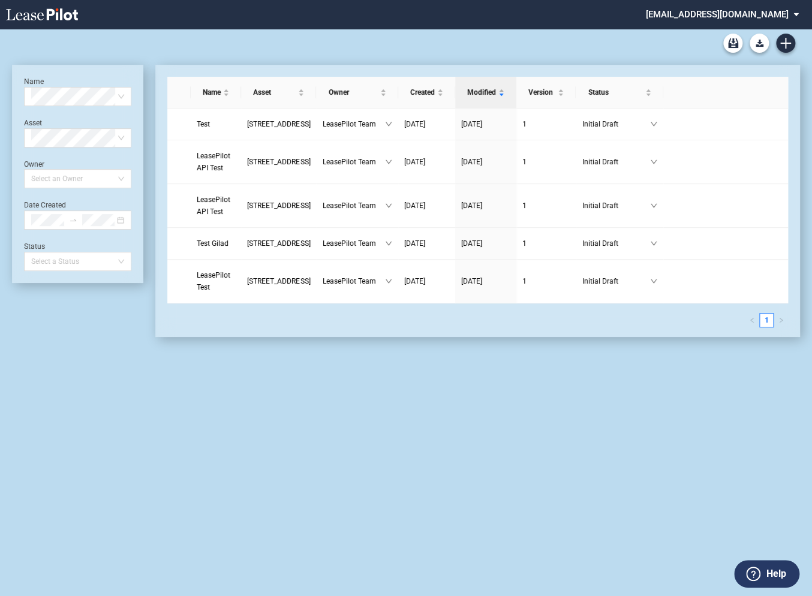
scroll to position [29, 0]
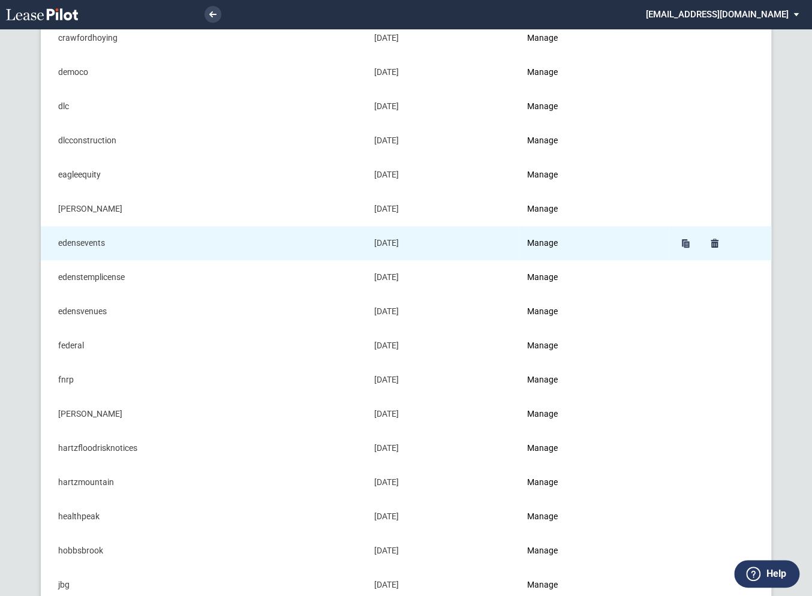
scroll to position [326, 0]
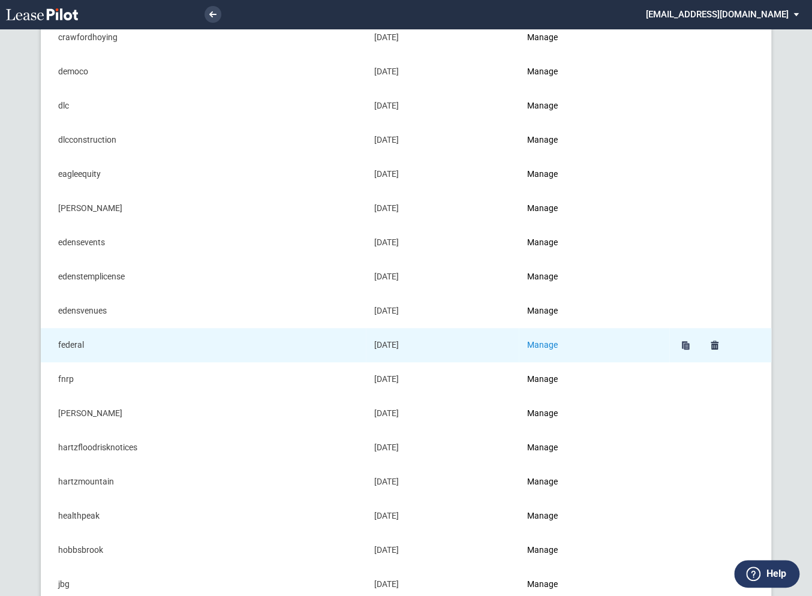
click at [544, 340] on link "Manage" at bounding box center [542, 345] width 31 height 10
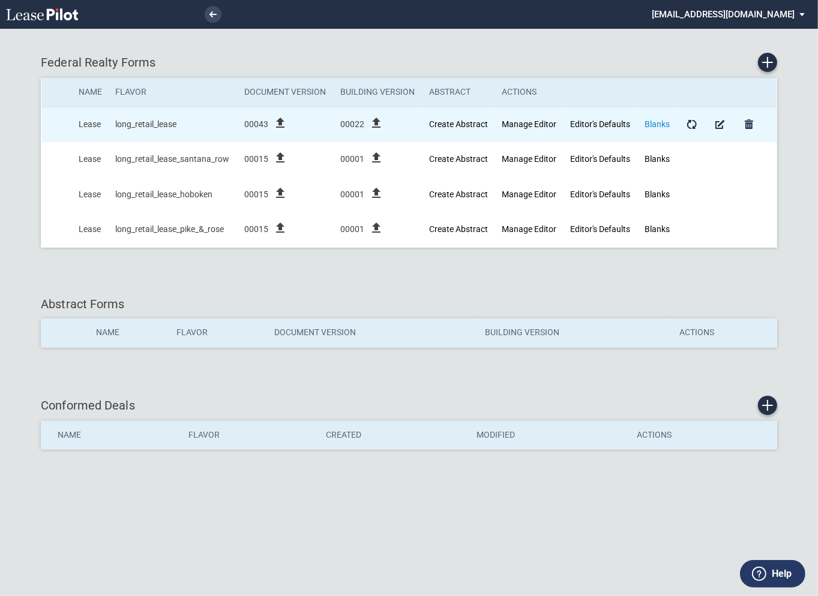
click at [660, 124] on link "Blanks" at bounding box center [656, 124] width 25 height 10
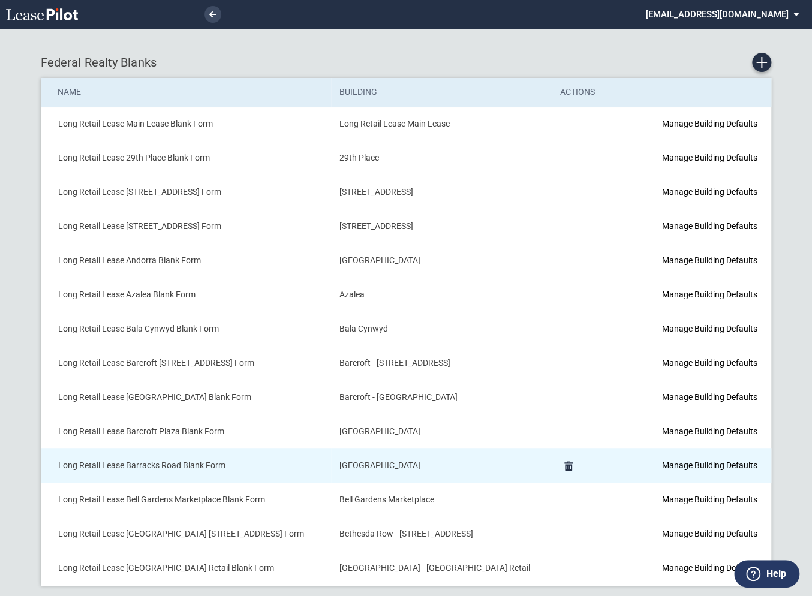
scroll to position [11, 0]
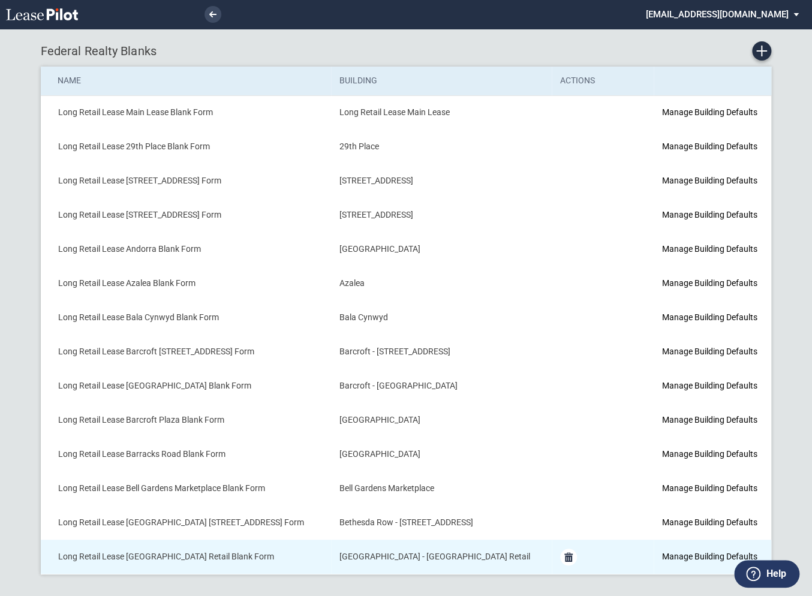
click at [563, 556] on md-icon "Delete Form" at bounding box center [568, 557] width 14 height 14
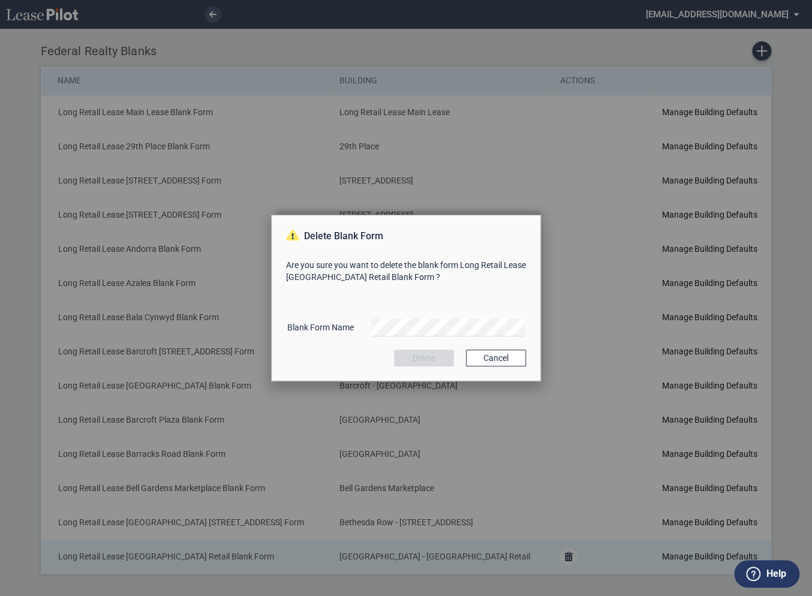
scroll to position [0, 0]
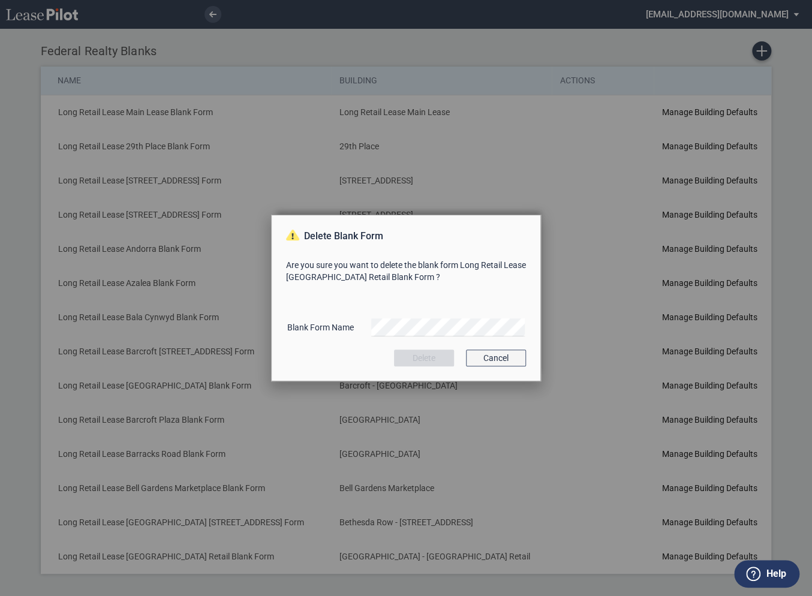
click at [489, 357] on button "Cancel" at bounding box center [496, 358] width 60 height 17
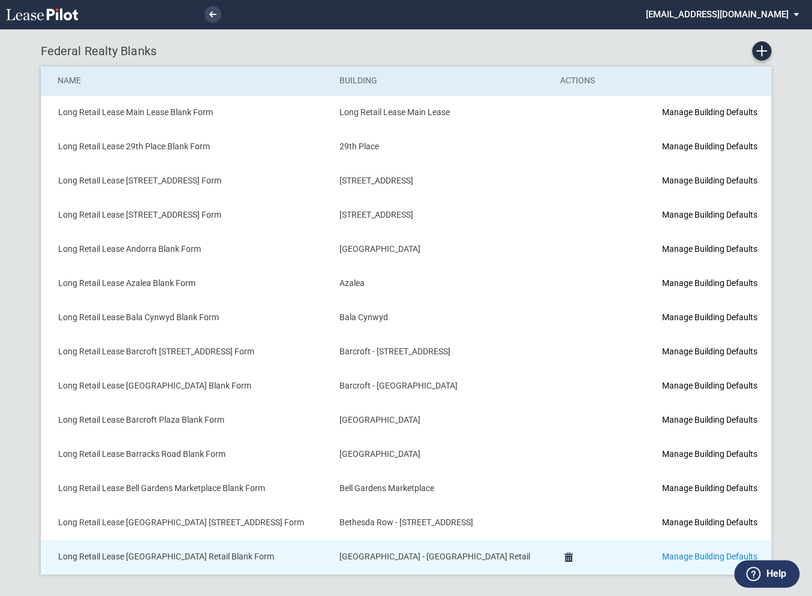
click at [676, 555] on link "Manage Building Defaults" at bounding box center [709, 557] width 95 height 10
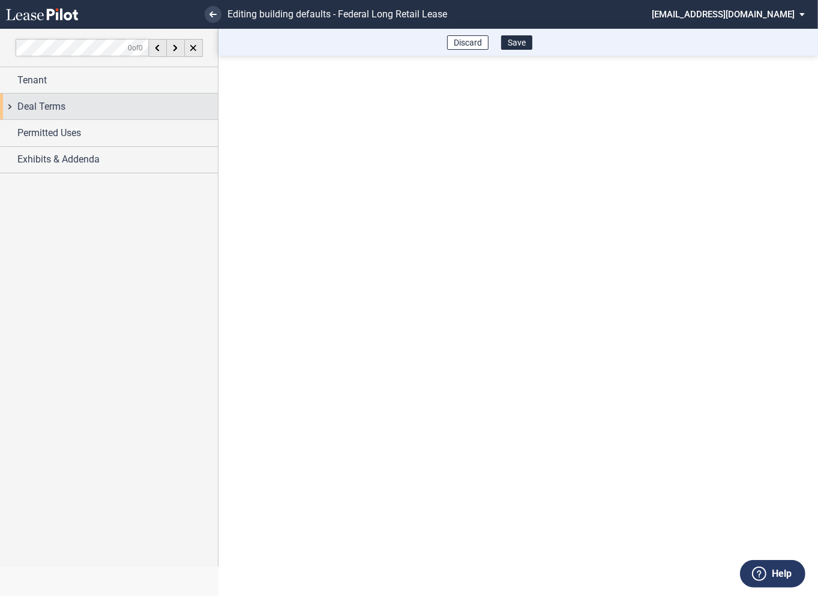
click at [12, 109] on div "Deal Terms" at bounding box center [109, 107] width 218 height 26
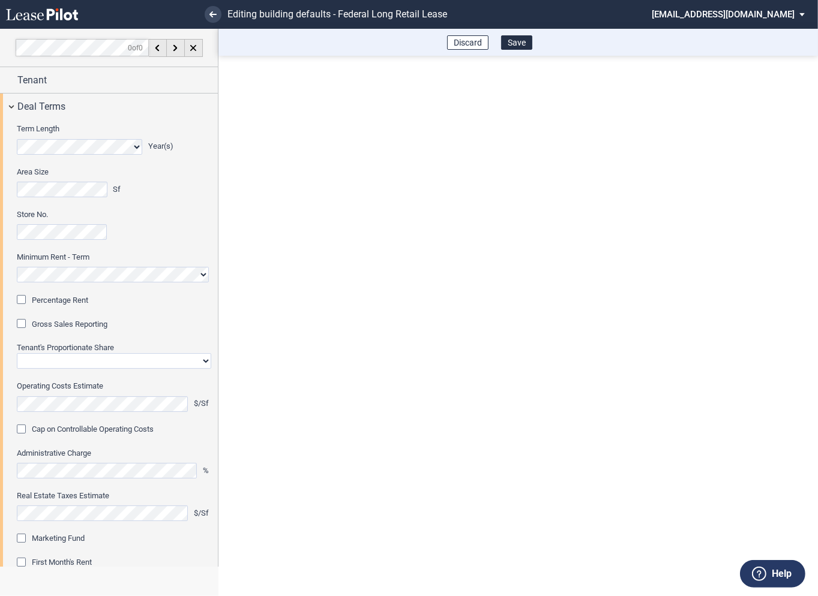
click at [23, 301] on div "Percentage Rent" at bounding box center [23, 301] width 12 height 12
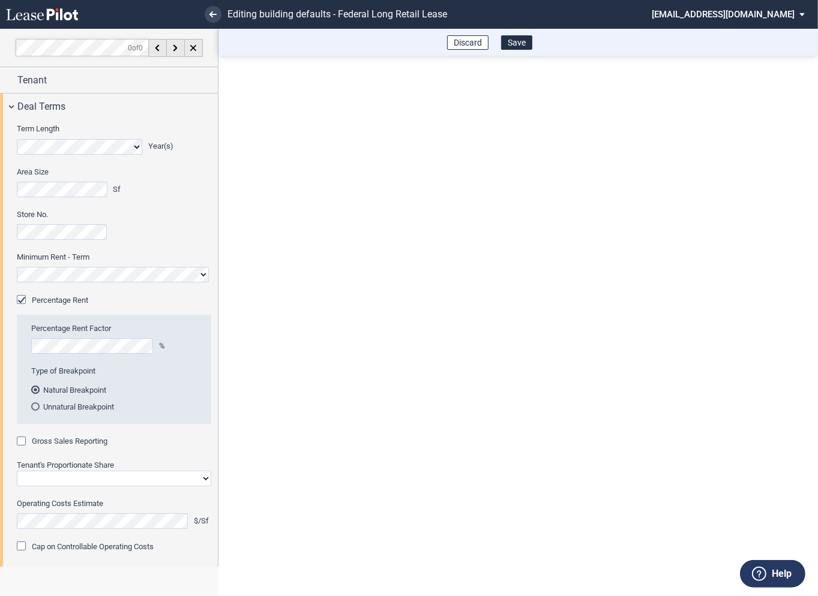
click at [25, 441] on div "Gross Sales Reporting" at bounding box center [23, 443] width 12 height 12
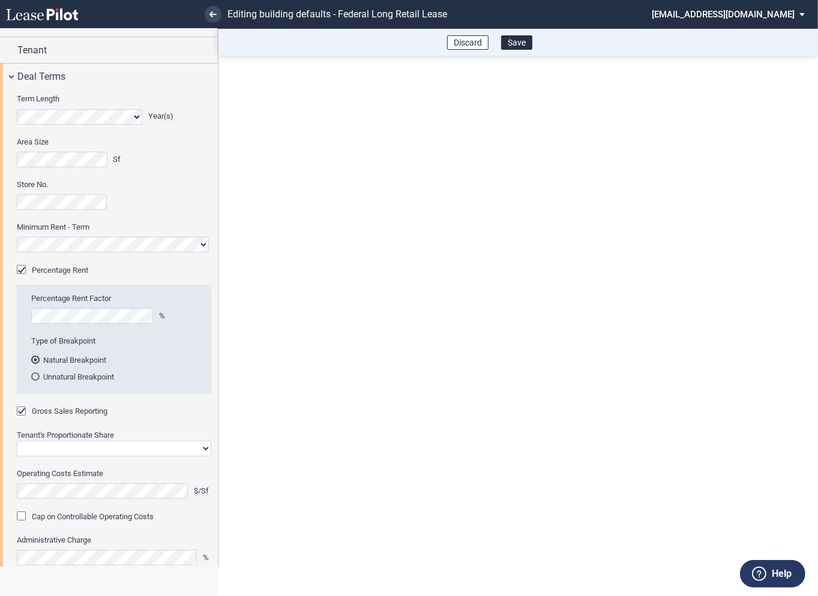
scroll to position [68, 0]
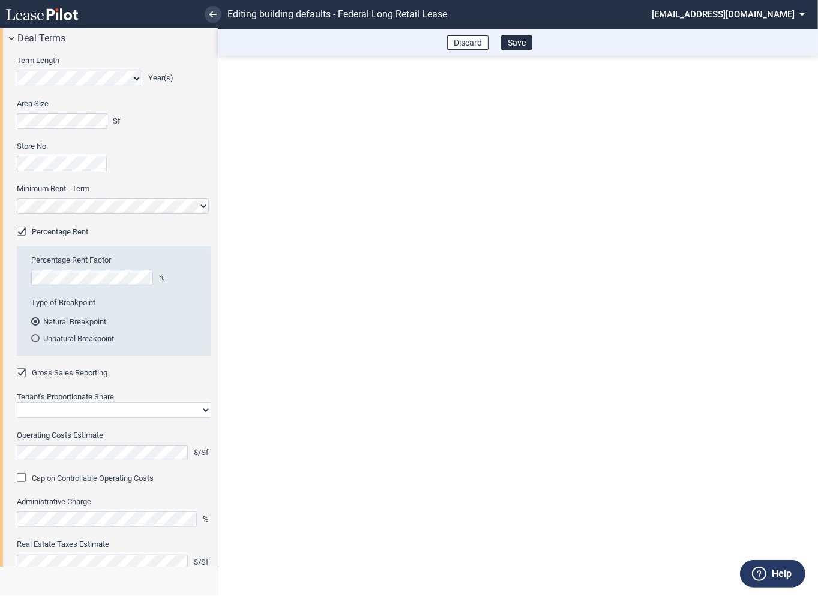
click at [52, 403] on select "Straight GLA Net Major" at bounding box center [114, 410] width 194 height 16
select select "straight GLA"
click at [17, 402] on select "Straight GLA Net Major" at bounding box center [114, 410] width 194 height 16
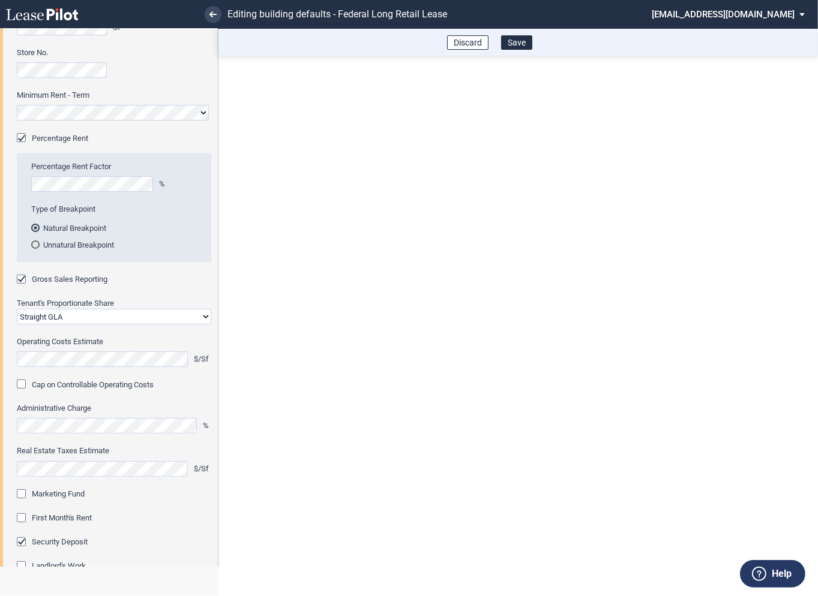
scroll to position [176, 0]
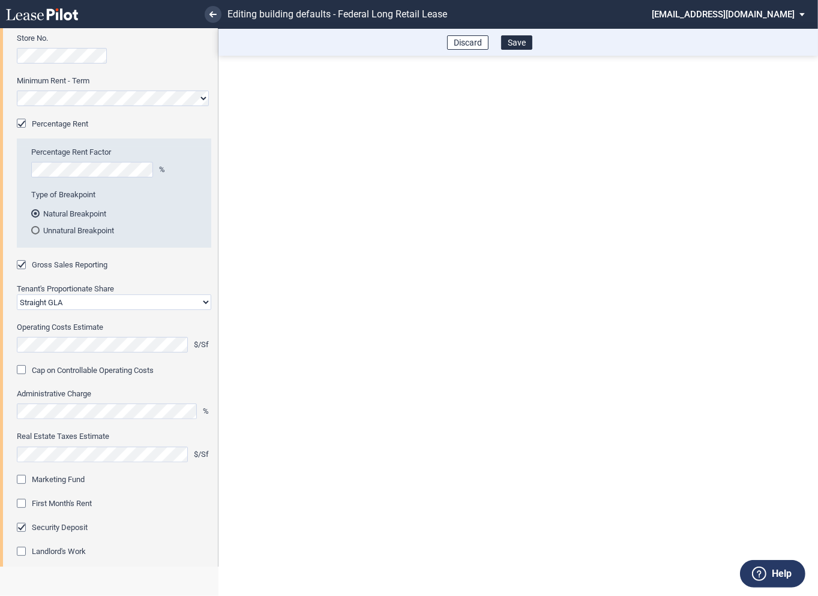
click at [25, 482] on div "Marketing Fund" at bounding box center [23, 481] width 12 height 12
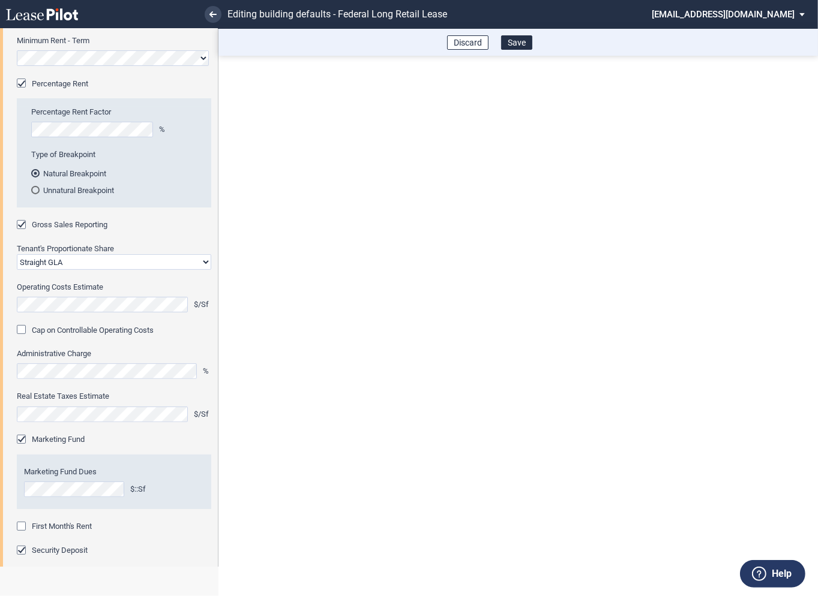
scroll to position [235, 0]
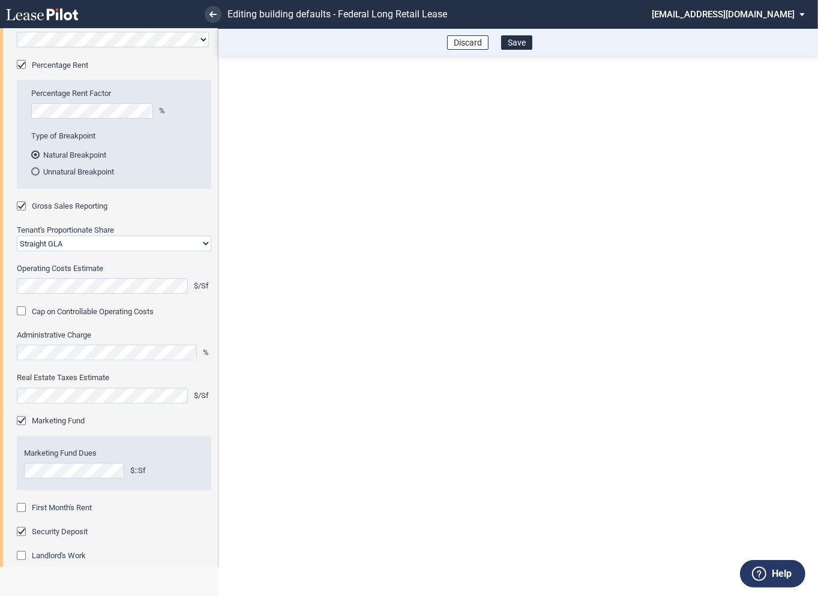
click at [21, 512] on div "First Month's Rent" at bounding box center [23, 509] width 12 height 12
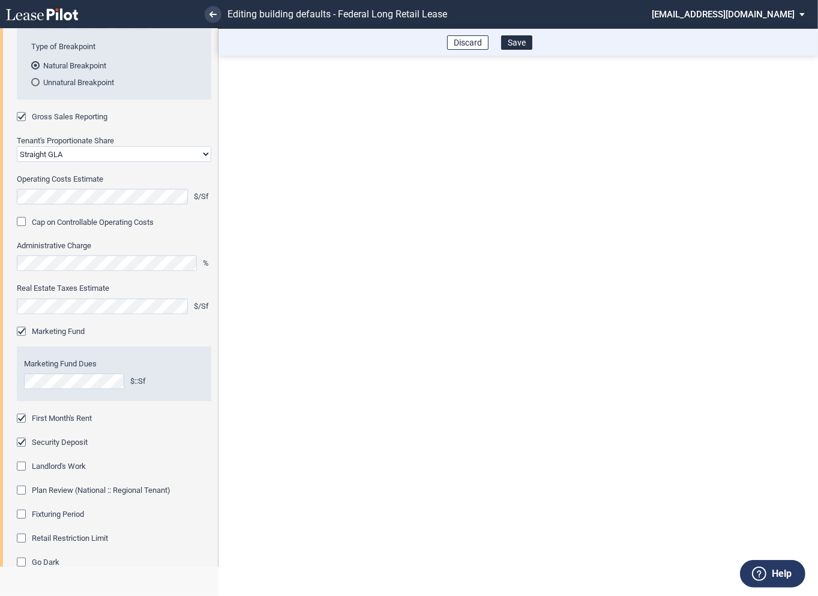
scroll to position [340, 0]
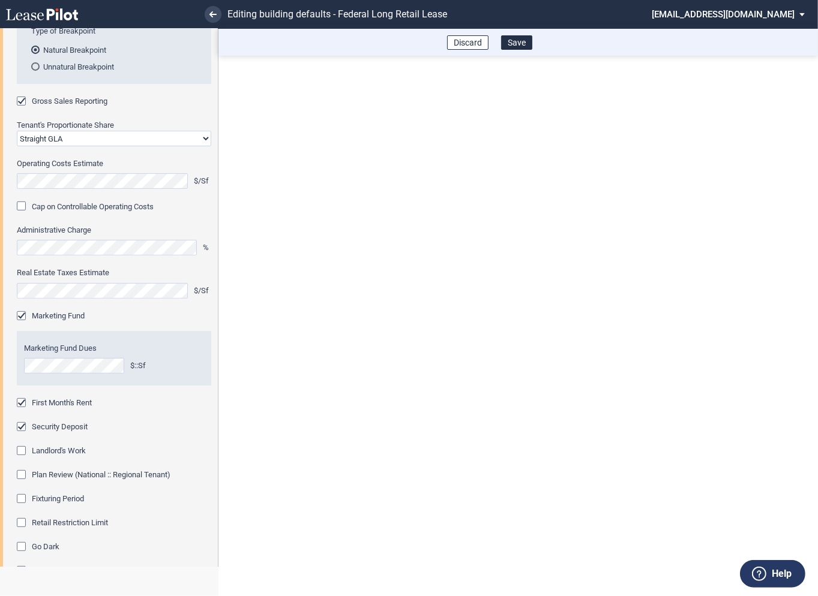
click at [25, 497] on div "Fixturing Period" at bounding box center [23, 500] width 12 height 12
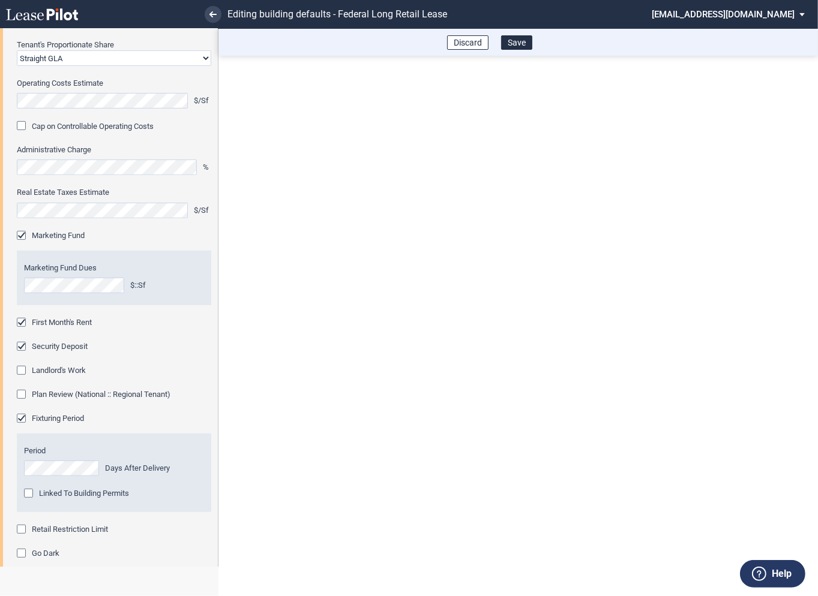
scroll to position [432, 0]
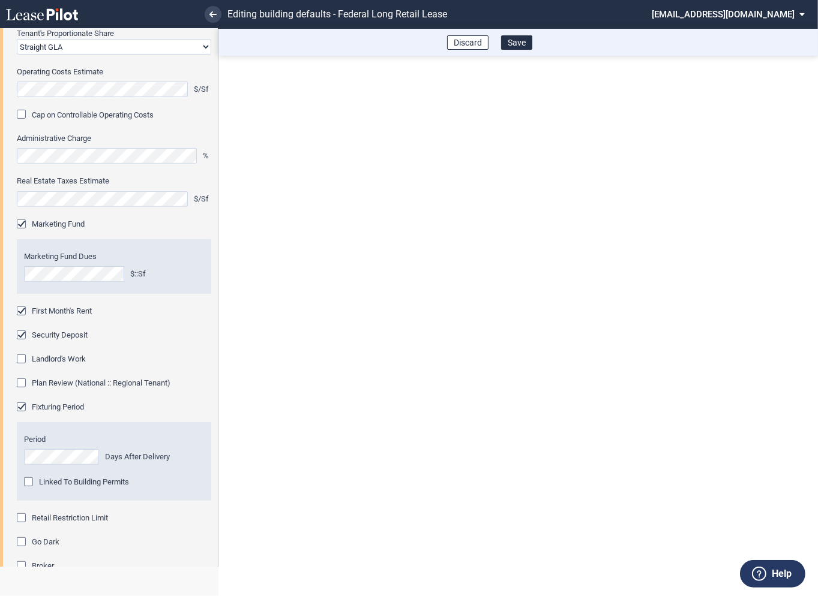
click at [24, 521] on div "Retail Restriction Limit" at bounding box center [23, 519] width 12 height 12
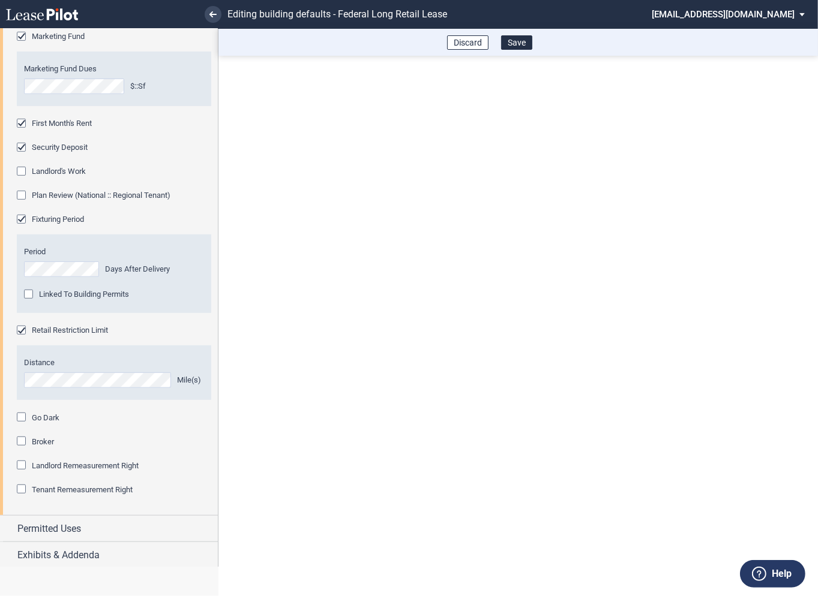
scroll to position [621, 0]
click at [11, 549] on div "Exhibits & Addenda" at bounding box center [109, 554] width 218 height 26
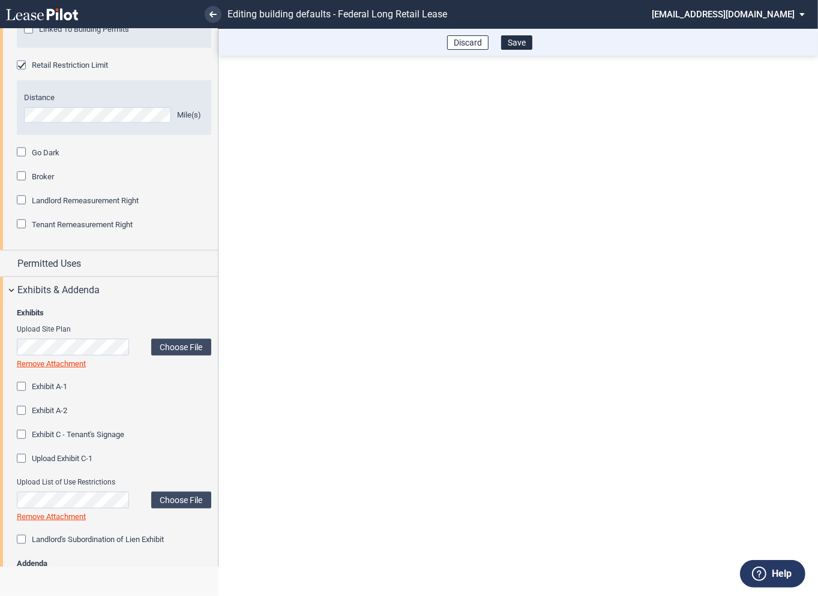
scroll to position [978, 0]
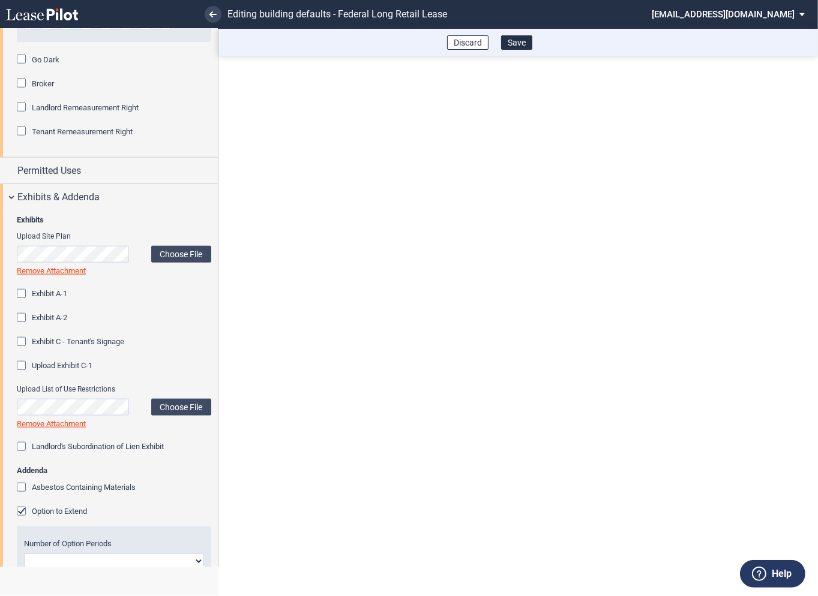
click at [20, 513] on div "Option to Extend" at bounding box center [23, 513] width 12 height 12
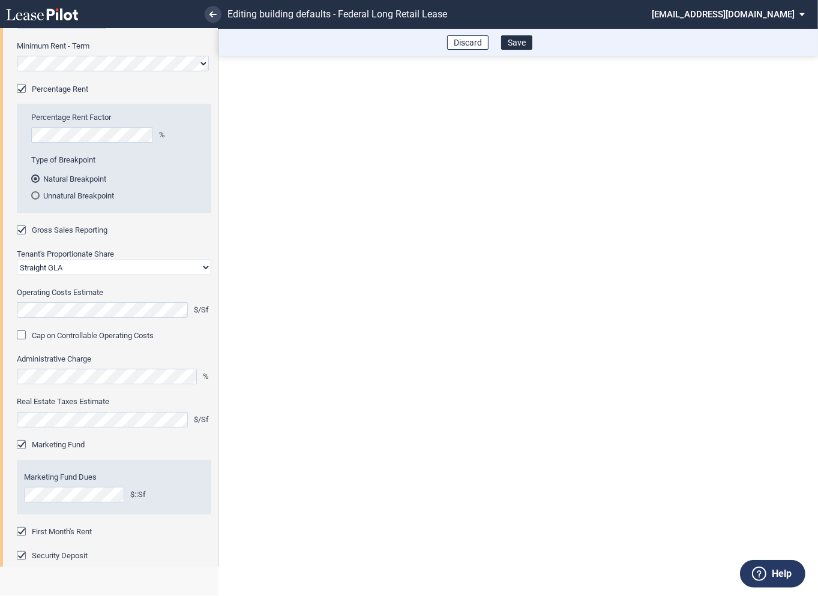
scroll to position [22, 0]
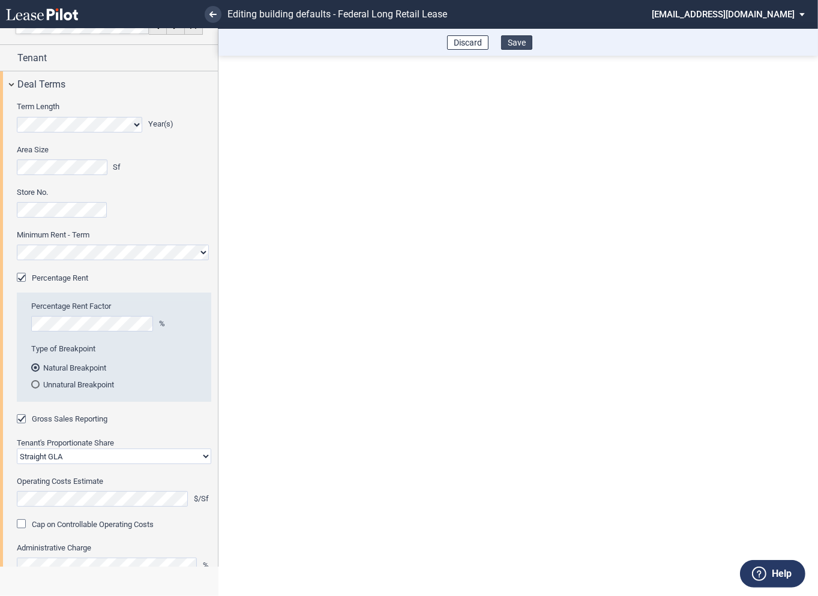
click at [521, 44] on button "Save" at bounding box center [516, 42] width 31 height 14
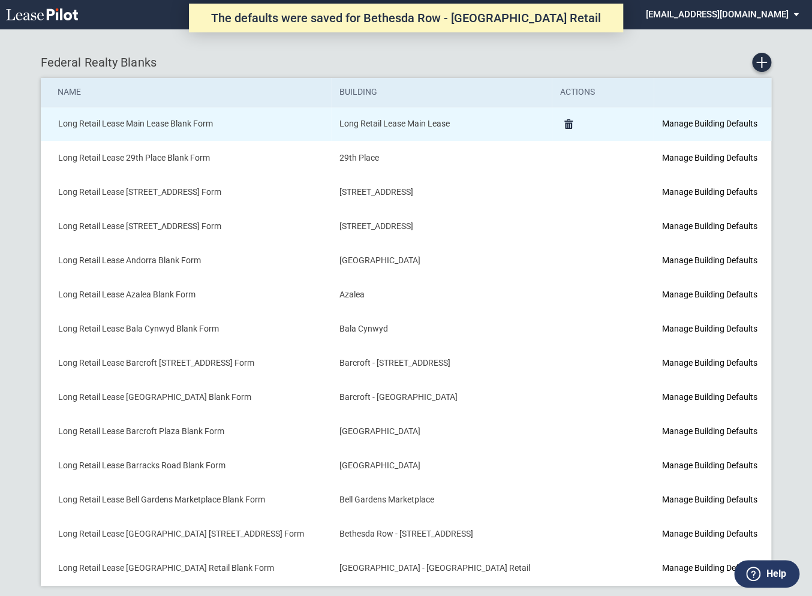
scroll to position [11, 0]
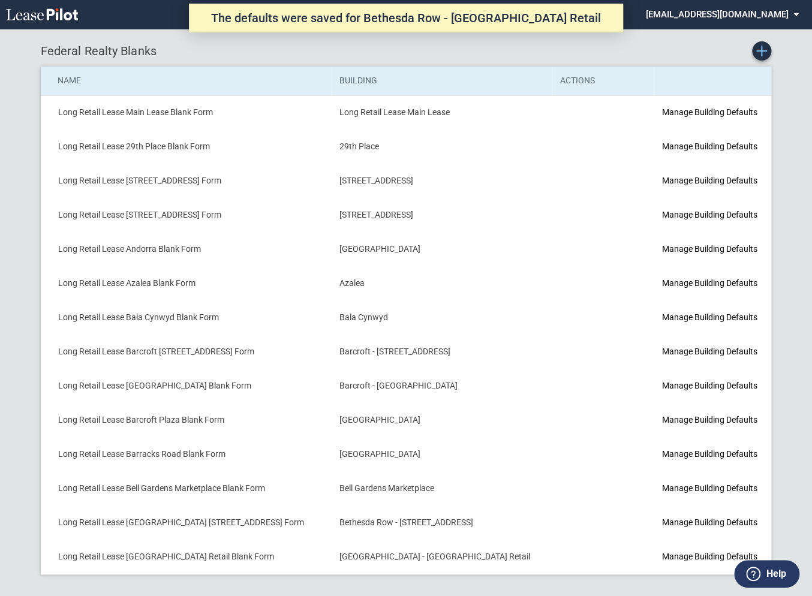
click at [761, 50] on use "Create new Blank Form" at bounding box center [761, 51] width 11 height 11
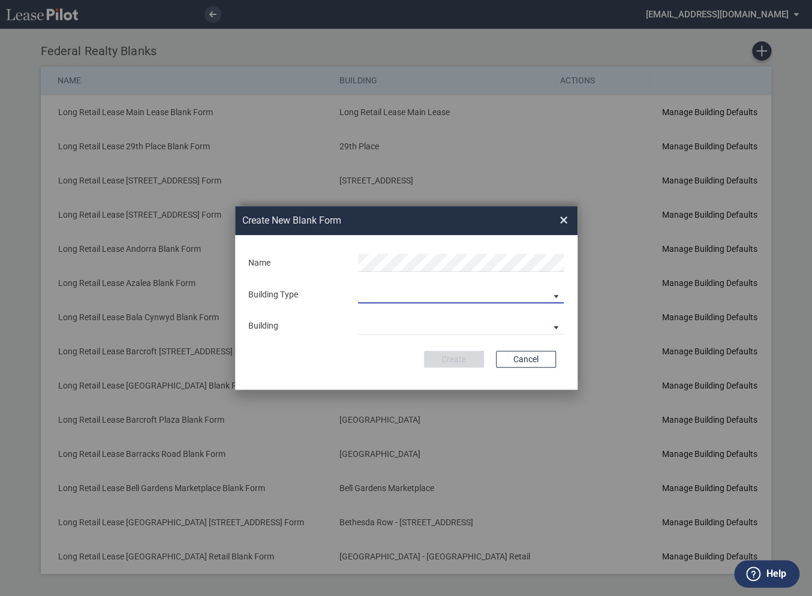
click at [376, 297] on md-select "Building Predefined Empty Building New Empty Building" at bounding box center [461, 294] width 206 height 18
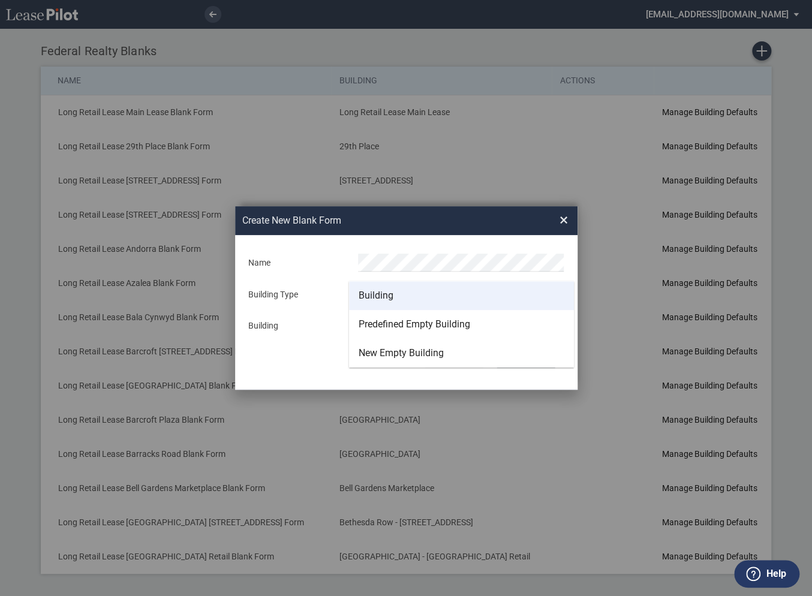
click at [373, 290] on div "Building" at bounding box center [376, 295] width 35 height 13
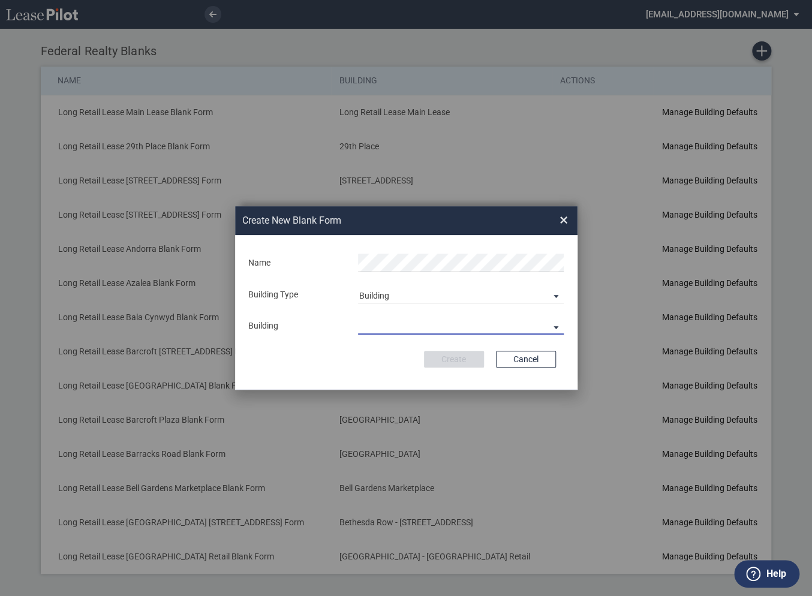
click at [377, 323] on md-select "29th Place [STREET_ADDRESS] [STREET_ADDRESS] [GEOGRAPHIC_DATA] Azalea Bala Cynw…" at bounding box center [461, 326] width 206 height 18
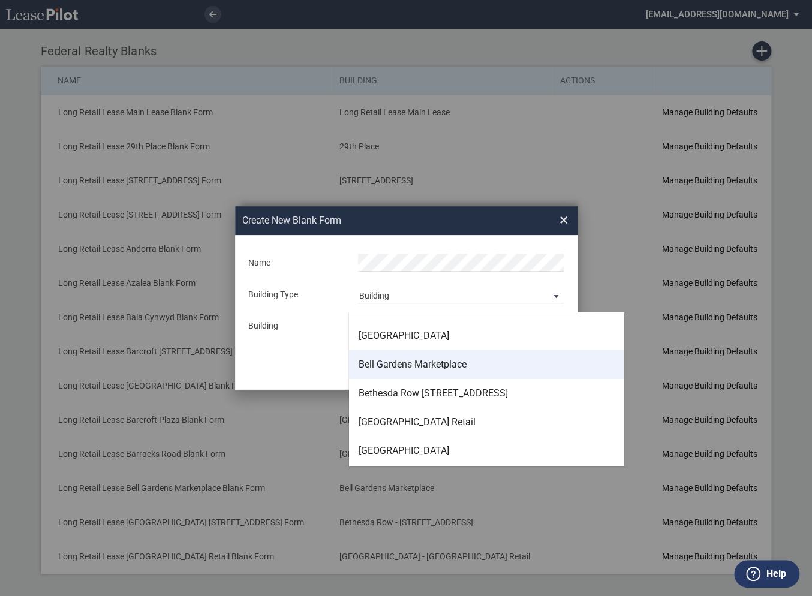
scroll to position [251, 0]
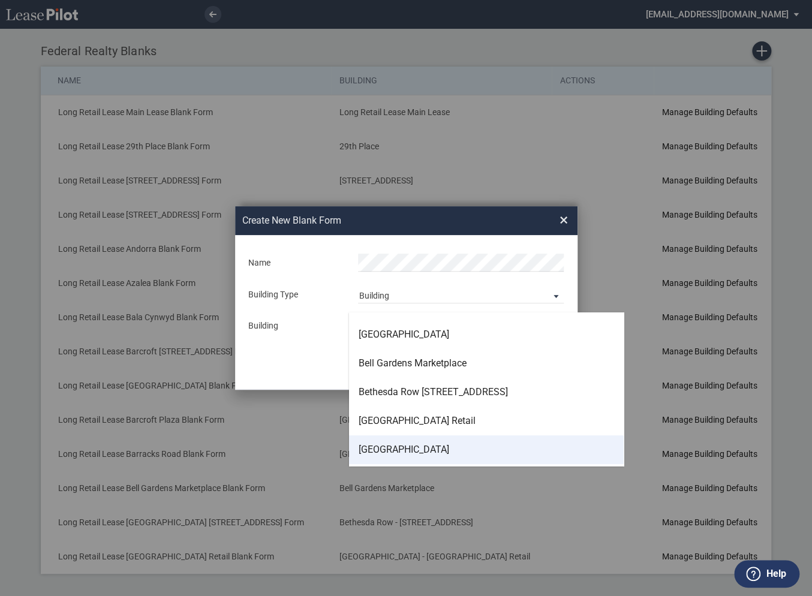
click at [388, 448] on div "[GEOGRAPHIC_DATA]" at bounding box center [404, 449] width 91 height 13
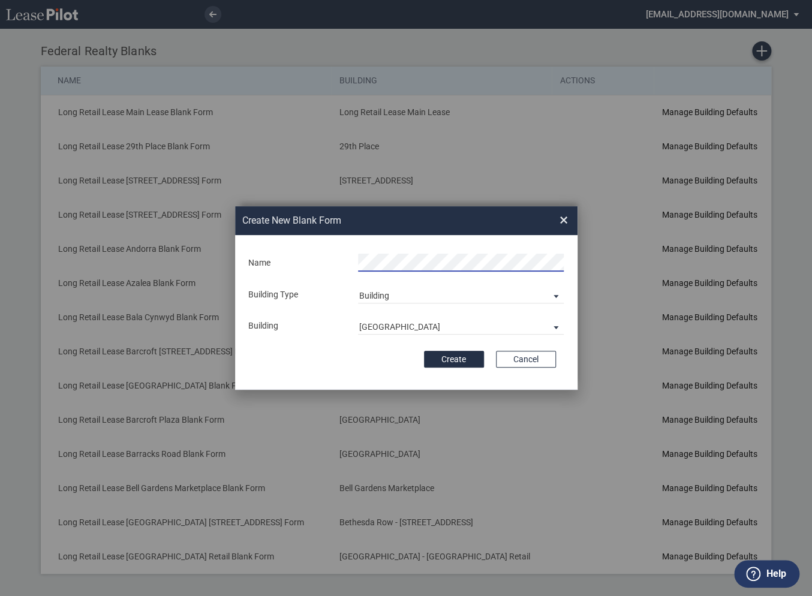
scroll to position [0, 36]
click at [449, 360] on button "Create" at bounding box center [454, 359] width 60 height 17
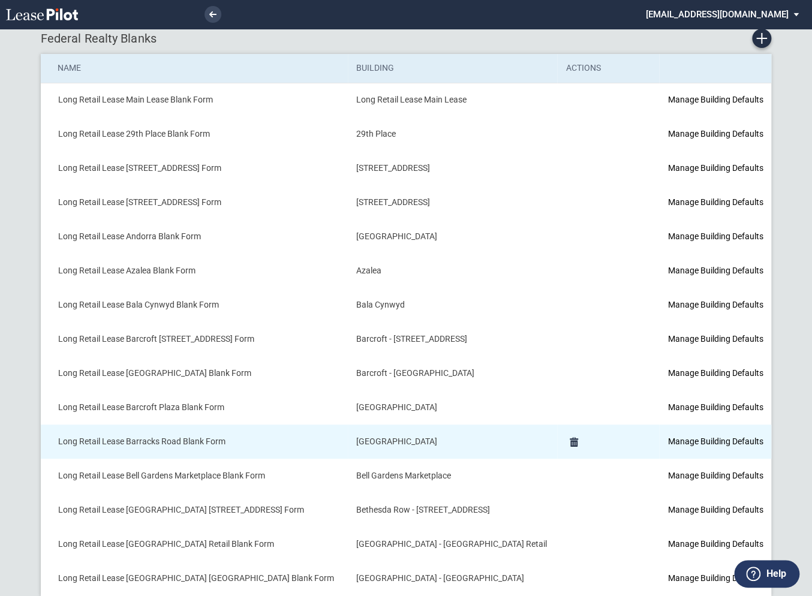
scroll to position [46, 0]
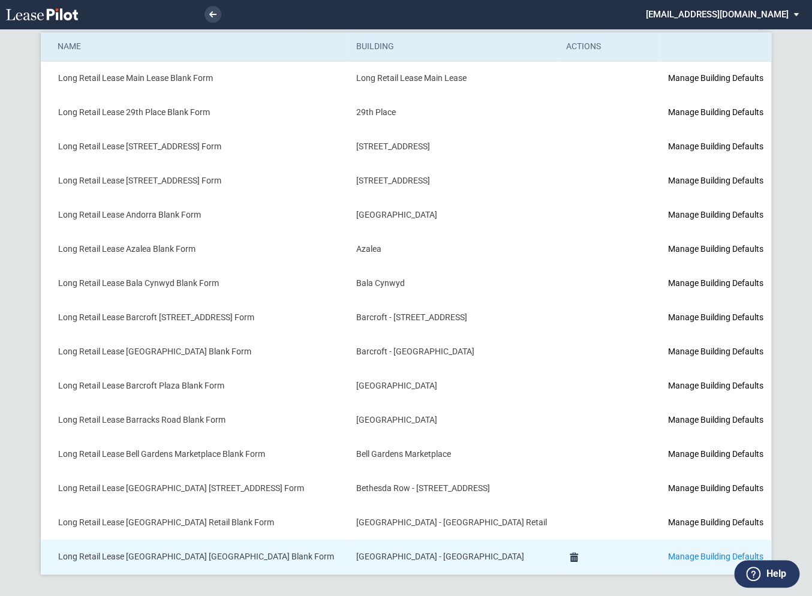
click at [676, 558] on link "Manage Building Defaults" at bounding box center [715, 557] width 95 height 10
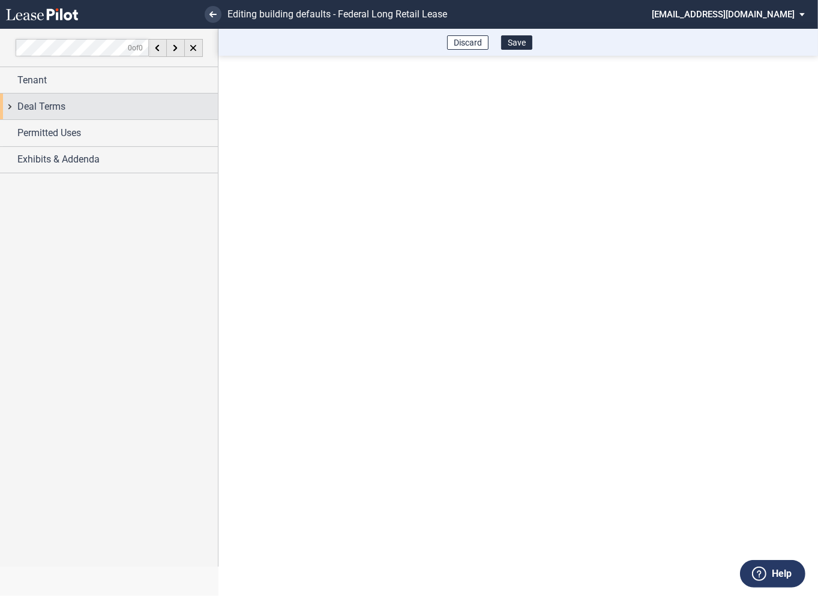
click at [17, 111] on span "Deal Terms" at bounding box center [41, 107] width 48 height 14
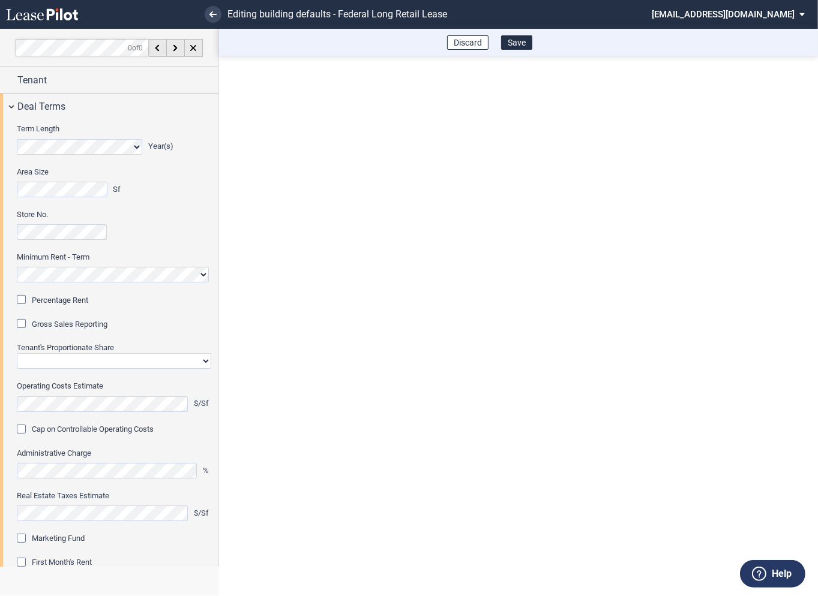
click at [25, 303] on div "Percentage Rent" at bounding box center [23, 301] width 12 height 12
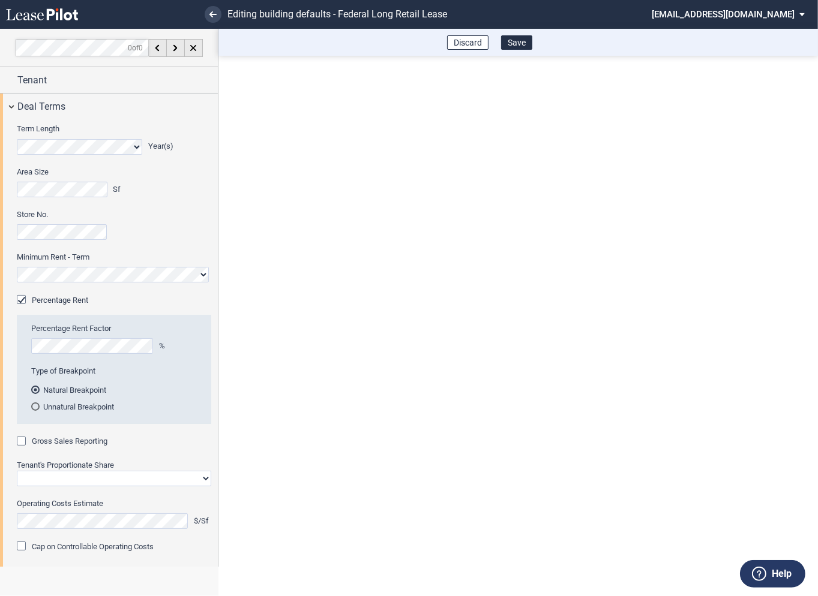
click at [24, 442] on div "Gross Sales Reporting" at bounding box center [23, 443] width 12 height 12
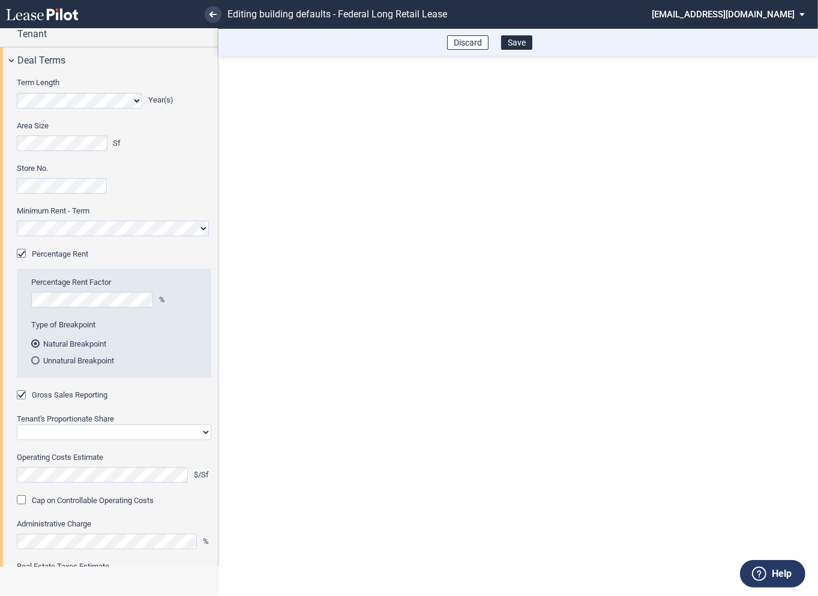
scroll to position [118, 0]
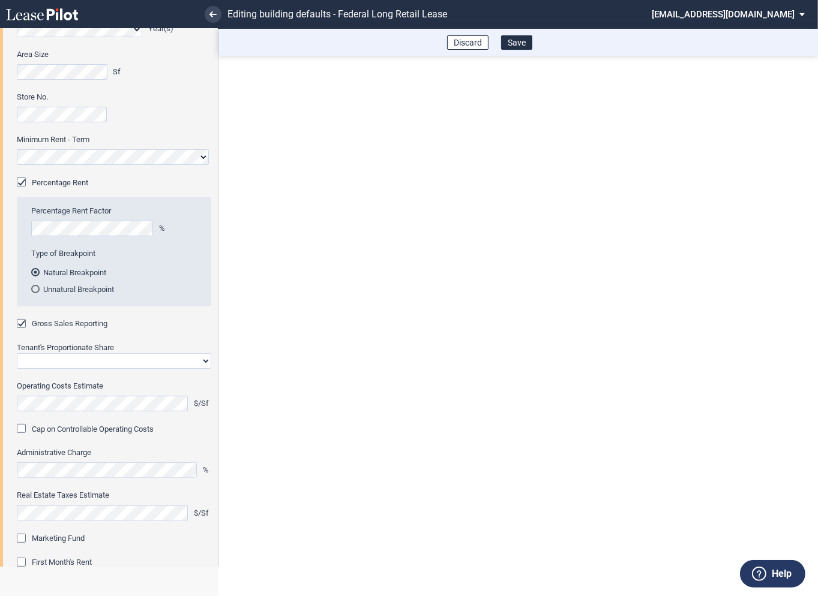
click at [74, 356] on select "Straight GLA Net Major" at bounding box center [114, 361] width 194 height 16
select select "straight GLA"
click at [17, 353] on select "Straight GLA Net Major" at bounding box center [114, 361] width 194 height 16
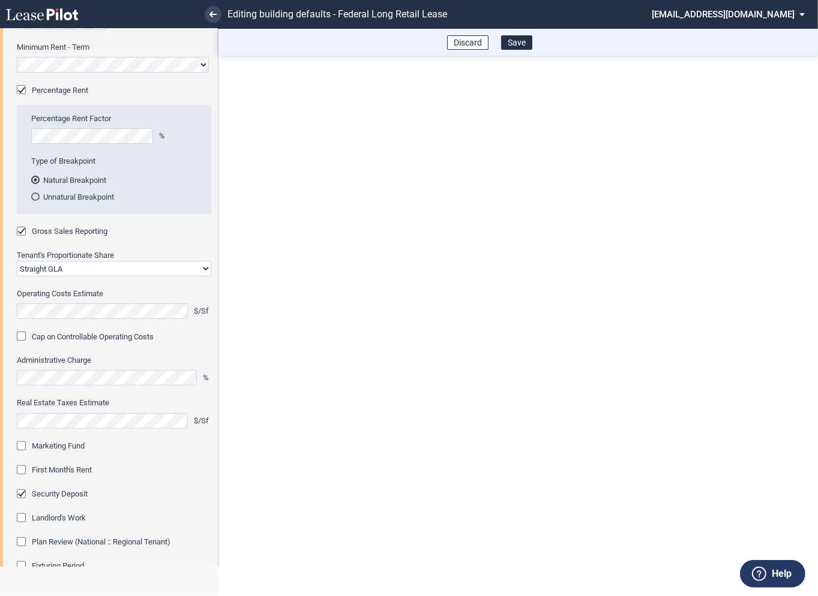
scroll to position [224, 0]
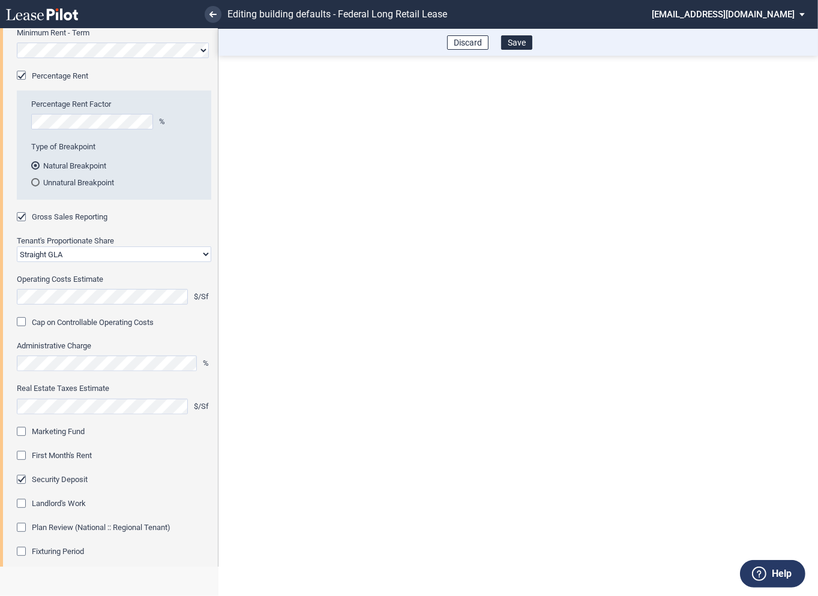
click at [22, 437] on div "Marketing Fund" at bounding box center [23, 433] width 12 height 12
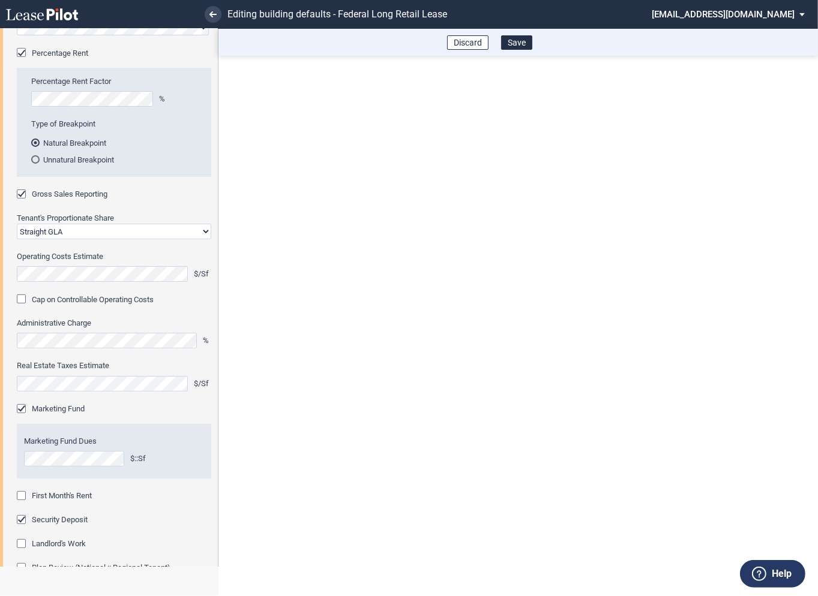
scroll to position [268, 0]
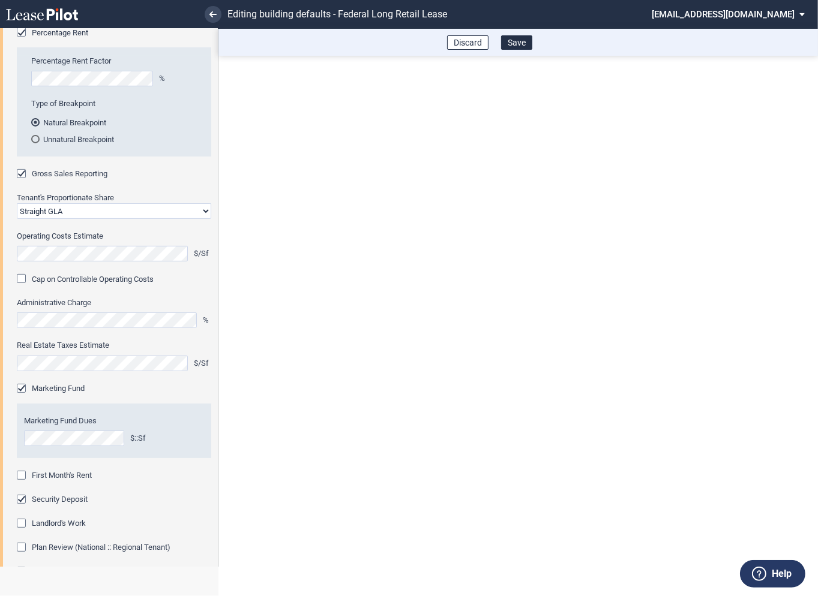
click at [22, 478] on div "First Month's Rent" at bounding box center [23, 477] width 12 height 12
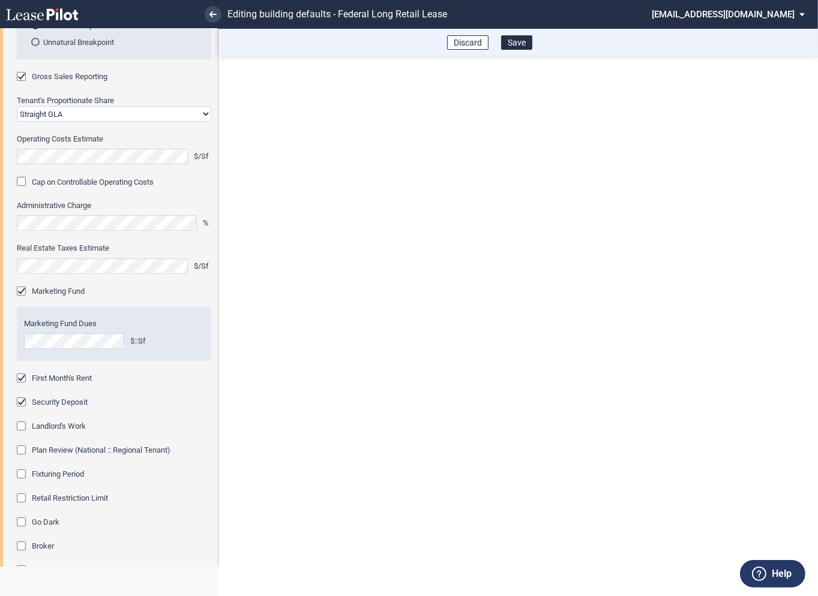
scroll to position [386, 0]
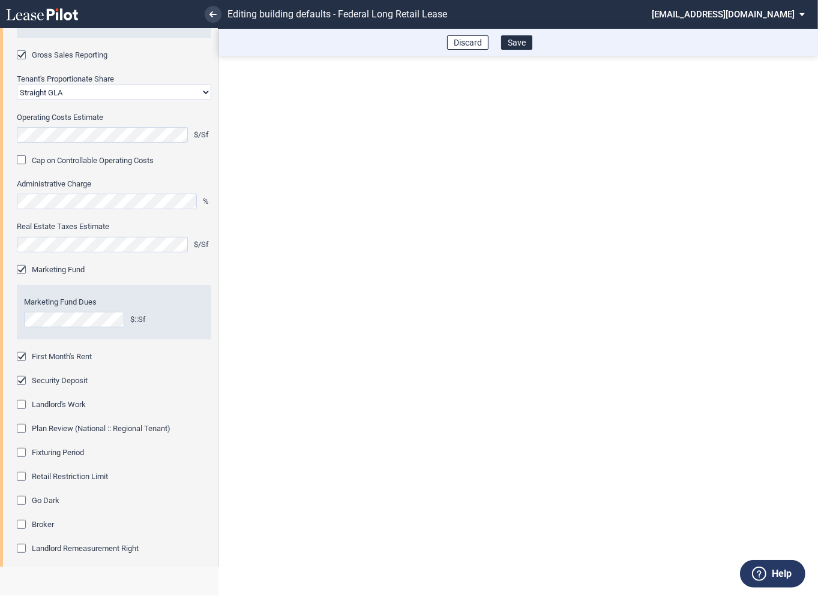
click at [21, 458] on div "Fixturing Period" at bounding box center [23, 454] width 12 height 12
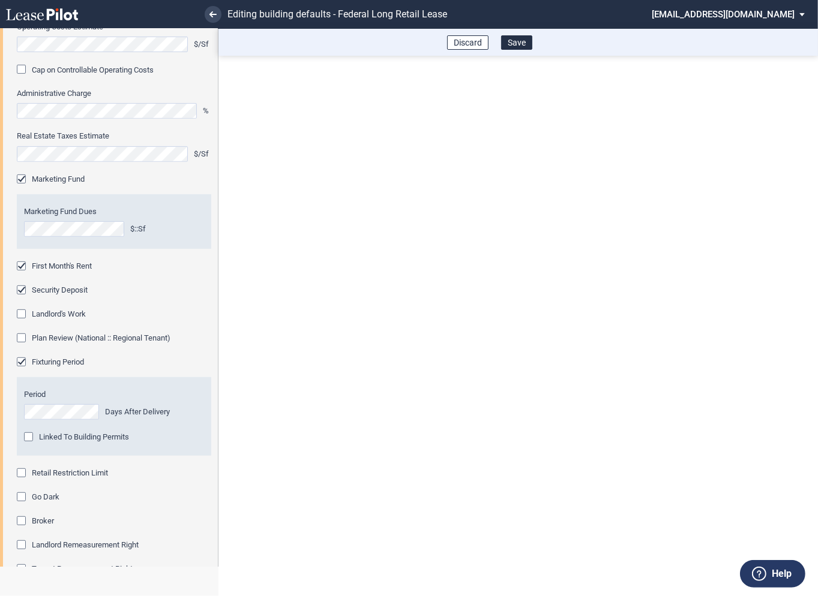
scroll to position [488, 0]
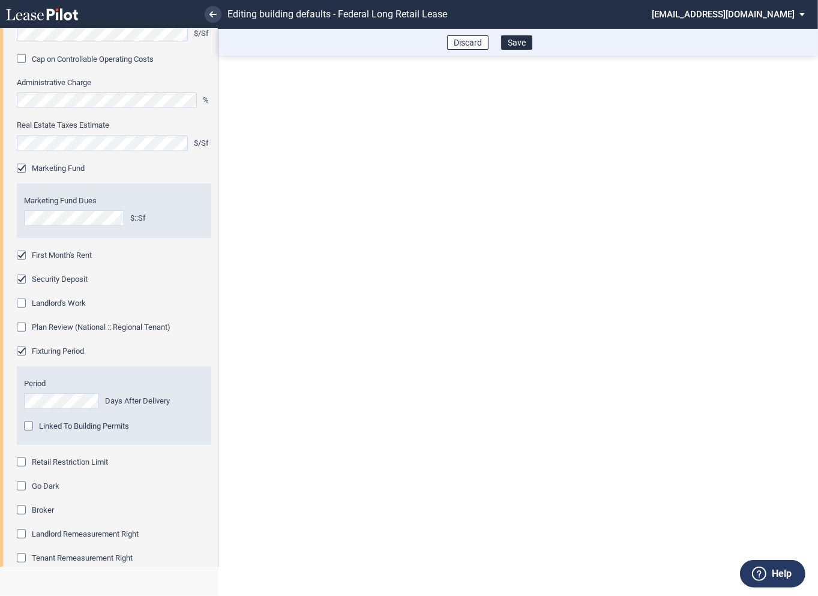
click at [21, 464] on div "Retail Restriction Limit" at bounding box center [23, 464] width 12 height 12
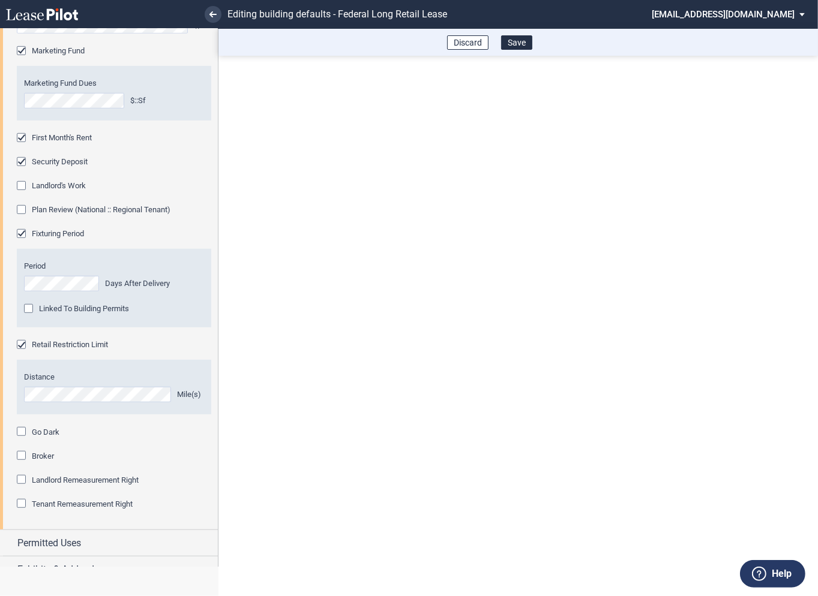
scroll to position [621, 0]
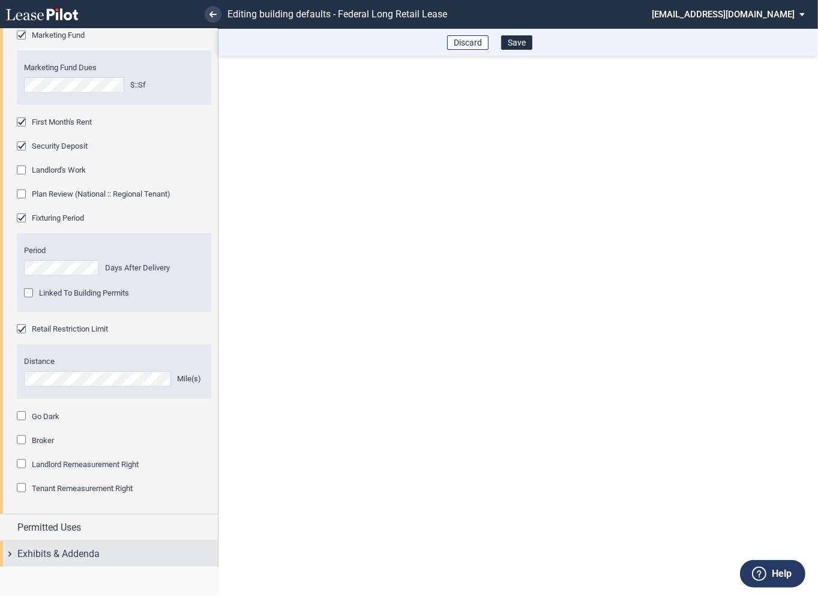
click at [10, 552] on div "Exhibits & Addenda" at bounding box center [109, 554] width 218 height 26
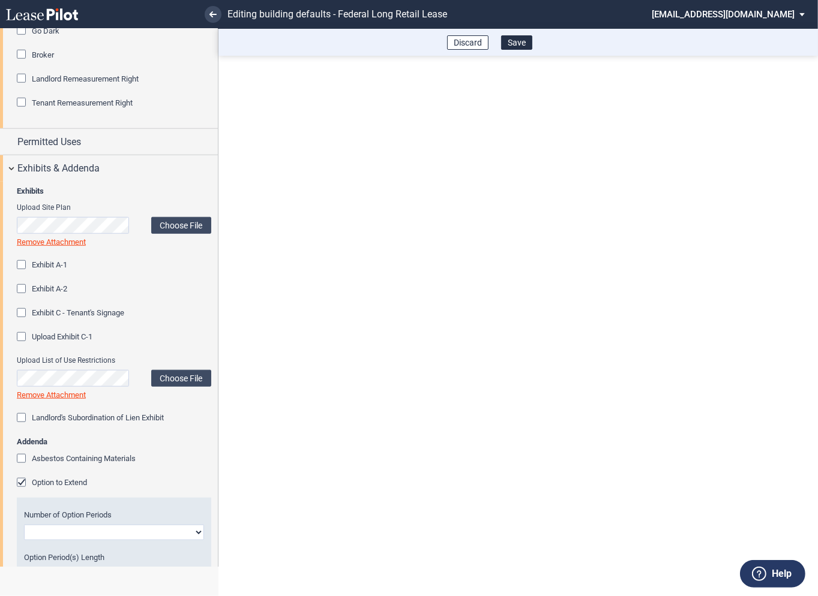
scroll to position [1030, 0]
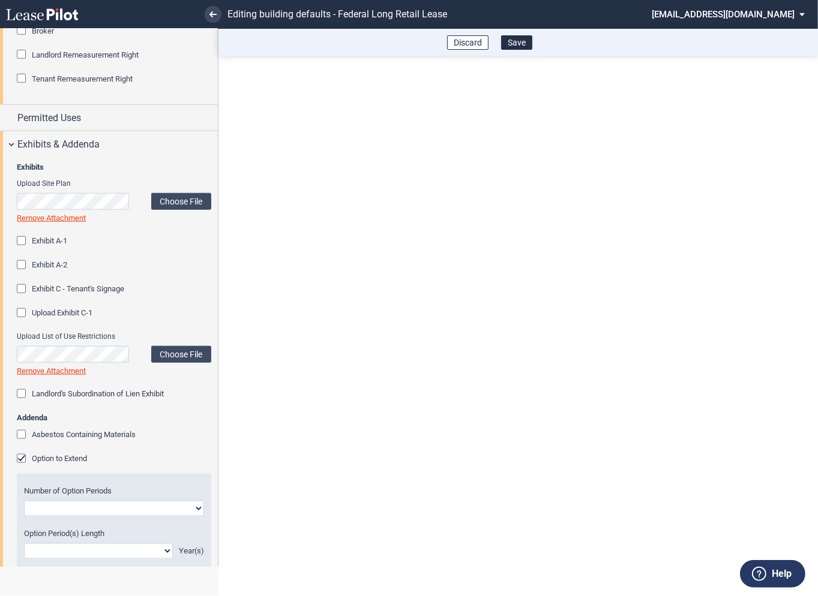
click at [21, 462] on div "Option to Extend" at bounding box center [23, 460] width 12 height 12
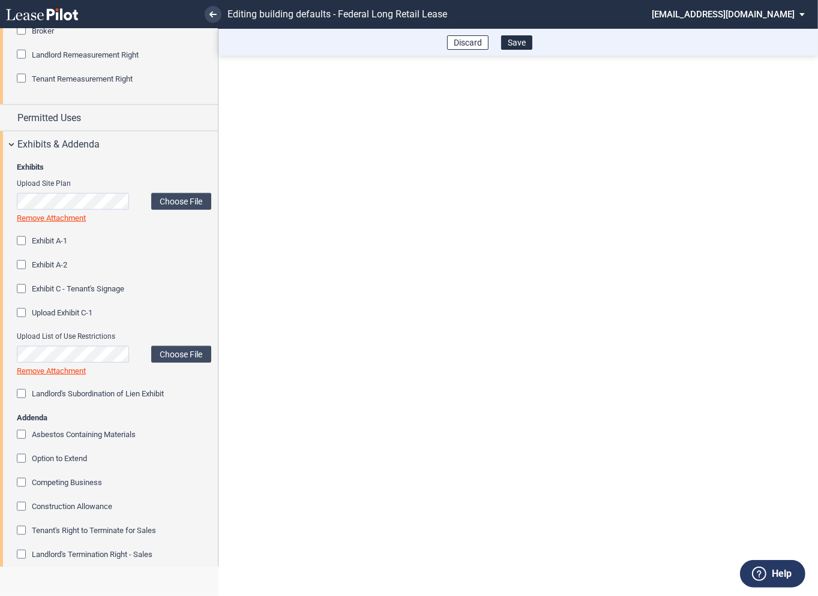
scroll to position [1228, 0]
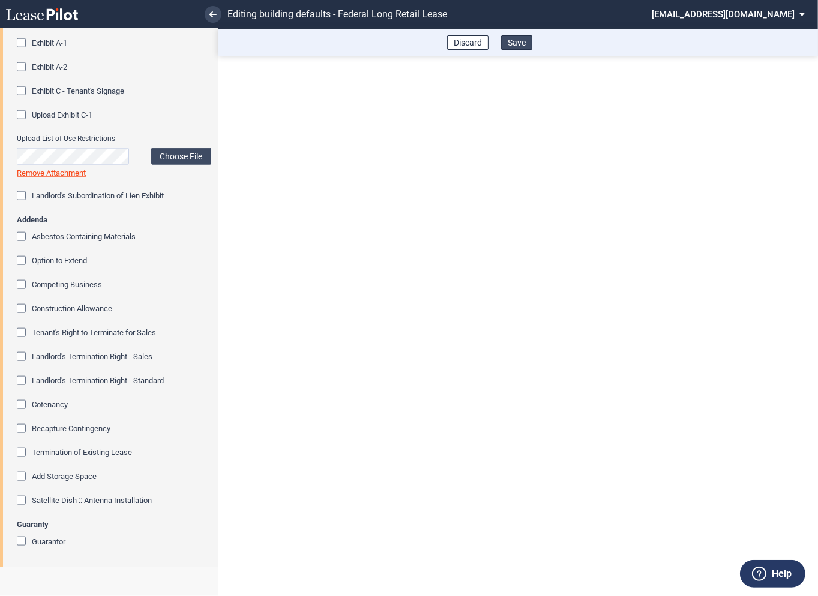
click at [519, 38] on button "Save" at bounding box center [516, 42] width 31 height 14
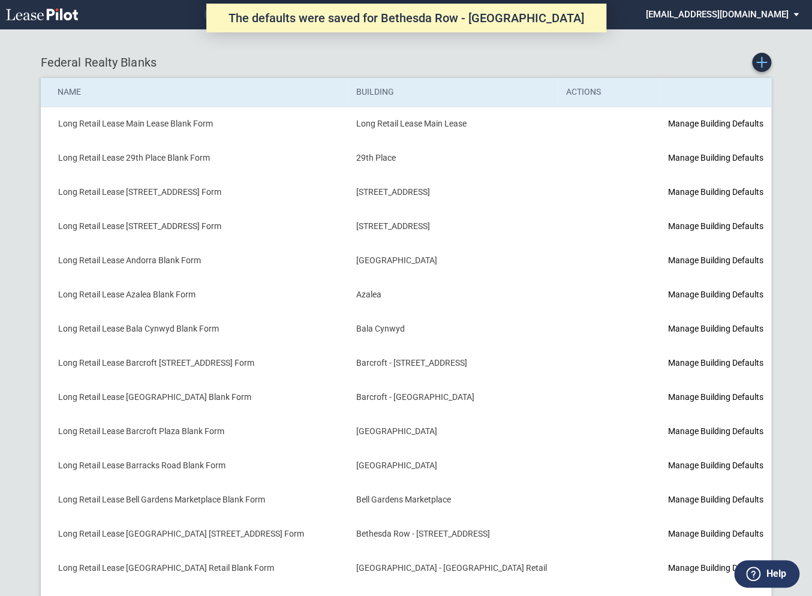
click at [759, 65] on icon "Create new Blank Form" at bounding box center [761, 62] width 11 height 11
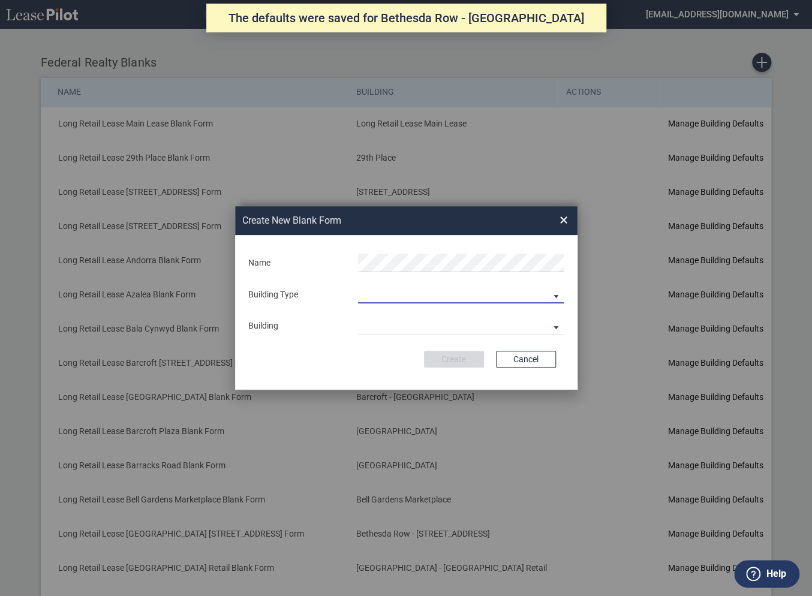
click at [408, 295] on md-select "Building Predefined Empty Building New Empty Building" at bounding box center [461, 294] width 206 height 18
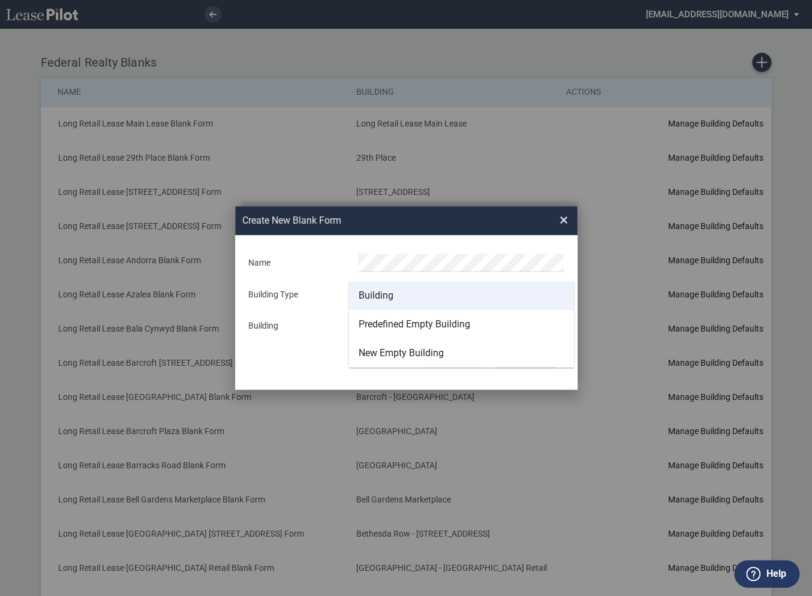
click at [380, 297] on div "Building" at bounding box center [376, 295] width 35 height 13
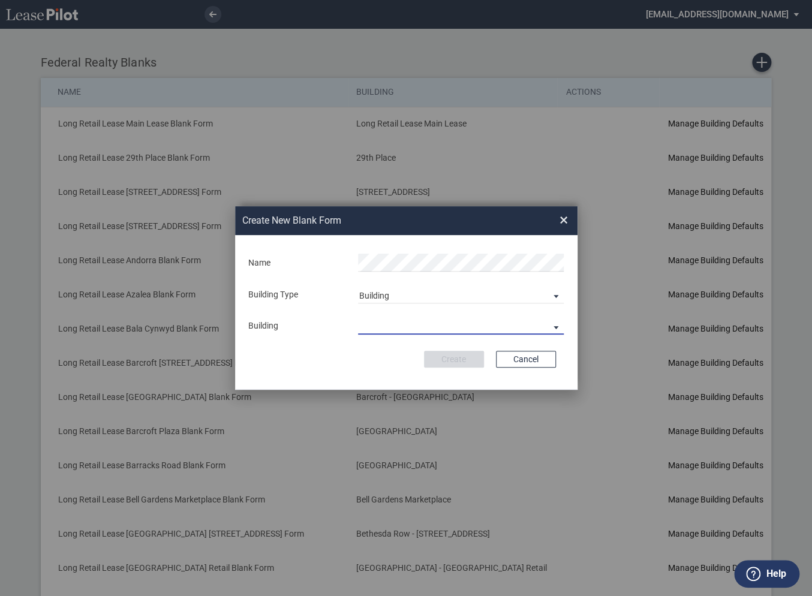
click at [372, 329] on md-select "29th Place [STREET_ADDRESS] [STREET_ADDRESS] [GEOGRAPHIC_DATA] Azalea Bala Cynw…" at bounding box center [461, 326] width 206 height 18
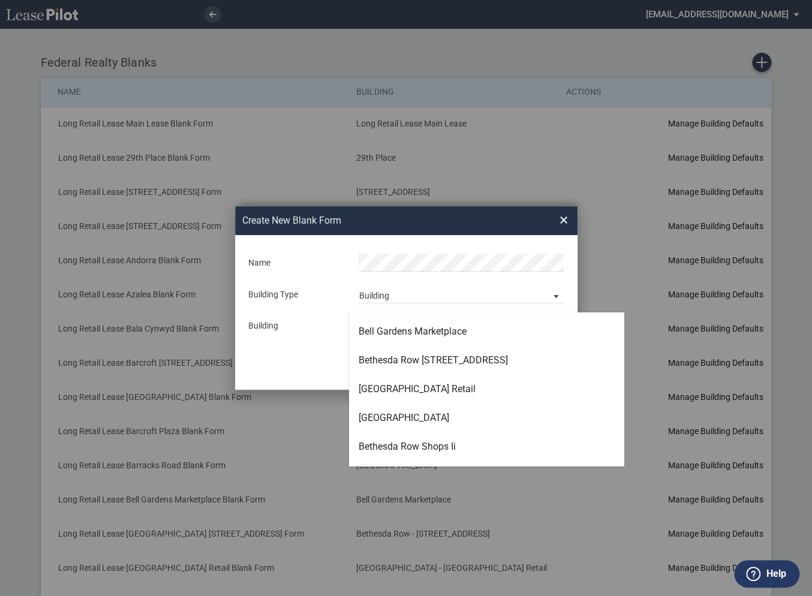
scroll to position [280, 0]
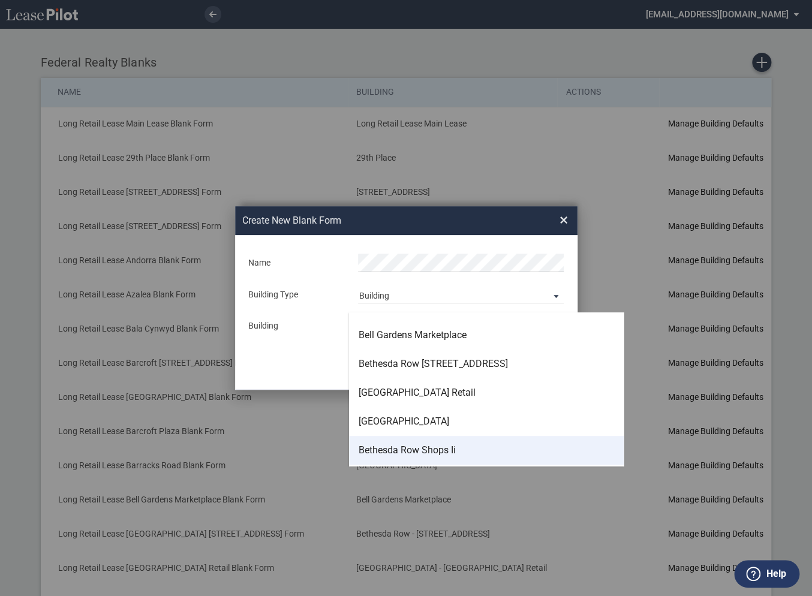
click at [391, 447] on div "Bethesda Row Shops Ii" at bounding box center [407, 450] width 97 height 13
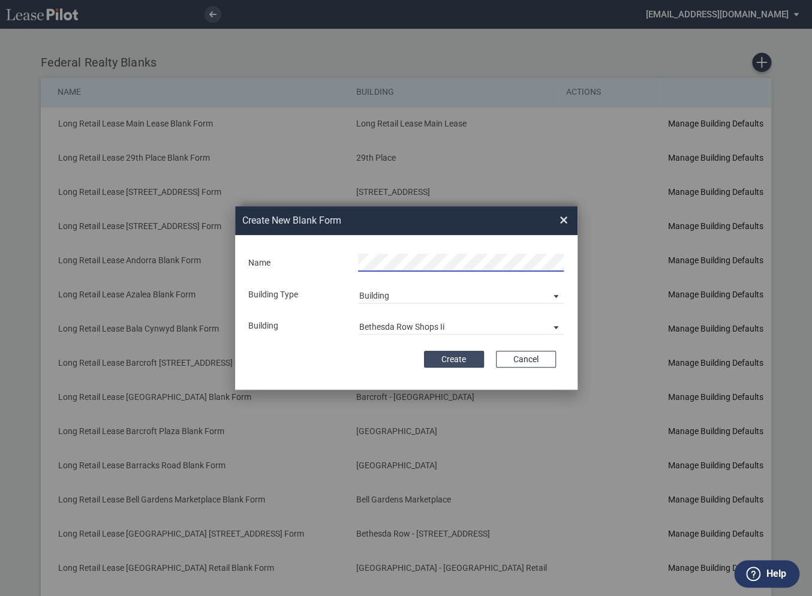
click at [468, 356] on button "Create" at bounding box center [454, 359] width 60 height 17
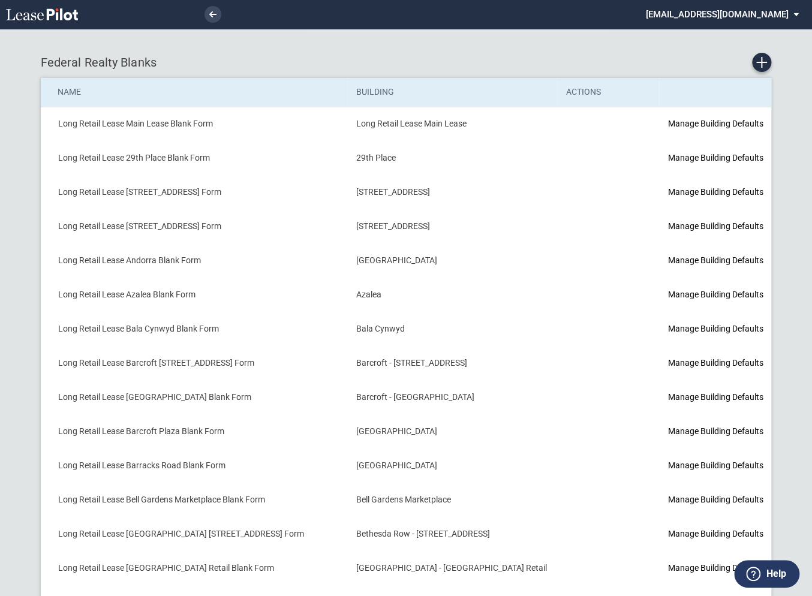
scroll to position [79, 0]
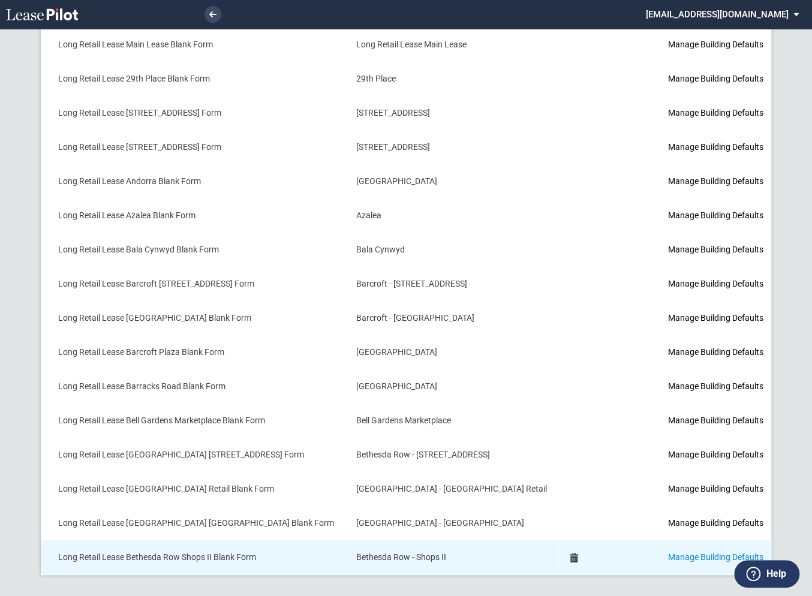
click at [668, 552] on link "Manage Building Defaults" at bounding box center [715, 557] width 95 height 10
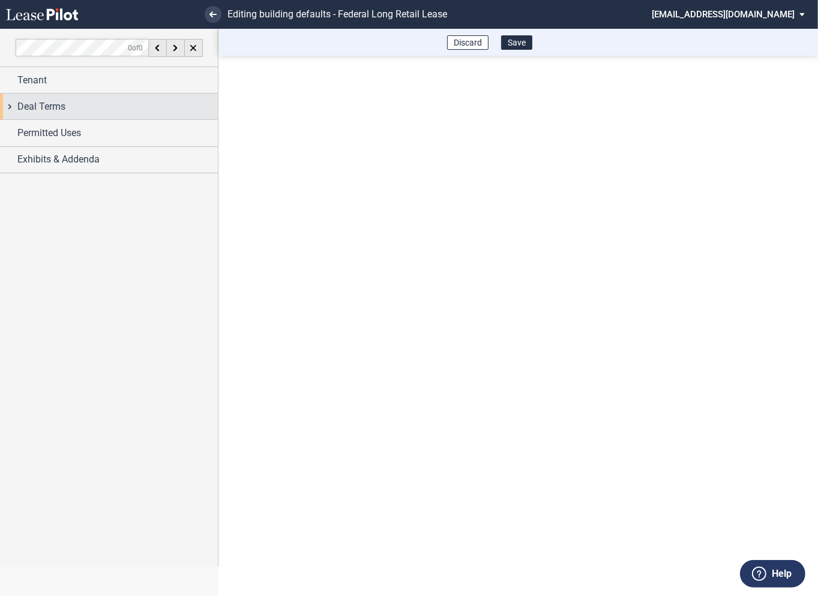
click at [13, 110] on div "Deal Terms" at bounding box center [109, 107] width 218 height 26
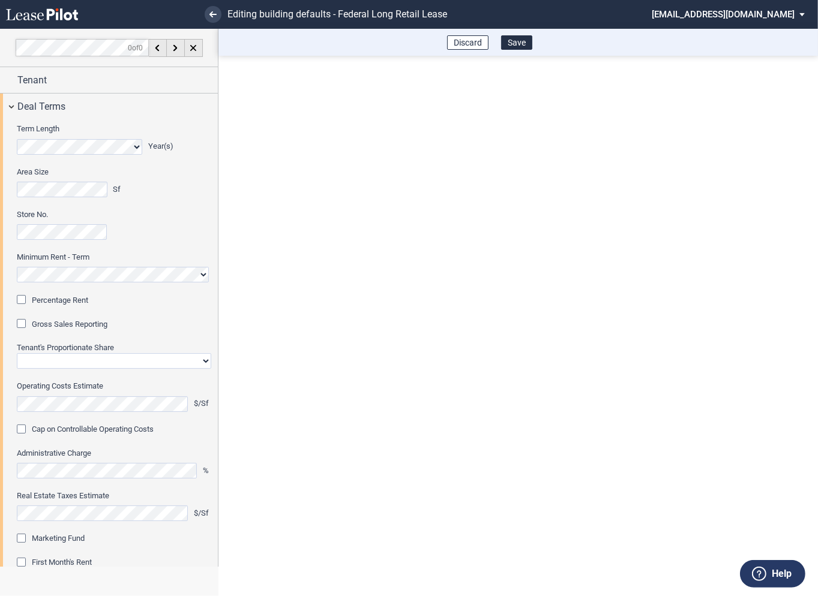
click at [23, 299] on div "Percentage Rent" at bounding box center [23, 301] width 12 height 12
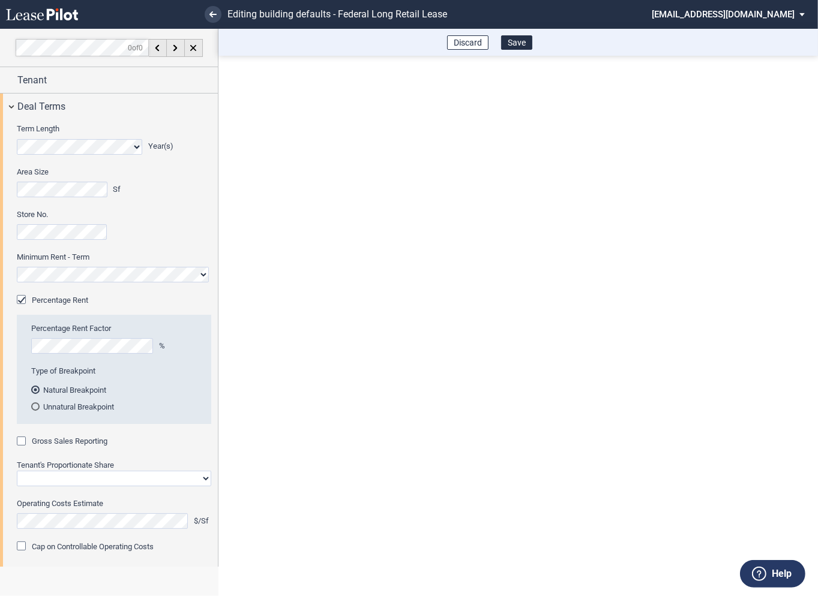
click at [21, 443] on div "Gross Sales Reporting" at bounding box center [23, 443] width 12 height 12
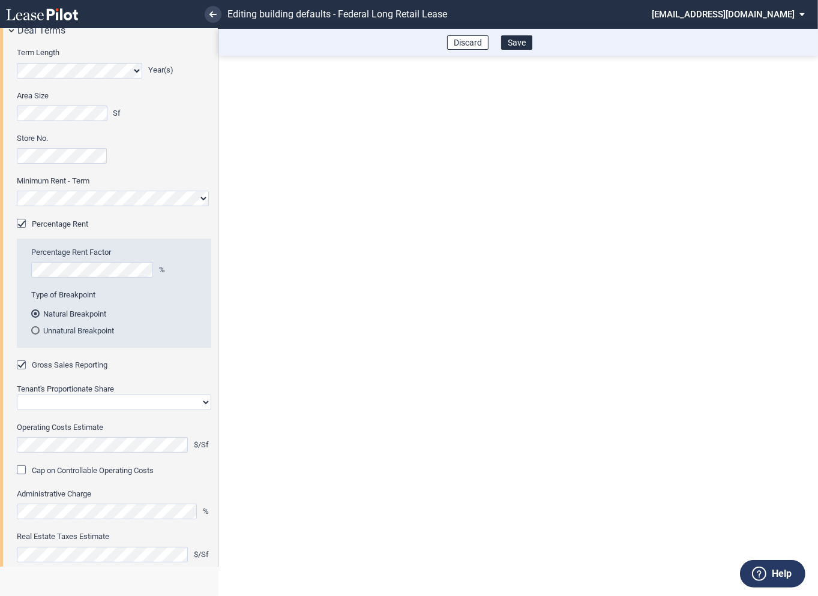
scroll to position [90, 0]
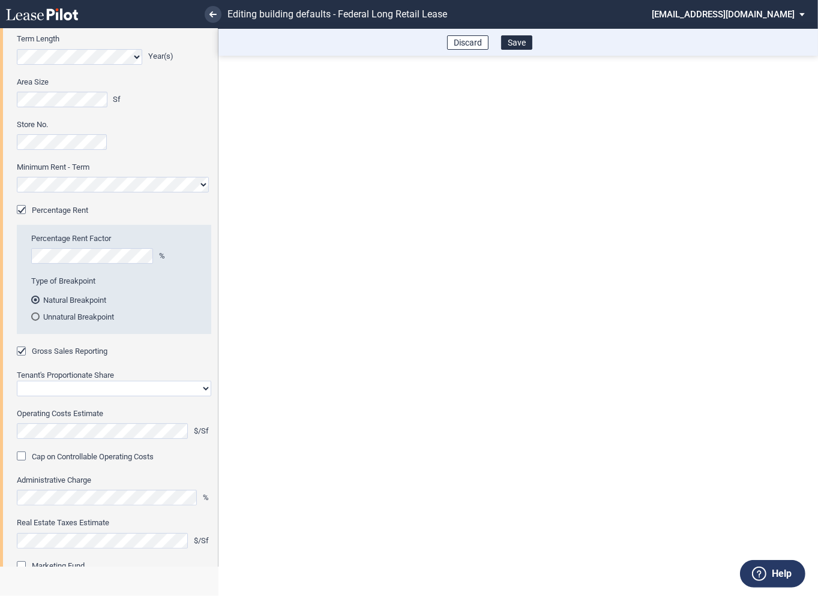
click at [73, 387] on select "Straight GLA Net Major" at bounding box center [114, 389] width 194 height 16
select select "straight GLA"
click at [17, 381] on select "Straight GLA Net Major" at bounding box center [114, 389] width 194 height 16
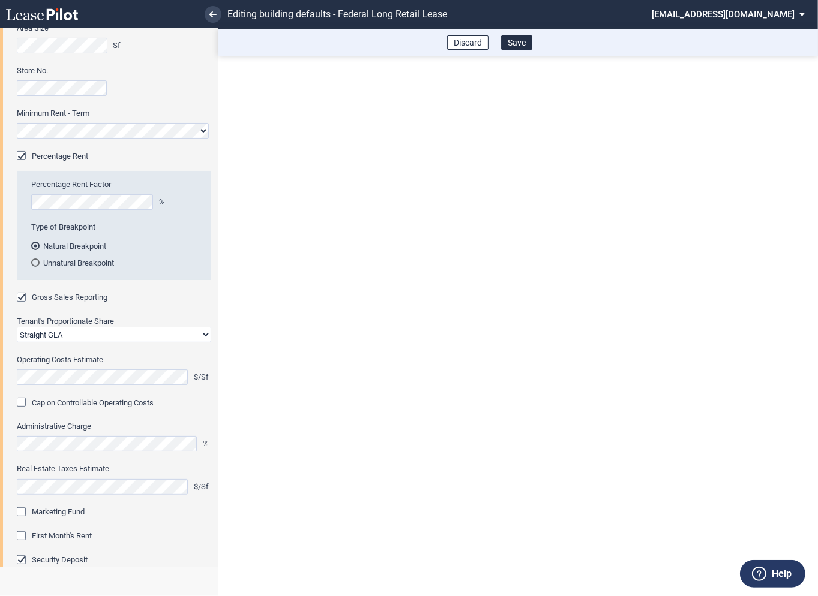
scroll to position [168, 0]
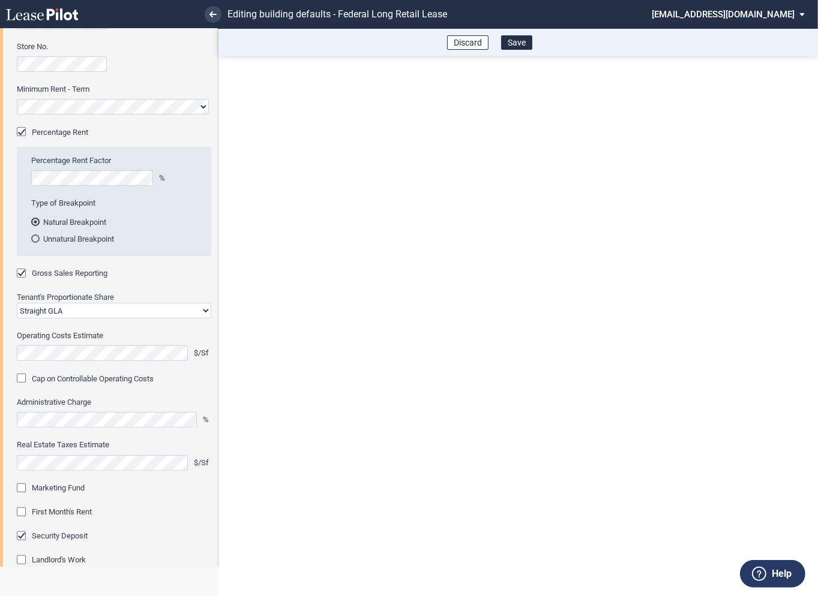
click at [74, 430] on editor-control "Administrative Charge %" at bounding box center [114, 418] width 194 height 43
click at [26, 490] on div "Marketing Fund" at bounding box center [23, 489] width 12 height 12
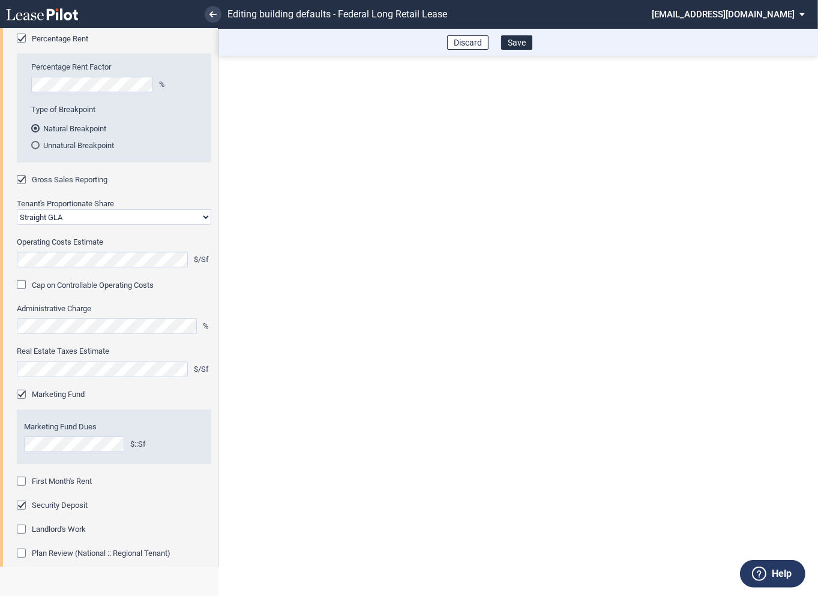
scroll to position [302, 0]
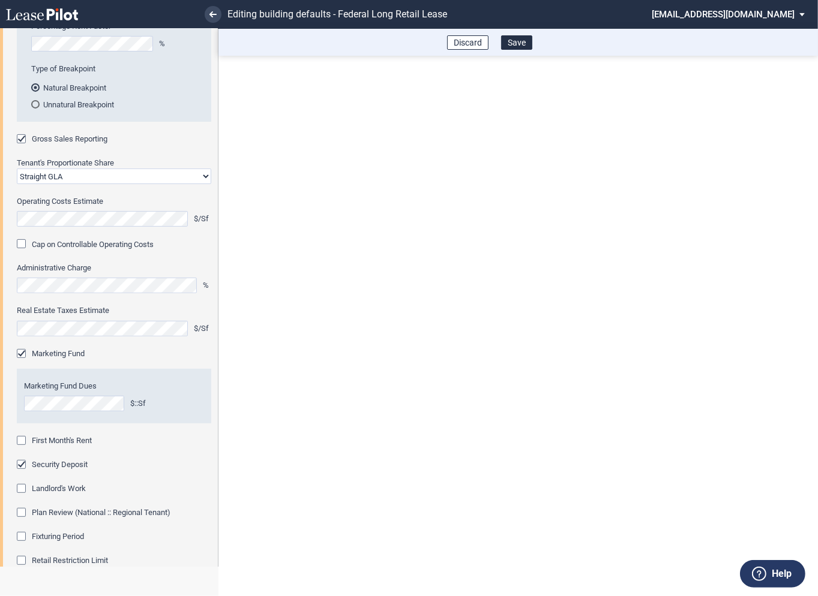
click at [20, 441] on div "First Month's Rent" at bounding box center [23, 442] width 12 height 12
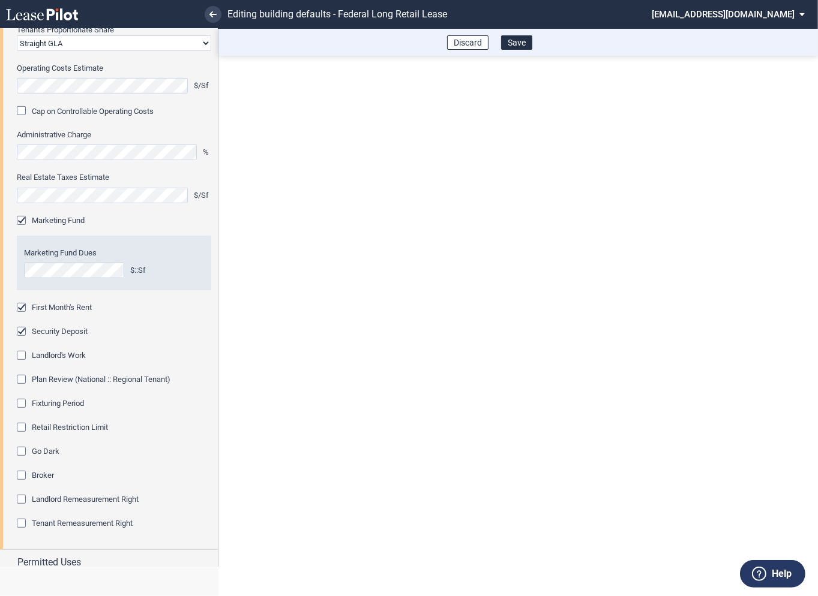
scroll to position [464, 0]
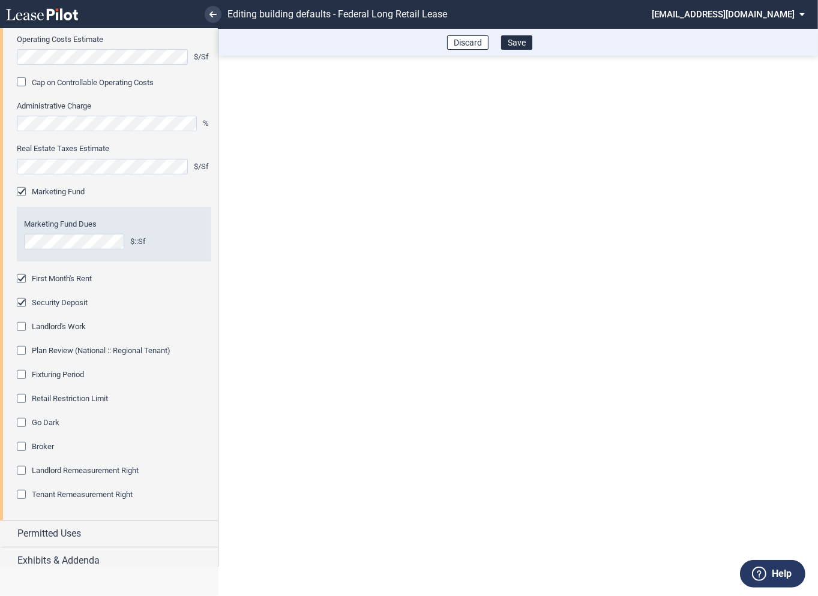
click at [20, 371] on div "Fixturing Period" at bounding box center [23, 376] width 12 height 12
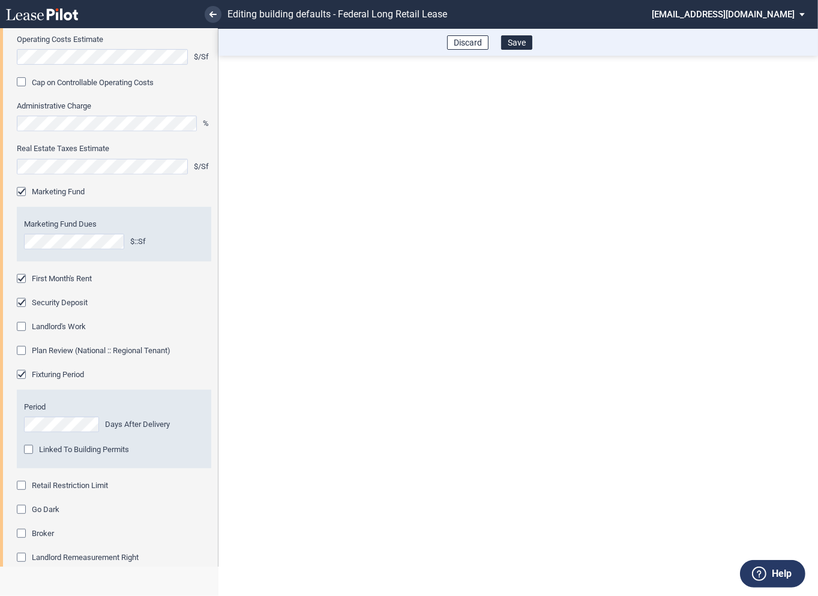
click at [21, 485] on div "Retail Restriction Limit" at bounding box center [23, 487] width 12 height 12
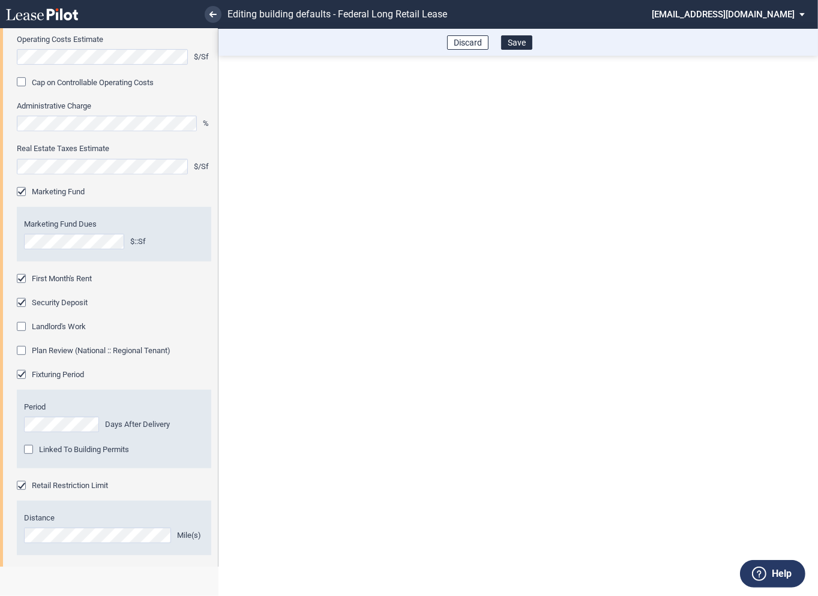
scroll to position [621, 0]
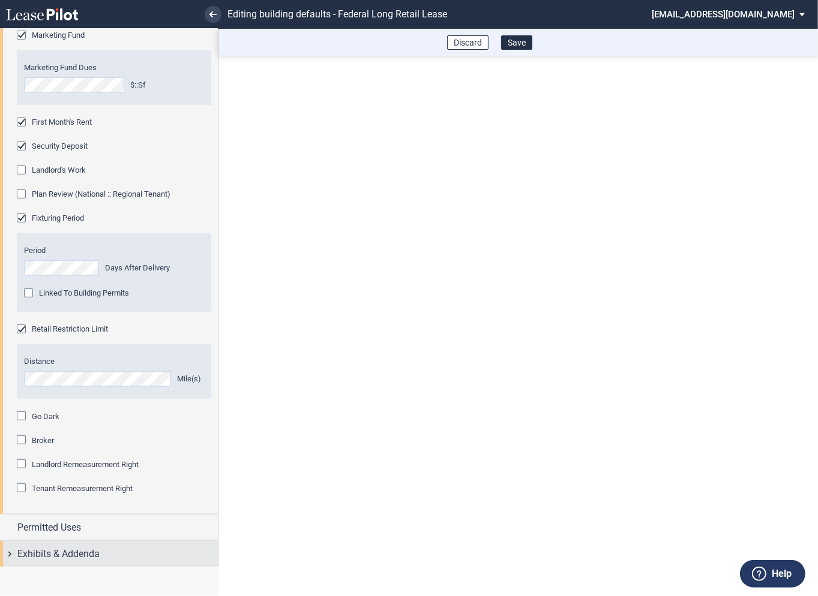
click at [13, 555] on div "Exhibits & Addenda" at bounding box center [109, 554] width 218 height 26
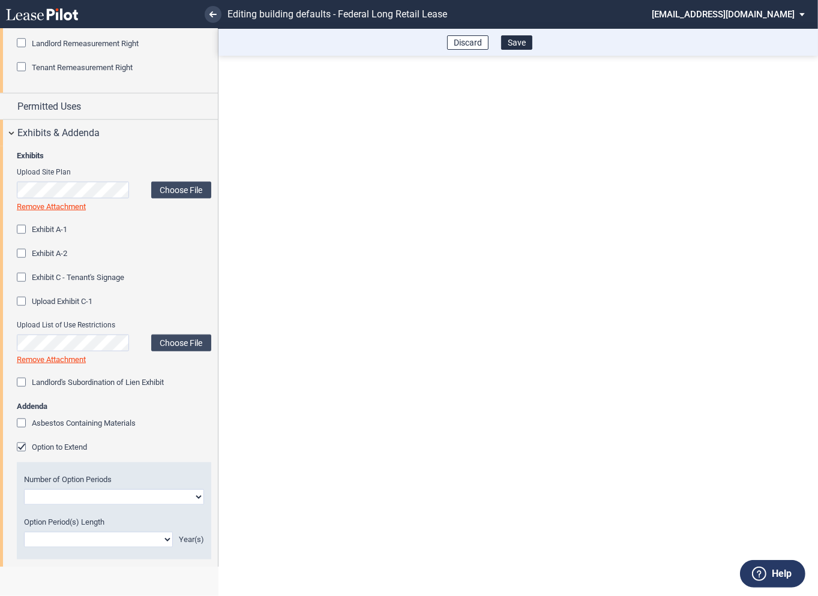
scroll to position [1050, 0]
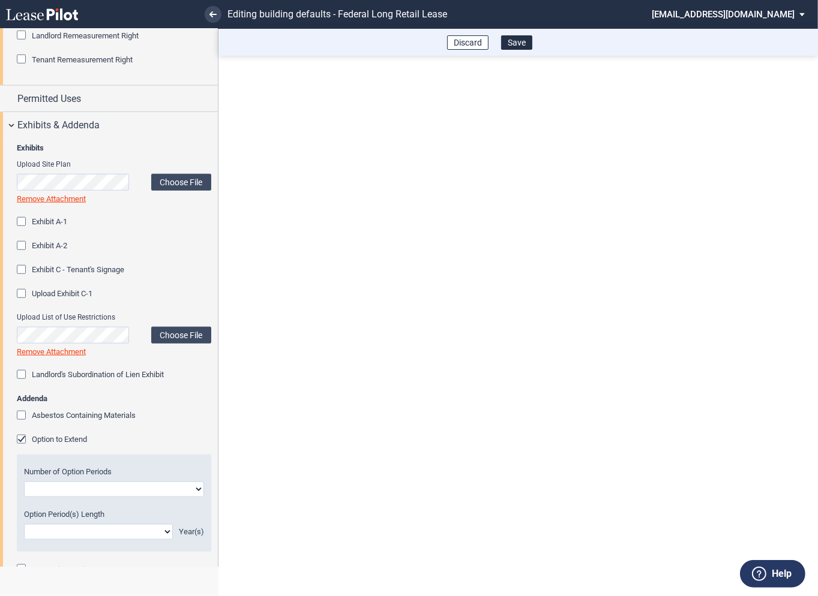
click at [22, 440] on div "Option to Extend" at bounding box center [23, 441] width 12 height 12
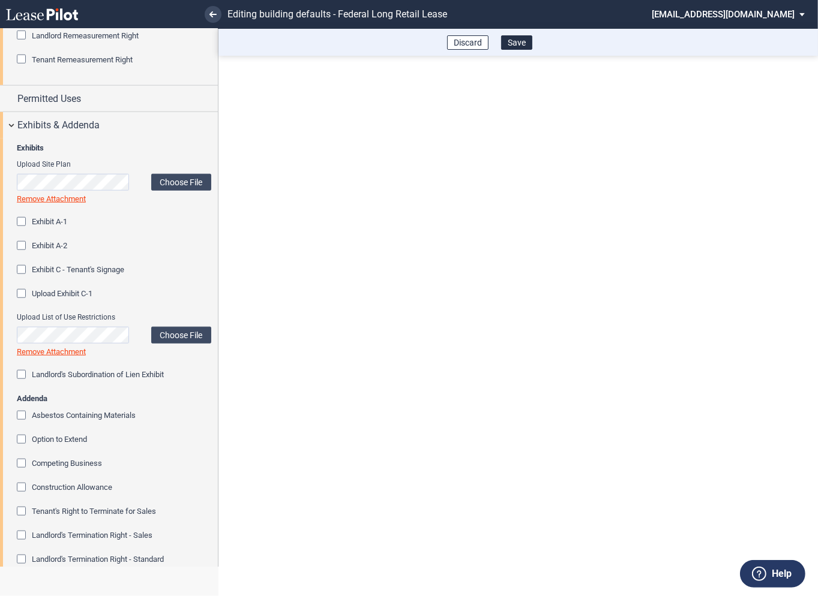
scroll to position [1228, 0]
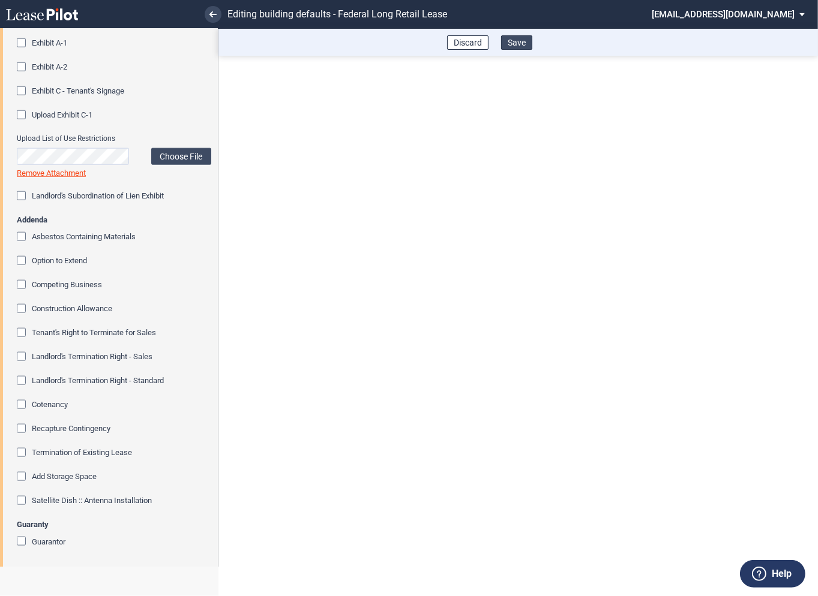
click at [516, 45] on button "Save" at bounding box center [516, 42] width 31 height 14
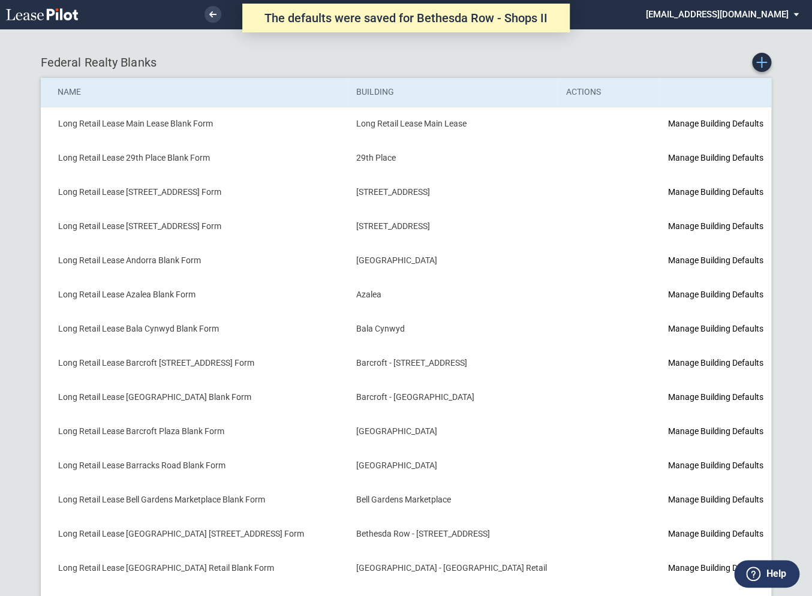
click at [764, 61] on icon "Create new Blank Form" at bounding box center [761, 62] width 11 height 11
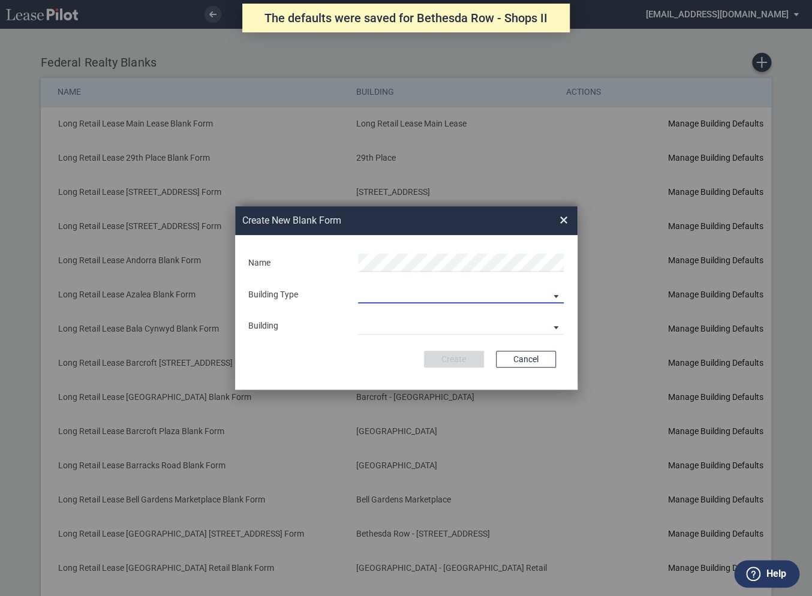
click at [376, 295] on md-select "Building Predefined Empty Building New Empty Building" at bounding box center [461, 294] width 206 height 18
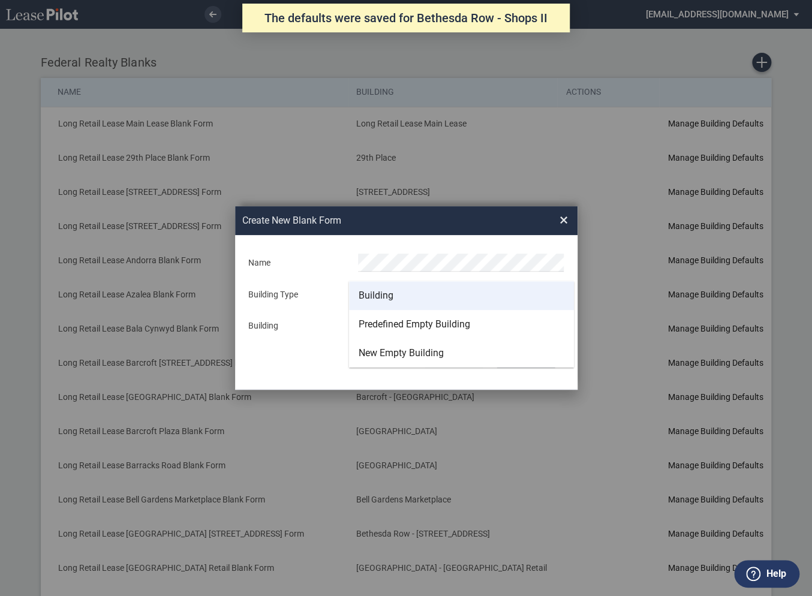
click at [375, 297] on div "Building" at bounding box center [376, 295] width 35 height 13
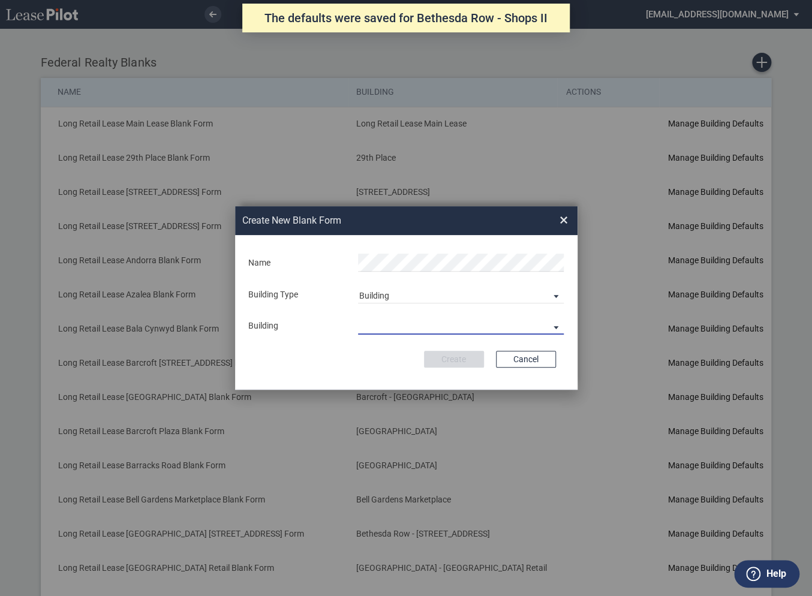
click at [377, 324] on md-select "29th Place 6464 Lincolnia Avenue 7770 Richmond Highway Andorra Azalea Bala Cynw…" at bounding box center [461, 326] width 206 height 18
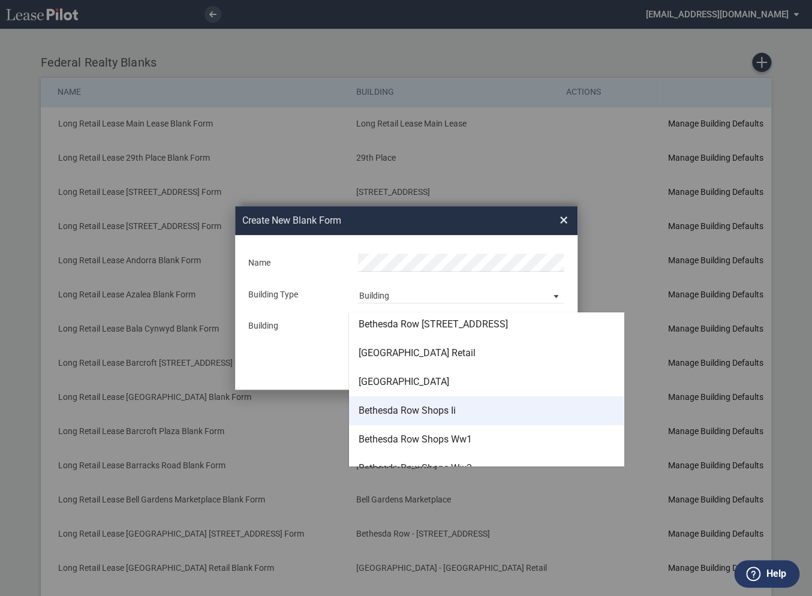
scroll to position [312, 0]
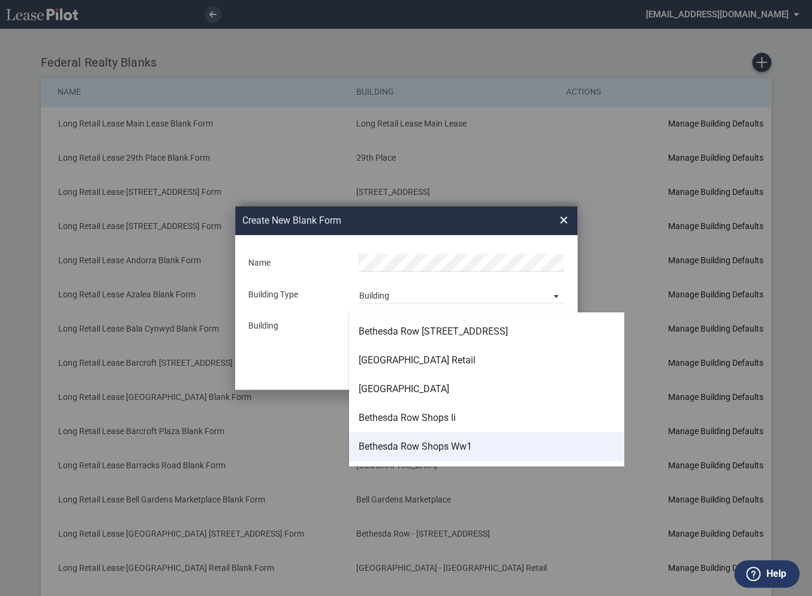
click at [393, 447] on div "Bethesda Row Shops Ww1" at bounding box center [415, 446] width 113 height 13
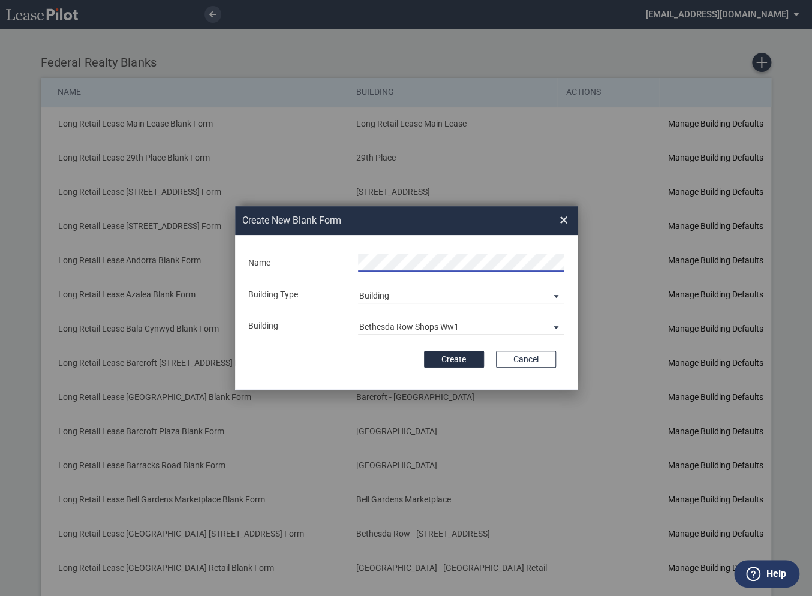
scroll to position [0, 10]
click at [456, 361] on button "Create" at bounding box center [454, 359] width 60 height 17
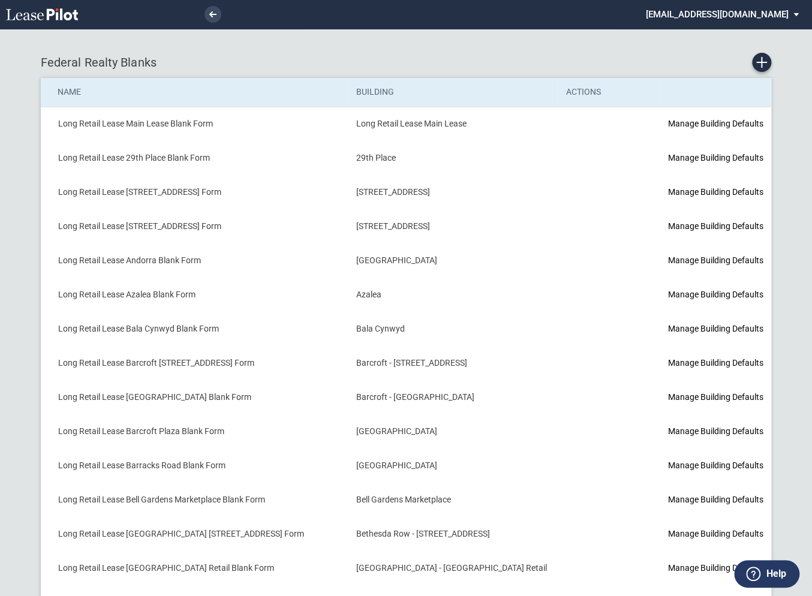
scroll to position [113, 0]
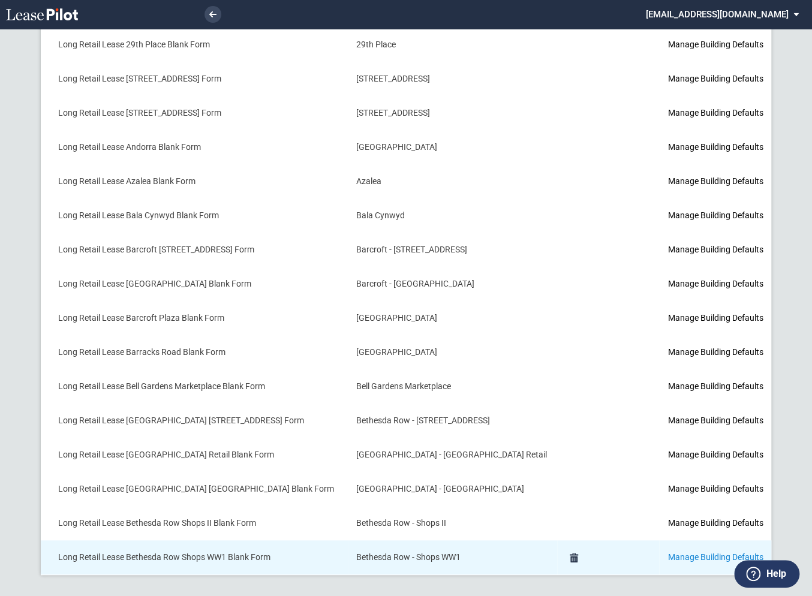
click at [668, 558] on link "Manage Building Defaults" at bounding box center [715, 557] width 95 height 10
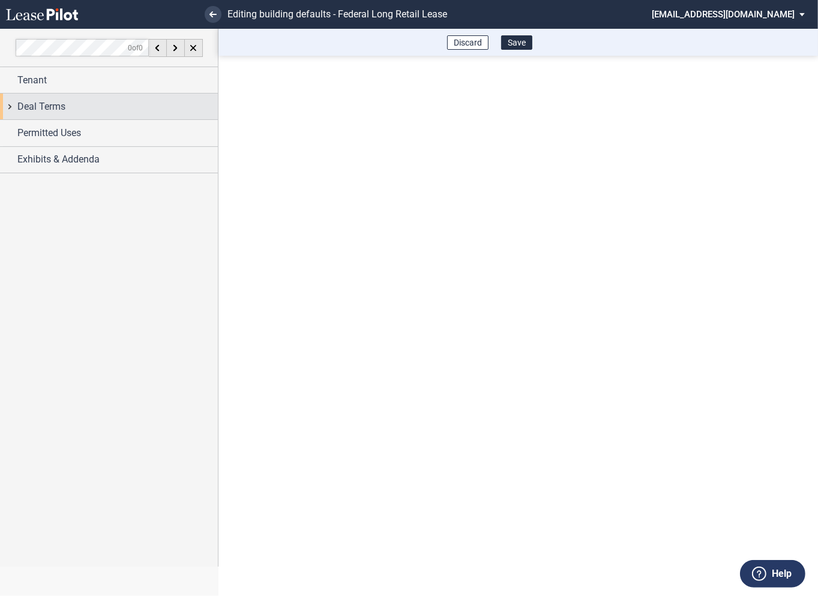
click at [14, 109] on div "Deal Terms" at bounding box center [109, 107] width 218 height 26
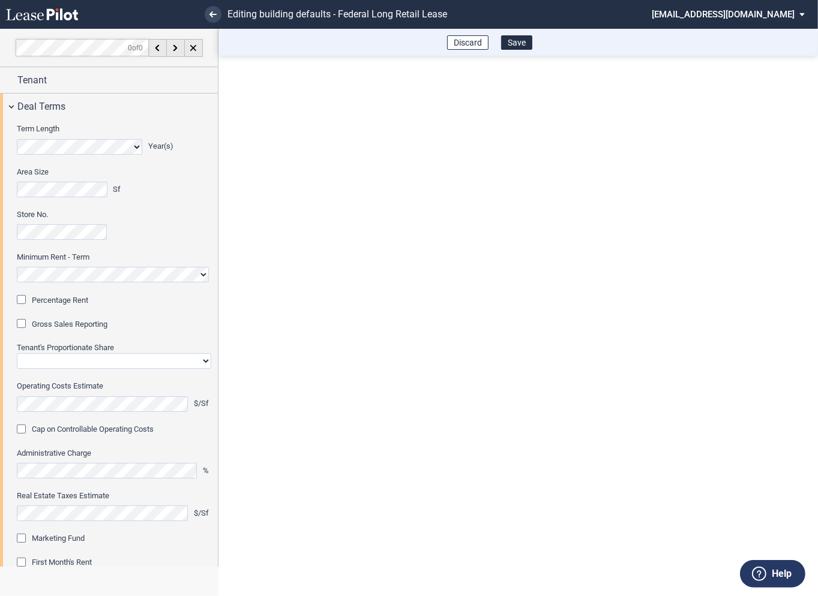
click at [23, 300] on div "Percentage Rent" at bounding box center [23, 301] width 12 height 12
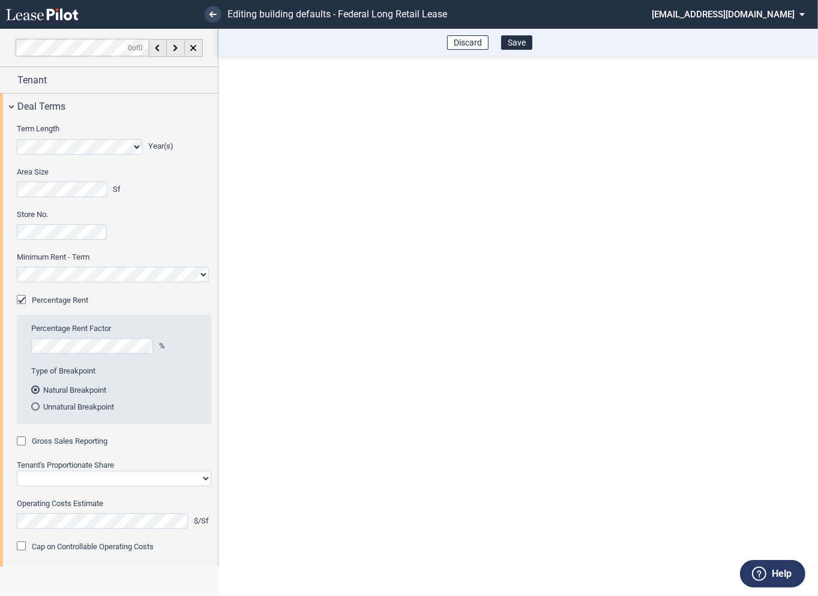
click at [23, 437] on div "Gross Sales Reporting" at bounding box center [23, 443] width 12 height 12
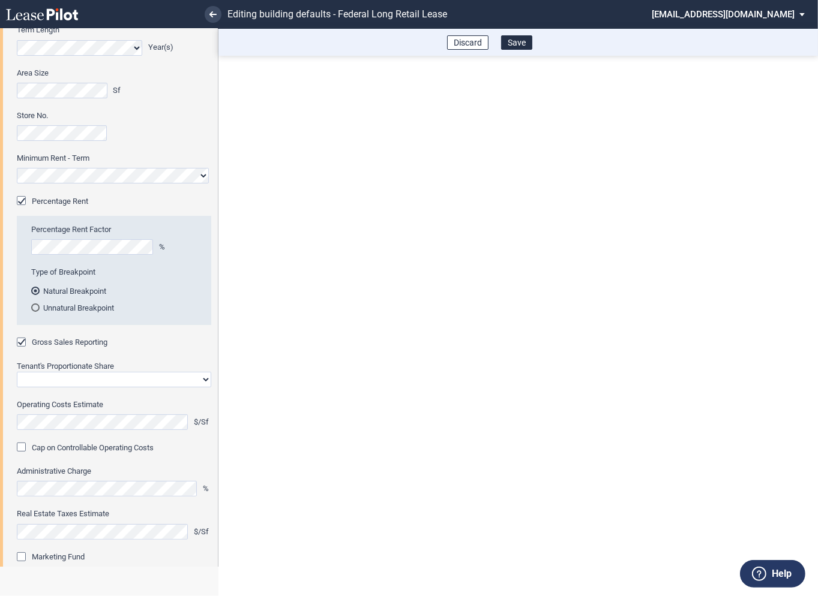
scroll to position [108, 0]
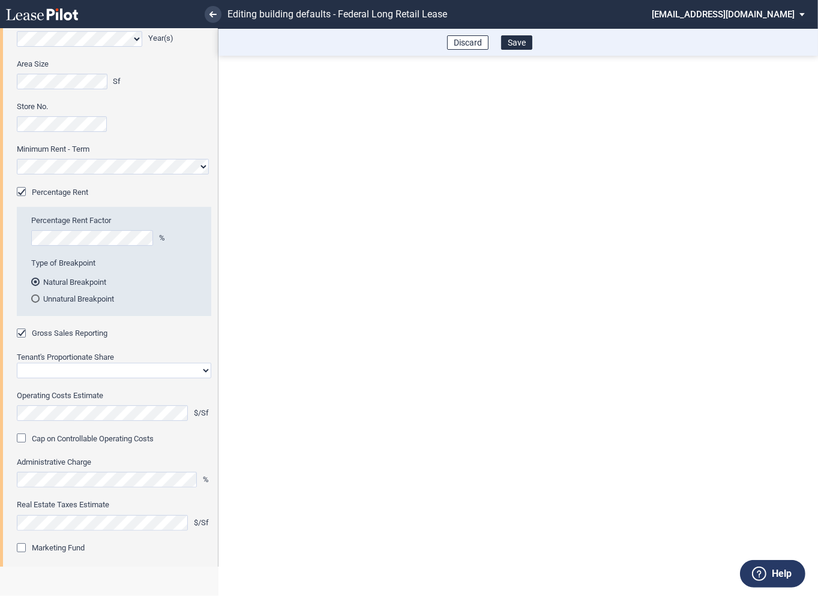
click at [82, 377] on select "Straight GLA Net Major" at bounding box center [114, 371] width 194 height 16
select select "straight GLA"
click at [17, 363] on select "Straight GLA Net Major" at bounding box center [114, 371] width 194 height 16
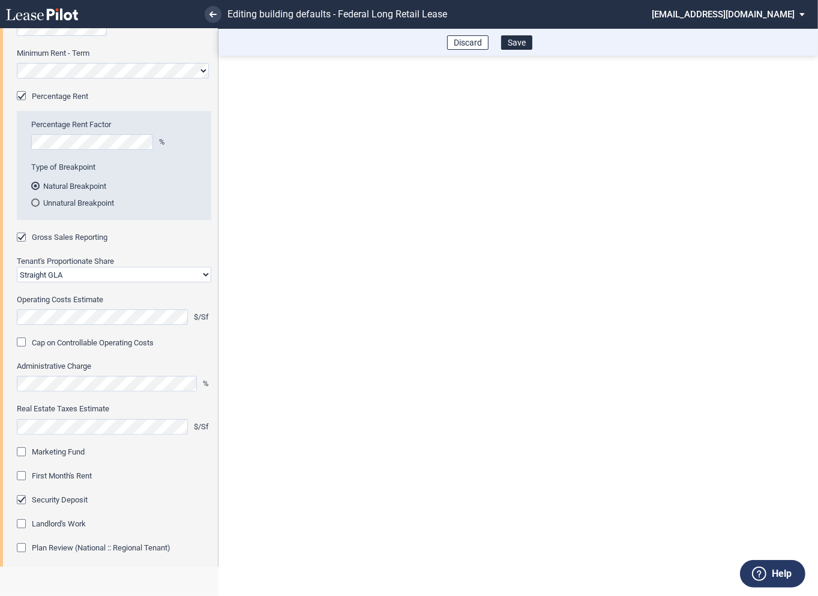
scroll to position [247, 0]
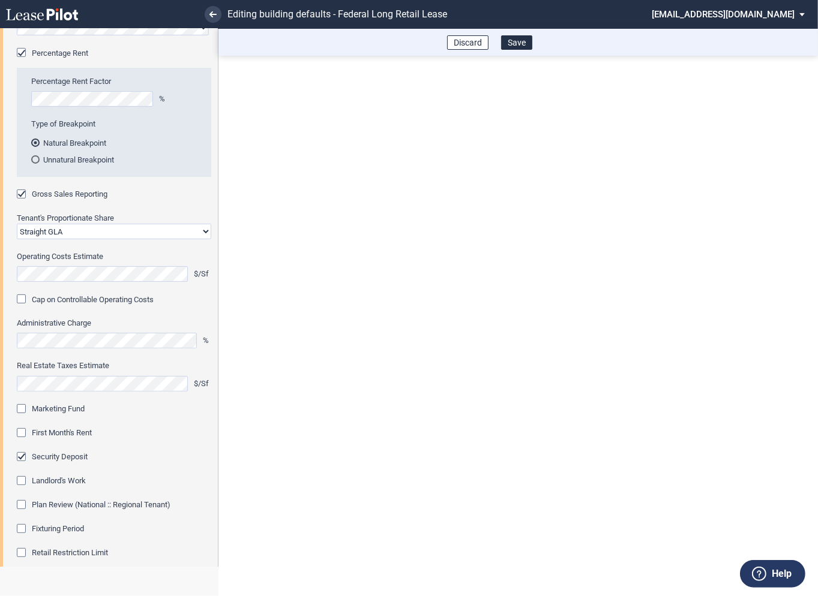
click at [20, 412] on div "Marketing Fund" at bounding box center [23, 410] width 12 height 12
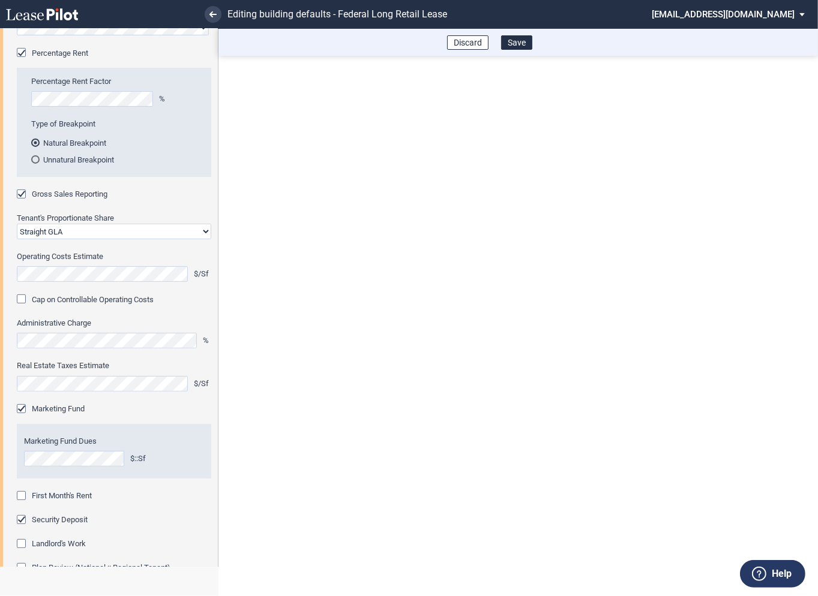
scroll to position [281, 0]
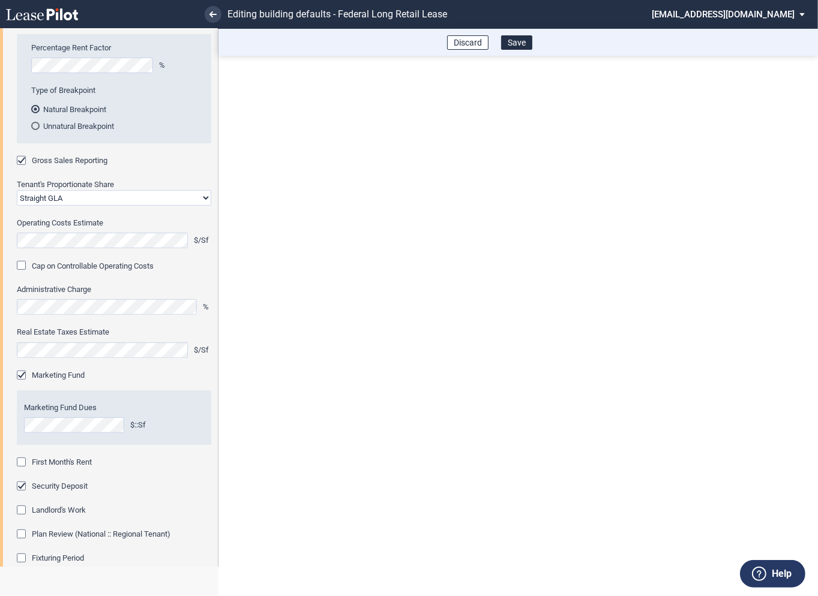
click at [20, 464] on div "First Month's Rent" at bounding box center [23, 464] width 12 height 12
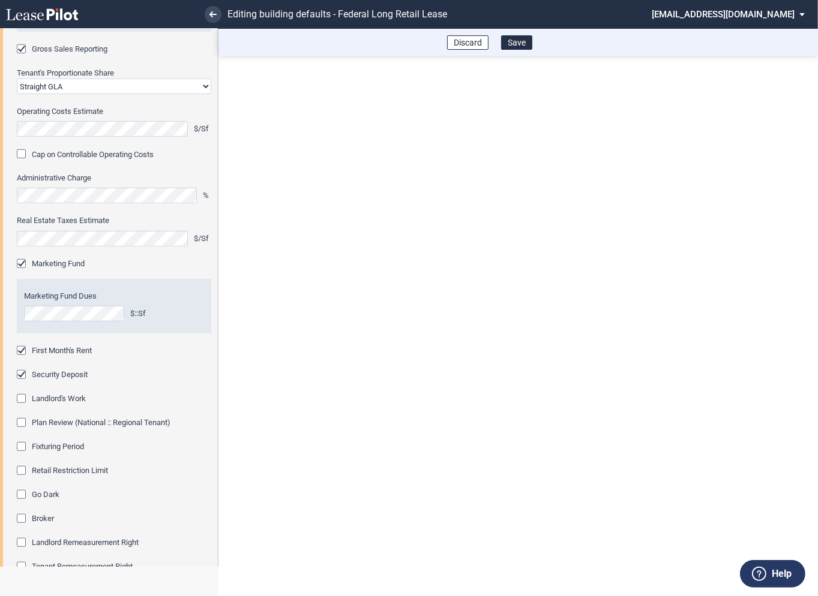
scroll to position [410, 0]
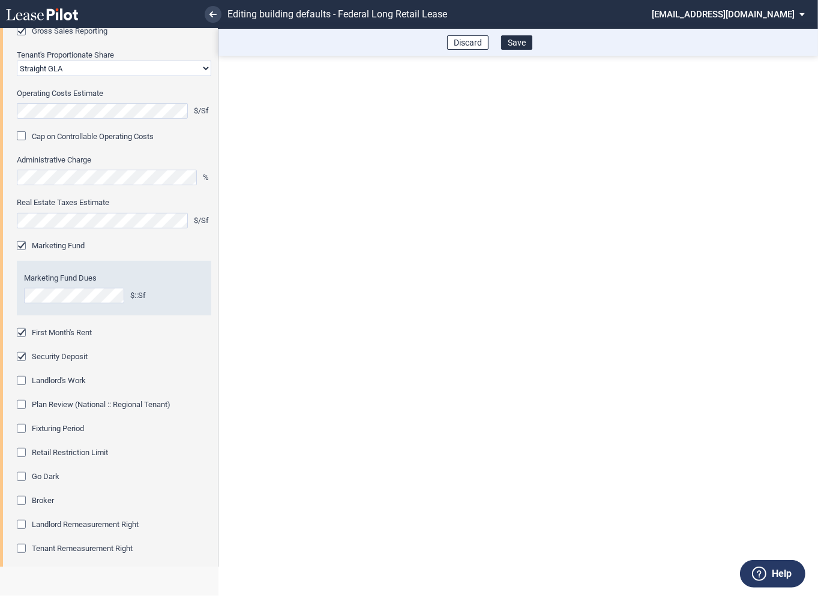
click at [21, 428] on div "Fixturing Period" at bounding box center [23, 430] width 12 height 12
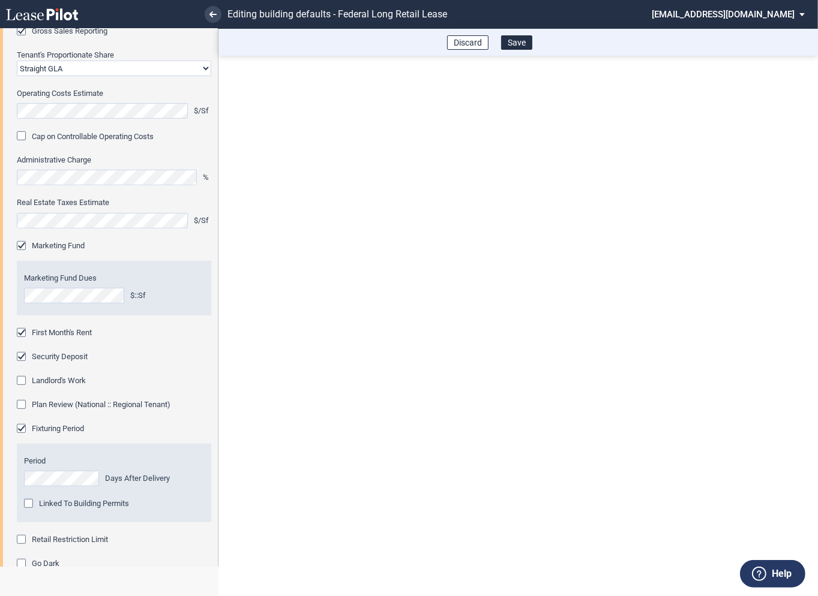
click at [21, 539] on div "Retail Restriction Limit" at bounding box center [23, 541] width 12 height 12
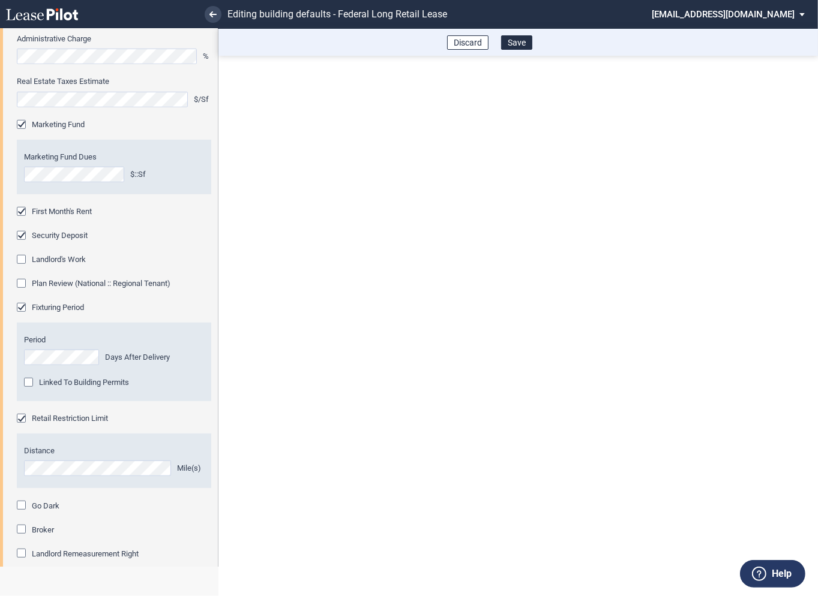
scroll to position [621, 0]
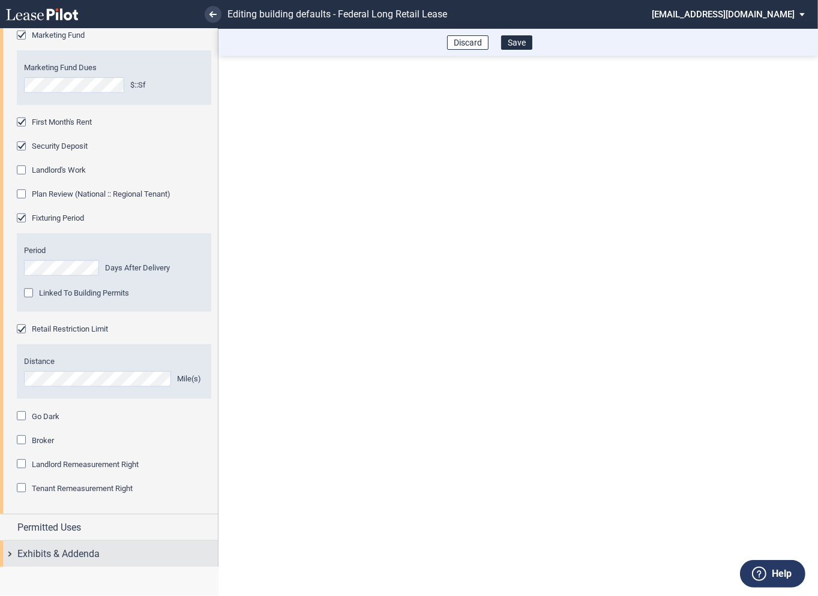
click at [11, 551] on div "Exhibits & Addenda" at bounding box center [109, 554] width 218 height 26
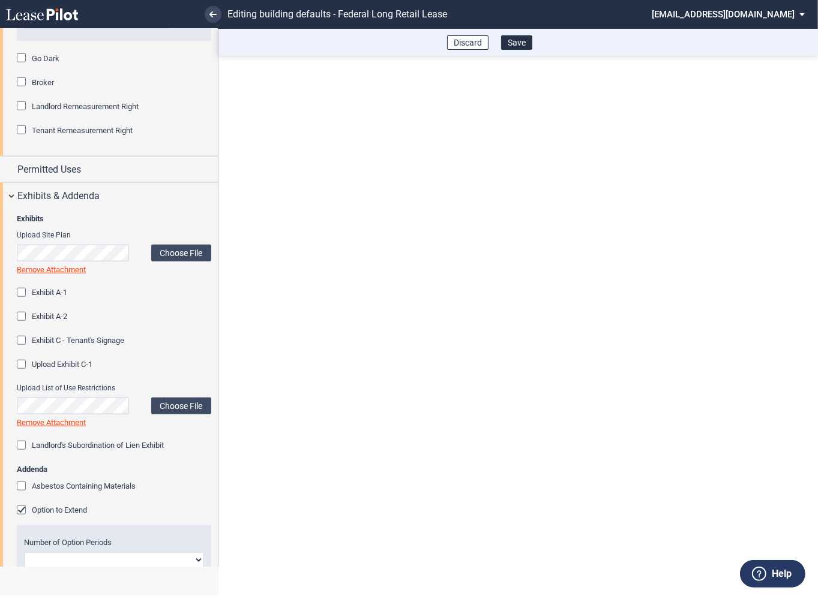
scroll to position [1005, 0]
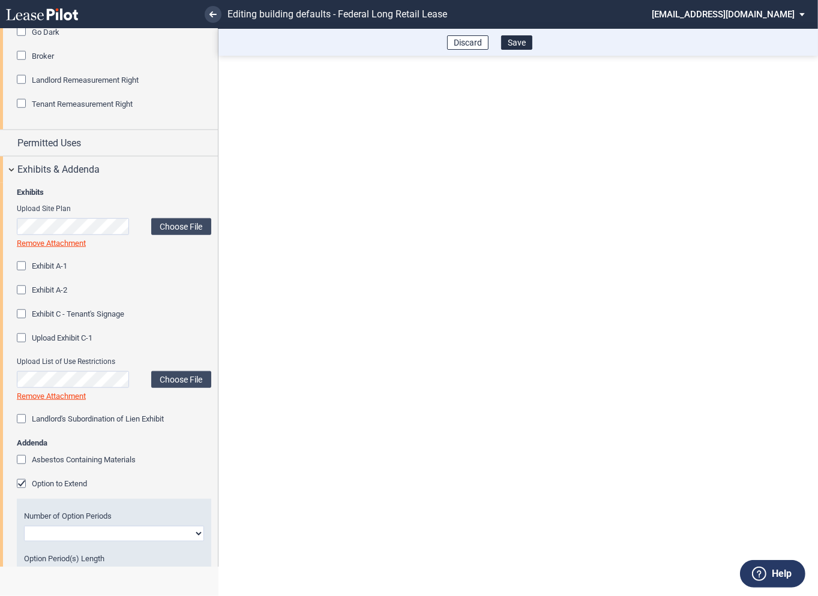
click at [23, 488] on div "Option to Extend" at bounding box center [23, 485] width 12 height 12
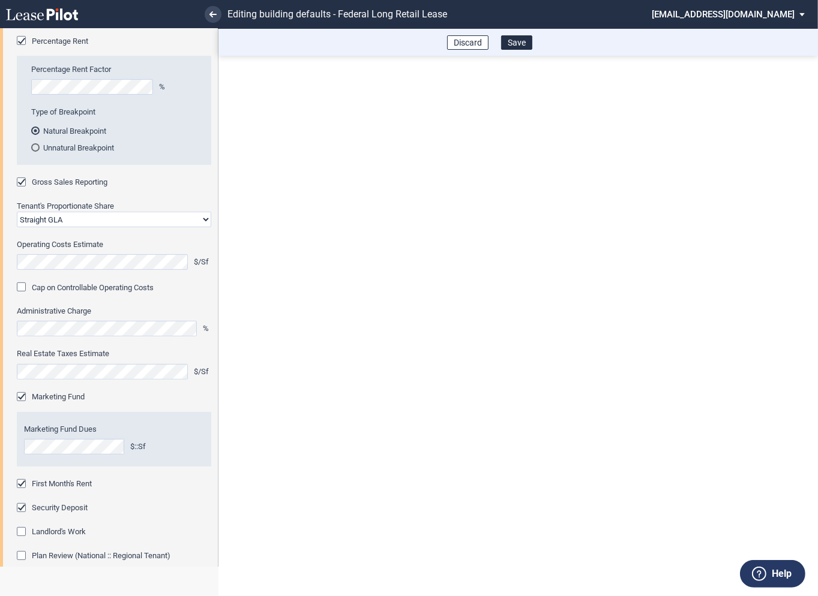
scroll to position [0, 0]
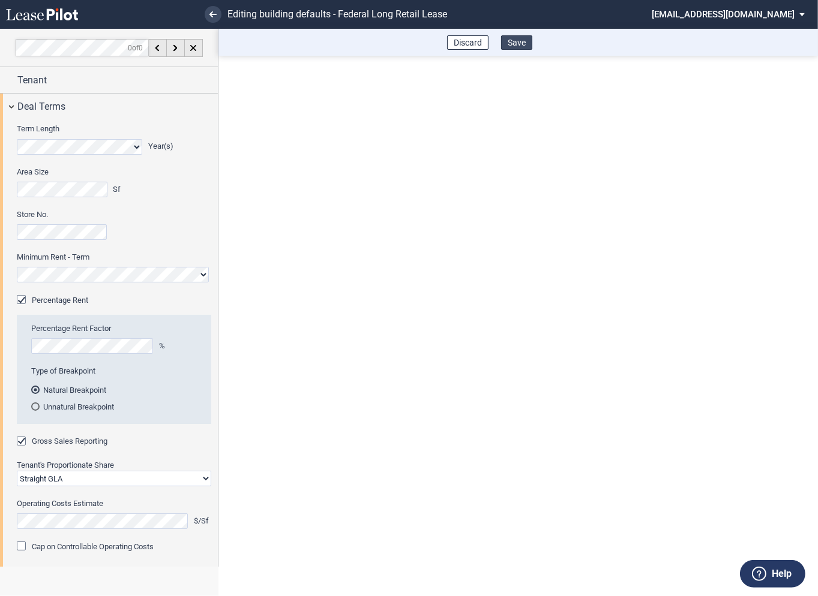
click at [518, 45] on button "Save" at bounding box center [516, 42] width 31 height 14
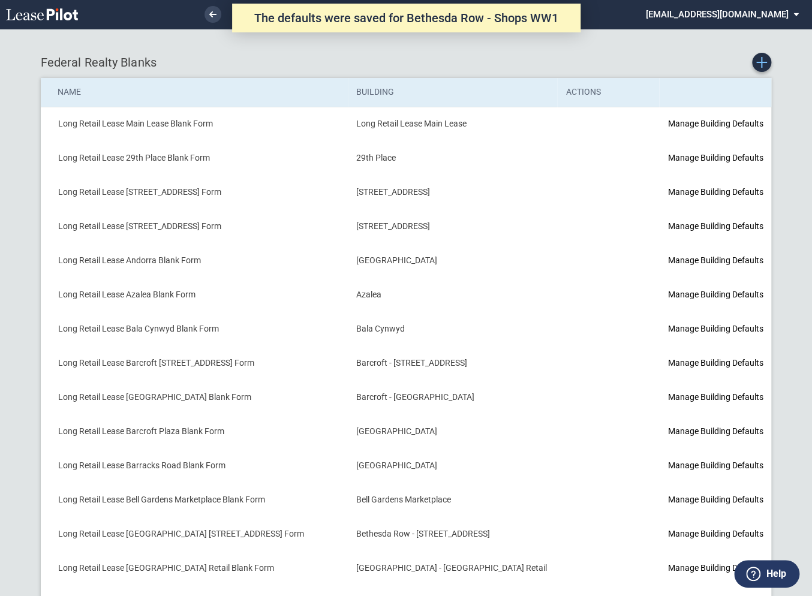
click at [762, 67] on icon "Create new Blank Form" at bounding box center [761, 62] width 11 height 11
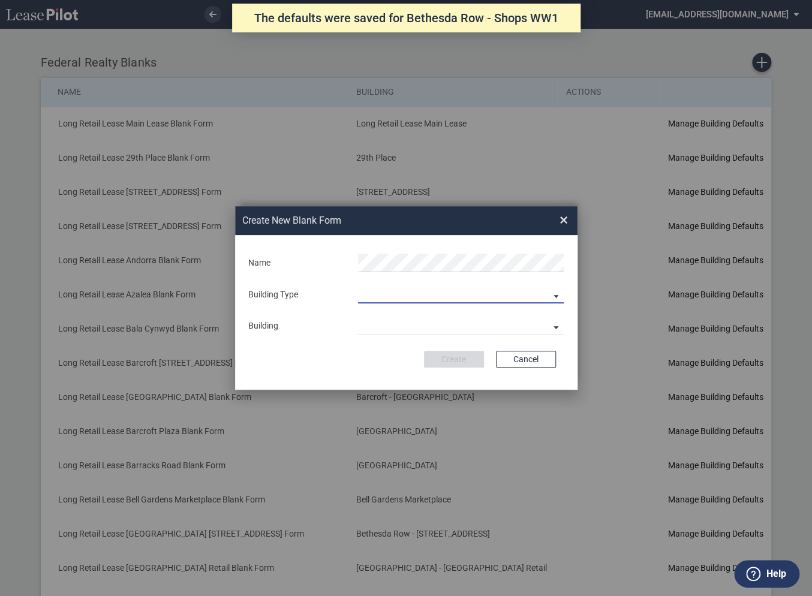
click at [394, 296] on md-select "Building Predefined Empty Building New Empty Building" at bounding box center [461, 294] width 206 height 18
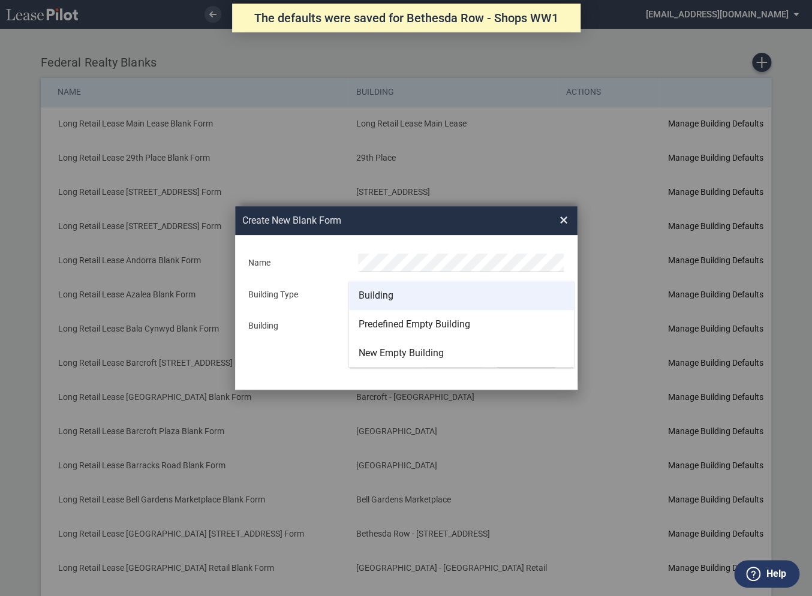
click at [389, 295] on div "Building" at bounding box center [376, 295] width 35 height 13
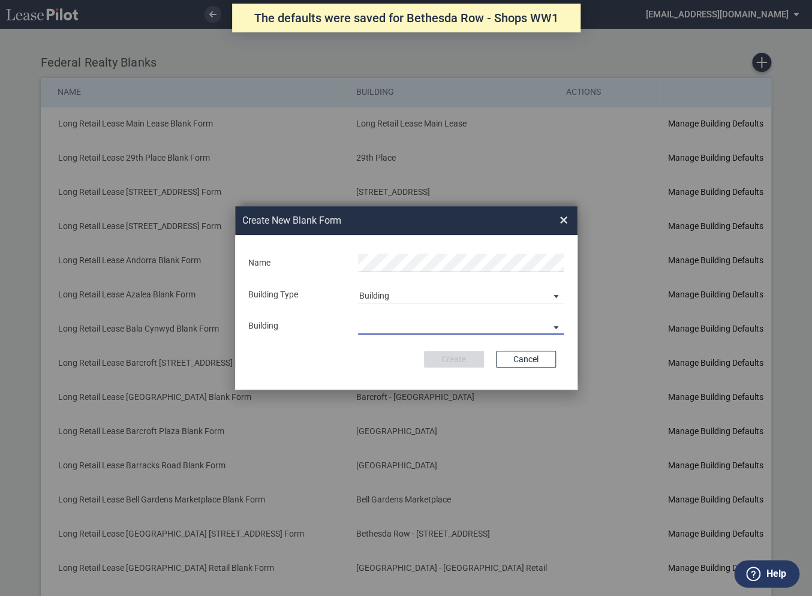
click at [383, 324] on md-select "29th Place 6464 Lincolnia Avenue 7770 Richmond Highway Andorra Azalea Bala Cynw…" at bounding box center [461, 326] width 206 height 18
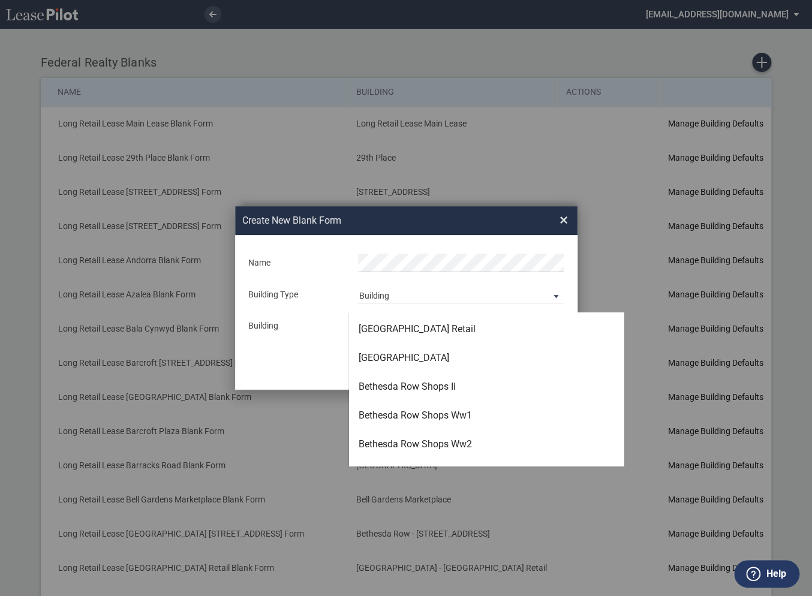
scroll to position [345, 0]
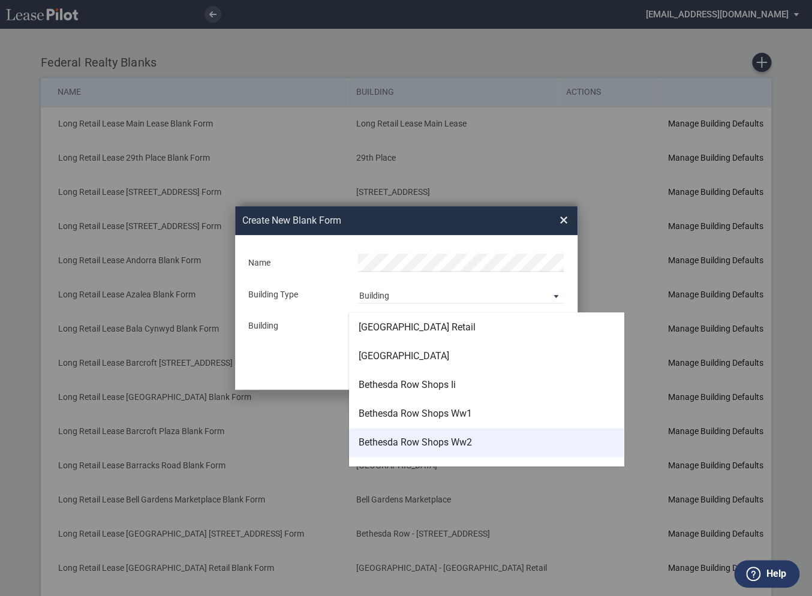
click at [389, 441] on div "Bethesda Row Shops Ww2" at bounding box center [415, 442] width 113 height 13
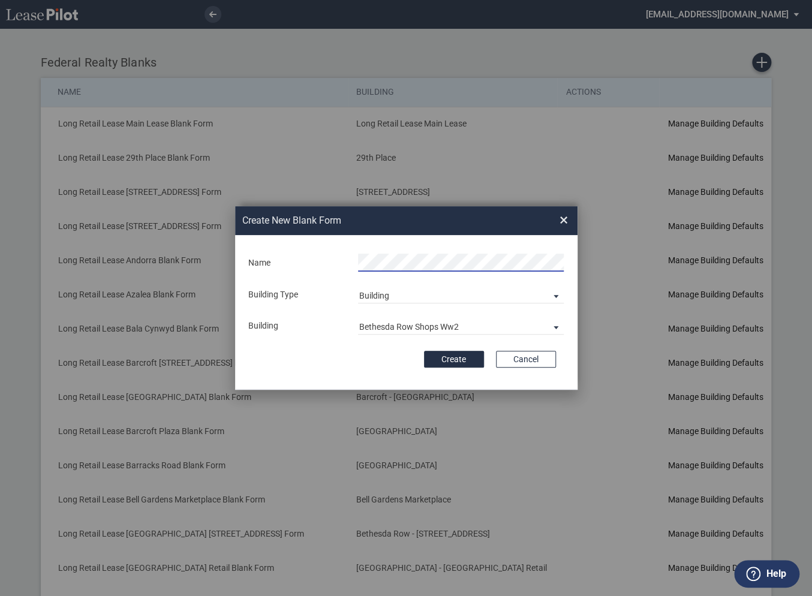
scroll to position [0, 10]
click at [451, 360] on button "Create" at bounding box center [454, 359] width 60 height 17
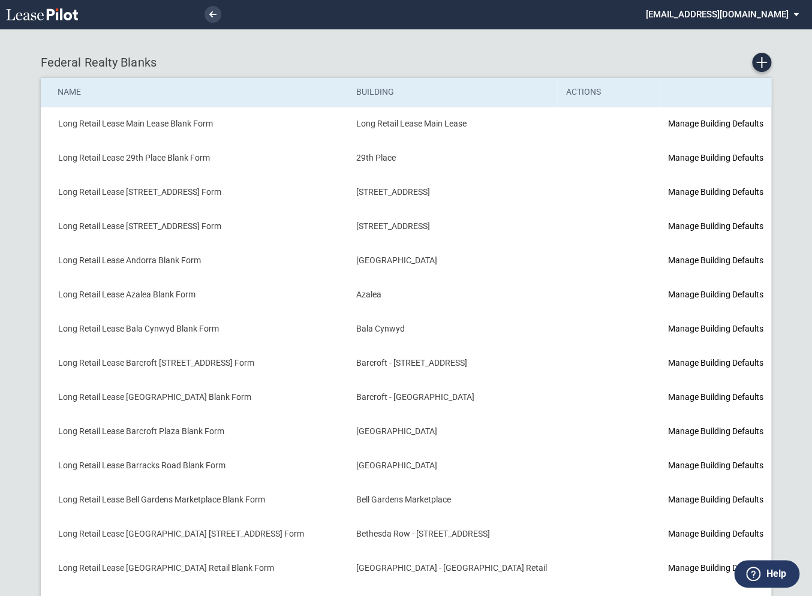
scroll to position [148, 0]
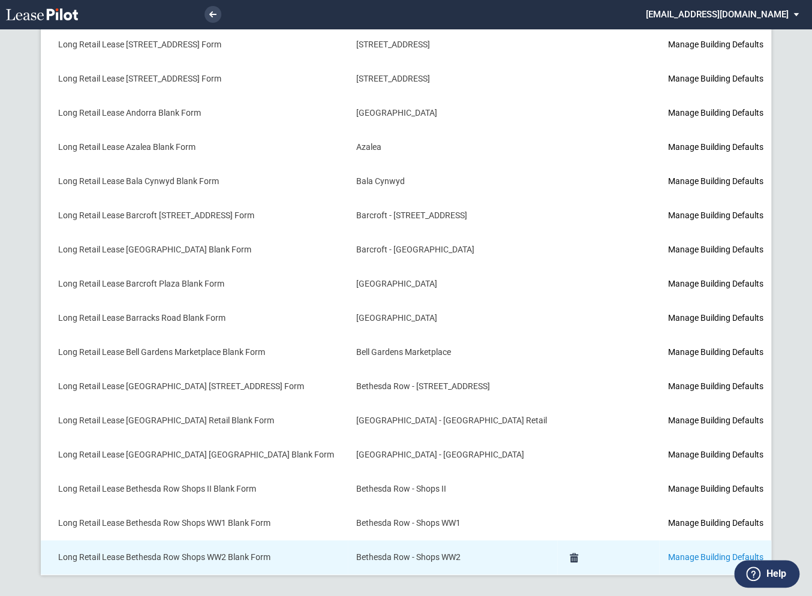
click at [672, 557] on link "Manage Building Defaults" at bounding box center [715, 557] width 95 height 10
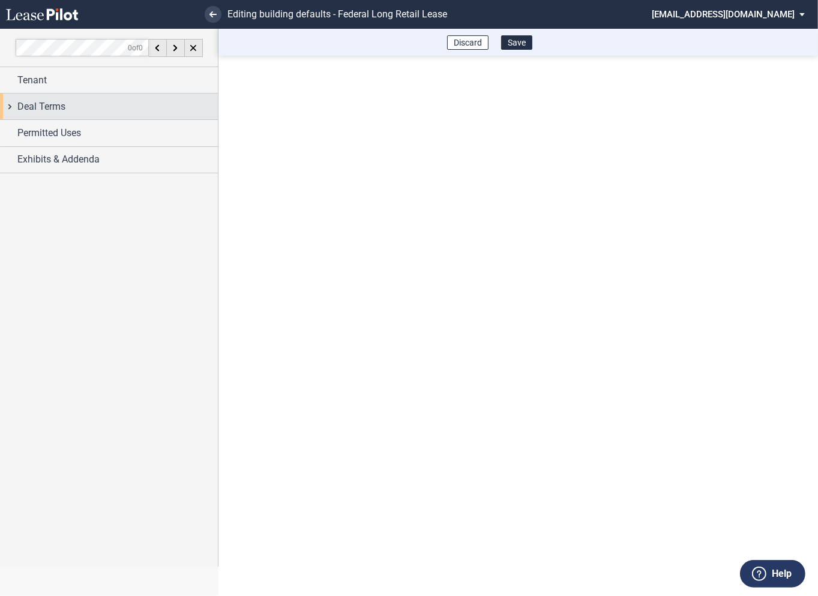
click at [13, 109] on div "Deal Terms" at bounding box center [109, 107] width 218 height 26
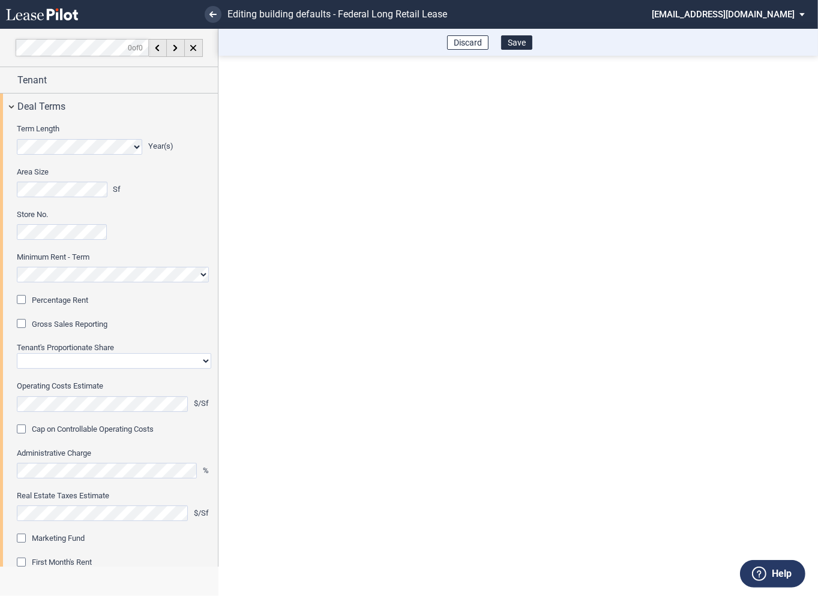
click at [23, 300] on div "Percentage Rent" at bounding box center [23, 301] width 12 height 12
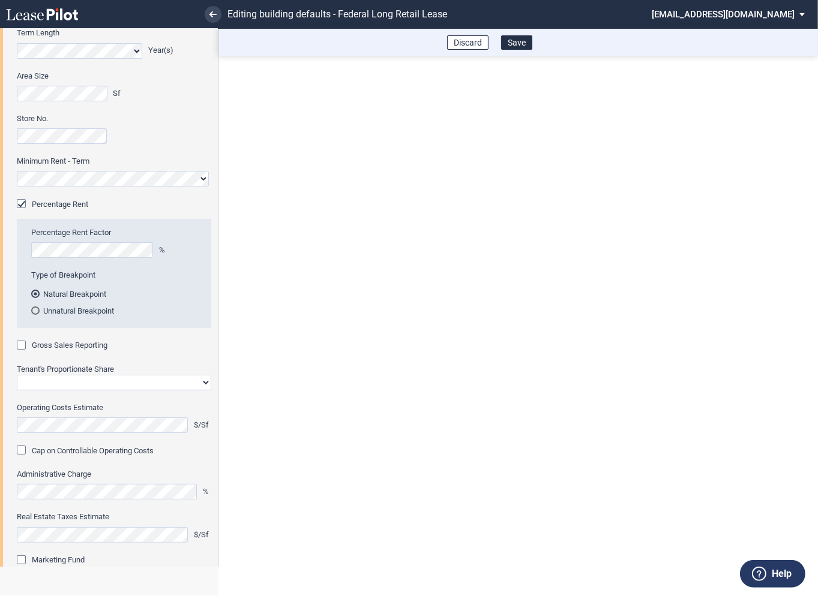
scroll to position [117, 0]
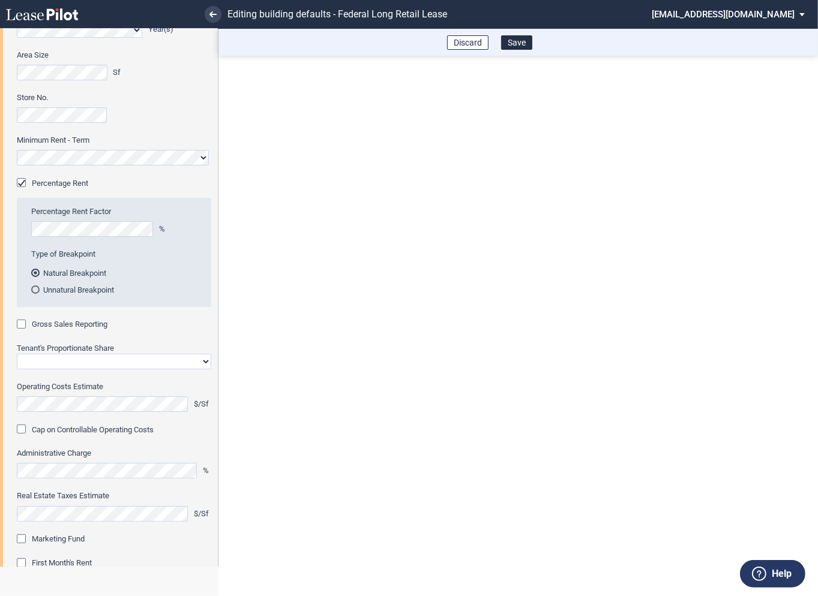
click at [22, 327] on div "Gross Sales Reporting" at bounding box center [23, 326] width 12 height 12
click at [46, 357] on select "Straight GLA Net Major" at bounding box center [114, 362] width 194 height 16
select select "straight GLA"
click at [17, 354] on select "Straight GLA Net Major" at bounding box center [114, 362] width 194 height 16
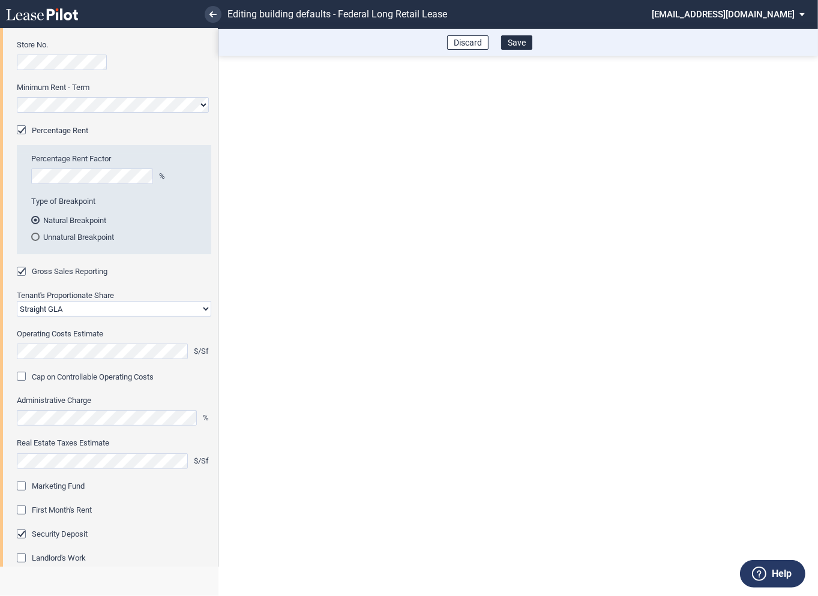
scroll to position [170, 0]
click at [24, 483] on div "Marketing Fund" at bounding box center [23, 487] width 12 height 12
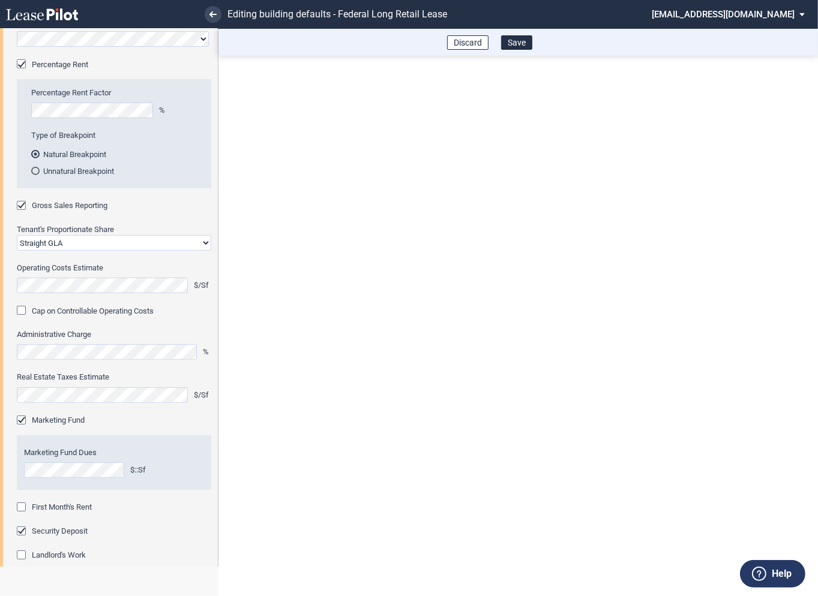
scroll to position [263, 0]
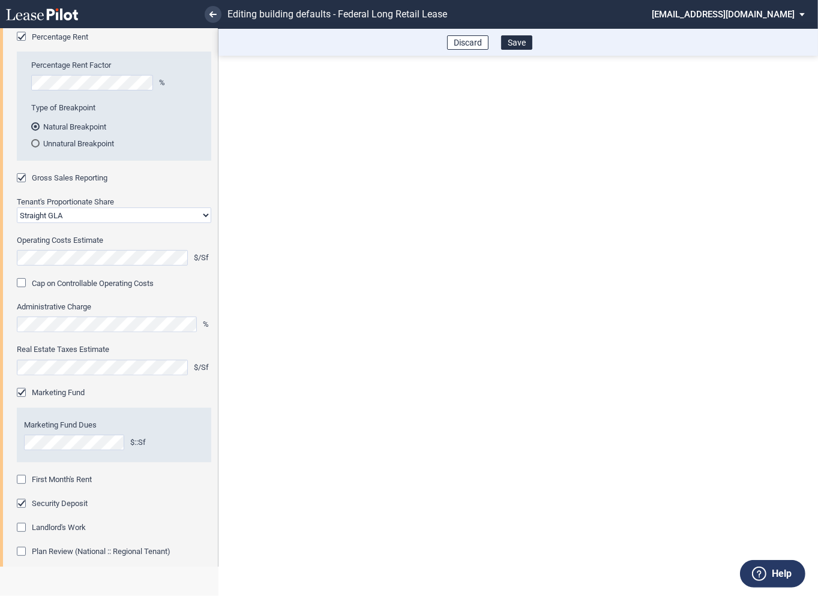
click at [25, 482] on div "First Month's Rent" at bounding box center [23, 481] width 12 height 12
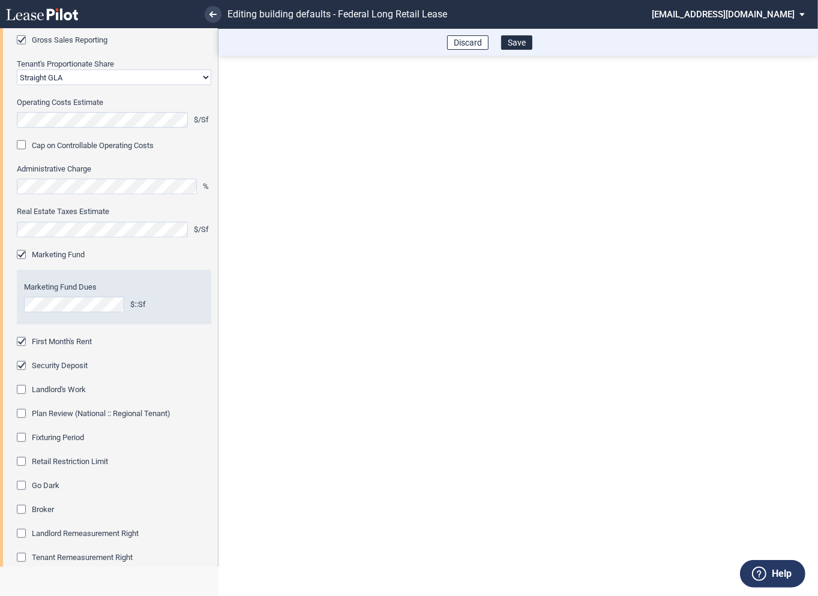
scroll to position [430, 0]
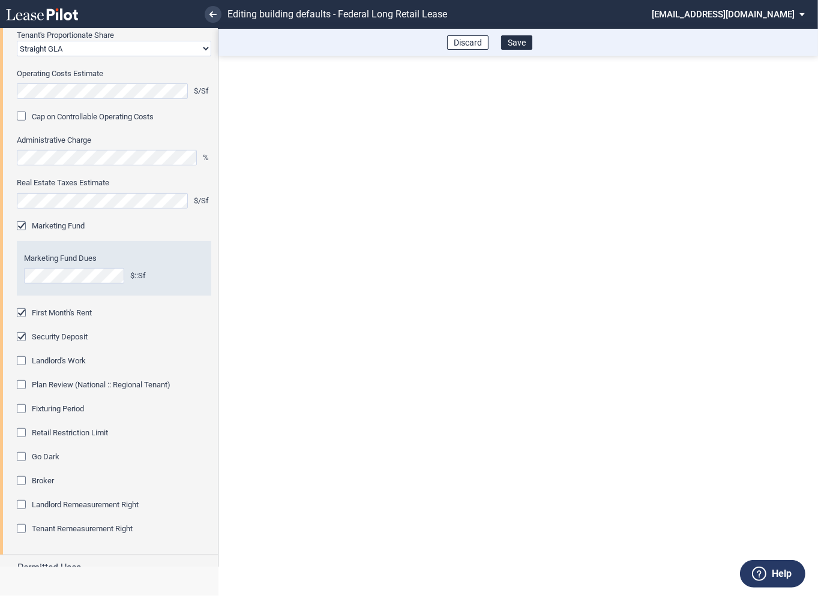
click at [23, 408] on div "Fixturing Period" at bounding box center [23, 410] width 12 height 12
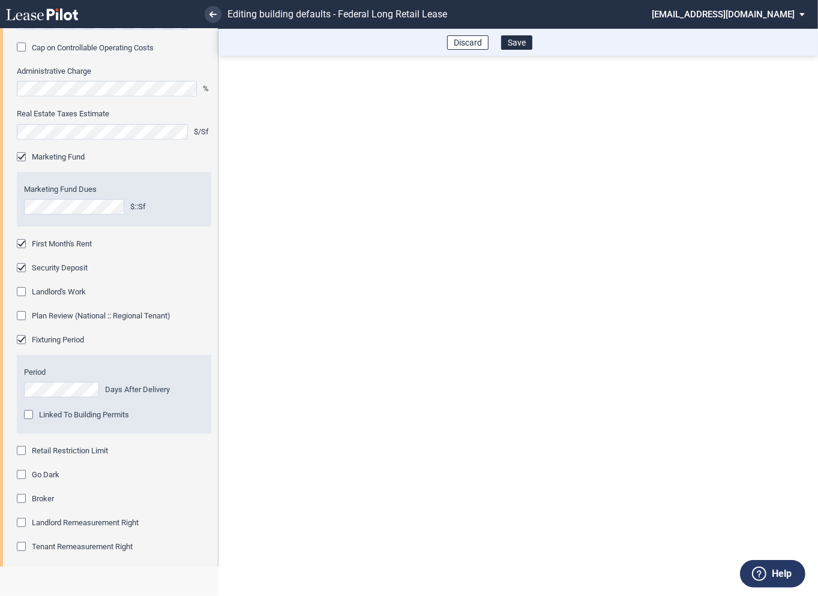
click at [23, 451] on div "Retail Restriction Limit" at bounding box center [23, 452] width 12 height 12
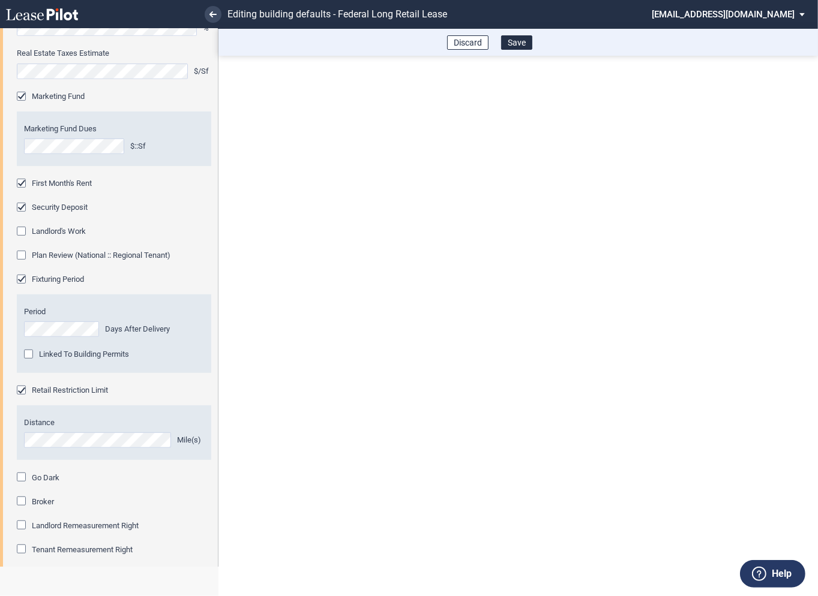
scroll to position [621, 0]
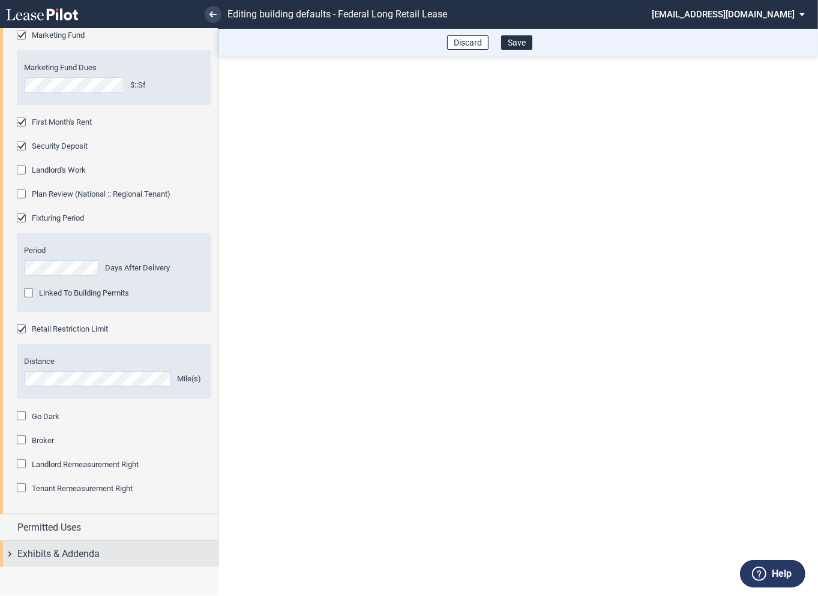
click at [11, 553] on div "Exhibits & Addenda" at bounding box center [109, 554] width 218 height 26
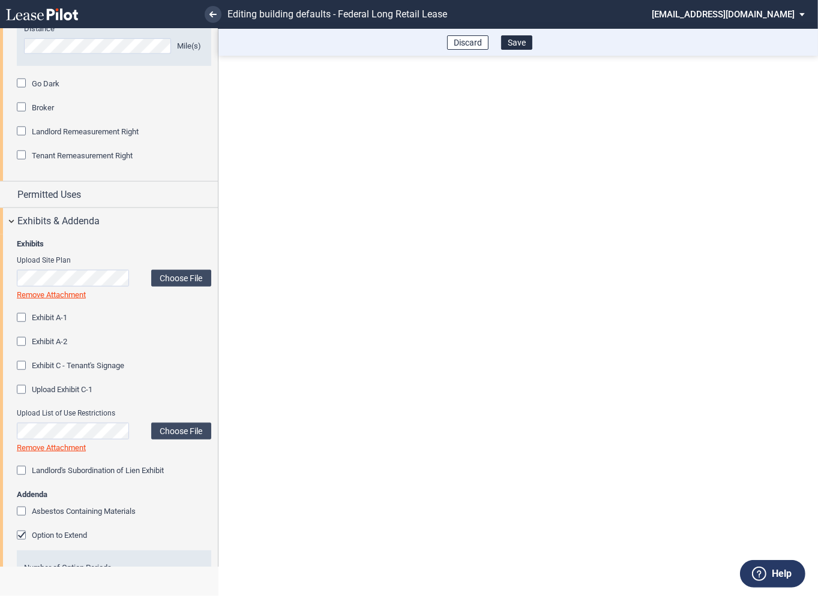
scroll to position [1051, 0]
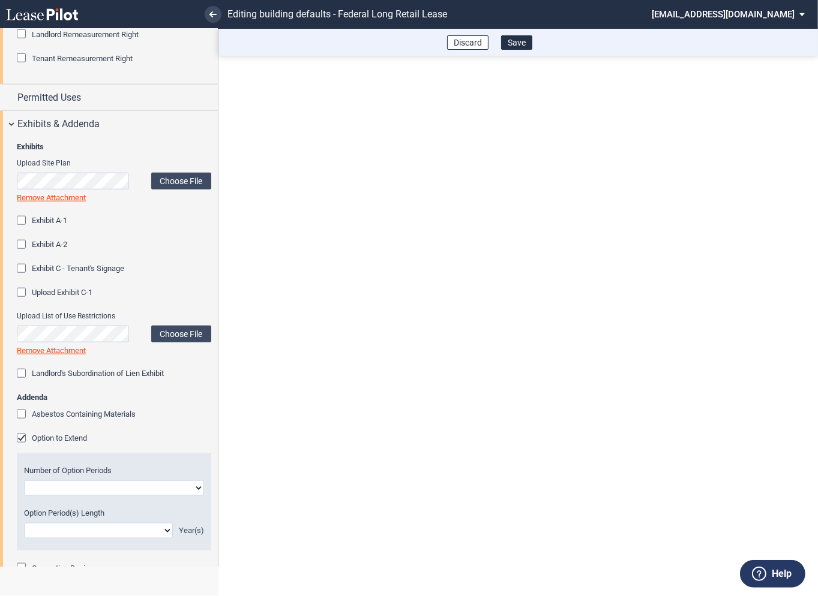
click at [22, 440] on div "Option to Extend" at bounding box center [23, 440] width 12 height 12
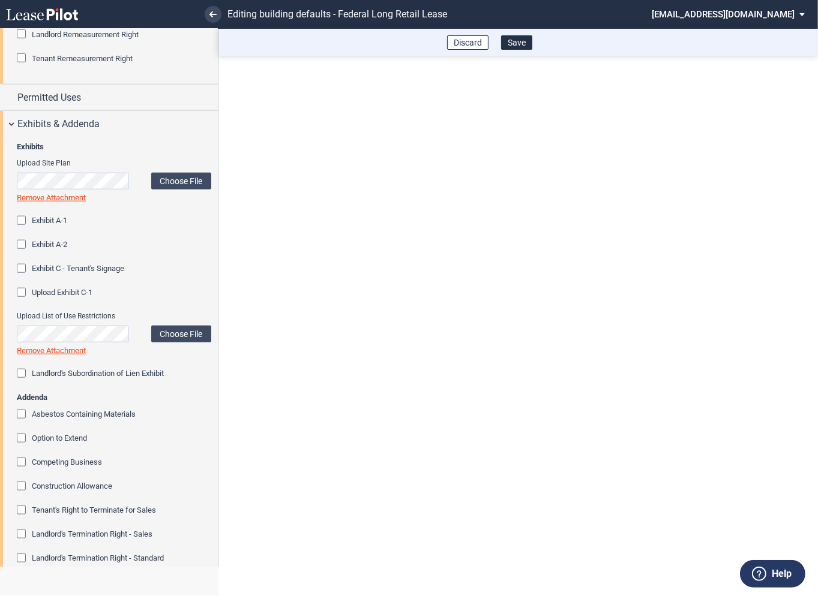
scroll to position [1228, 0]
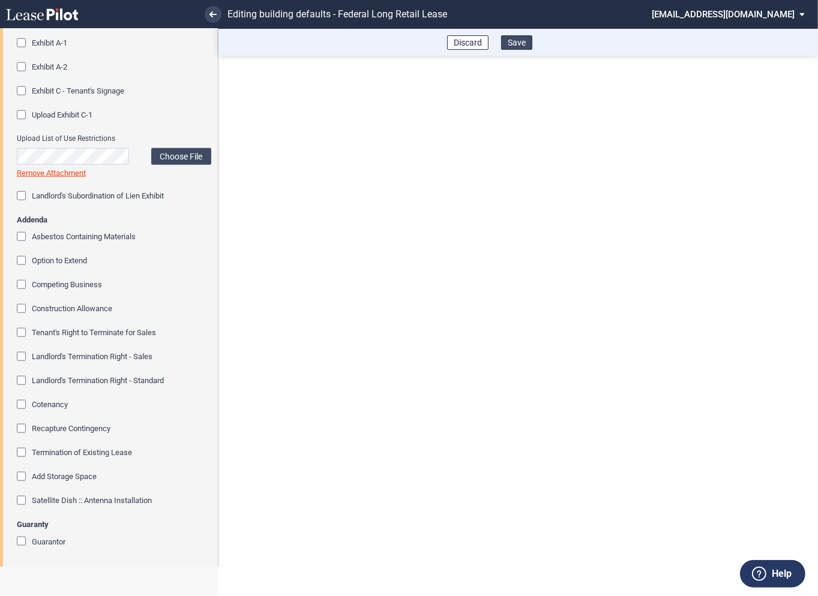
click at [516, 42] on button "Save" at bounding box center [516, 42] width 31 height 14
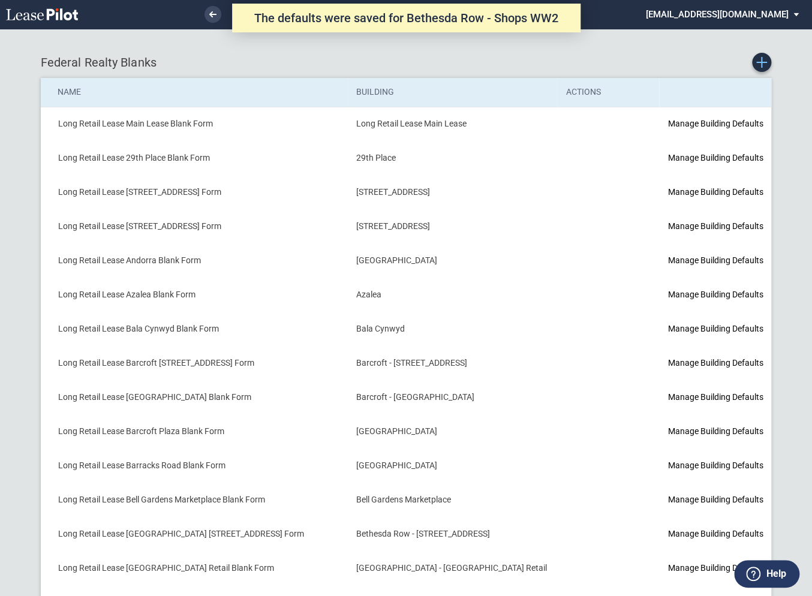
click at [758, 68] on link "Create new Blank Form" at bounding box center [761, 62] width 19 height 19
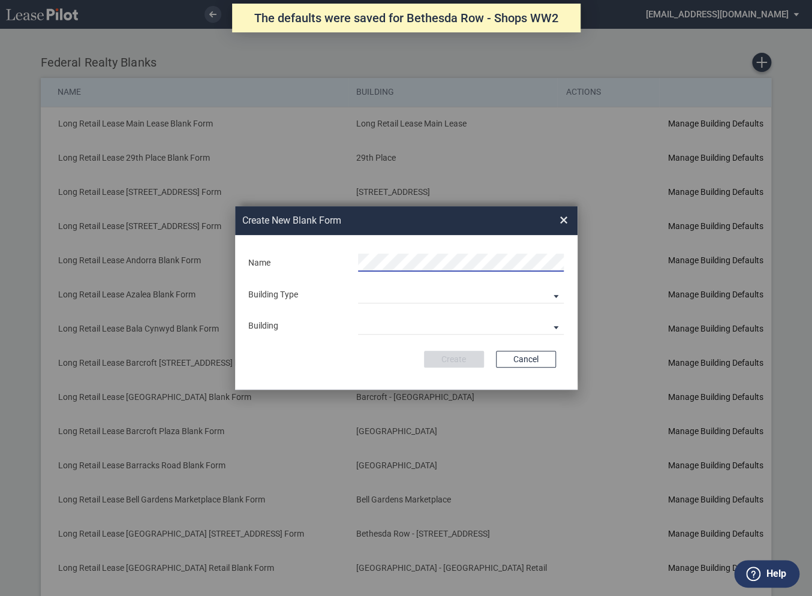
click at [345, 281] on form "Name Building Type Building Predefined Empty Building New Empty Building Buildi…" at bounding box center [406, 312] width 342 height 155
click at [368, 293] on md-select "Building Predefined Empty Building New Empty Building" at bounding box center [461, 294] width 206 height 18
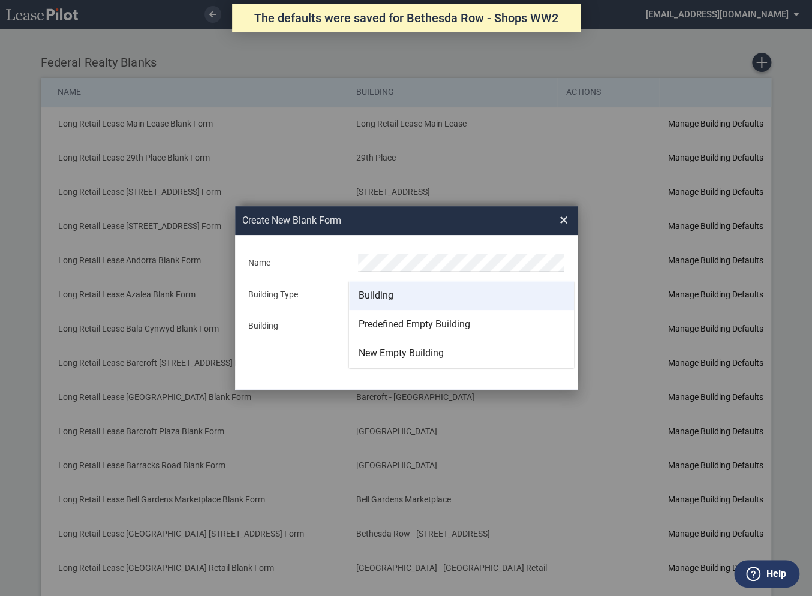
click at [372, 296] on div "Building" at bounding box center [376, 295] width 35 height 13
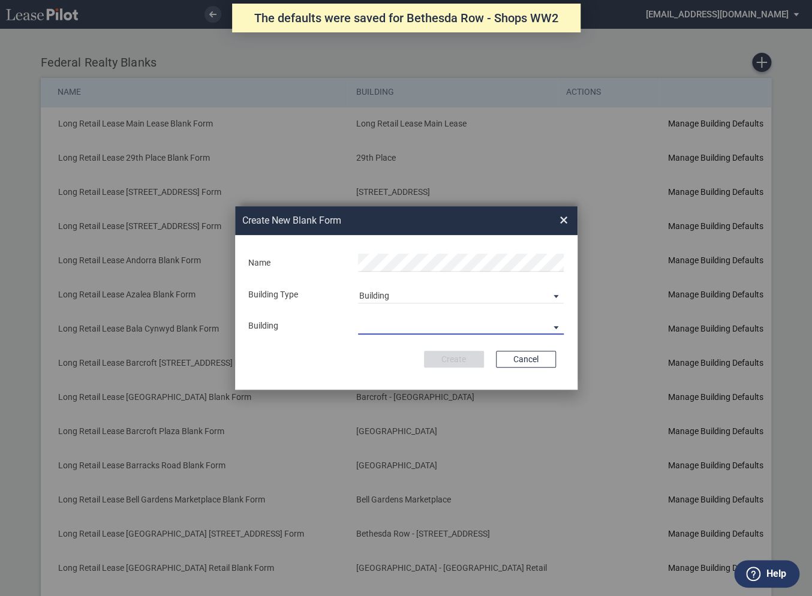
click at [375, 324] on md-select "29th Place [STREET_ADDRESS] [STREET_ADDRESS] [GEOGRAPHIC_DATA] Azalea Bala Cynw…" at bounding box center [461, 326] width 206 height 18
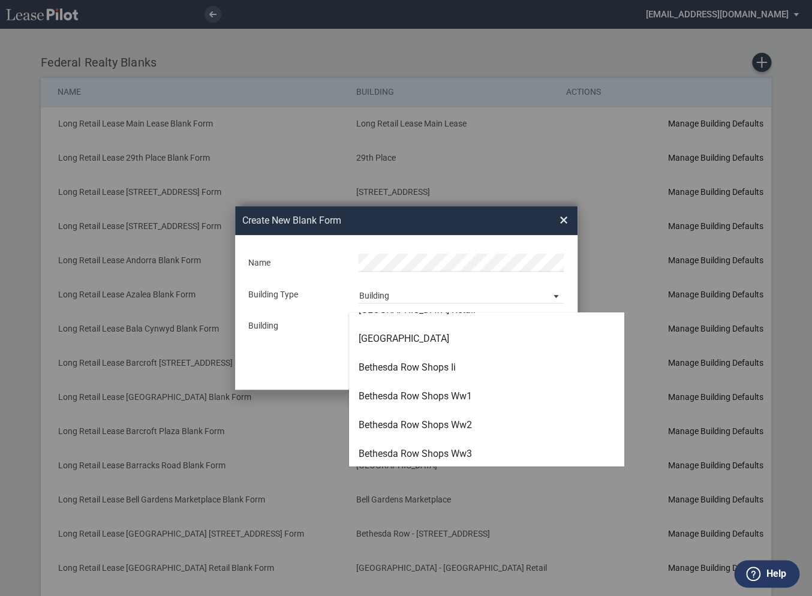
scroll to position [365, 0]
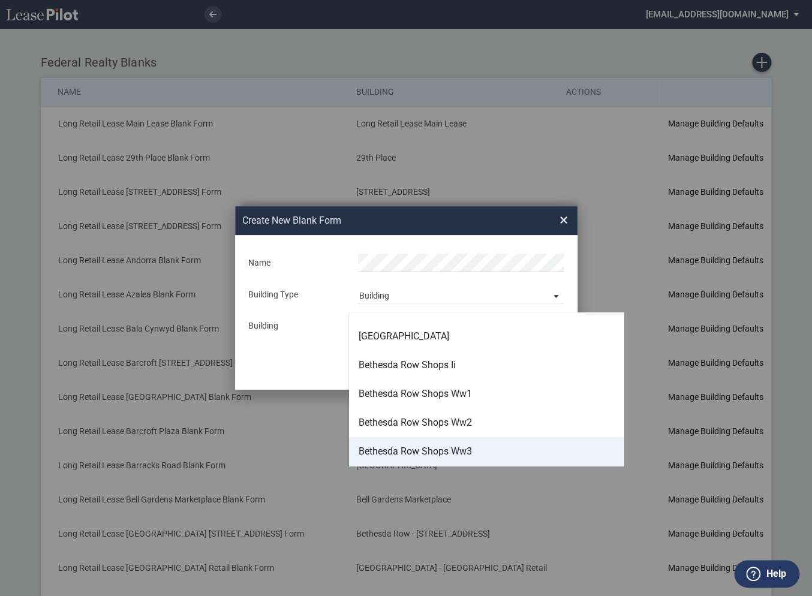
click at [392, 451] on div "Bethesda Row Shops Ww3" at bounding box center [415, 451] width 113 height 13
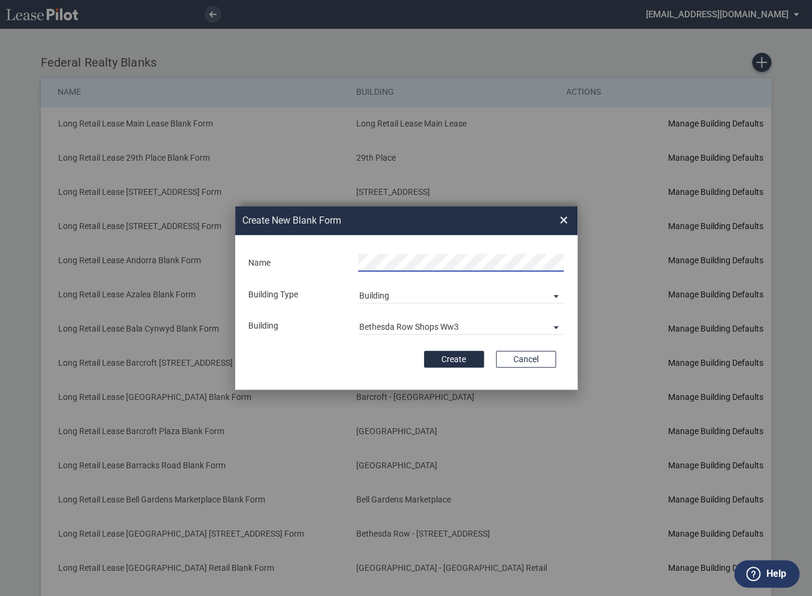
scroll to position [0, 10]
click at [447, 355] on button "Create" at bounding box center [454, 359] width 60 height 17
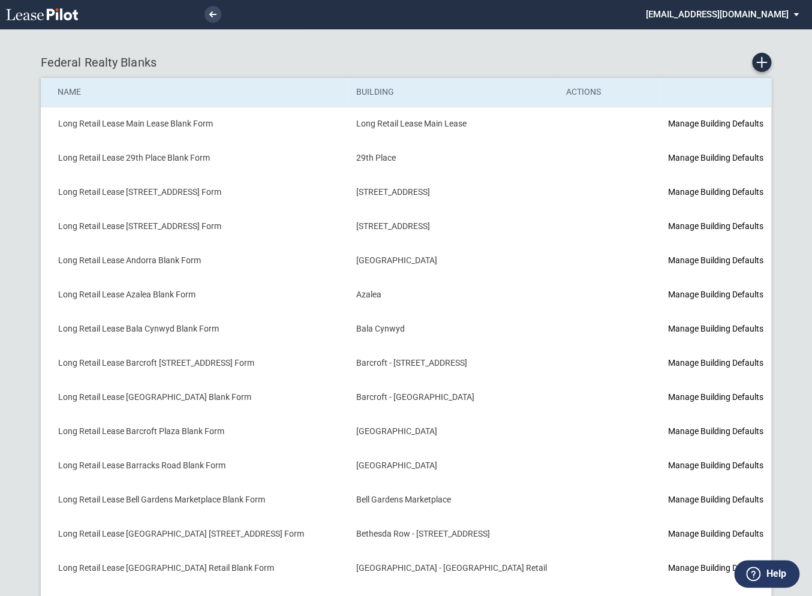
scroll to position [182, 0]
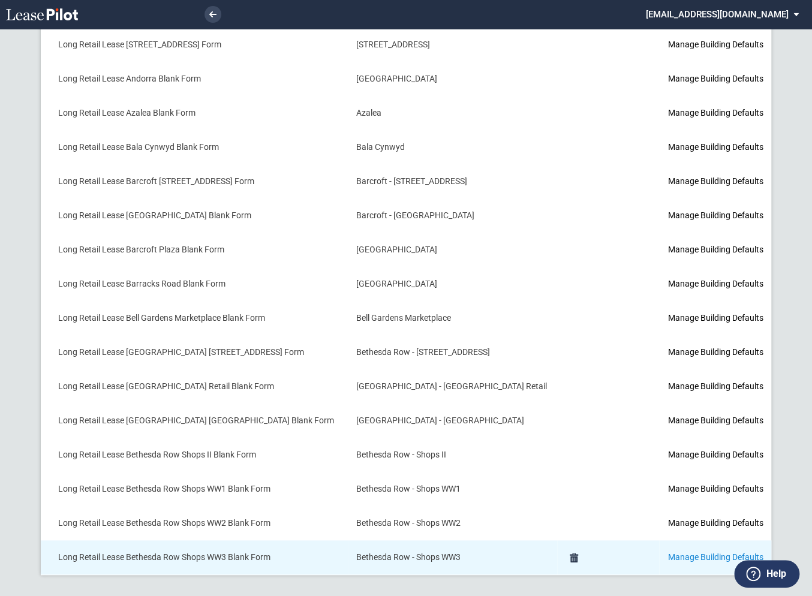
click at [668, 554] on link "Manage Building Defaults" at bounding box center [715, 557] width 95 height 10
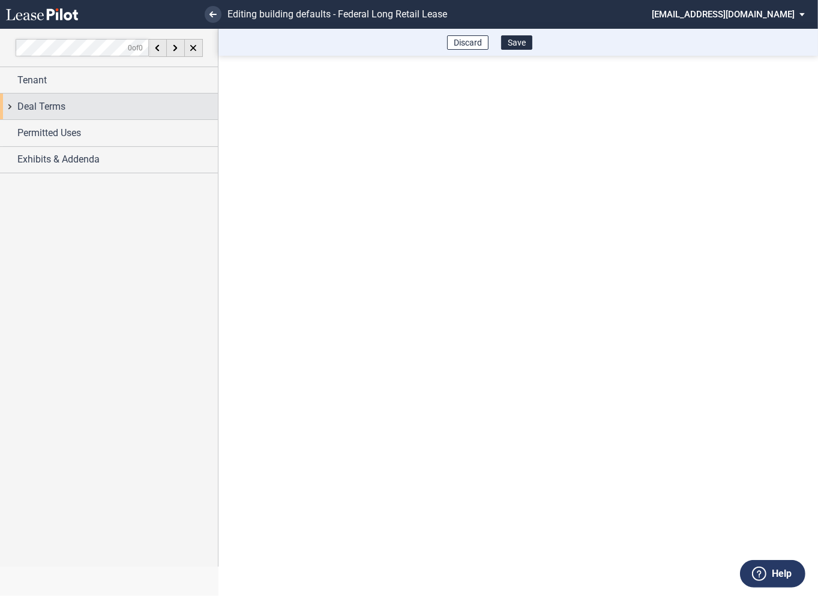
click at [13, 108] on div "Deal Terms" at bounding box center [109, 107] width 218 height 26
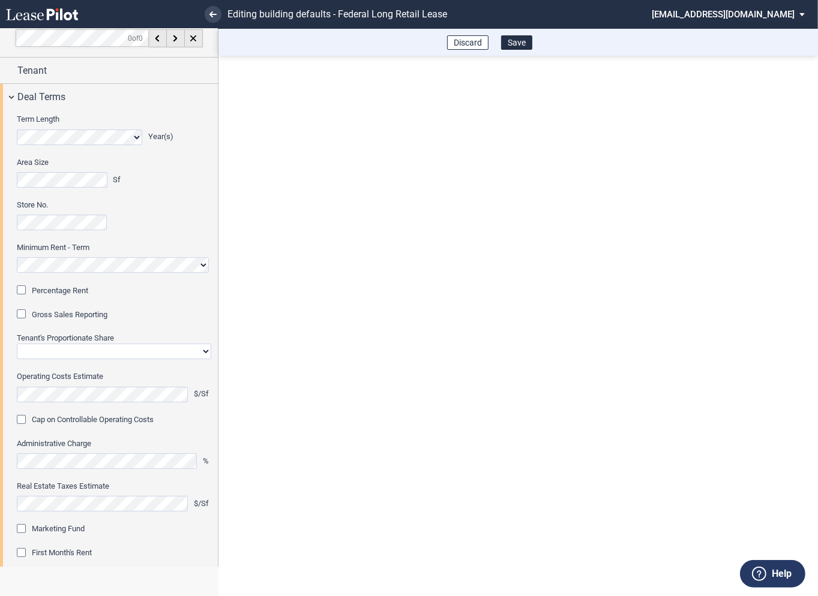
scroll to position [10, 0]
click at [23, 291] on div "Percentage Rent" at bounding box center [23, 291] width 12 height 12
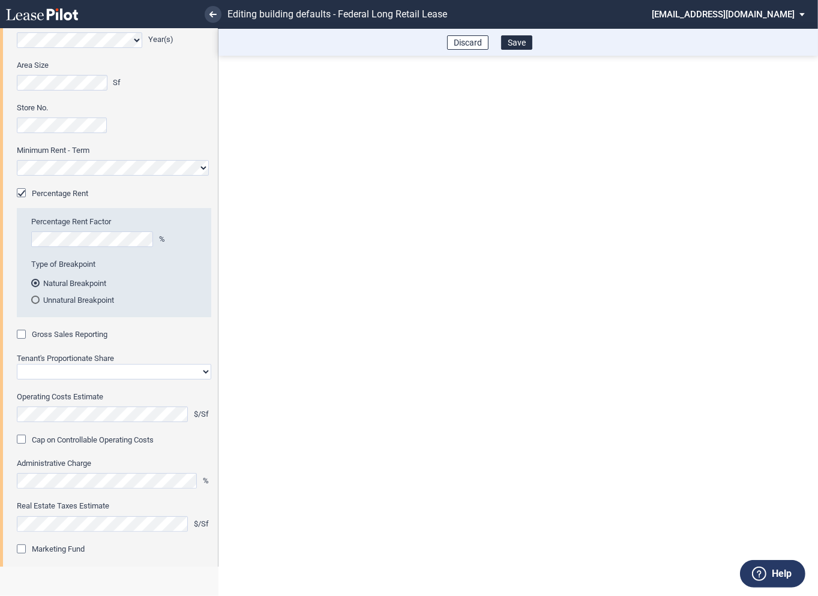
scroll to position [108, 0]
click at [25, 336] on div "Gross Sales Reporting" at bounding box center [23, 335] width 12 height 12
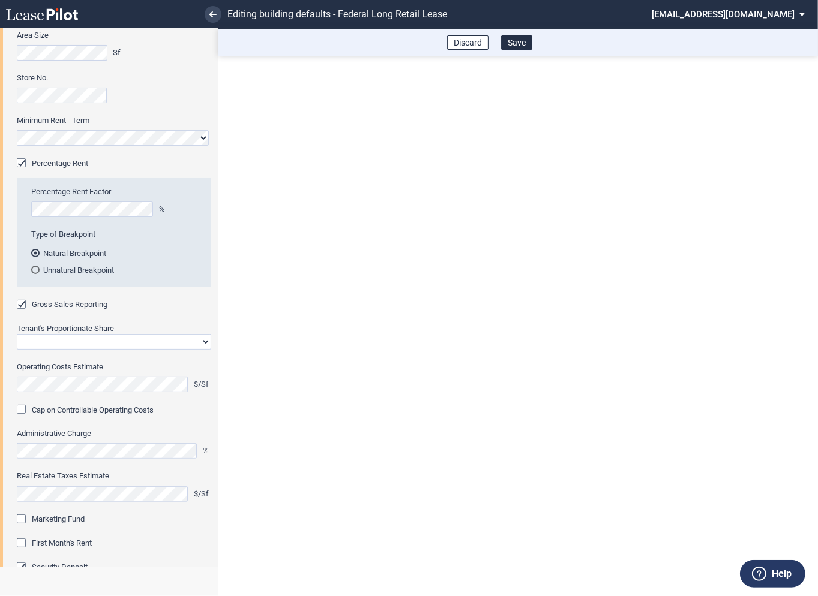
scroll to position [166, 0]
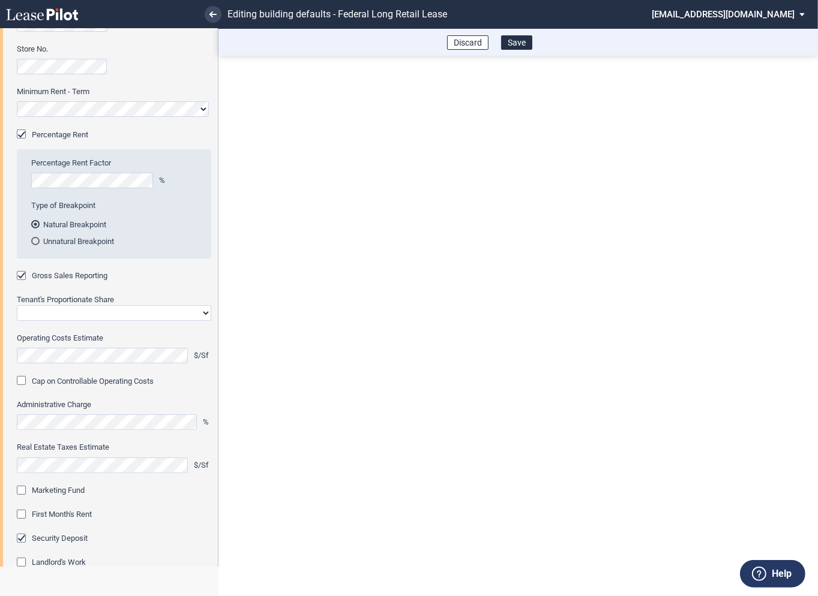
click at [56, 312] on select "Straight GLA Net Major" at bounding box center [114, 313] width 194 height 16
select select "straight GLA"
click at [17, 305] on select "Straight GLA Net Major" at bounding box center [114, 313] width 194 height 16
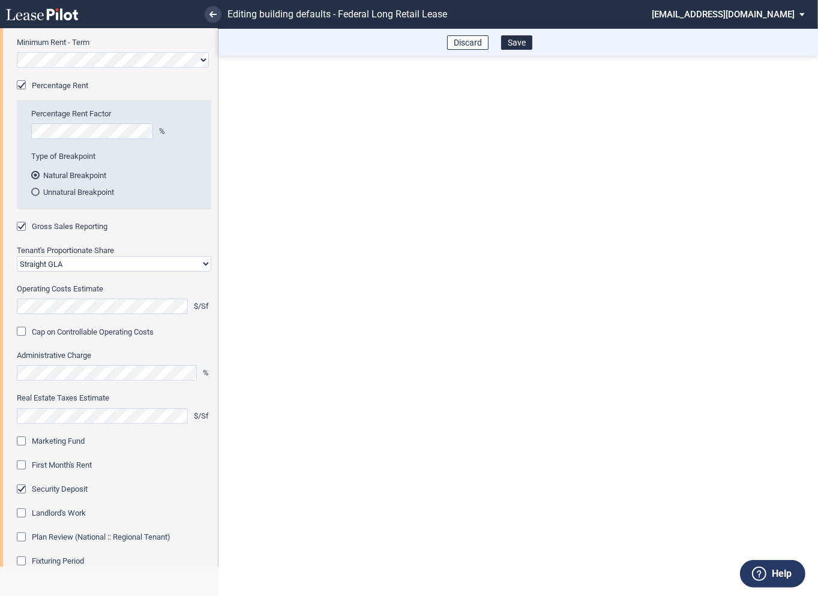
scroll to position [227, 0]
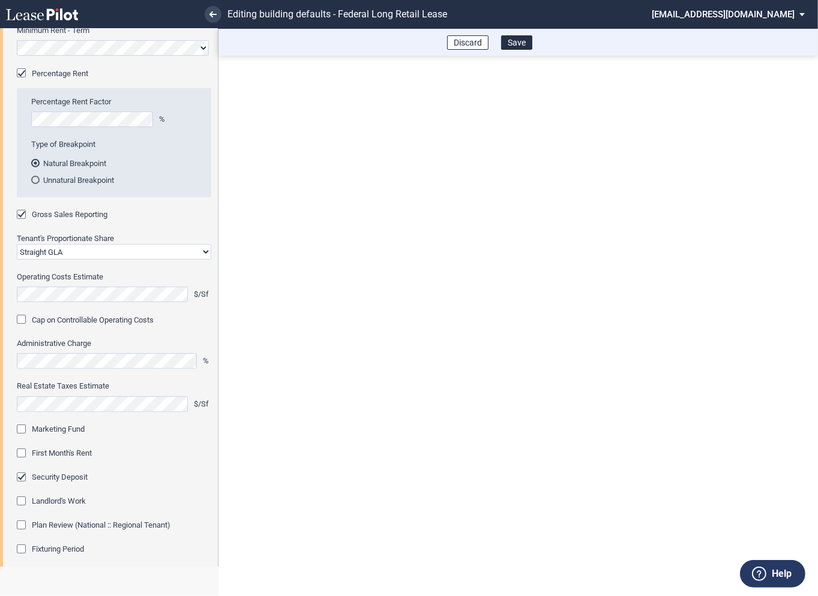
click at [22, 429] on div "Marketing Fund" at bounding box center [23, 431] width 12 height 12
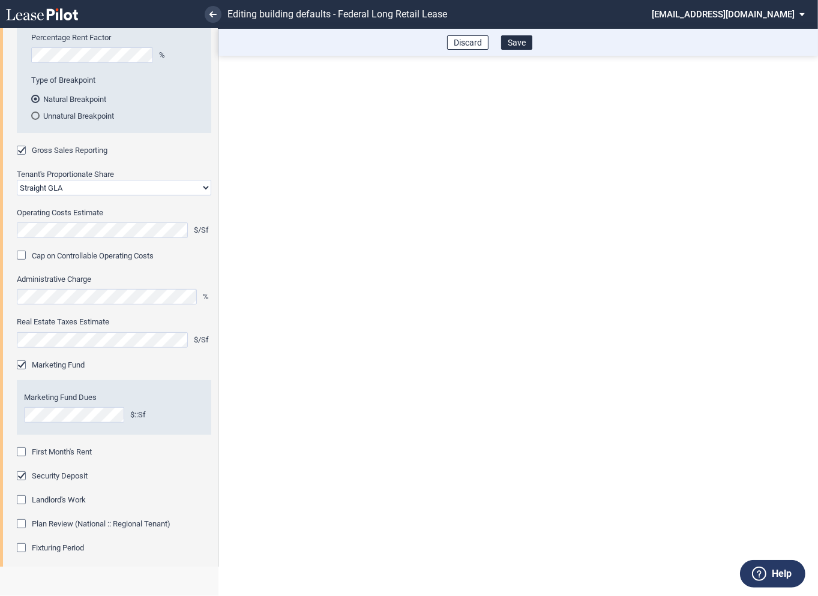
click at [23, 452] on div "First Month's Rent" at bounding box center [23, 453] width 12 height 12
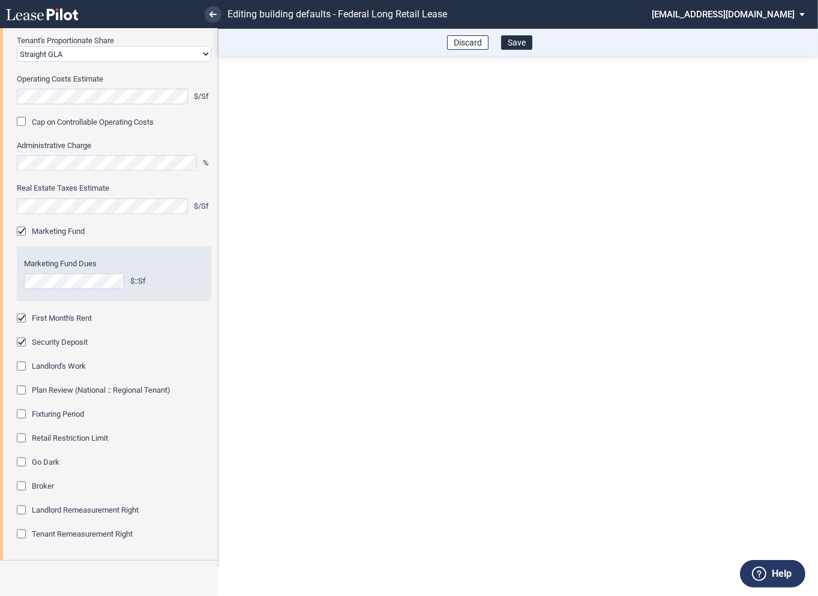
scroll to position [426, 0]
click at [21, 414] on div "Fixturing Period" at bounding box center [23, 414] width 12 height 12
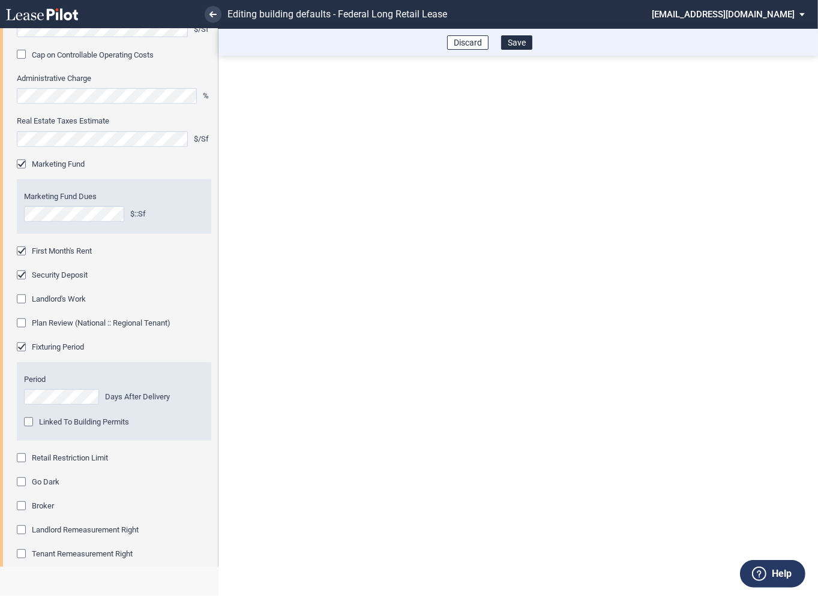
scroll to position [518, 0]
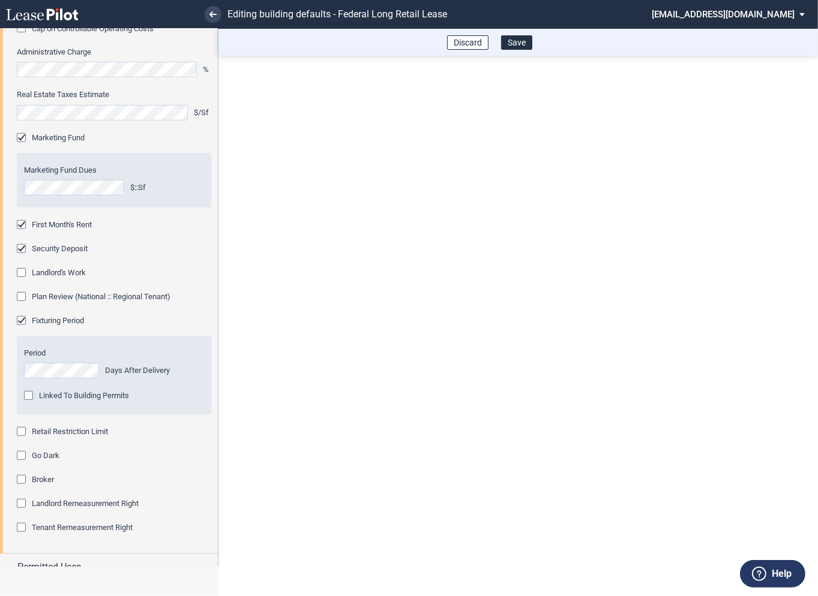
click at [19, 434] on div "Retail Restriction Limit" at bounding box center [23, 433] width 12 height 12
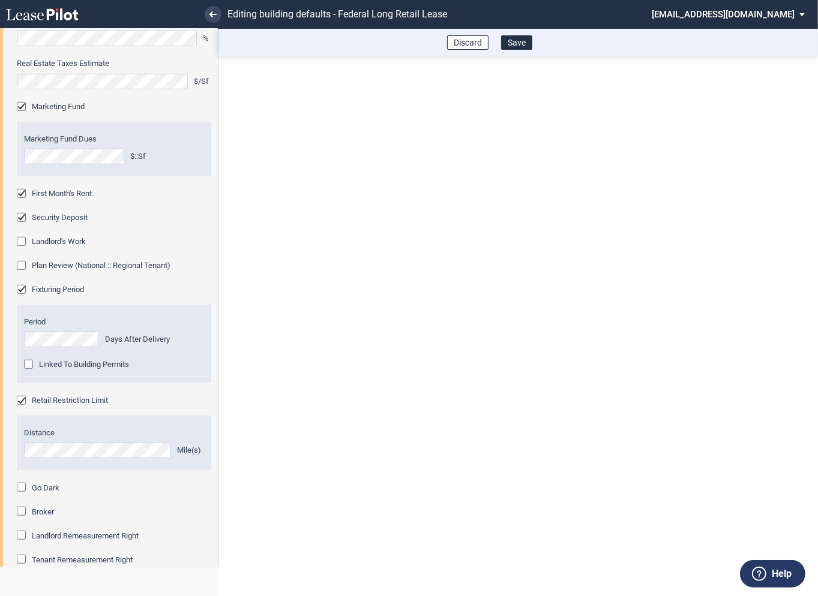
scroll to position [621, 0]
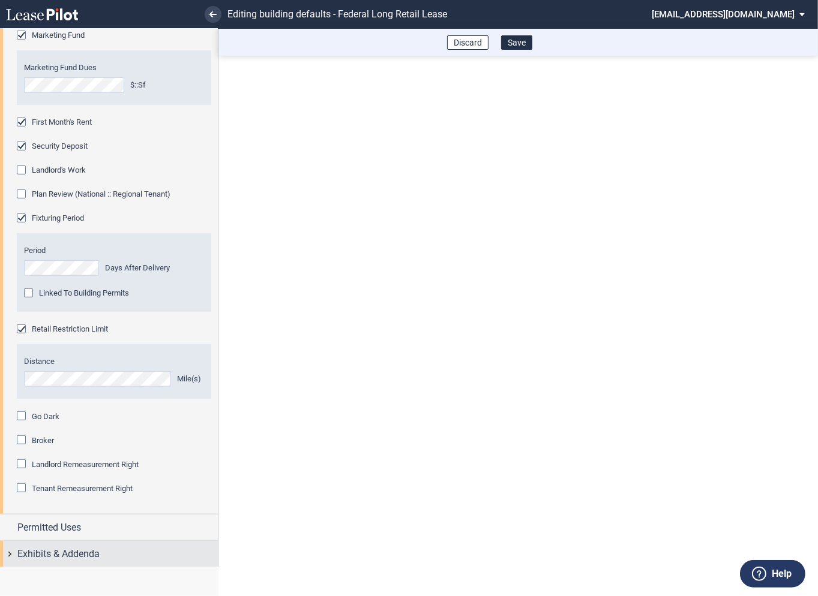
click at [11, 554] on div "Exhibits & Addenda" at bounding box center [109, 554] width 218 height 26
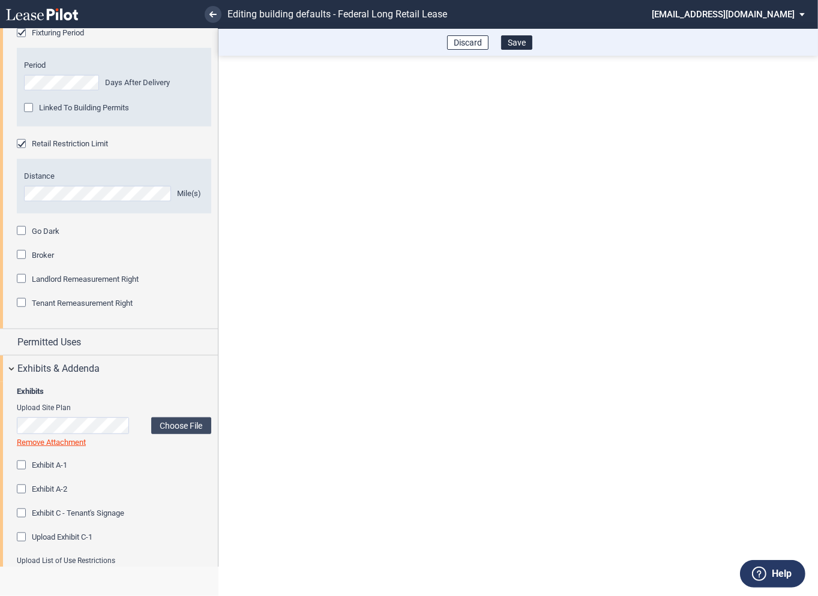
scroll to position [1101, 0]
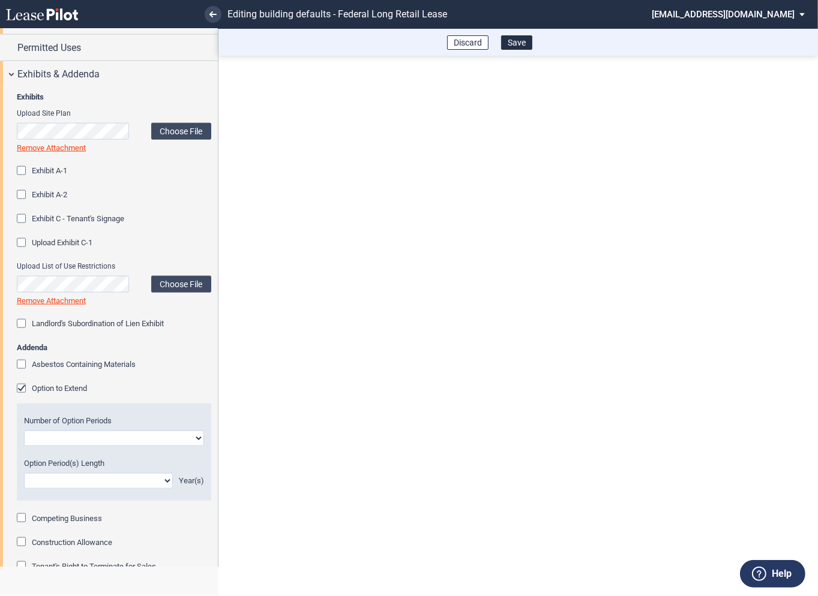
click at [22, 389] on div "Option to Extend" at bounding box center [23, 390] width 12 height 12
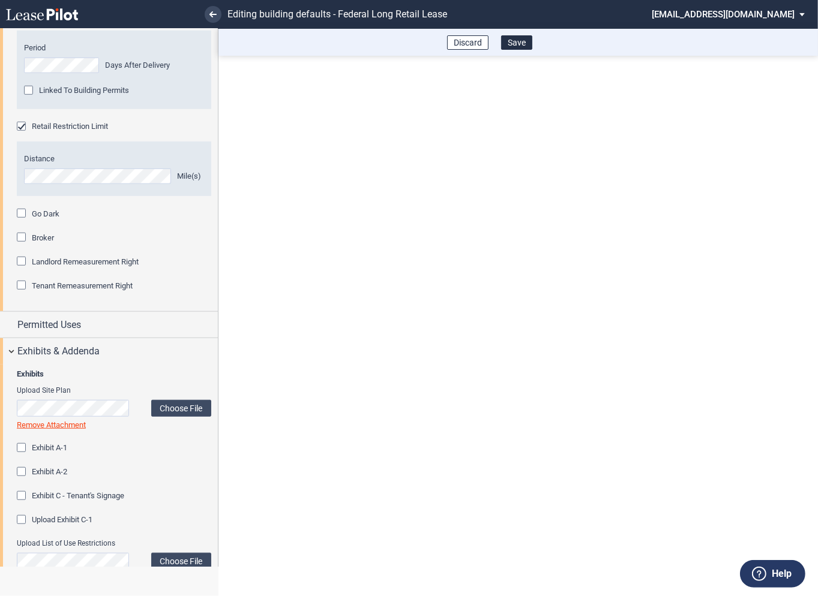
scroll to position [342, 0]
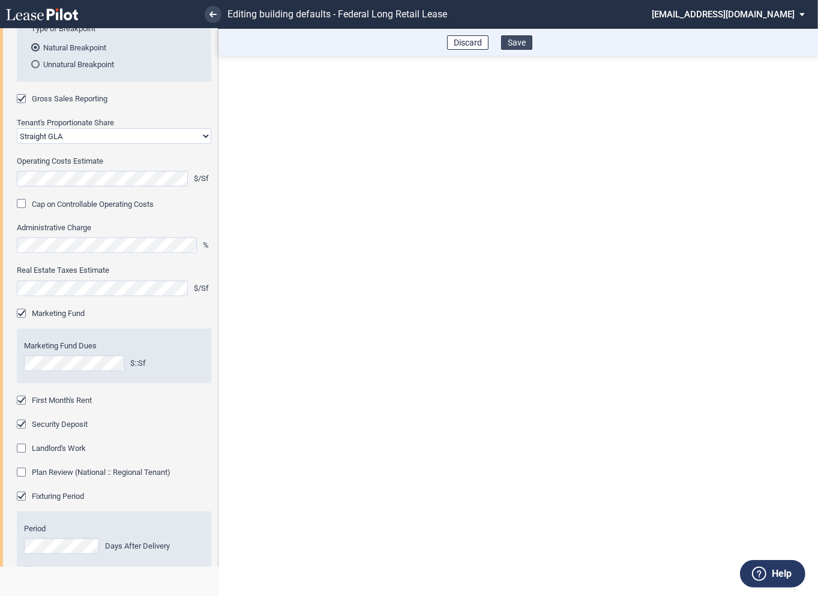
click at [515, 41] on button "Save" at bounding box center [516, 42] width 31 height 14
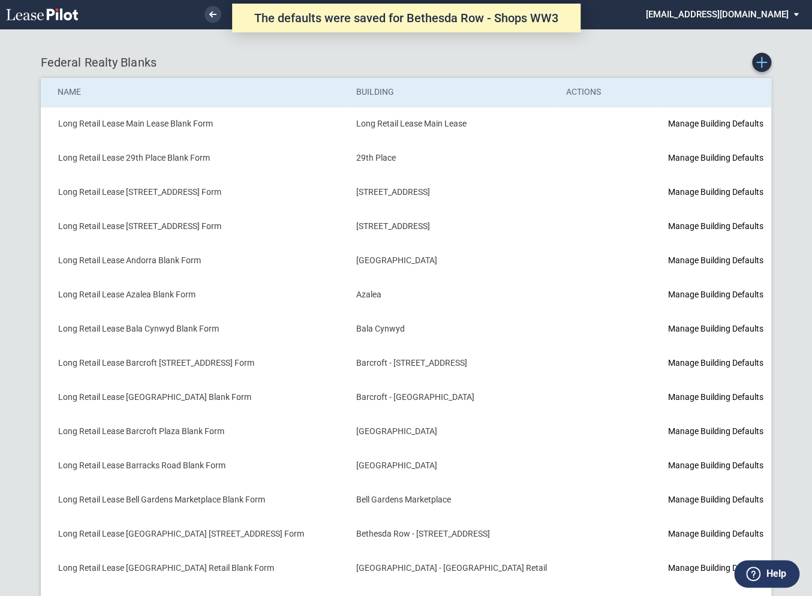
click at [757, 67] on icon "Create new Blank Form" at bounding box center [761, 62] width 11 height 11
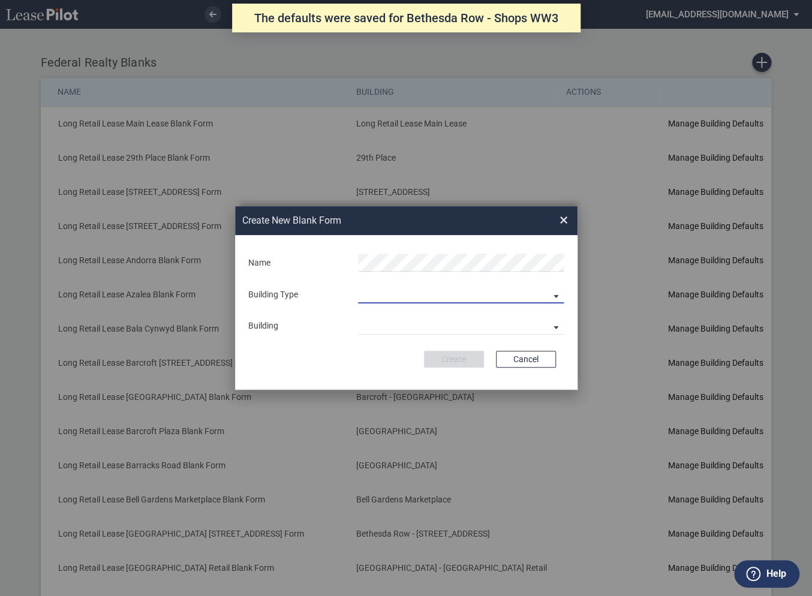
click at [382, 288] on md-select "Building Predefined Empty Building New Empty Building" at bounding box center [461, 294] width 206 height 18
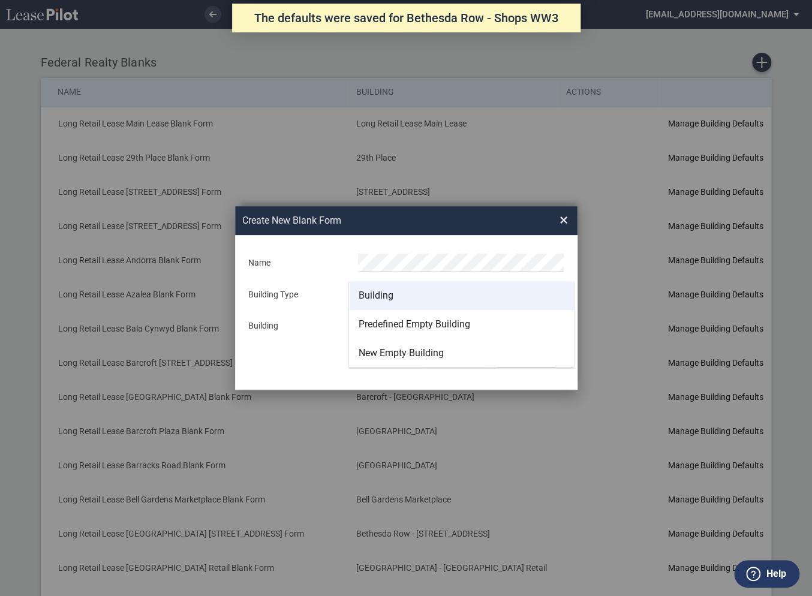
click at [381, 291] on div "Building" at bounding box center [376, 295] width 35 height 13
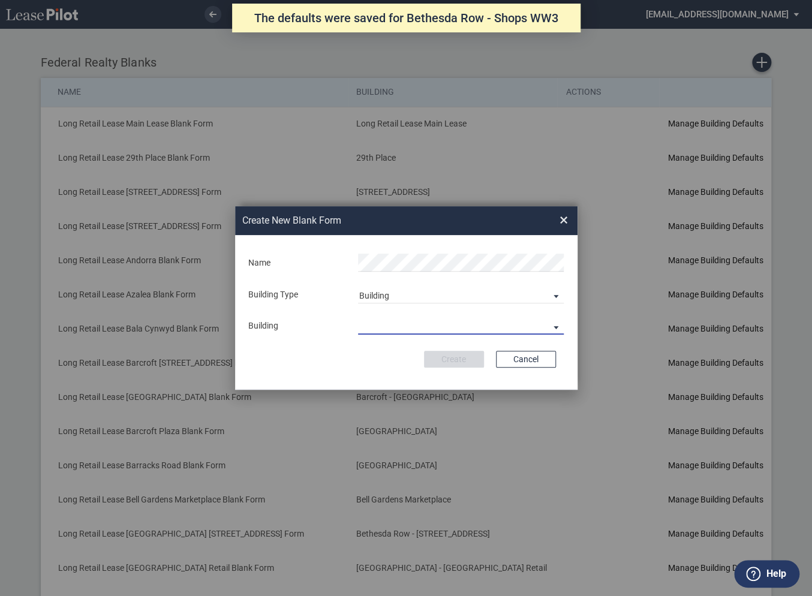
click at [378, 326] on md-select "29th Place 6464 Lincolnia Avenue 7770 Richmond Highway Andorra Azalea Bala Cynw…" at bounding box center [461, 326] width 206 height 18
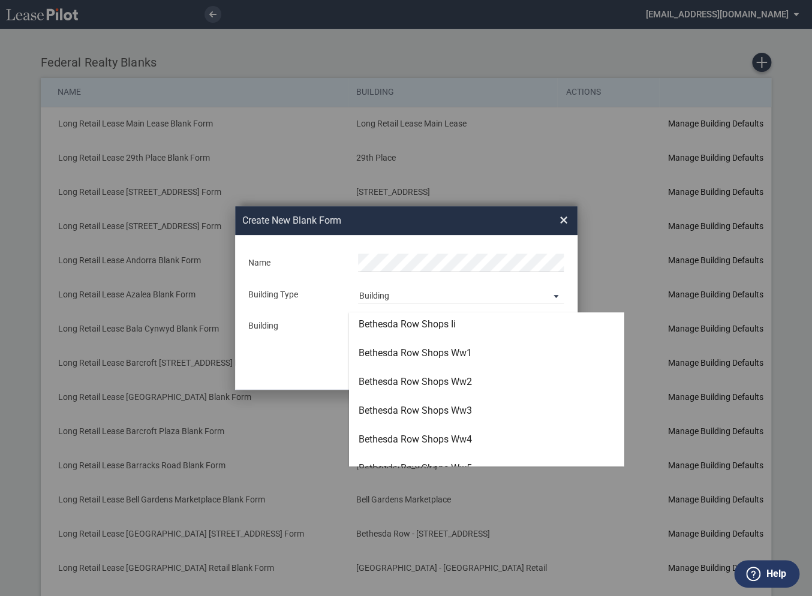
scroll to position [405, 0]
click at [384, 440] on div "Bethesda Row Shops Ww4" at bounding box center [415, 439] width 113 height 13
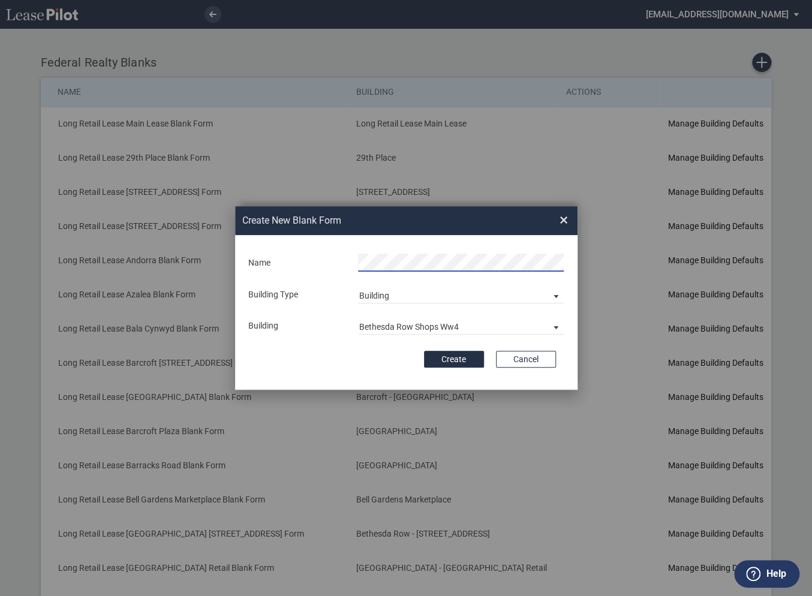
scroll to position [0, 10]
click at [449, 357] on button "Create" at bounding box center [454, 359] width 60 height 17
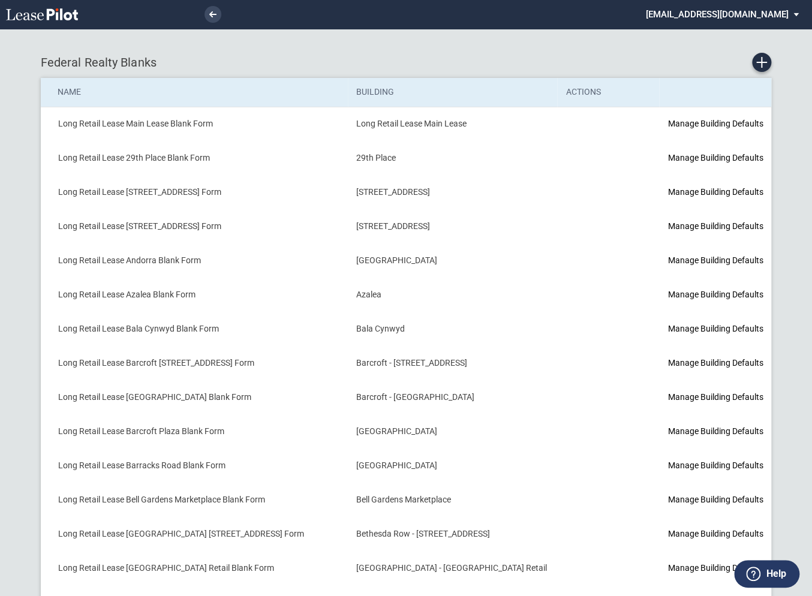
scroll to position [216, 0]
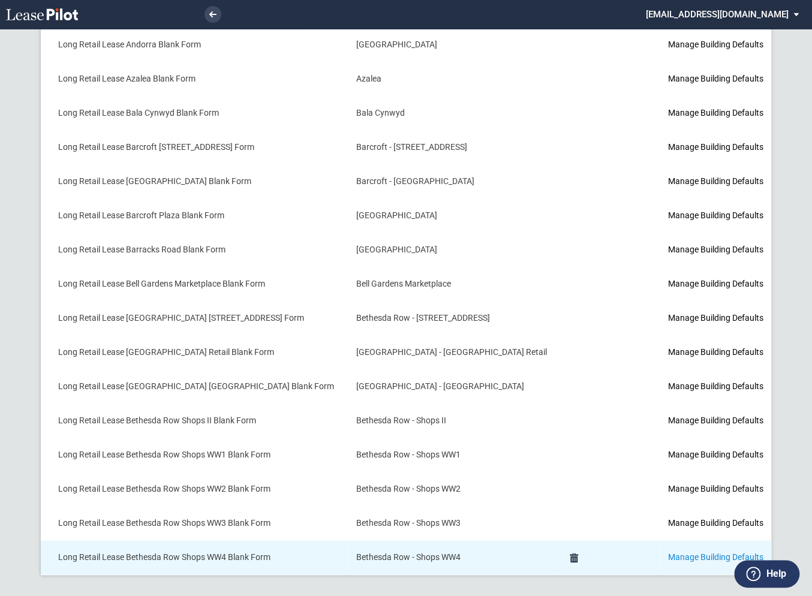
click at [674, 554] on link "Manage Building Defaults" at bounding box center [715, 557] width 95 height 10
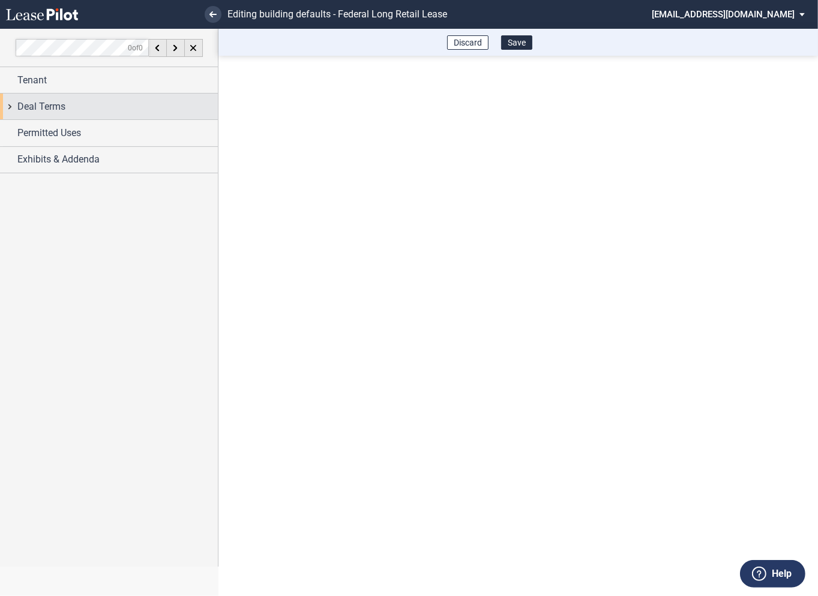
click at [13, 106] on div "Deal Terms" at bounding box center [109, 107] width 218 height 26
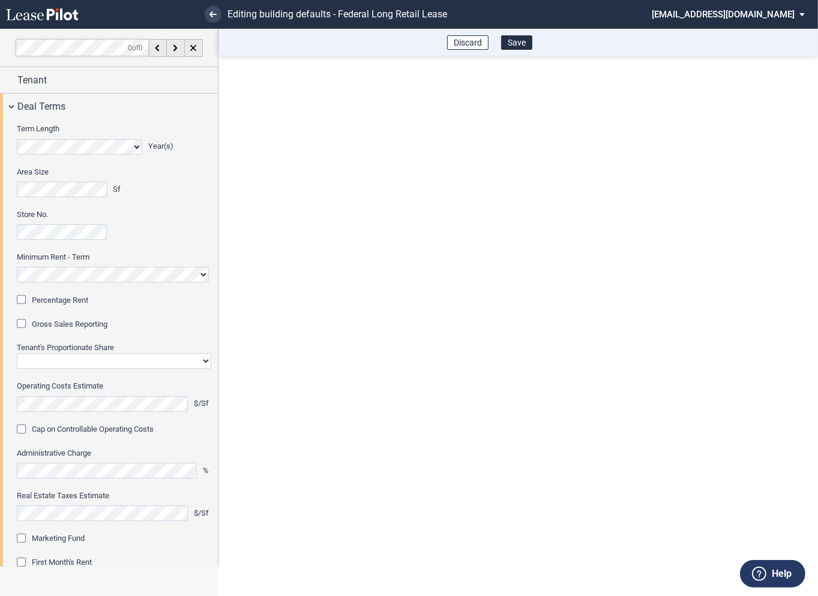
click at [24, 302] on div "Percentage Rent" at bounding box center [23, 301] width 12 height 12
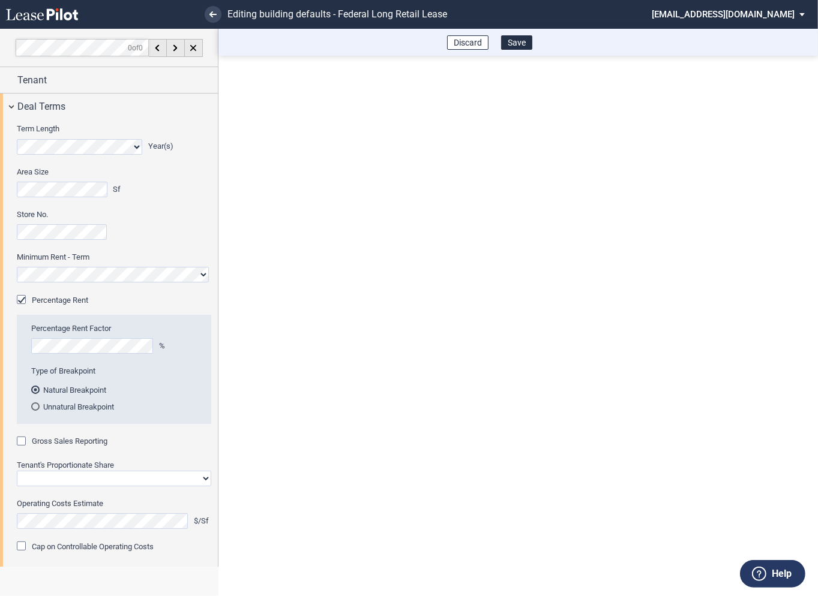
scroll to position [55, 0]
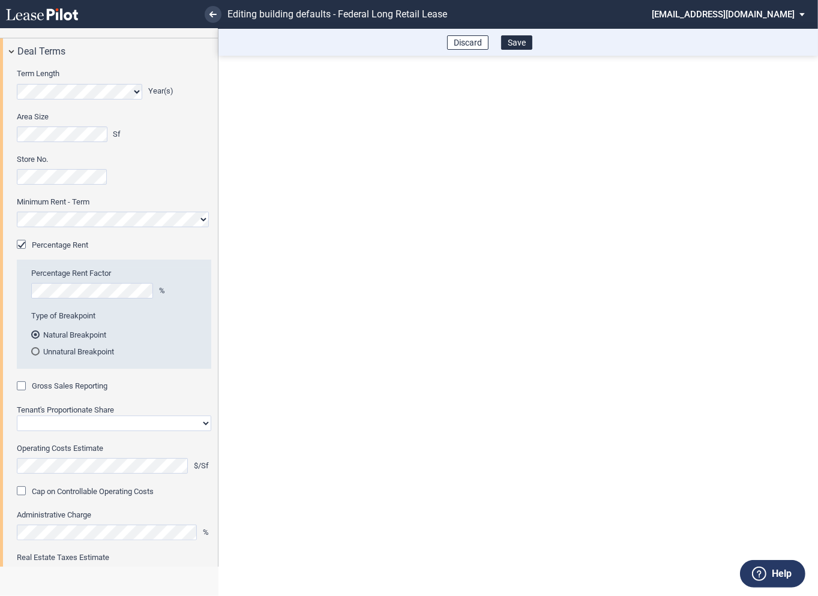
click at [23, 389] on div "Gross Sales Reporting" at bounding box center [23, 387] width 12 height 12
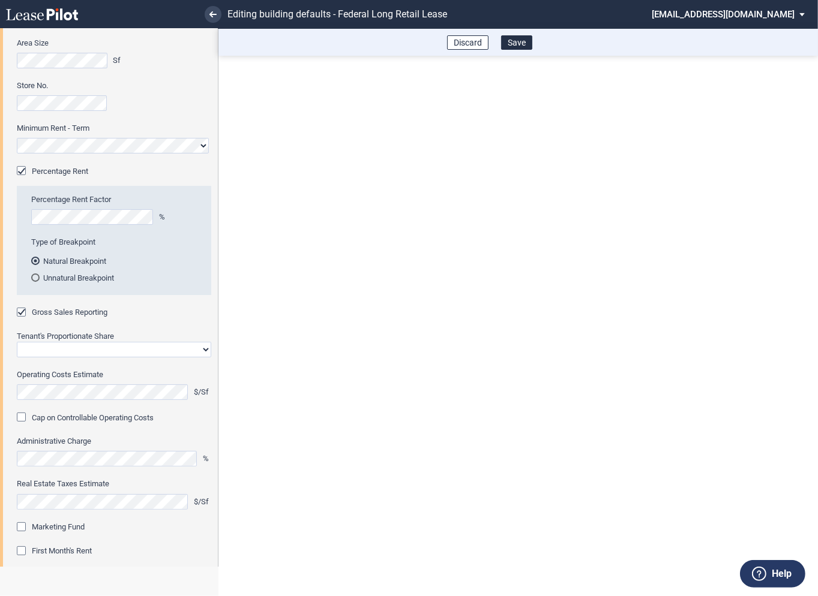
scroll to position [138, 0]
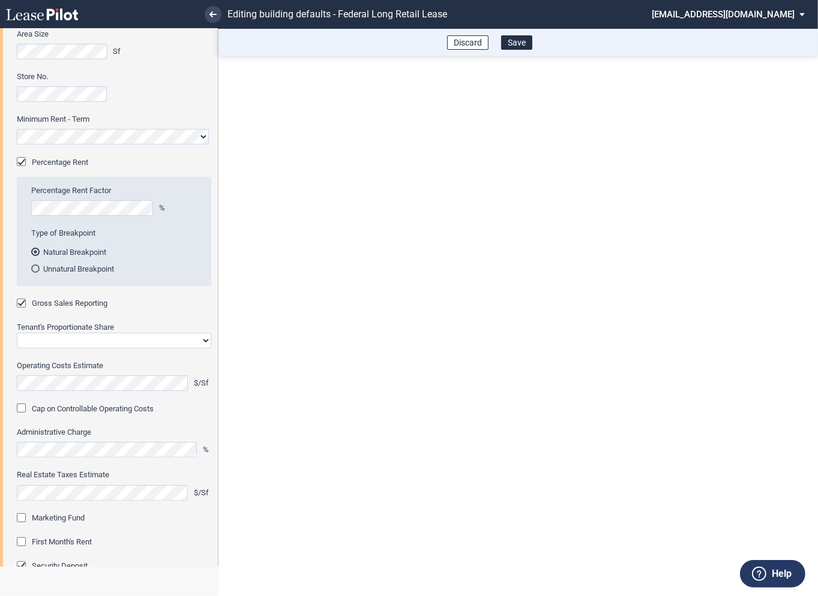
click at [65, 341] on select "Straight GLA Net Major" at bounding box center [114, 341] width 194 height 16
select select "straight GLA"
click at [17, 333] on select "Straight GLA Net Major" at bounding box center [114, 341] width 194 height 16
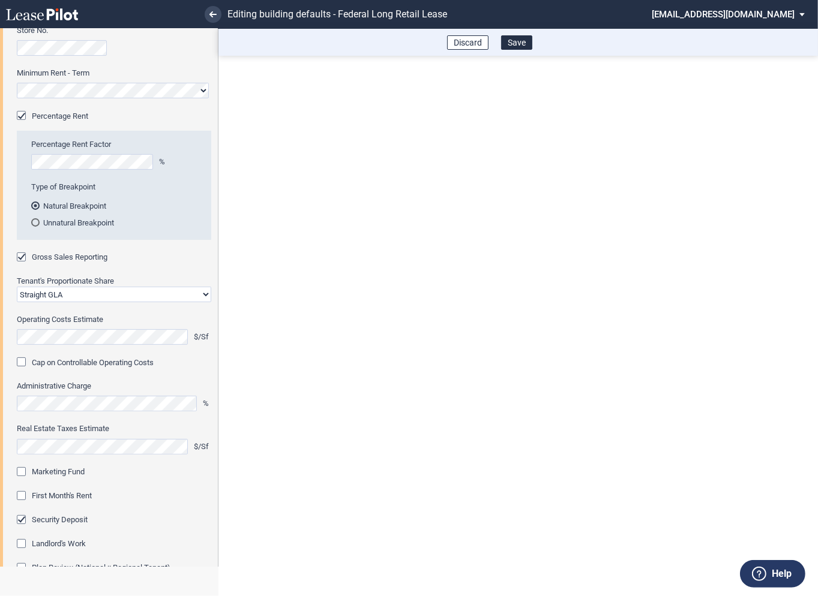
scroll to position [198, 0]
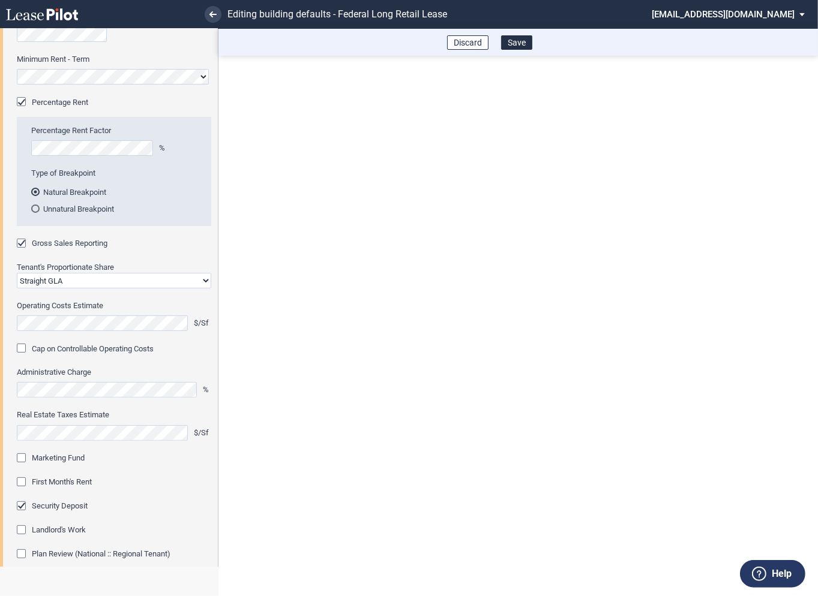
click at [27, 459] on div "Marketing Fund" at bounding box center [23, 459] width 12 height 12
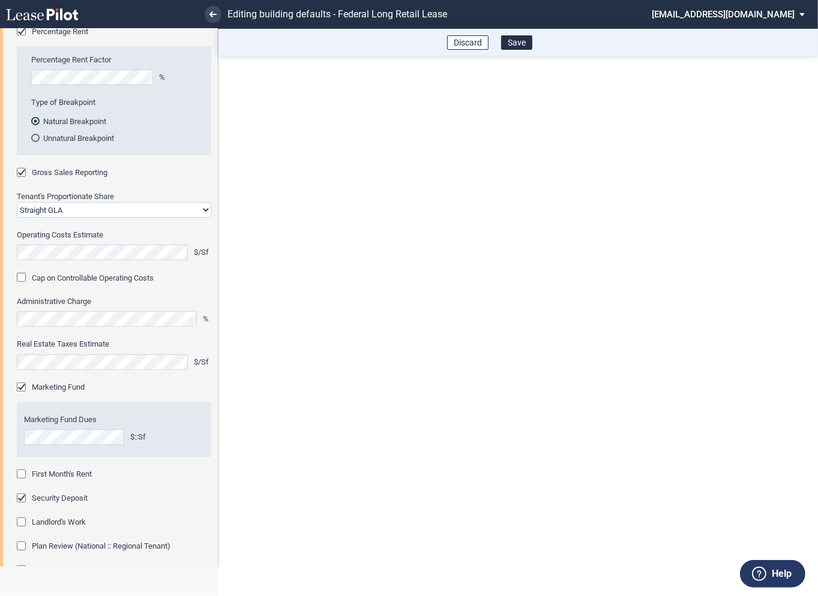
click at [22, 471] on div "First Month's Rent" at bounding box center [23, 476] width 12 height 12
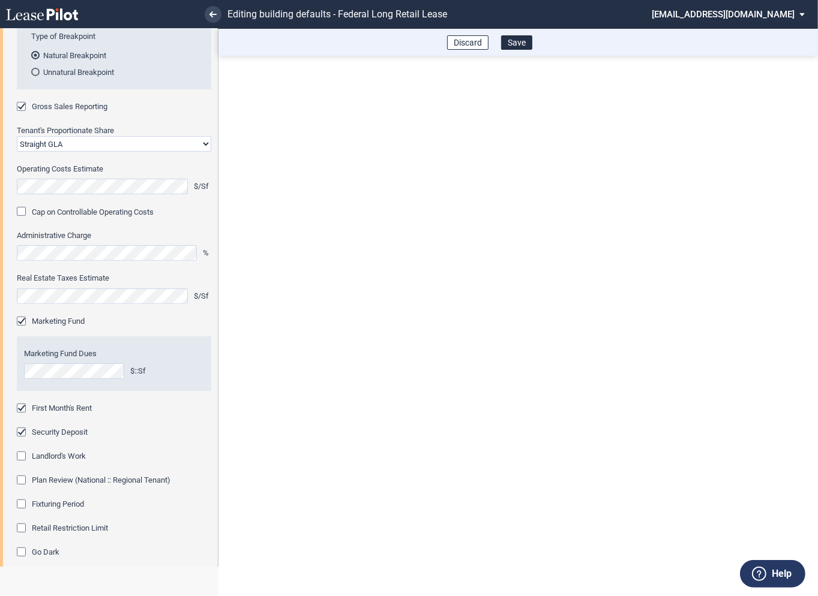
scroll to position [439, 0]
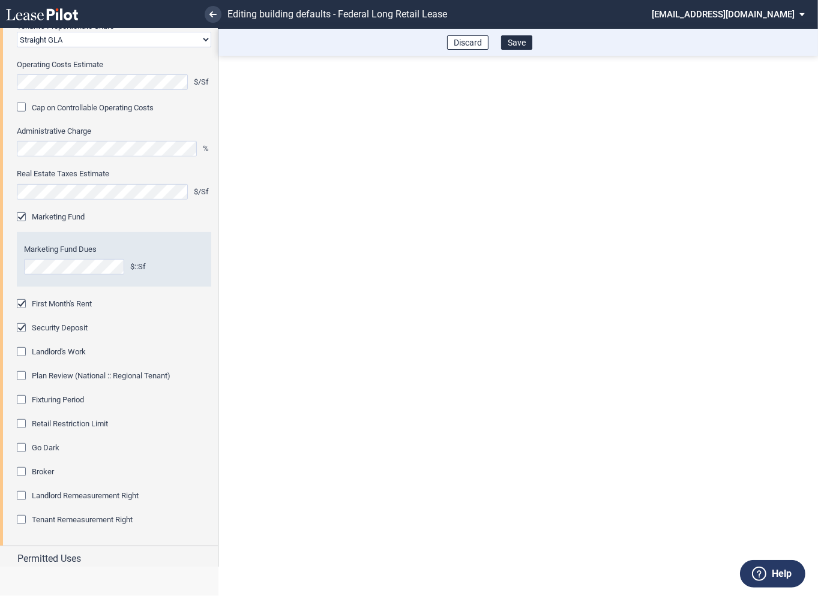
click at [28, 398] on div "Fixturing Period" at bounding box center [23, 401] width 12 height 12
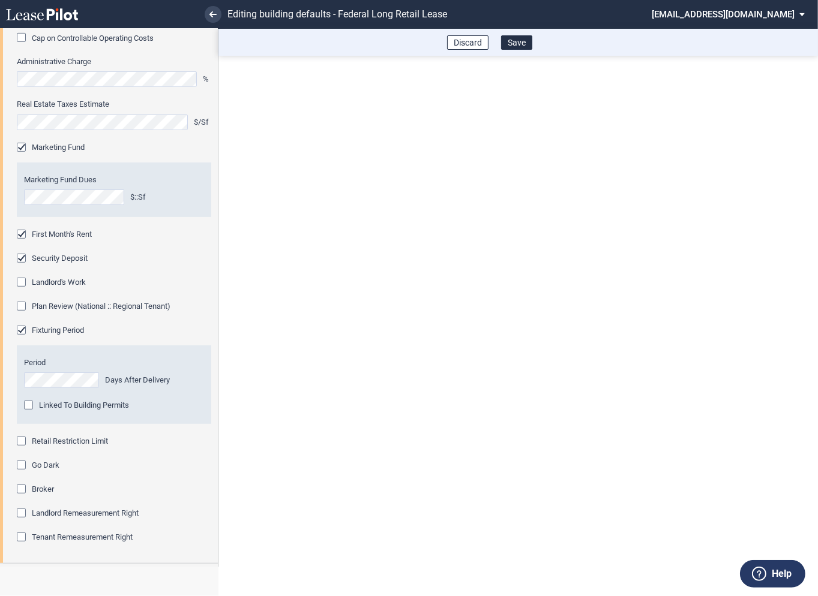
scroll to position [513, 0]
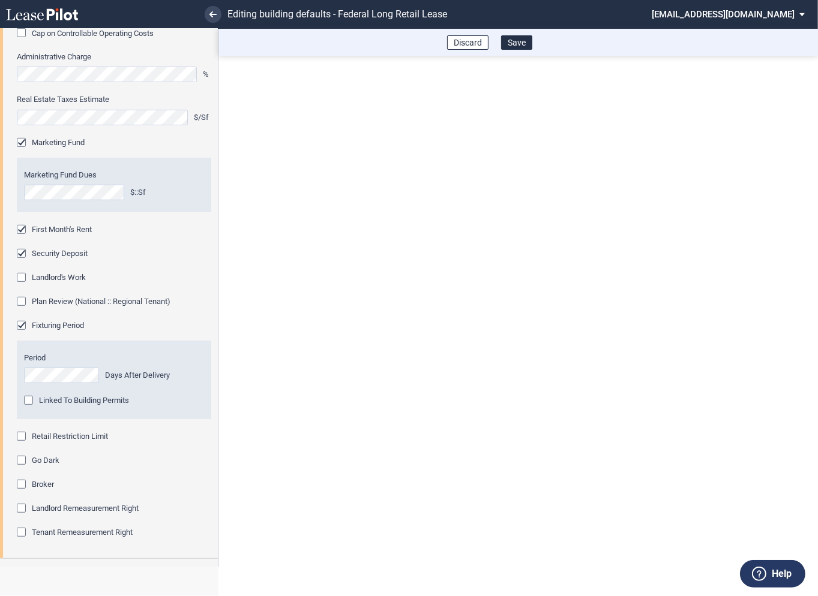
click at [24, 437] on div "Retail Restriction Limit" at bounding box center [23, 438] width 12 height 12
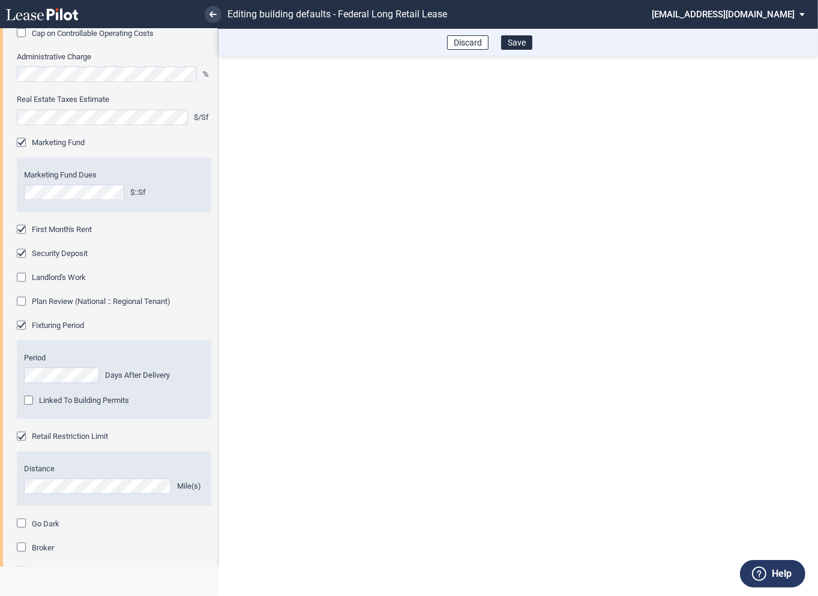
scroll to position [621, 0]
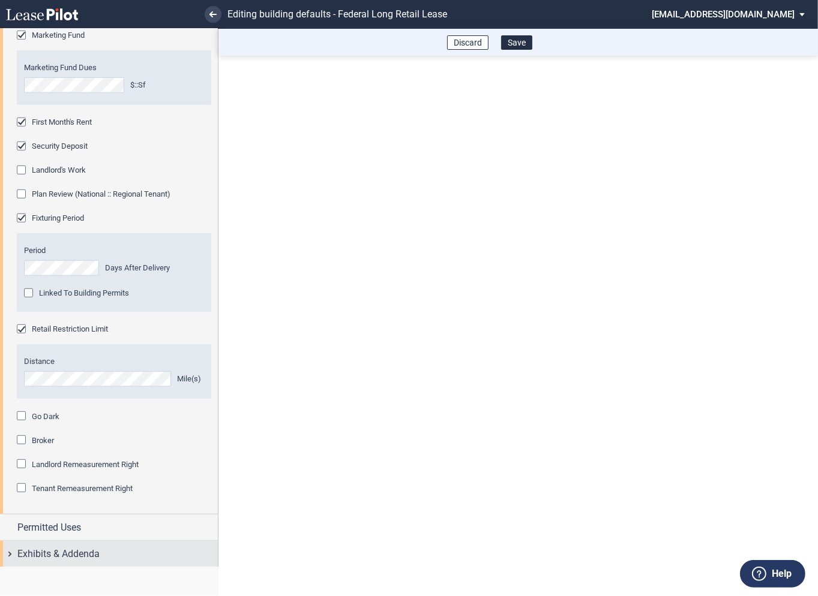
click at [8, 551] on div "Exhibits & Addenda" at bounding box center [109, 554] width 218 height 26
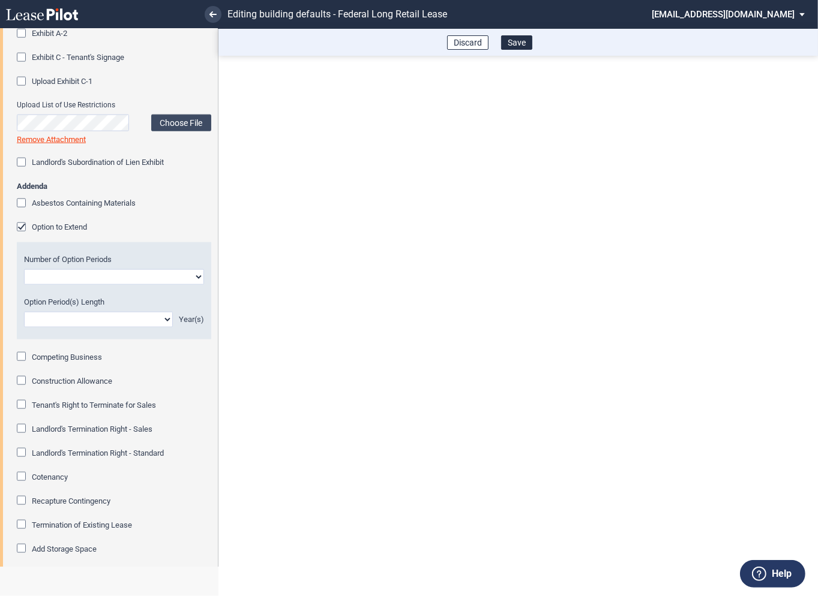
scroll to position [1263, 0]
click at [24, 226] on div "Option to Extend" at bounding box center [23, 228] width 12 height 12
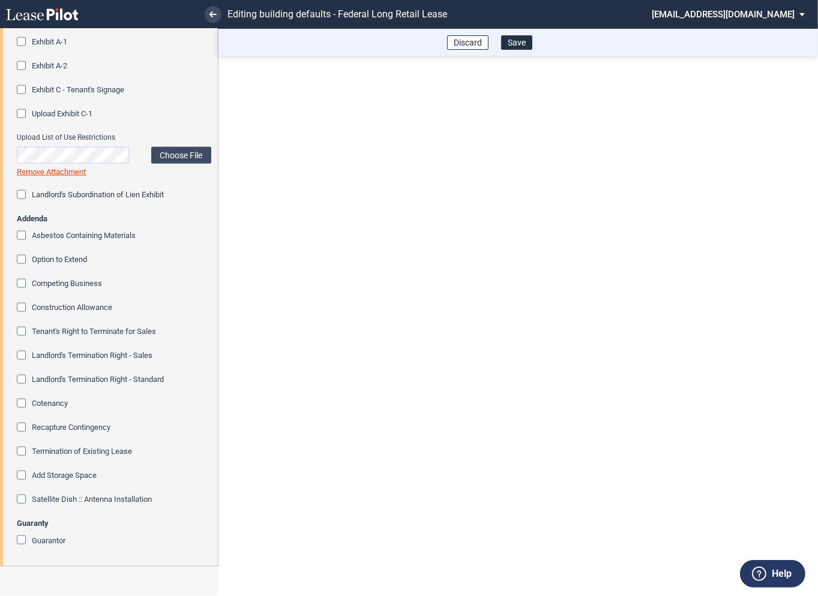
scroll to position [1228, 0]
click at [520, 46] on button "Save" at bounding box center [516, 42] width 31 height 14
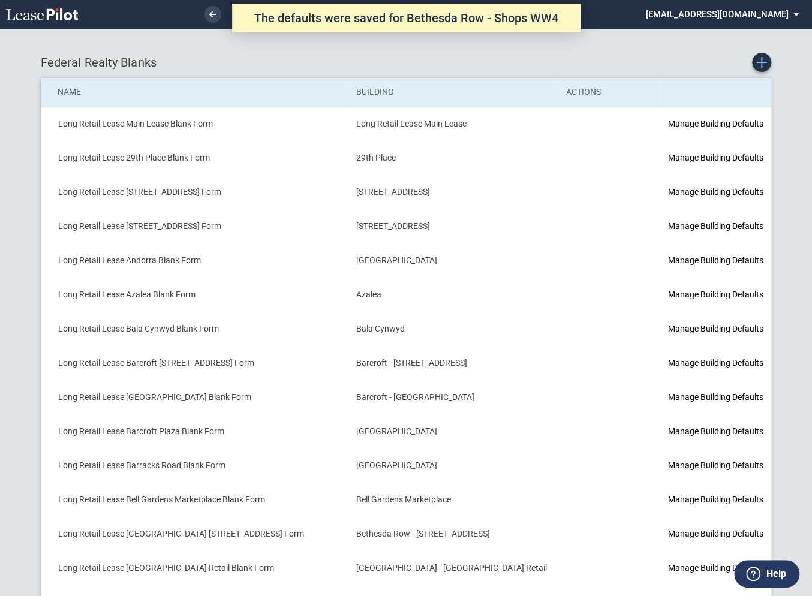
click at [767, 61] on icon "Create new Blank Form" at bounding box center [761, 62] width 11 height 11
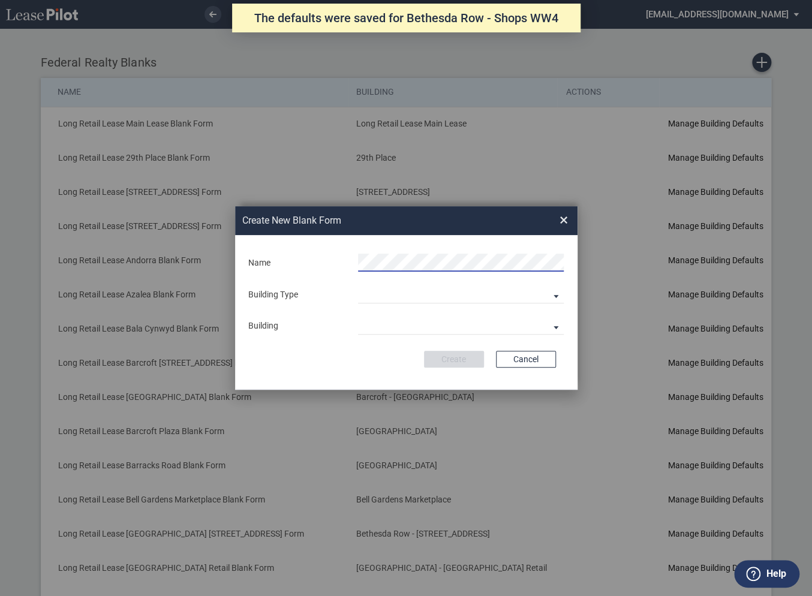
click at [347, 291] on div "Building Type" at bounding box center [296, 295] width 110 height 12
click at [378, 300] on md-select "Building Predefined Empty Building New Empty Building" at bounding box center [461, 294] width 206 height 18
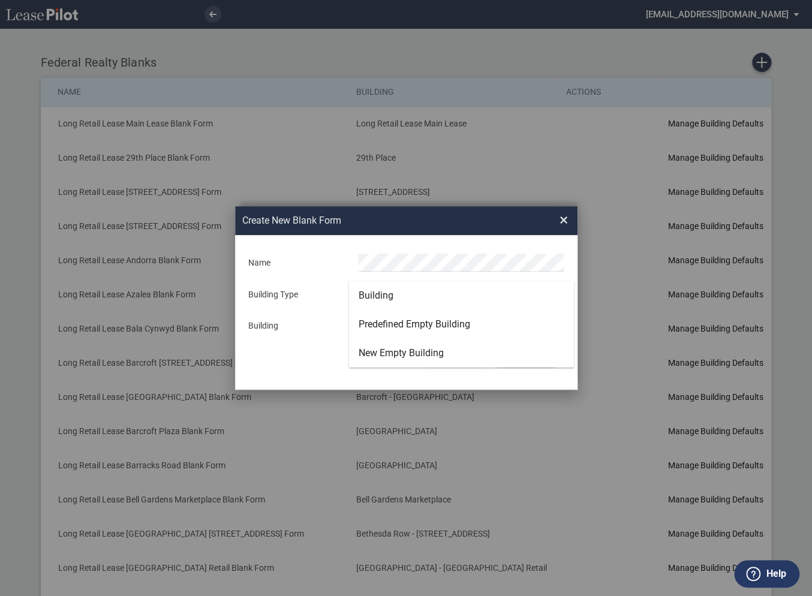
click at [378, 300] on div "Building" at bounding box center [376, 295] width 35 height 13
click at [378, 324] on md-select "29th Place [STREET_ADDRESS] [STREET_ADDRESS] [GEOGRAPHIC_DATA] Azalea Bala Cynw…" at bounding box center [461, 326] width 206 height 18
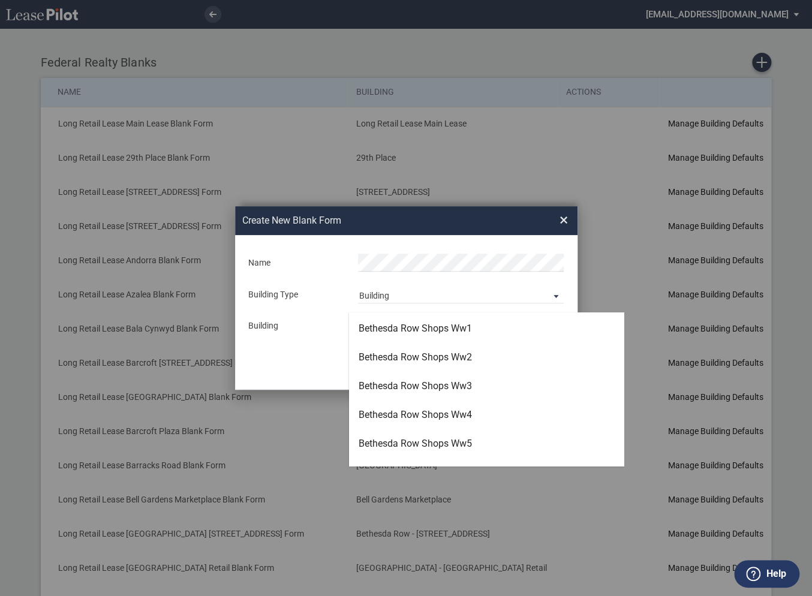
scroll to position [429, 0]
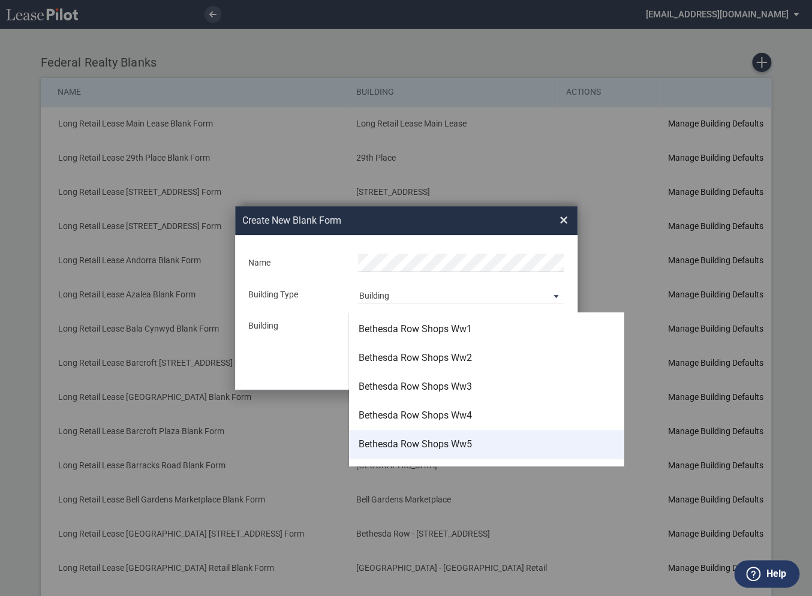
click at [391, 446] on div "Bethesda Row Shops Ww5" at bounding box center [415, 444] width 113 height 13
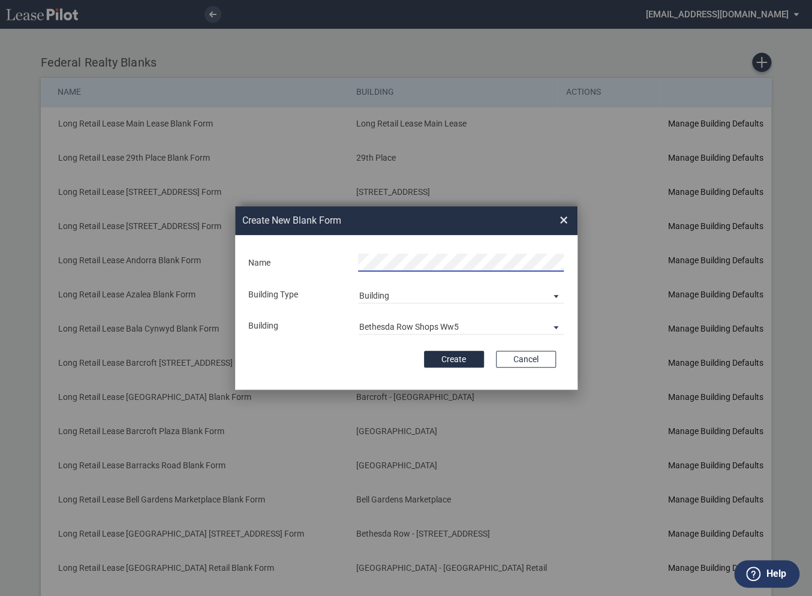
scroll to position [0, 10]
click at [448, 357] on button "Create" at bounding box center [454, 359] width 60 height 17
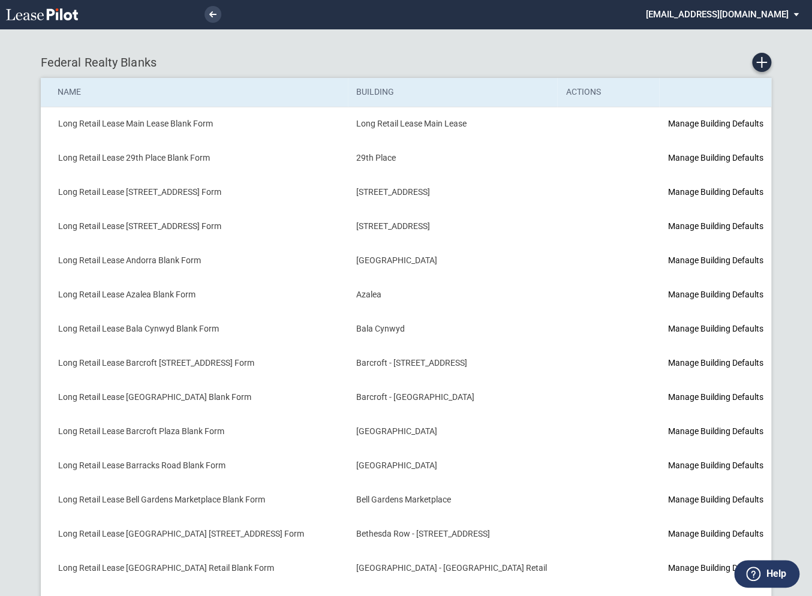
scroll to position [250, 0]
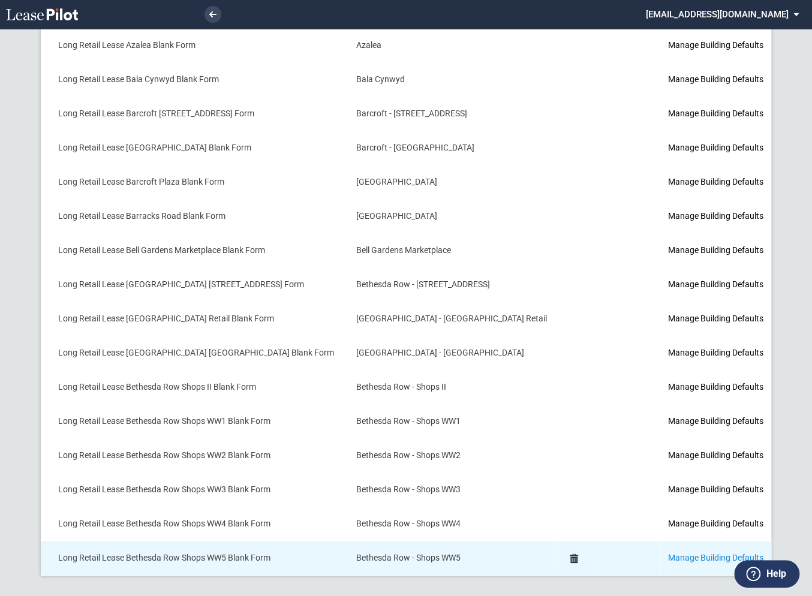
click at [668, 553] on link "Manage Building Defaults" at bounding box center [715, 558] width 95 height 10
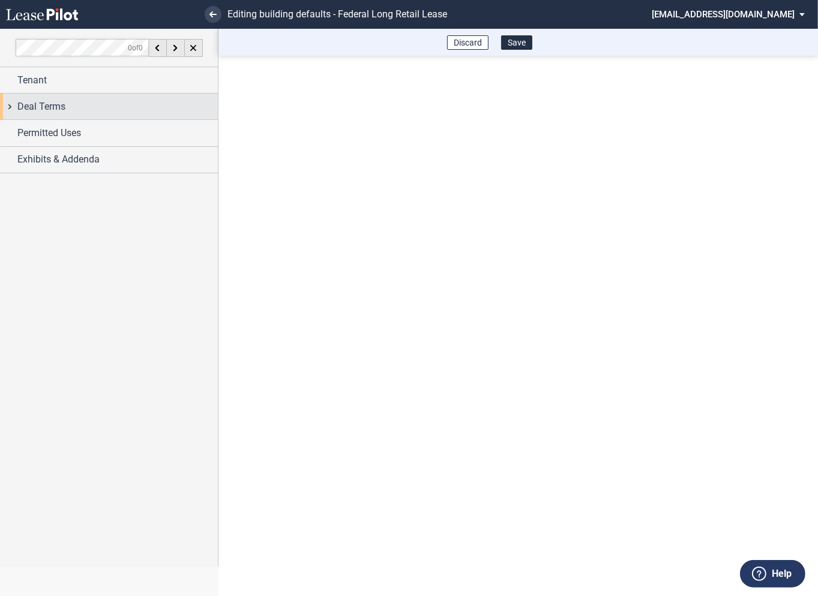
click at [7, 109] on div "Deal Terms" at bounding box center [109, 107] width 218 height 26
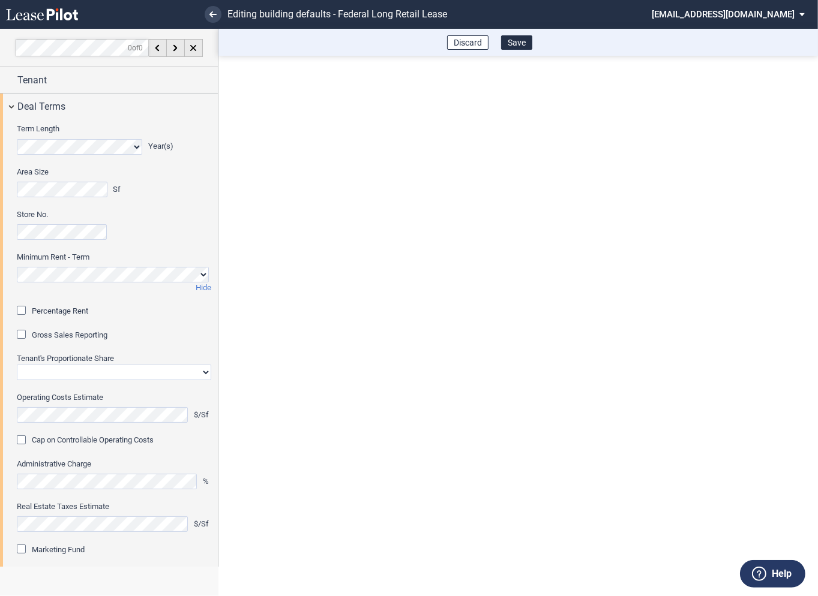
scroll to position [65, 0]
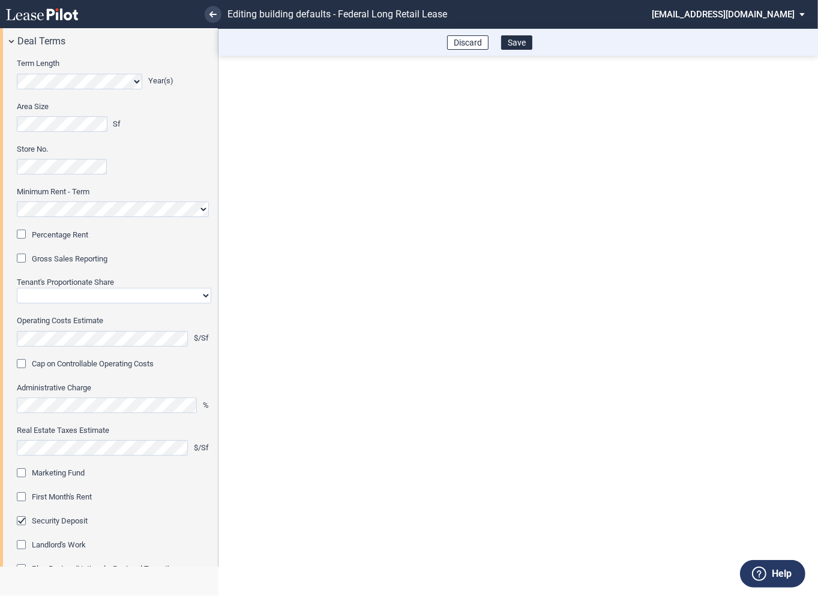
click at [24, 236] on div "Percentage Rent" at bounding box center [23, 236] width 12 height 12
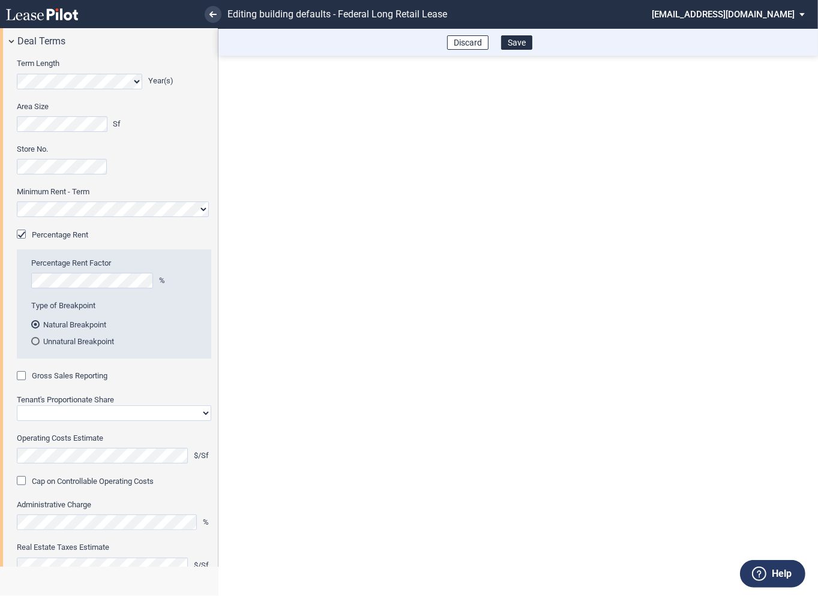
click at [26, 375] on div "Gross Sales Reporting" at bounding box center [23, 377] width 12 height 12
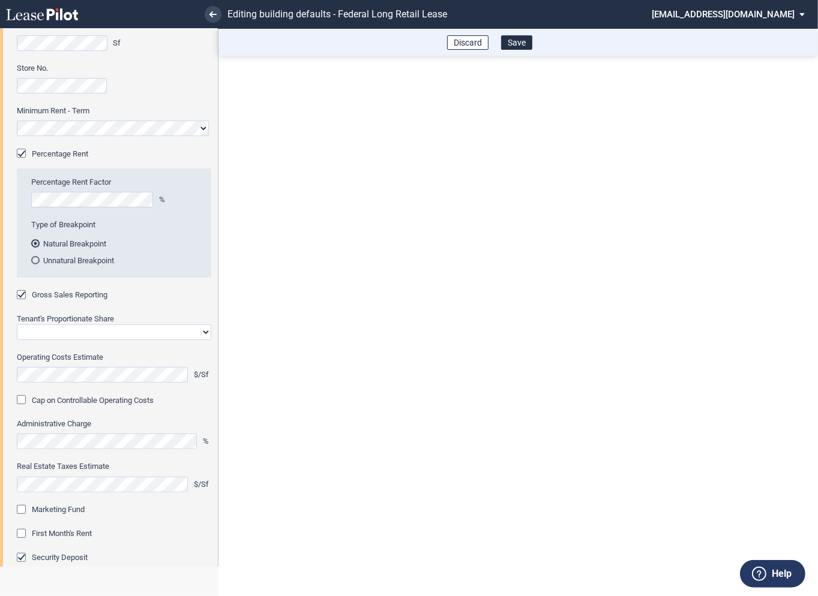
scroll to position [153, 0]
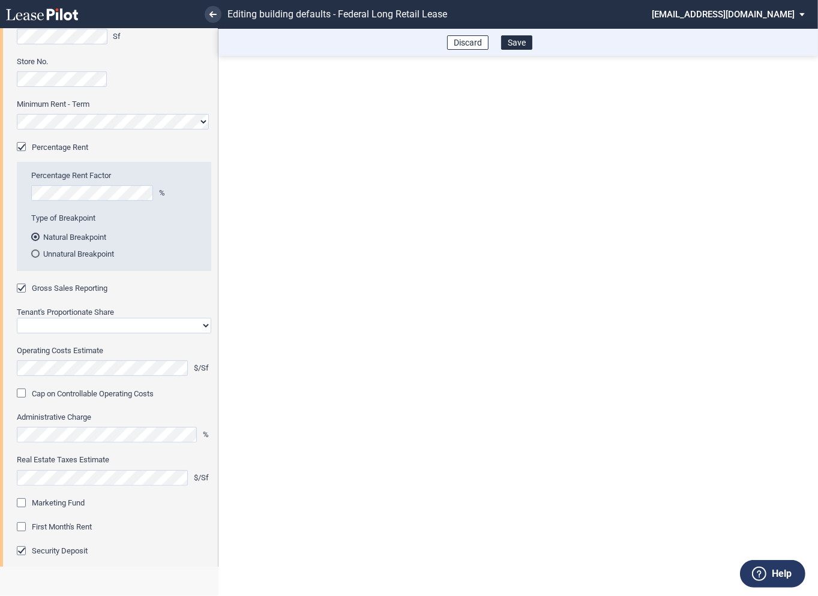
click at [70, 327] on select "Straight GLA Net Major" at bounding box center [114, 326] width 194 height 16
select select "straight GLA"
click at [17, 318] on select "Straight GLA Net Major" at bounding box center [114, 326] width 194 height 16
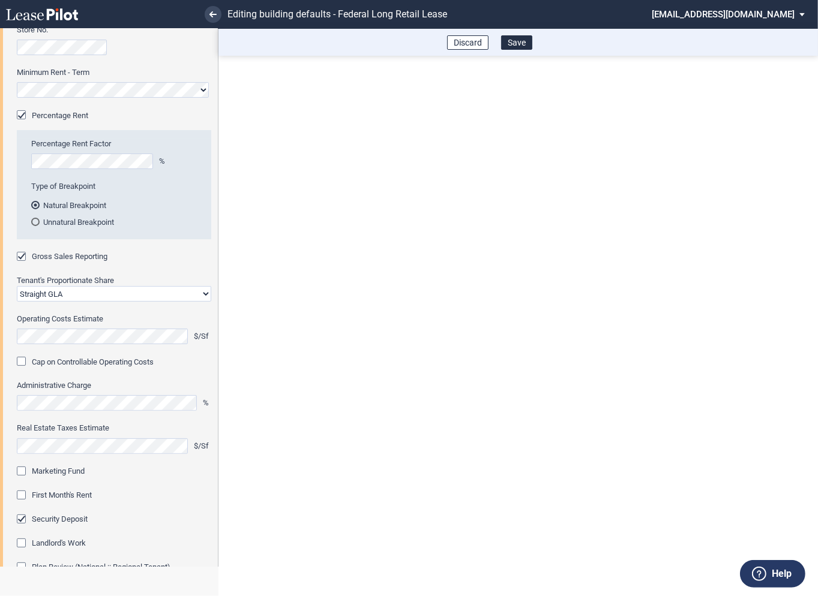
scroll to position [284, 0]
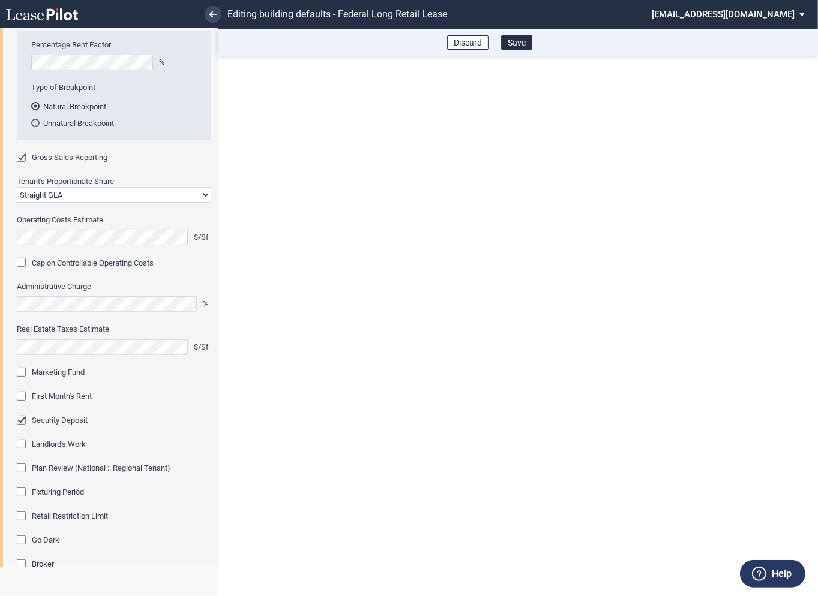
click at [26, 375] on div "Marketing Fund" at bounding box center [23, 374] width 12 height 12
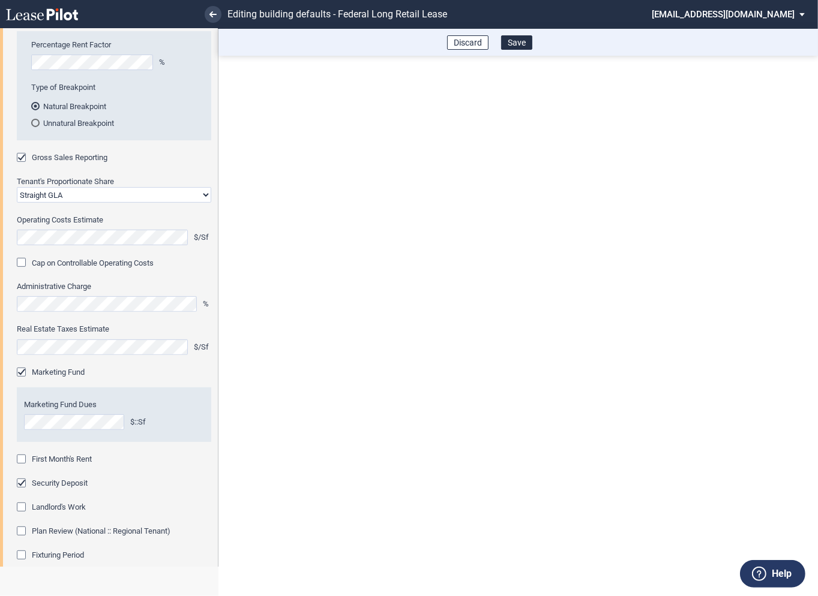
click at [19, 458] on div "First Month's Rent" at bounding box center [23, 461] width 12 height 12
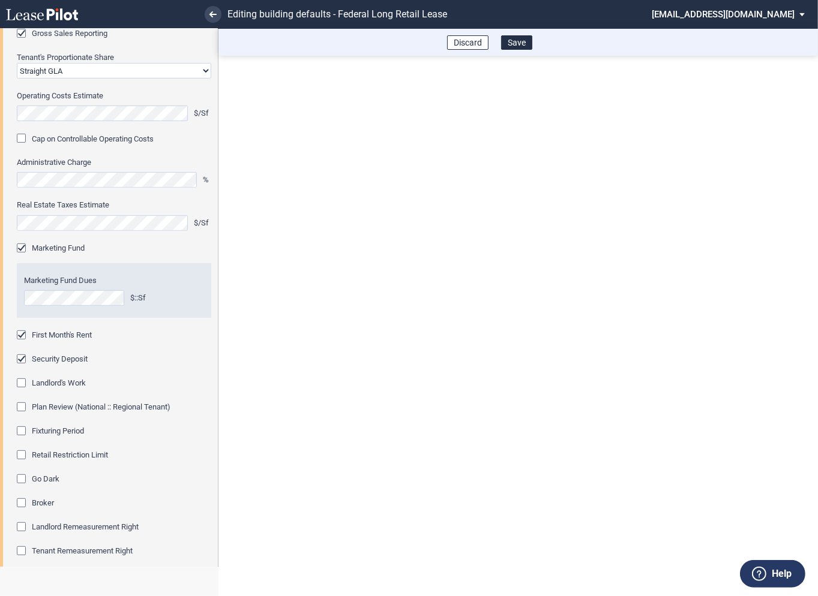
click at [21, 431] on div "Fixturing Period" at bounding box center [23, 432] width 12 height 12
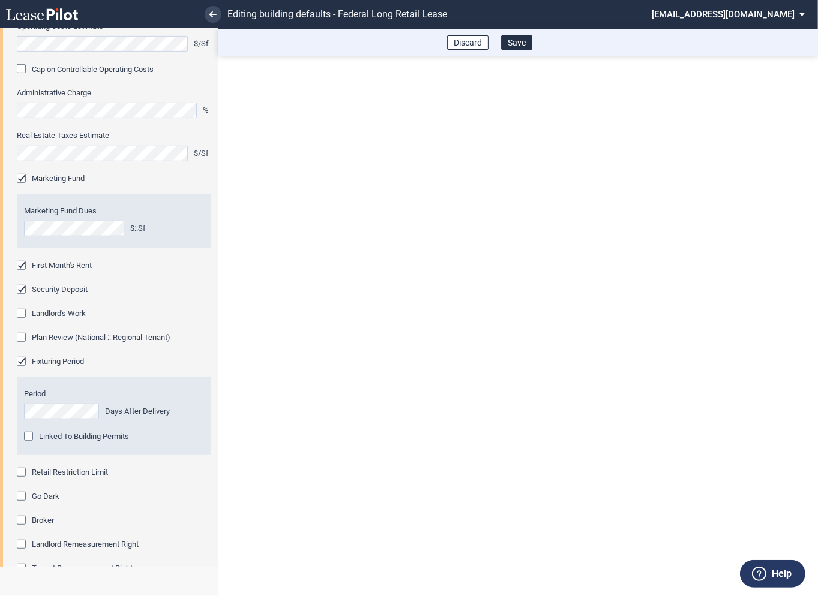
scroll to position [492, 0]
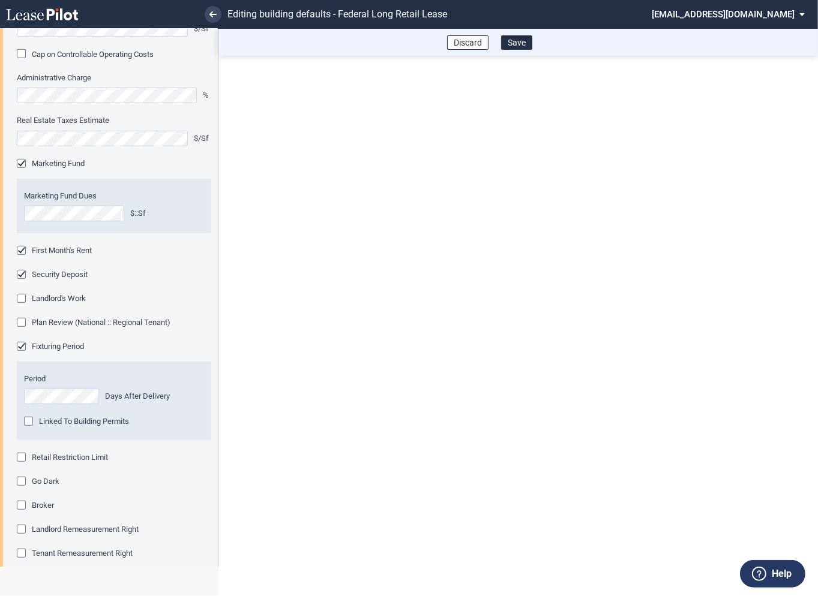
click at [24, 461] on div "Retail Restriction Limit" at bounding box center [23, 459] width 12 height 12
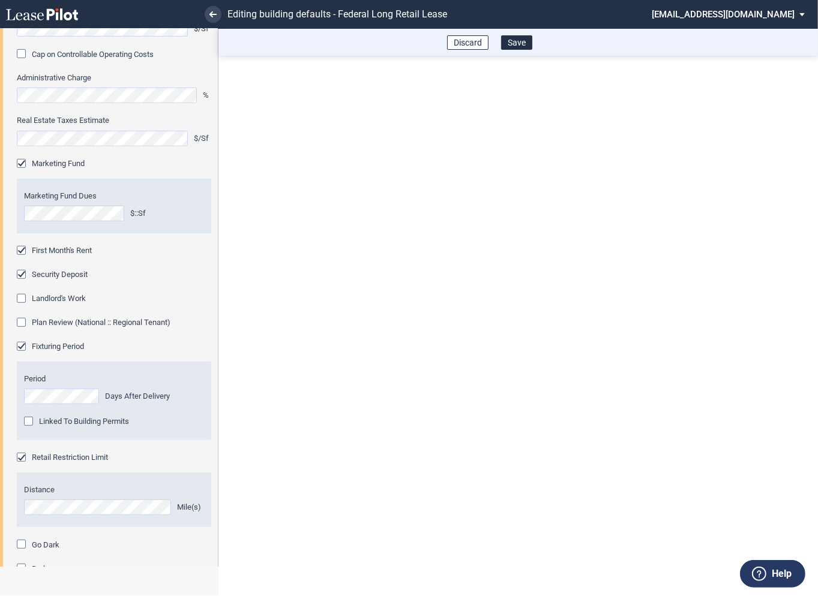
scroll to position [621, 0]
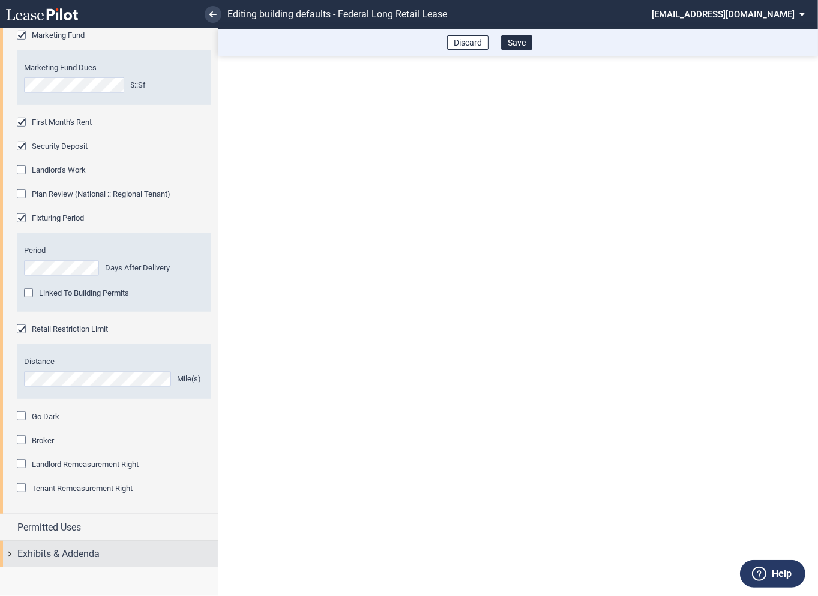
click at [13, 557] on div "Exhibits & Addenda" at bounding box center [109, 554] width 218 height 26
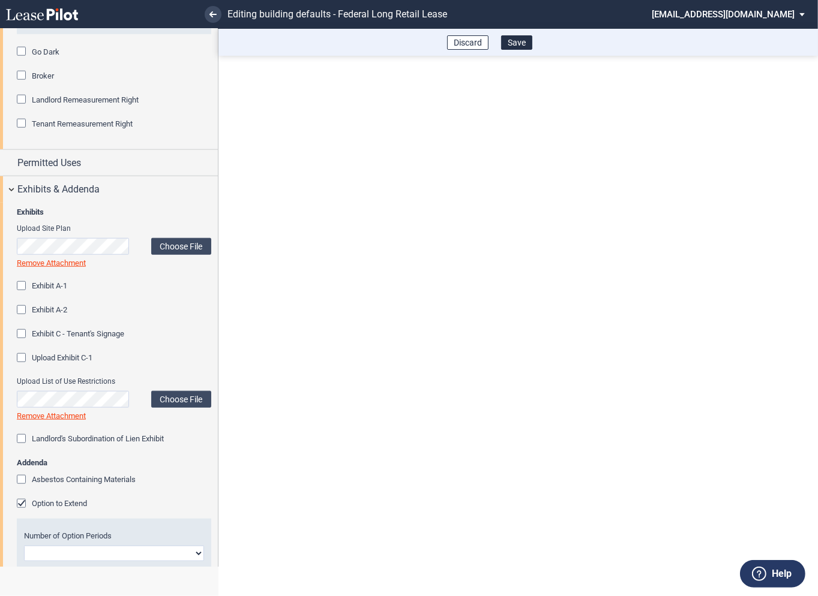
scroll to position [1033, 0]
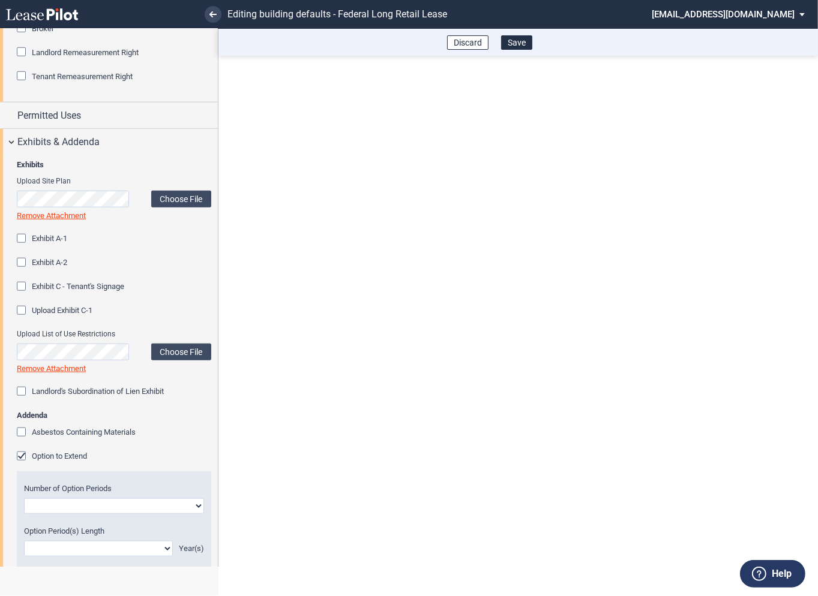
click at [26, 453] on div "Option to Extend" at bounding box center [23, 458] width 12 height 12
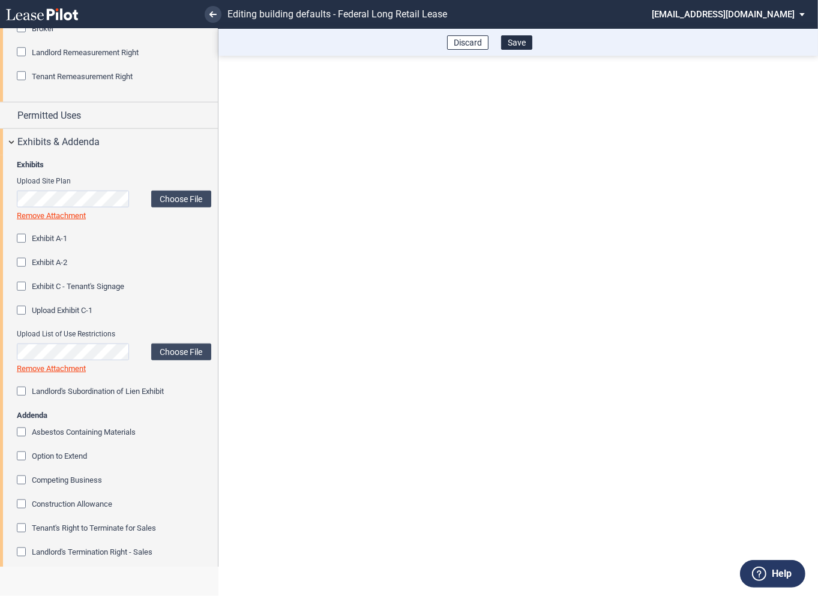
scroll to position [1228, 0]
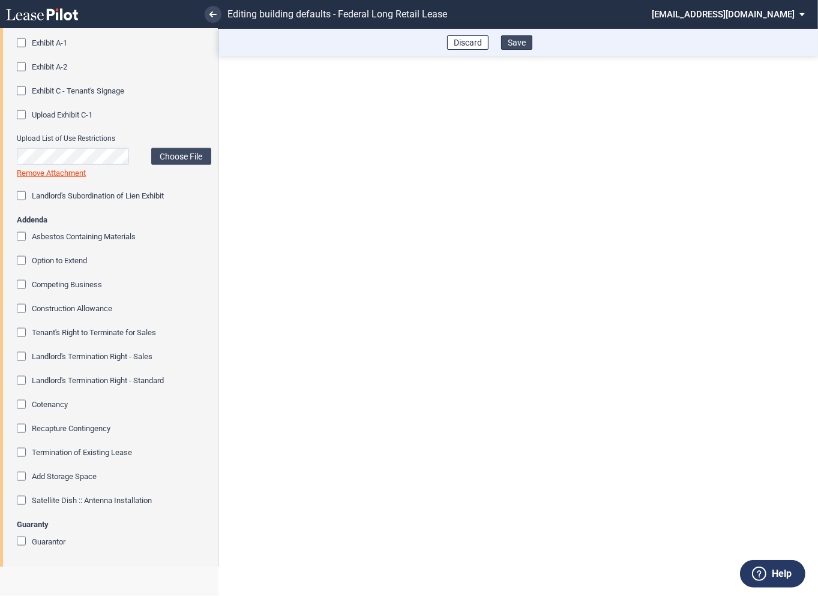
click at [516, 41] on button "Save" at bounding box center [516, 42] width 31 height 14
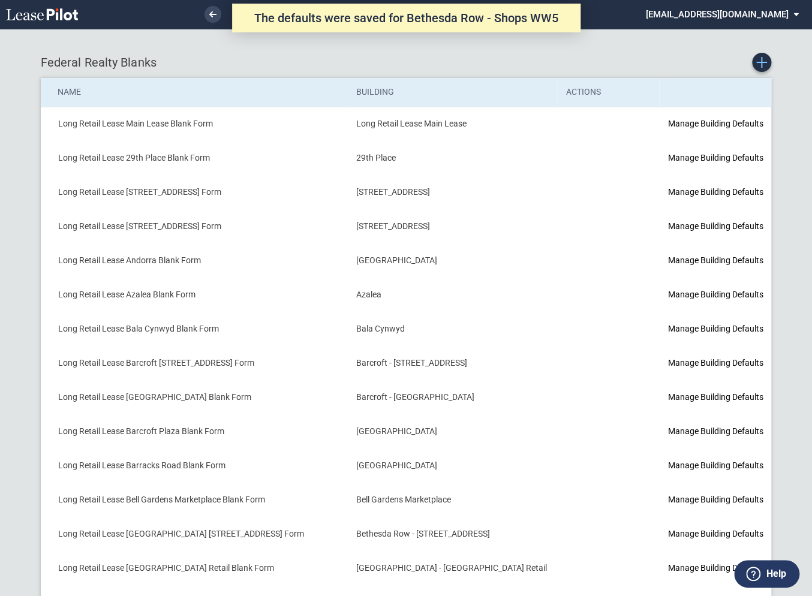
click at [761, 63] on use "Create new Blank Form" at bounding box center [761, 62] width 11 height 11
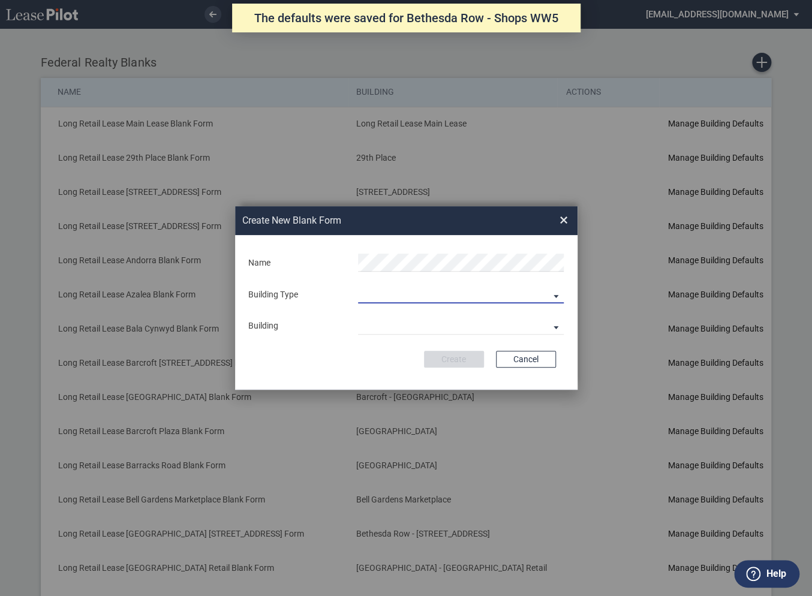
click at [383, 296] on md-select "Building Predefined Empty Building New Empty Building" at bounding box center [461, 294] width 206 height 18
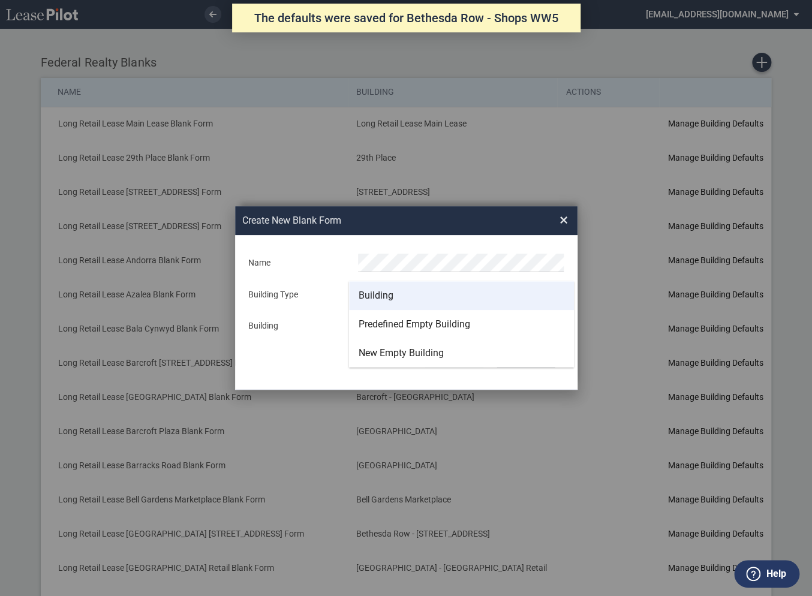
click at [379, 296] on div "Building" at bounding box center [376, 295] width 35 height 13
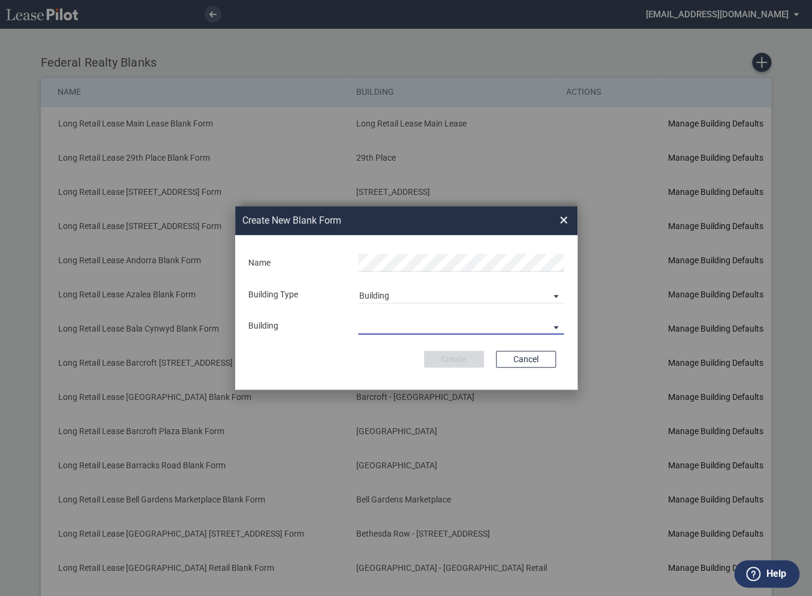
click at [380, 329] on md-select "29th Place [STREET_ADDRESS] [STREET_ADDRESS] [GEOGRAPHIC_DATA] Azalea Bala Cynw…" at bounding box center [461, 326] width 206 height 18
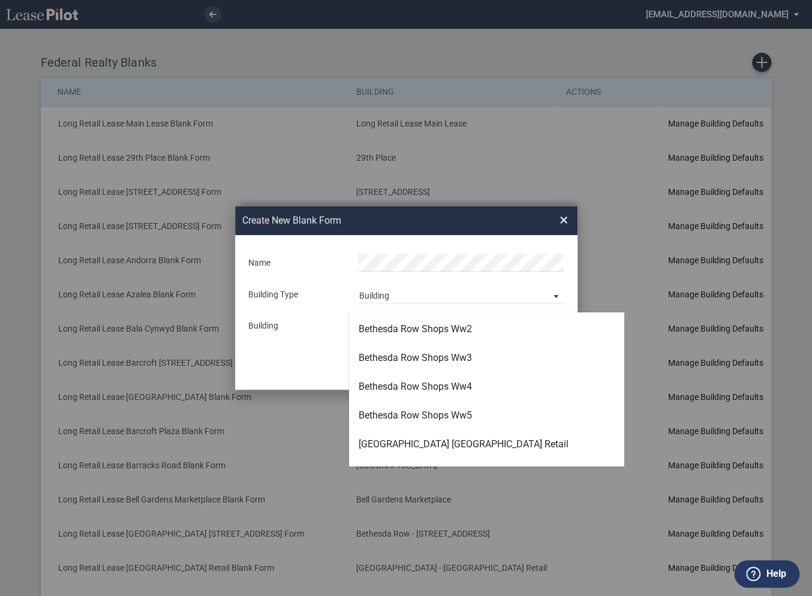
scroll to position [457, 0]
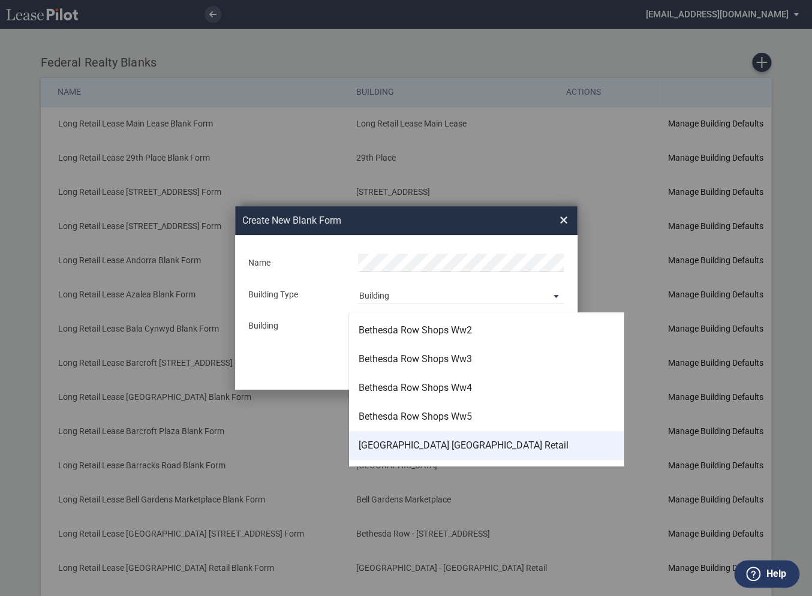
click at [384, 446] on div "[GEOGRAPHIC_DATA] [GEOGRAPHIC_DATA] Retail" at bounding box center [464, 445] width 210 height 13
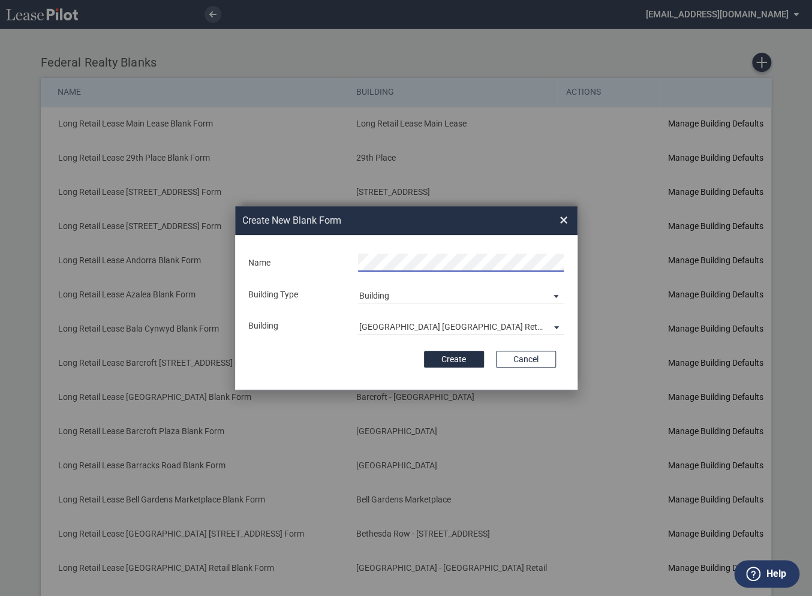
scroll to position [0, 47]
click at [459, 361] on button "Create" at bounding box center [454, 359] width 60 height 17
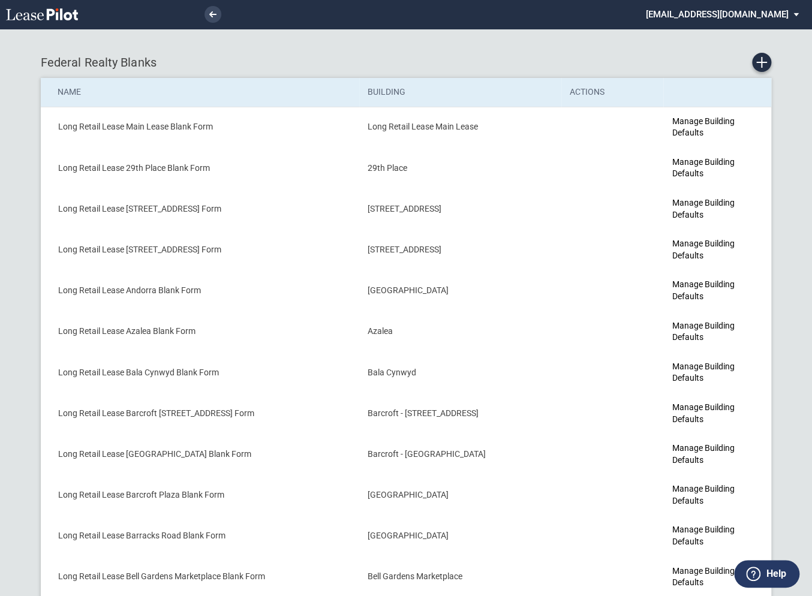
scroll to position [284, 0]
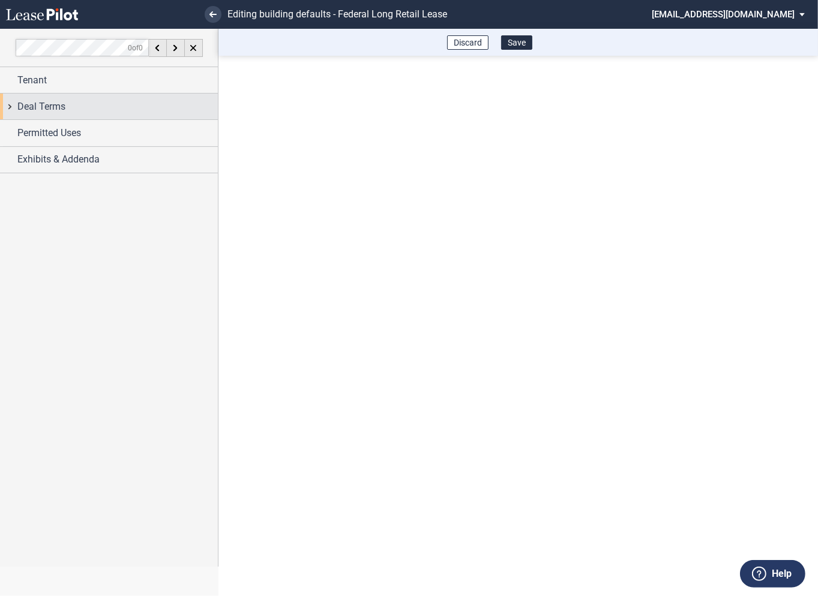
click at [9, 111] on div "Deal Terms" at bounding box center [109, 107] width 218 height 26
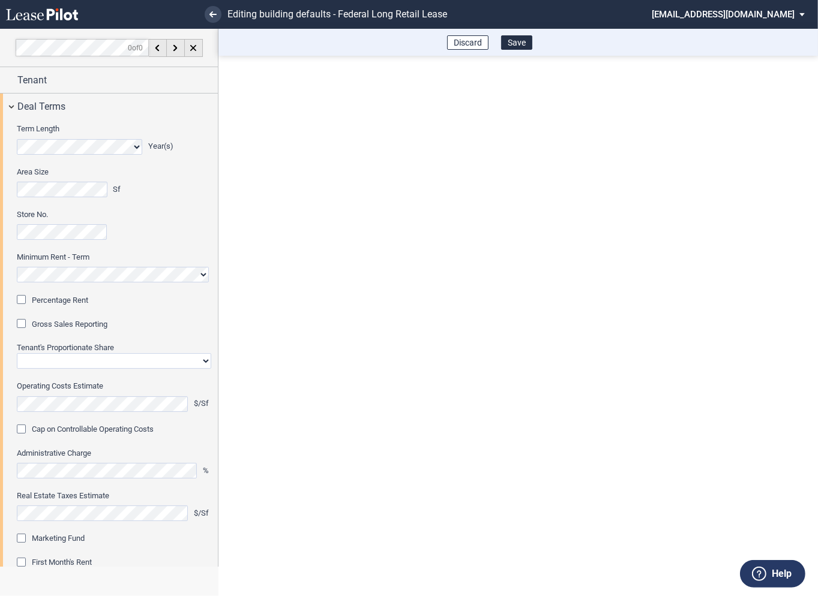
click at [25, 297] on div "Percentage Rent" at bounding box center [23, 301] width 12 height 12
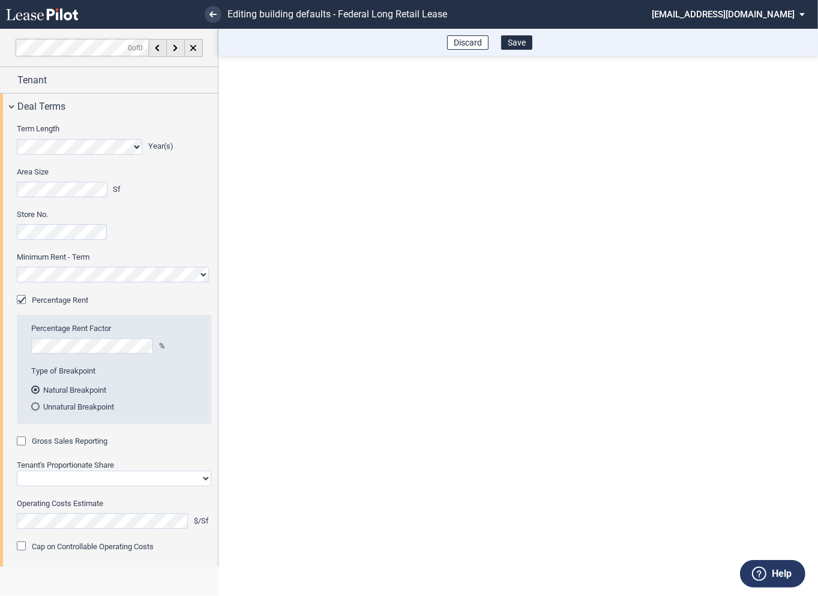
click at [21, 441] on div "Gross Sales Reporting" at bounding box center [23, 443] width 12 height 12
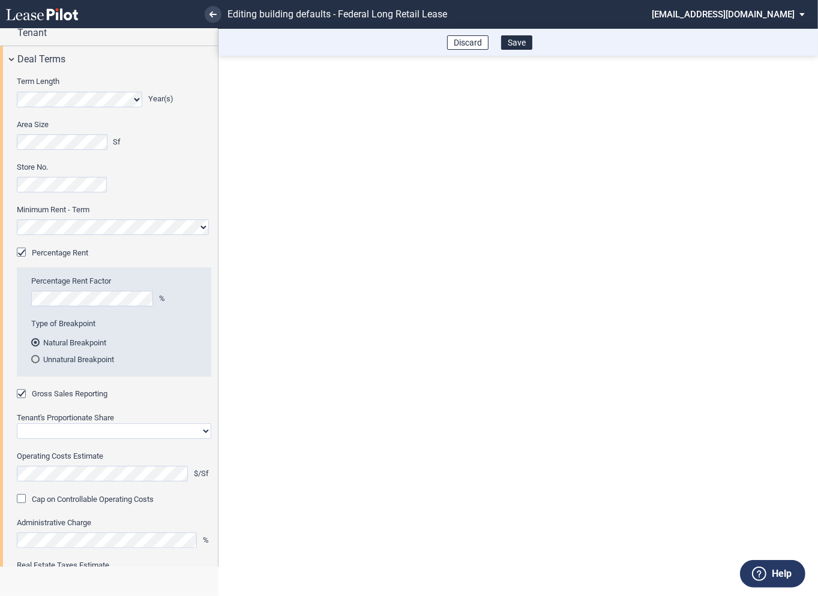
scroll to position [122, 0]
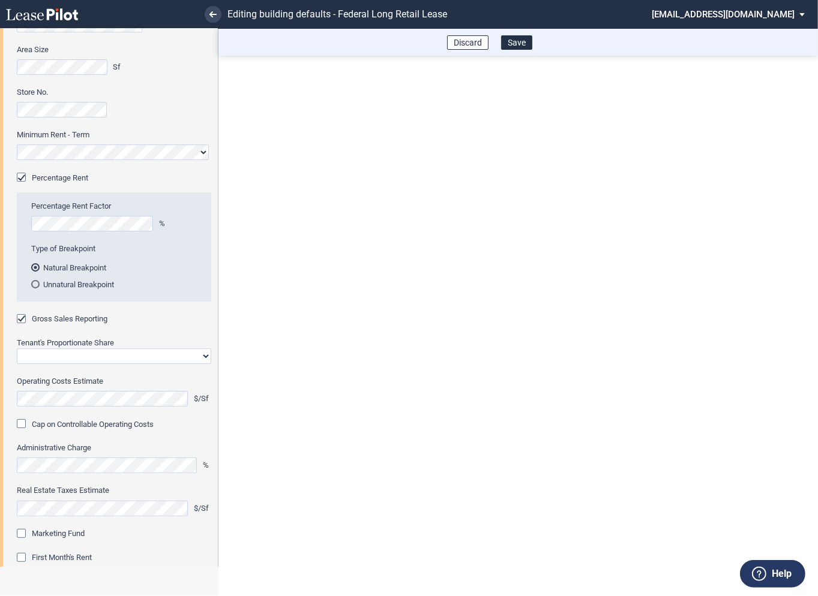
click at [91, 354] on select "Straight GLA Net Major" at bounding box center [114, 356] width 194 height 16
select select "straight GLA"
click at [17, 348] on select "Straight GLA Net Major" at bounding box center [114, 356] width 194 height 16
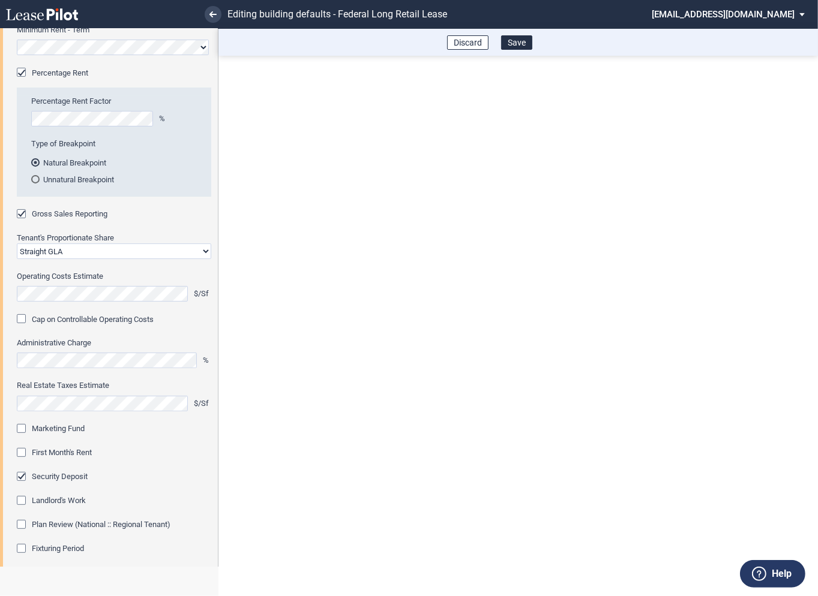
scroll to position [235, 0]
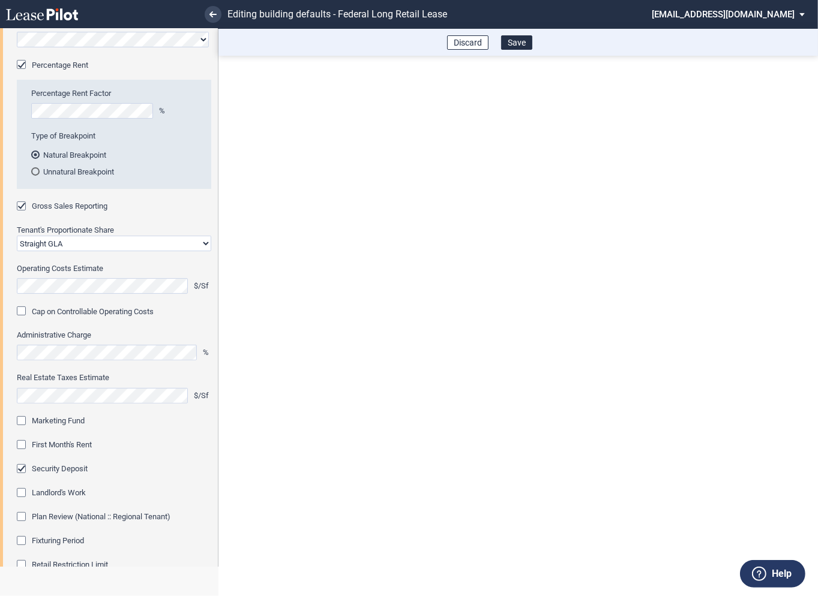
click at [22, 420] on div "Marketing Fund" at bounding box center [23, 422] width 12 height 12
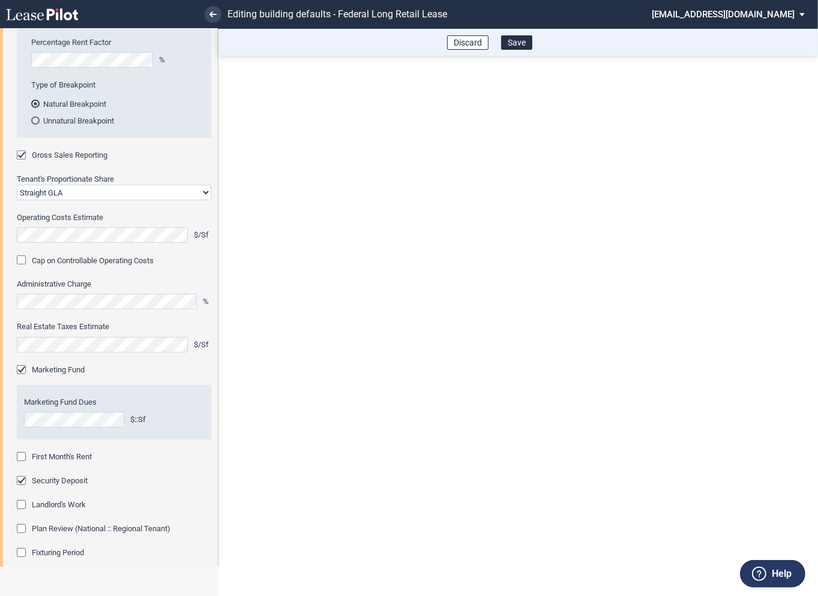
click at [22, 455] on div "First Month's Rent" at bounding box center [23, 458] width 12 height 12
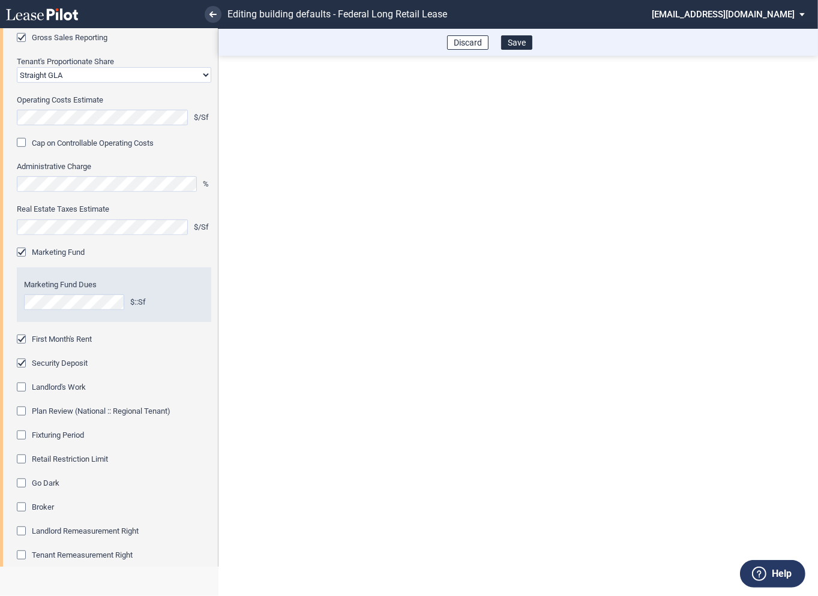
scroll to position [408, 0]
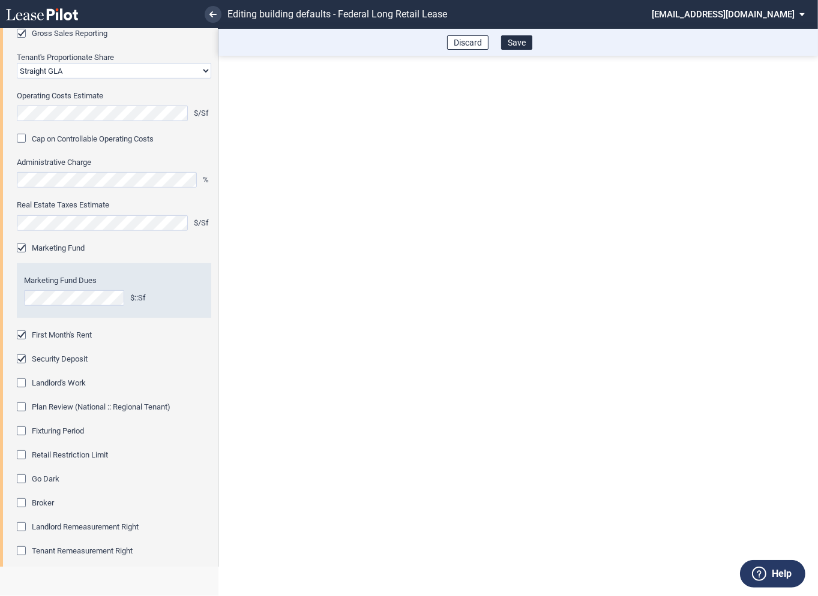
click at [22, 439] on div "Fixturing Period Period Days After Delivery Linked To Building Permits Building…" at bounding box center [114, 438] width 194 height 24
click at [22, 429] on div "Fixturing Period" at bounding box center [23, 432] width 12 height 12
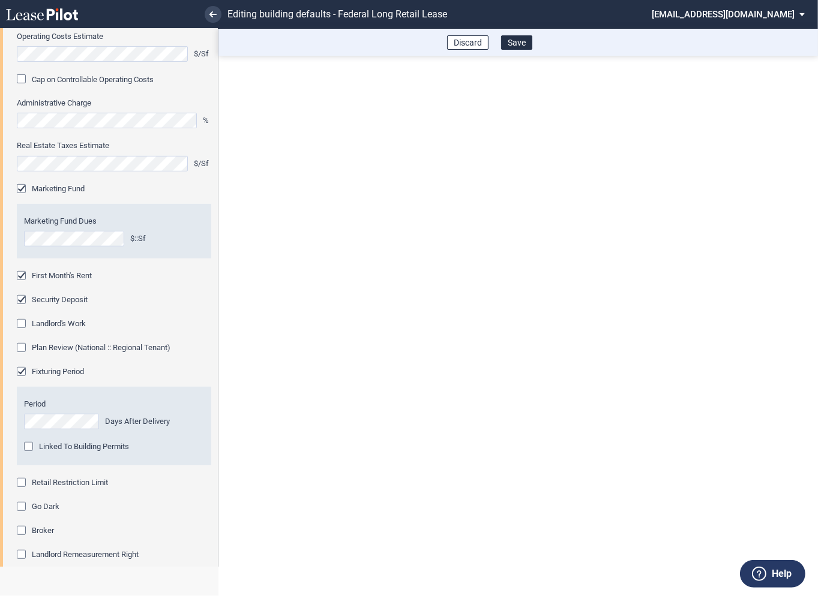
click at [22, 483] on div "Retail Restriction Limit" at bounding box center [23, 484] width 12 height 12
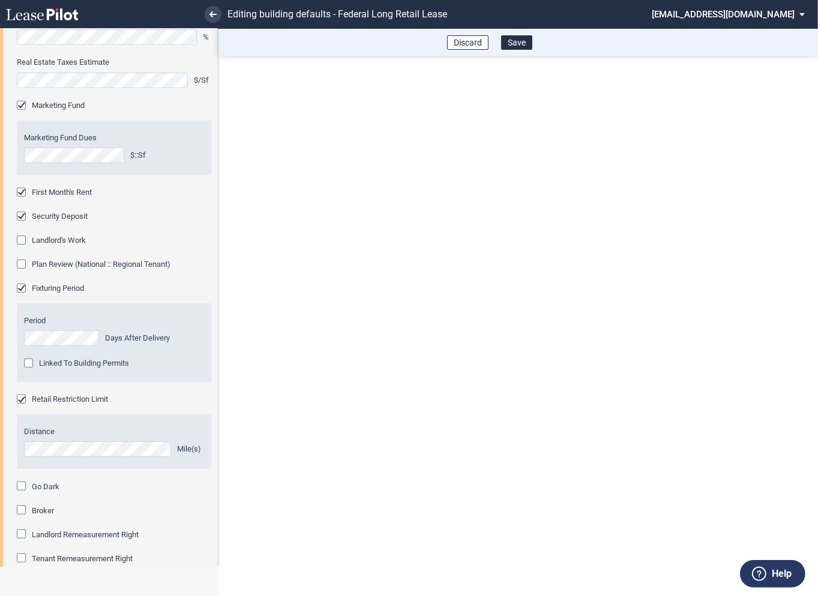
scroll to position [621, 0]
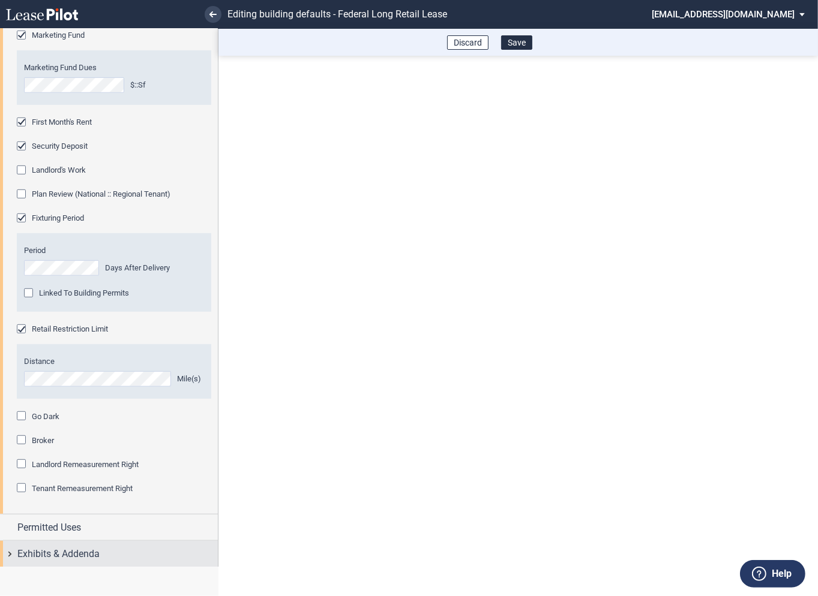
click at [7, 554] on div "Exhibits & Addenda" at bounding box center [109, 554] width 218 height 26
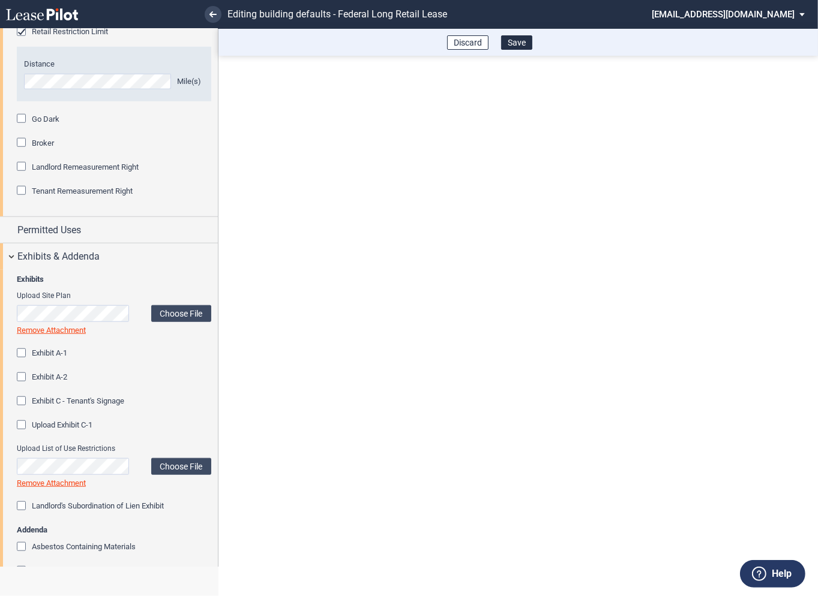
scroll to position [1034, 0]
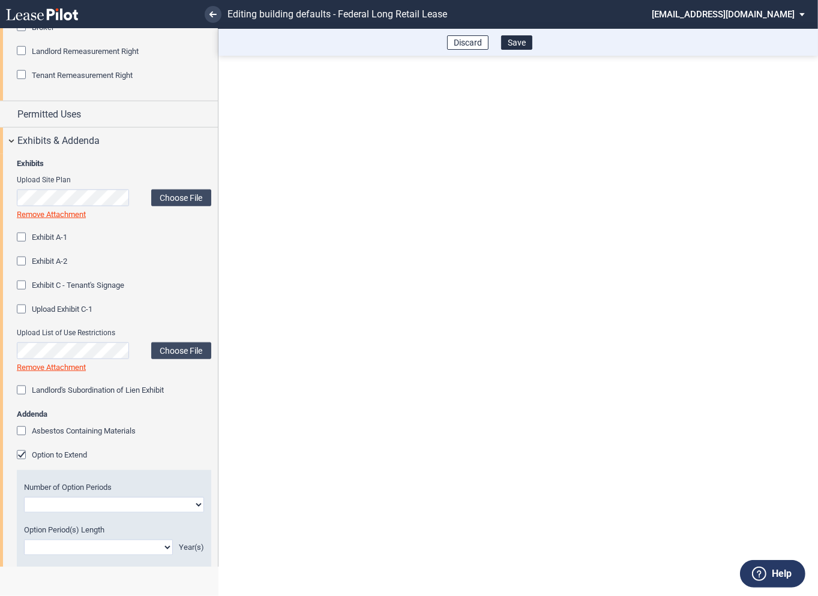
click at [21, 456] on div "Option to Extend" at bounding box center [23, 456] width 12 height 12
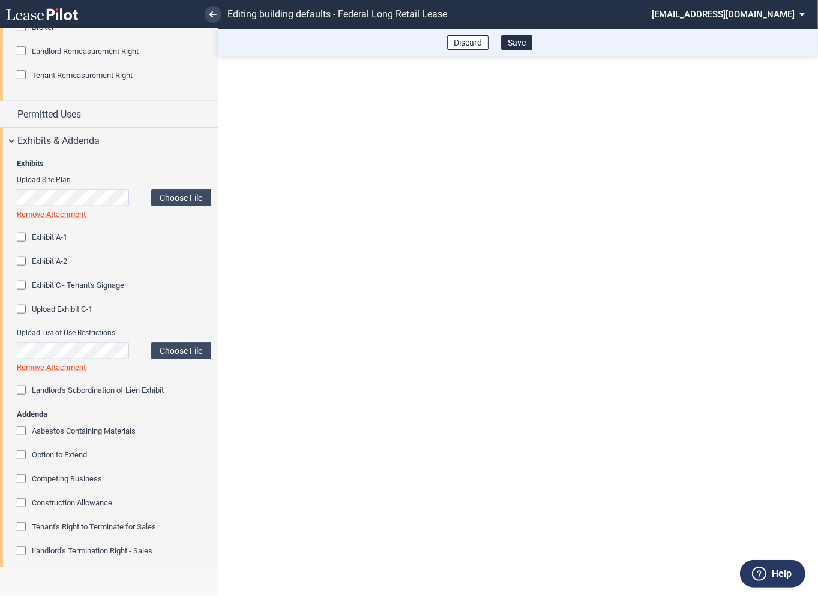
scroll to position [1228, 0]
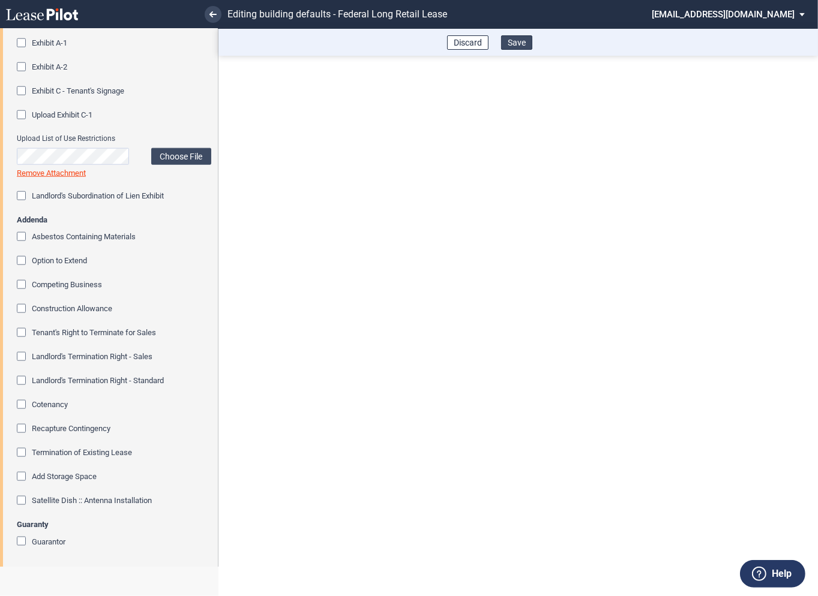
click at [523, 43] on button "Save" at bounding box center [516, 42] width 31 height 14
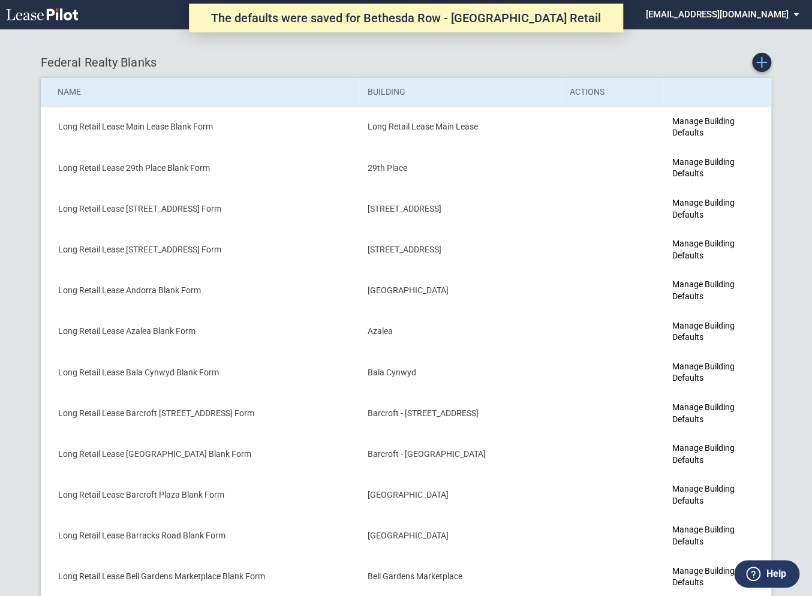
click at [763, 65] on icon "Create new Blank Form" at bounding box center [761, 62] width 11 height 11
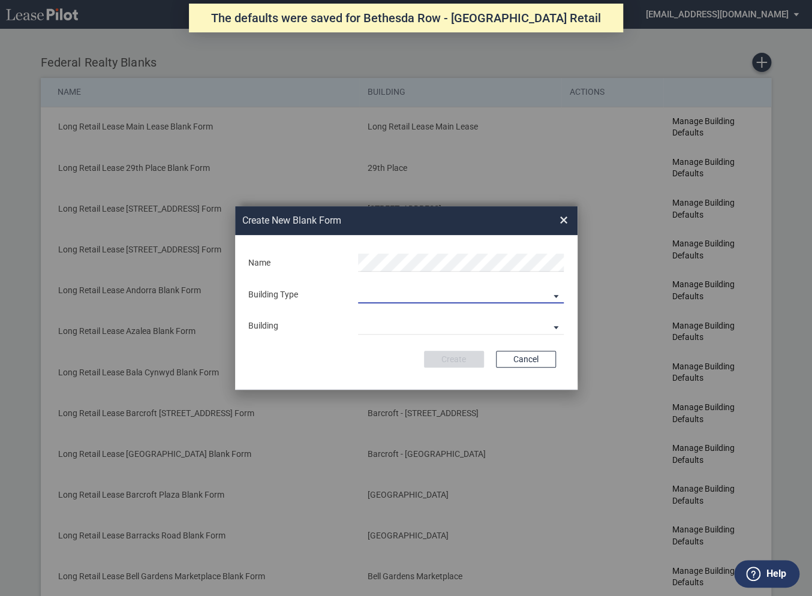
click at [425, 302] on md-select "Building Predefined Empty Building New Empty Building" at bounding box center [461, 294] width 206 height 18
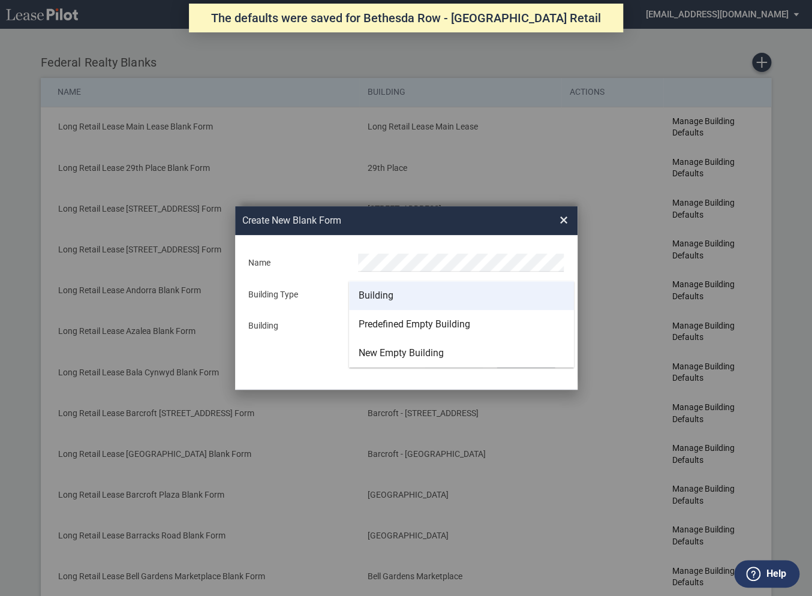
click at [394, 300] on md-option "Building" at bounding box center [461, 295] width 225 height 29
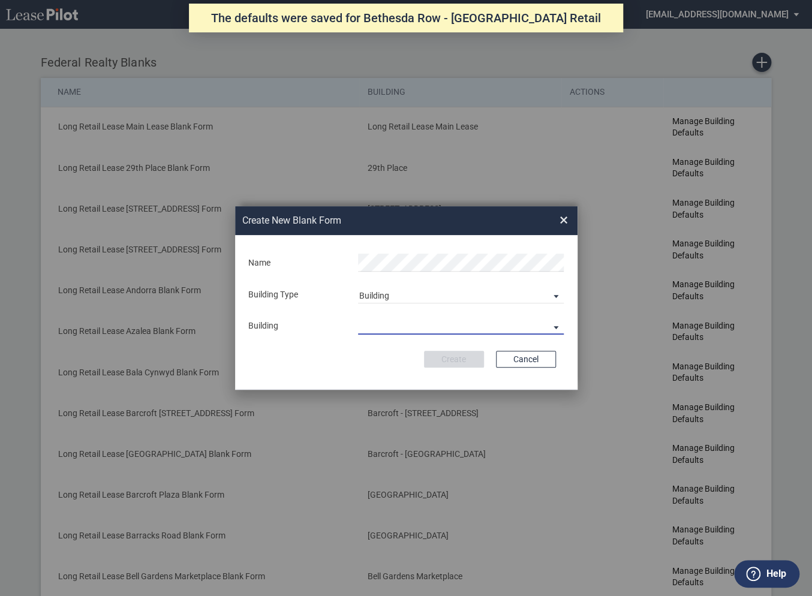
click at [389, 321] on md-select "29th Place [STREET_ADDRESS] [STREET_ADDRESS] [GEOGRAPHIC_DATA] Azalea Bala Cynw…" at bounding box center [461, 326] width 206 height 18
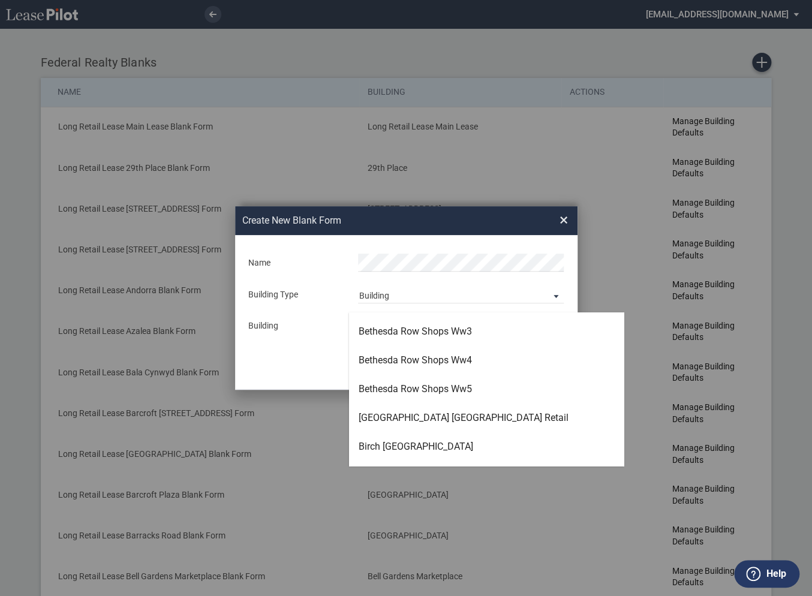
scroll to position [488, 0]
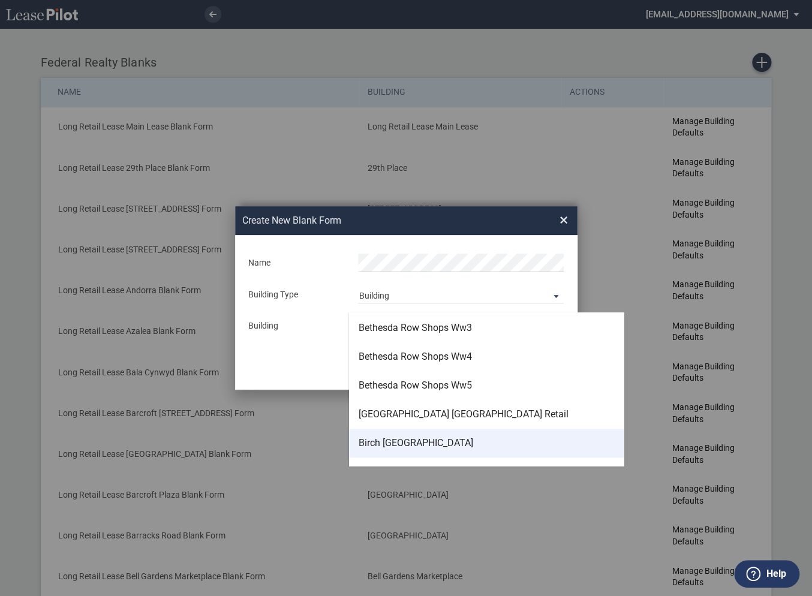
click at [390, 444] on div "Birch [GEOGRAPHIC_DATA]" at bounding box center [416, 443] width 115 height 13
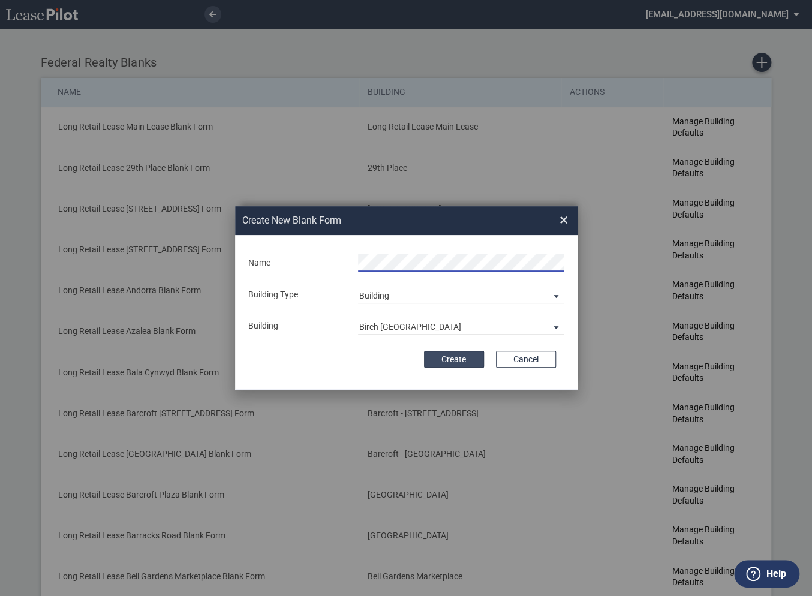
click at [447, 359] on button "Create" at bounding box center [454, 359] width 60 height 17
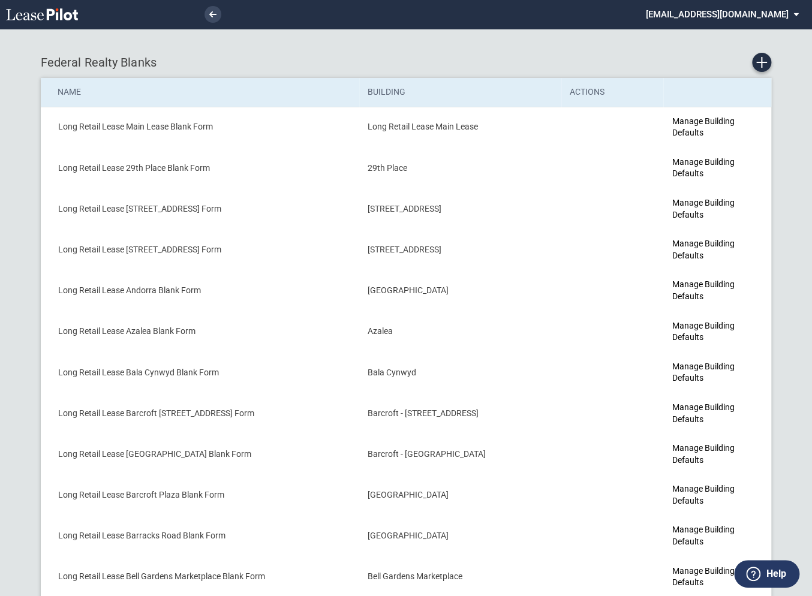
scroll to position [318, 0]
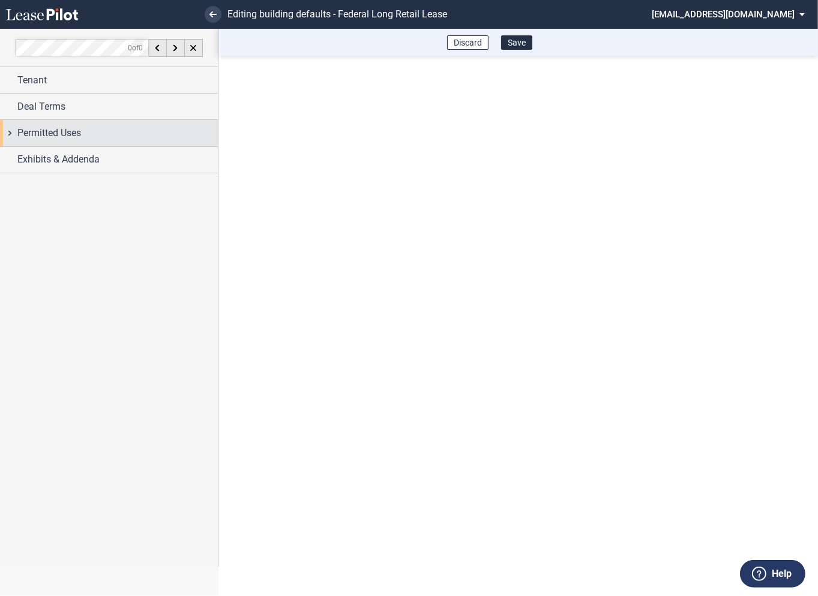
click at [13, 102] on div "Deal Terms" at bounding box center [109, 107] width 218 height 26
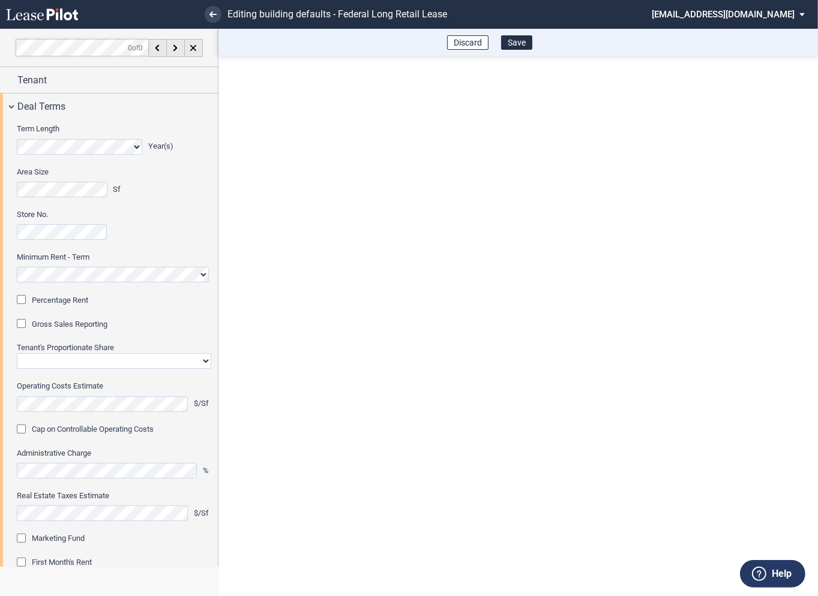
click at [20, 302] on div "Percentage Rent" at bounding box center [23, 301] width 12 height 12
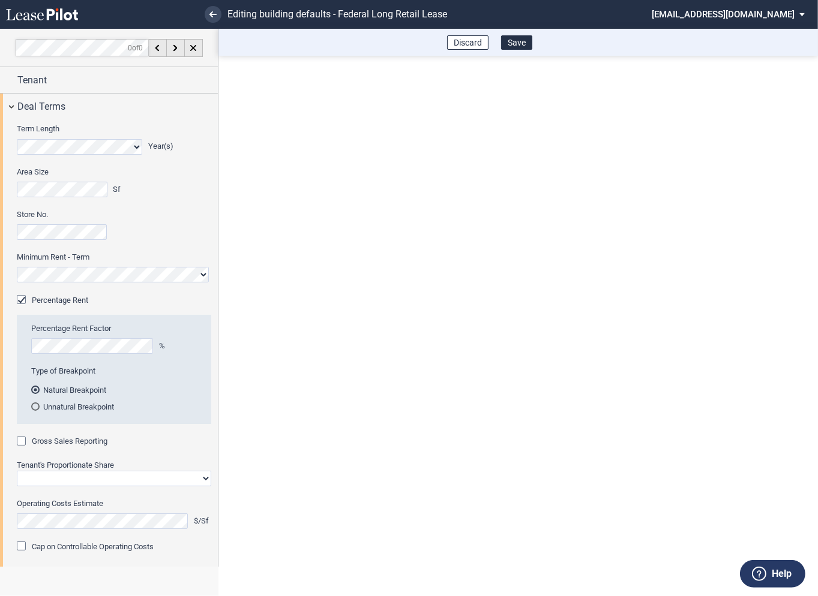
click at [23, 438] on div "Gross Sales Reporting" at bounding box center [23, 443] width 12 height 12
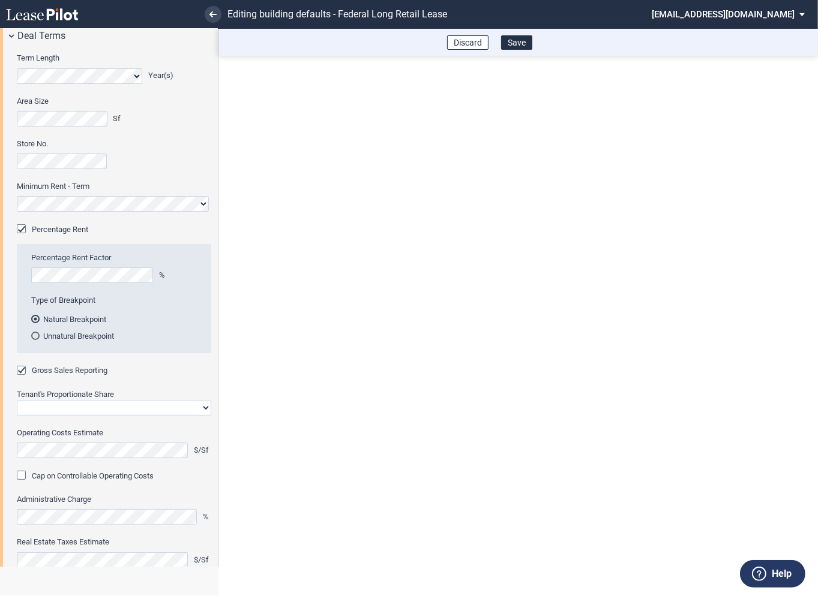
scroll to position [92, 0]
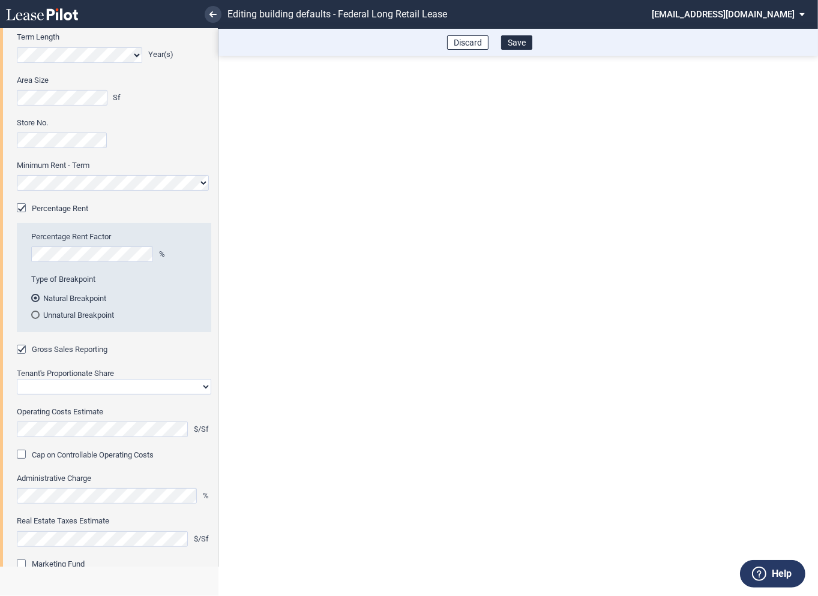
click at [68, 380] on select "Straight GLA Net Major" at bounding box center [114, 387] width 194 height 16
select select "straight GLA"
click at [17, 379] on select "Straight GLA Net Major" at bounding box center [114, 387] width 194 height 16
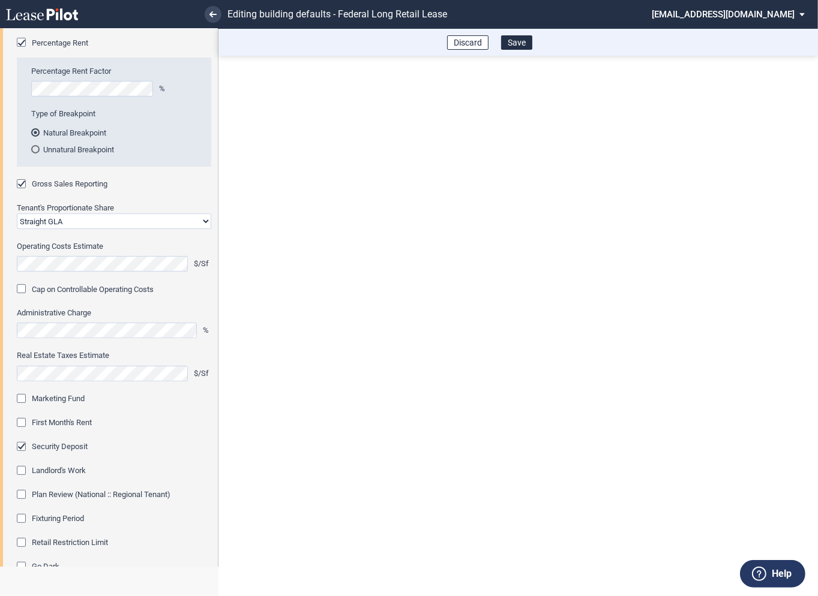
scroll to position [266, 0]
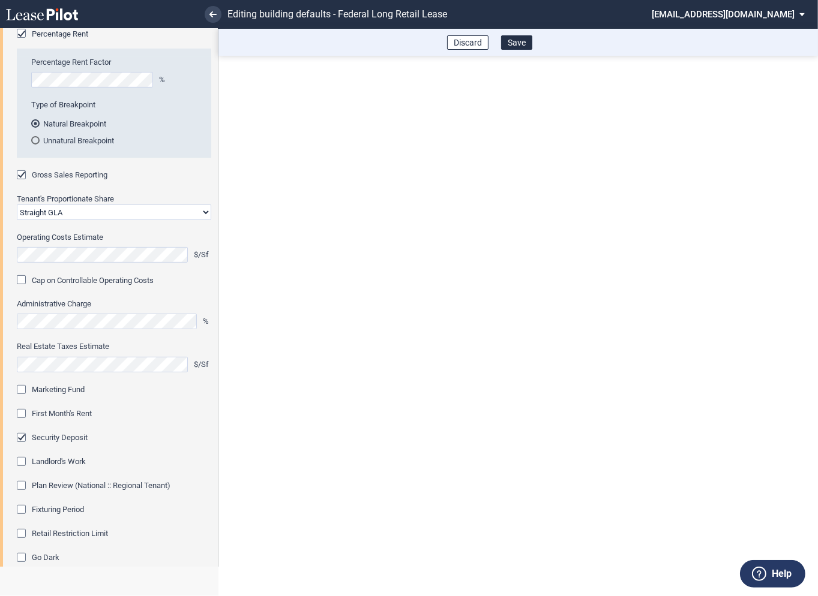
click at [20, 390] on div "Marketing Fund" at bounding box center [23, 391] width 12 height 12
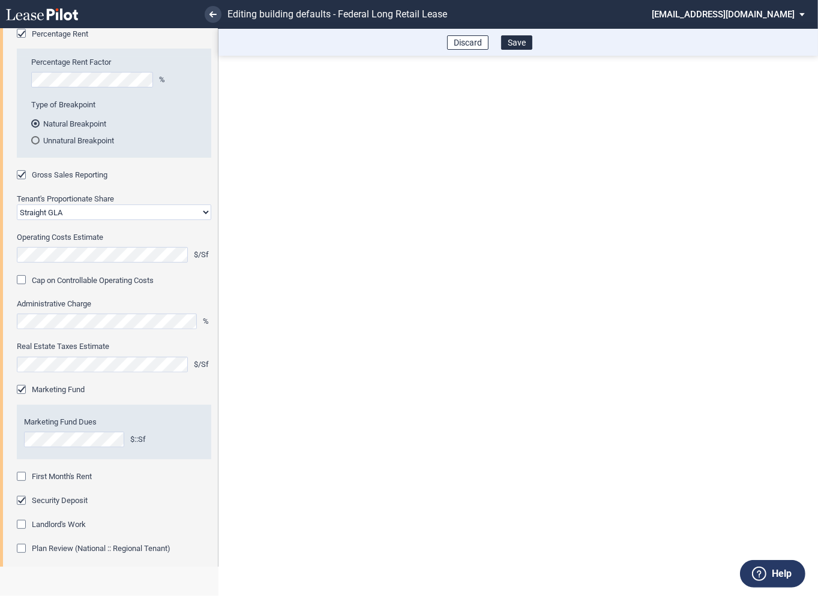
click at [23, 477] on div "First Month's Rent" at bounding box center [23, 478] width 12 height 12
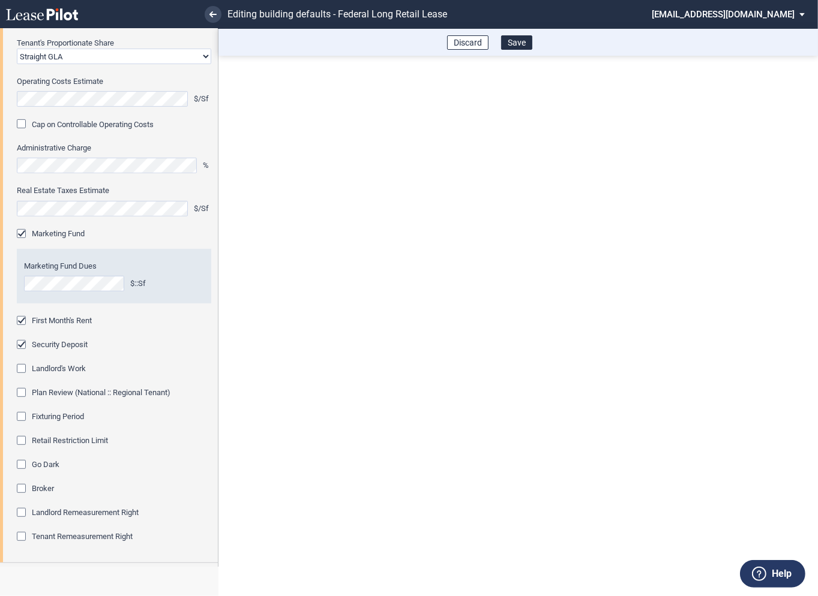
click at [24, 416] on div "Fixturing Period" at bounding box center [23, 418] width 12 height 12
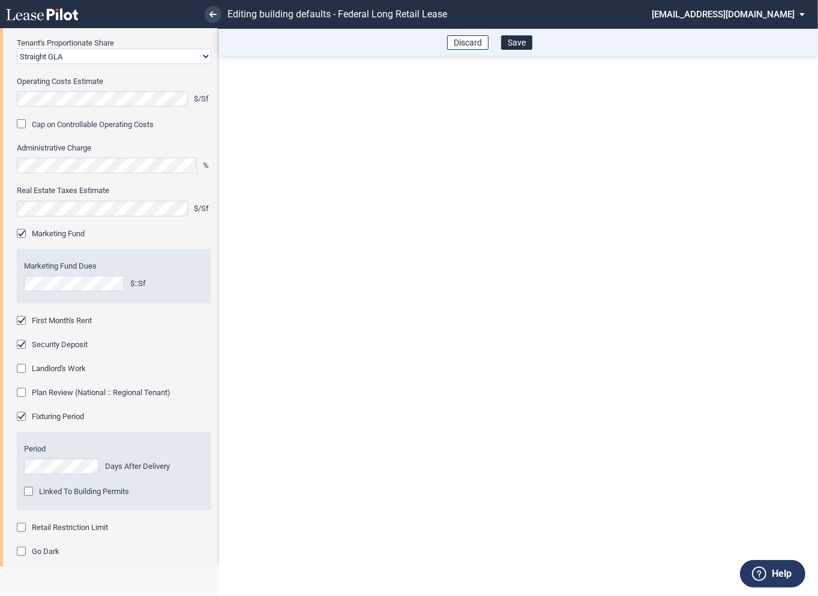
scroll to position [458, 0]
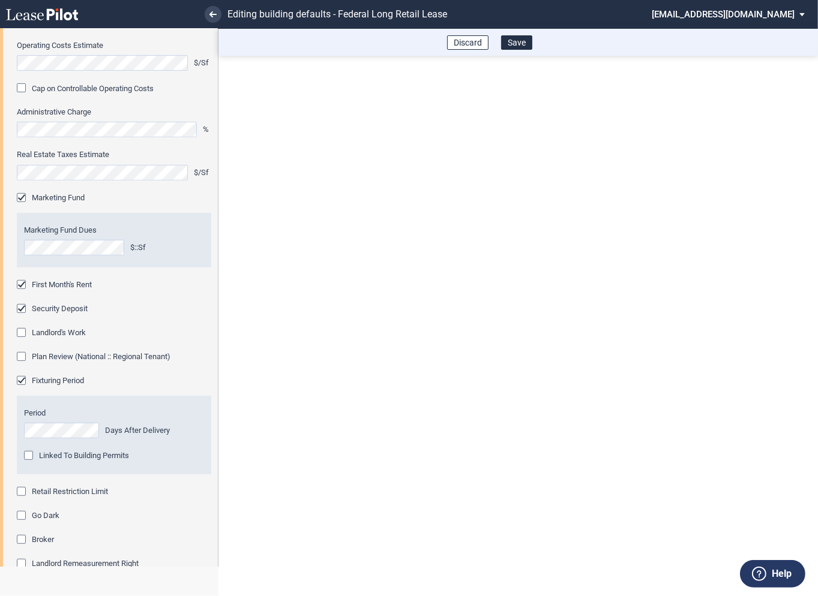
click at [21, 500] on editor-control "Retail Restriction Limit" at bounding box center [114, 498] width 194 height 24
click at [22, 495] on div "Retail Restriction Limit" at bounding box center [23, 493] width 12 height 12
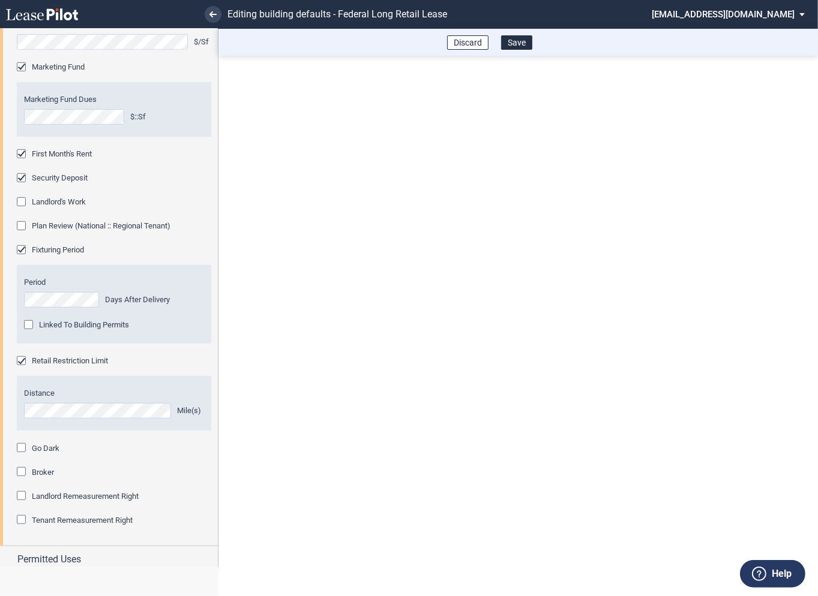
scroll to position [621, 0]
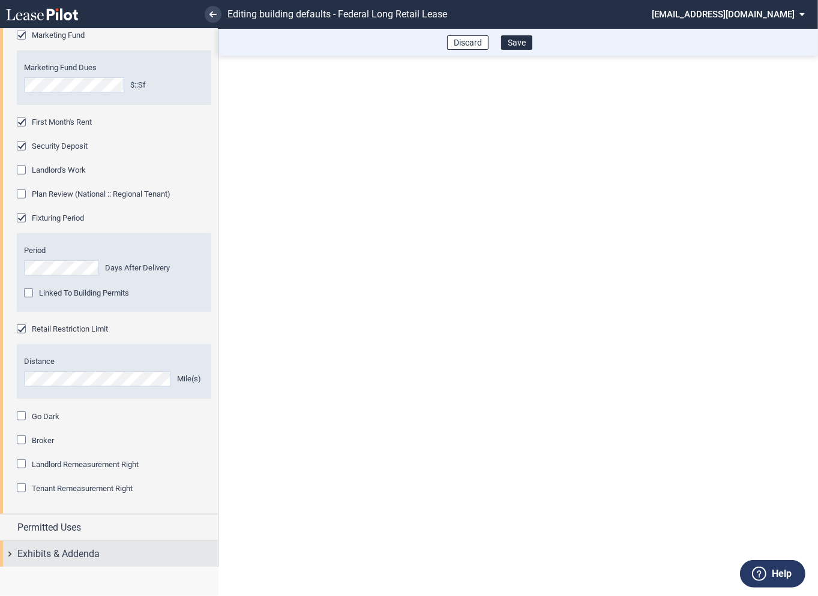
click at [11, 552] on div "Exhibits & Addenda" at bounding box center [109, 554] width 218 height 26
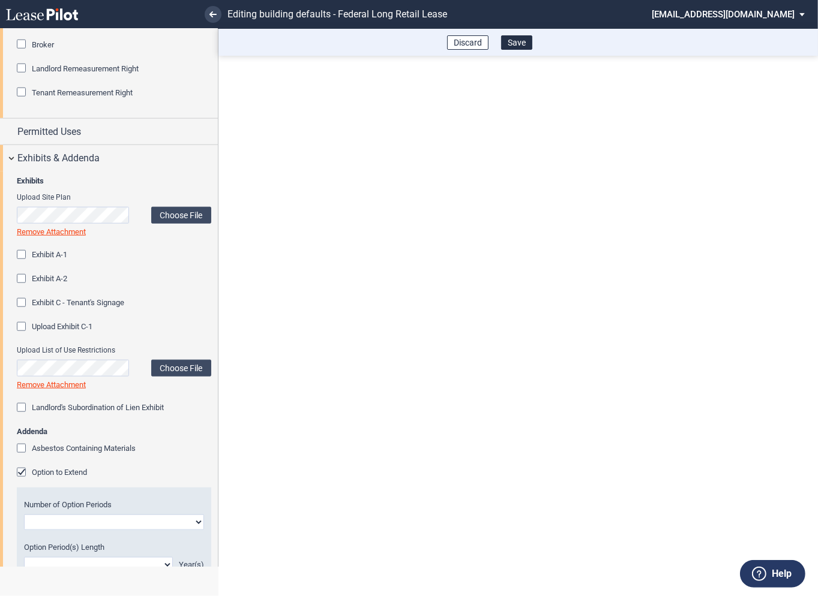
scroll to position [1044, 0]
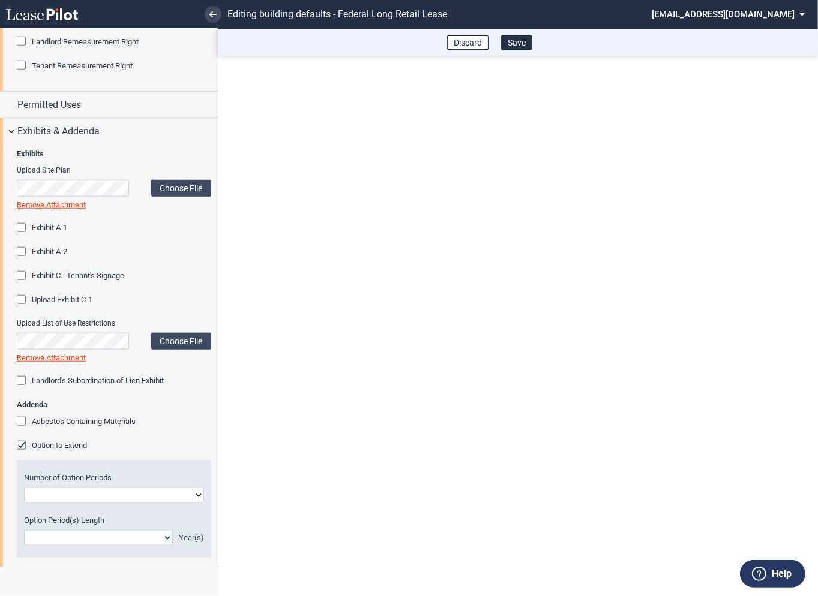
click at [23, 444] on div "Option to Extend" at bounding box center [23, 447] width 12 height 12
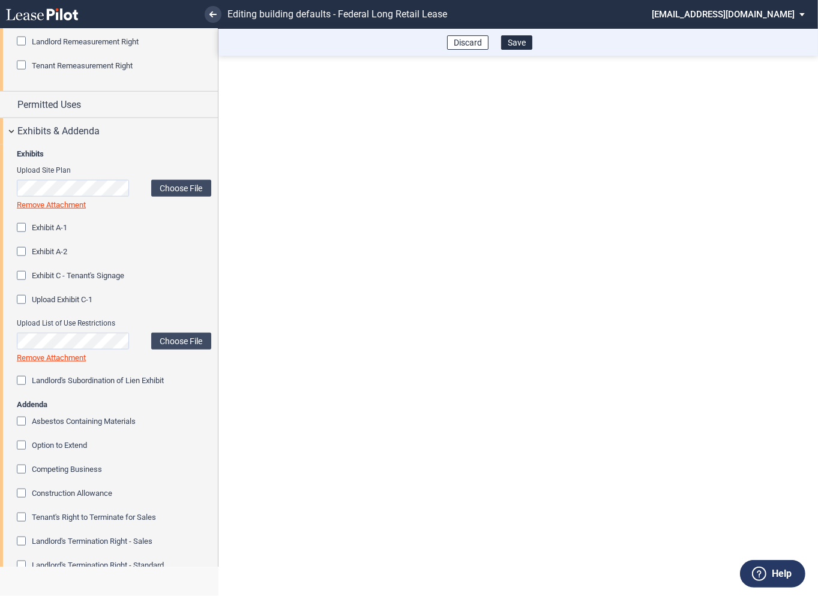
scroll to position [1228, 0]
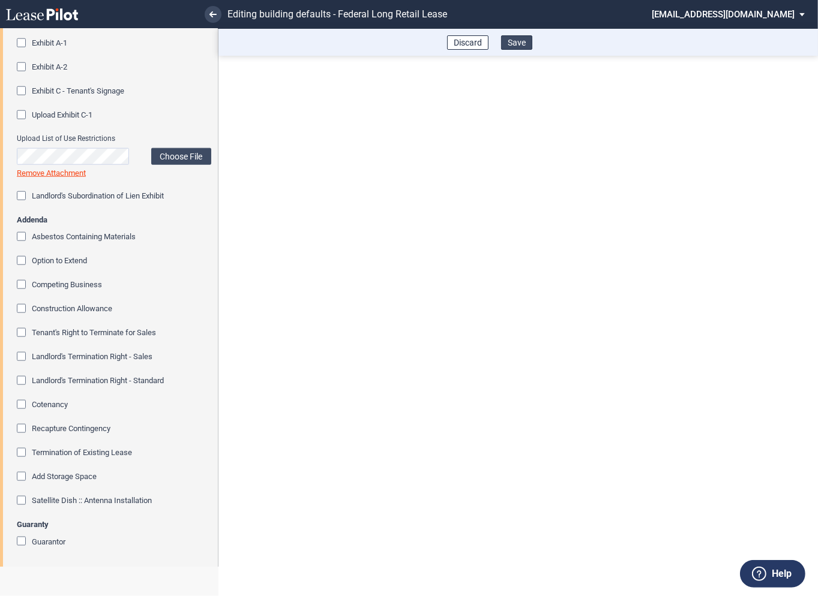
click at [522, 46] on button "Save" at bounding box center [516, 42] width 31 height 14
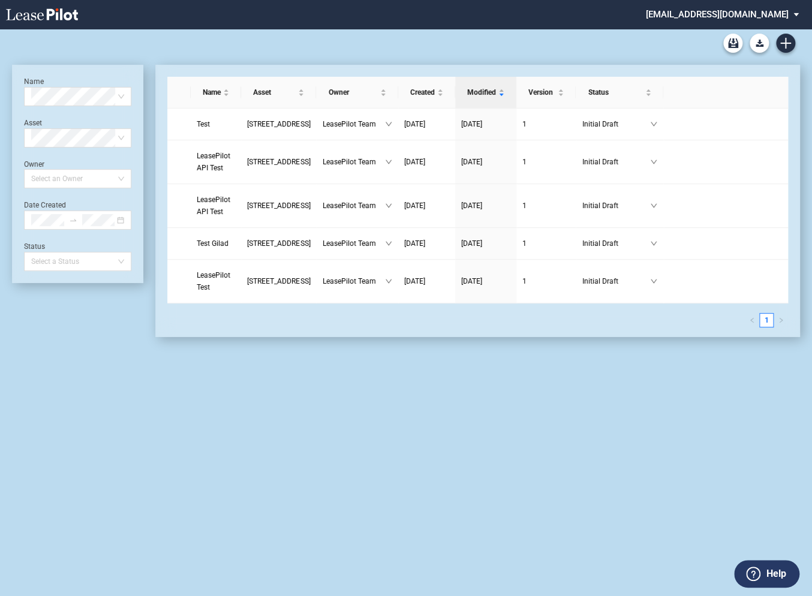
click at [797, 11] on md-select "[EMAIL_ADDRESS][DOMAIN_NAME] Super Admin Area Admin Area Settings Sign Out" at bounding box center [727, 13] width 164 height 27
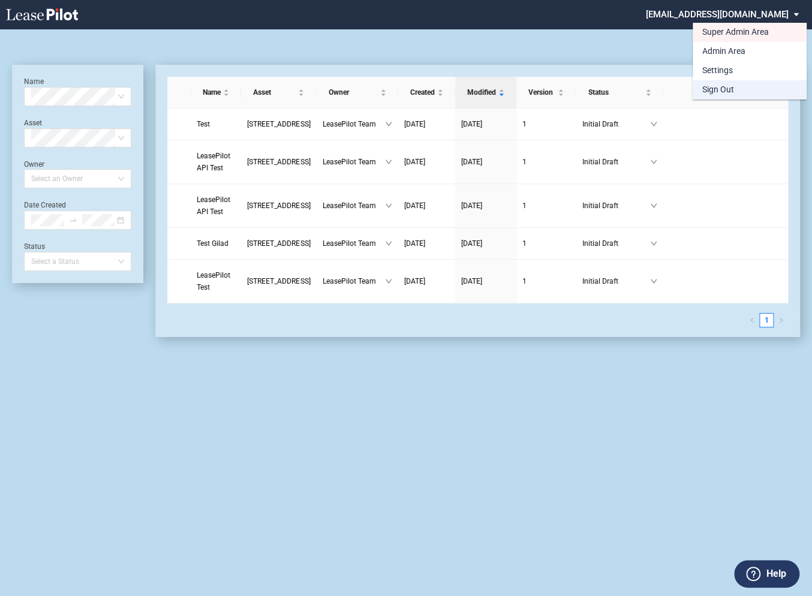
click at [719, 92] on div "Sign Out" at bounding box center [718, 90] width 32 height 12
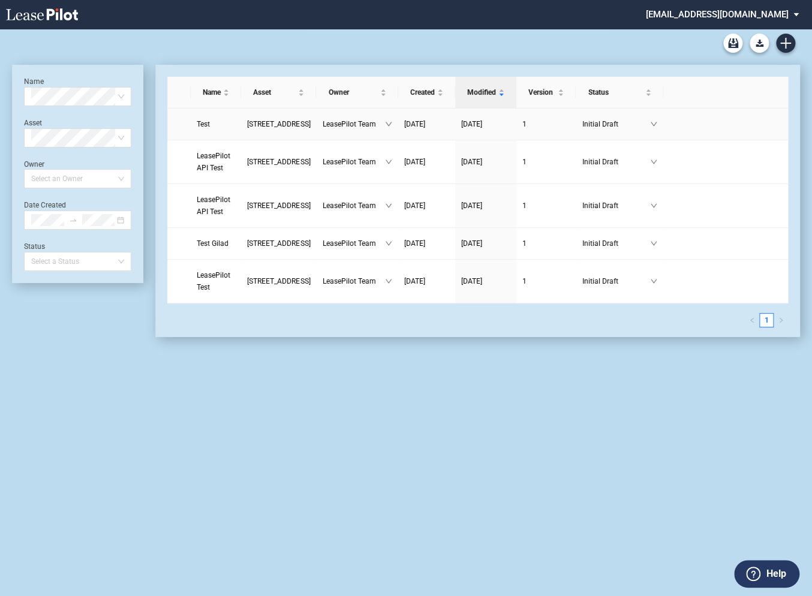
scroll to position [29, 0]
